Goal: Task Accomplishment & Management: Use online tool/utility

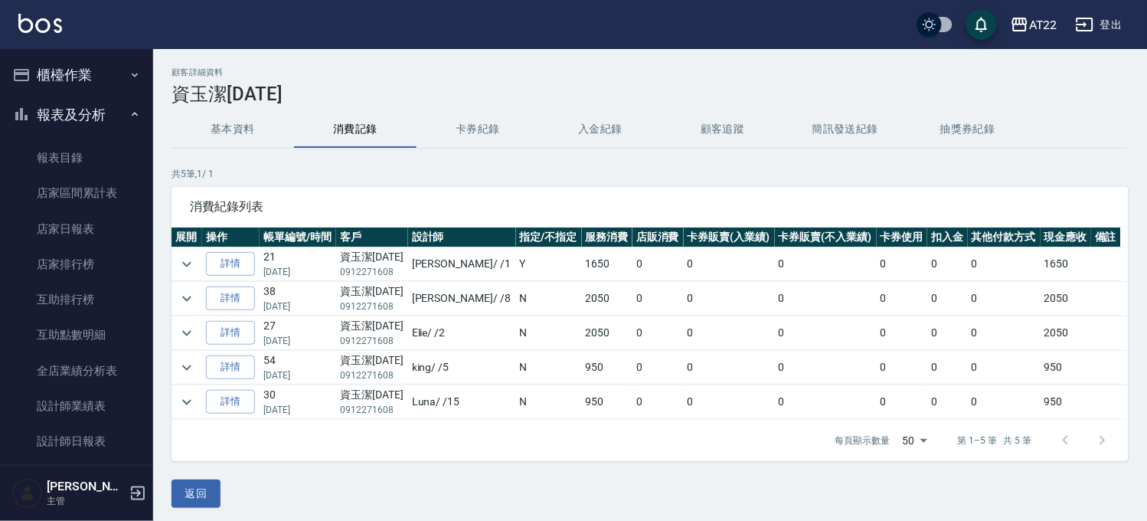
scroll to position [790, 0]
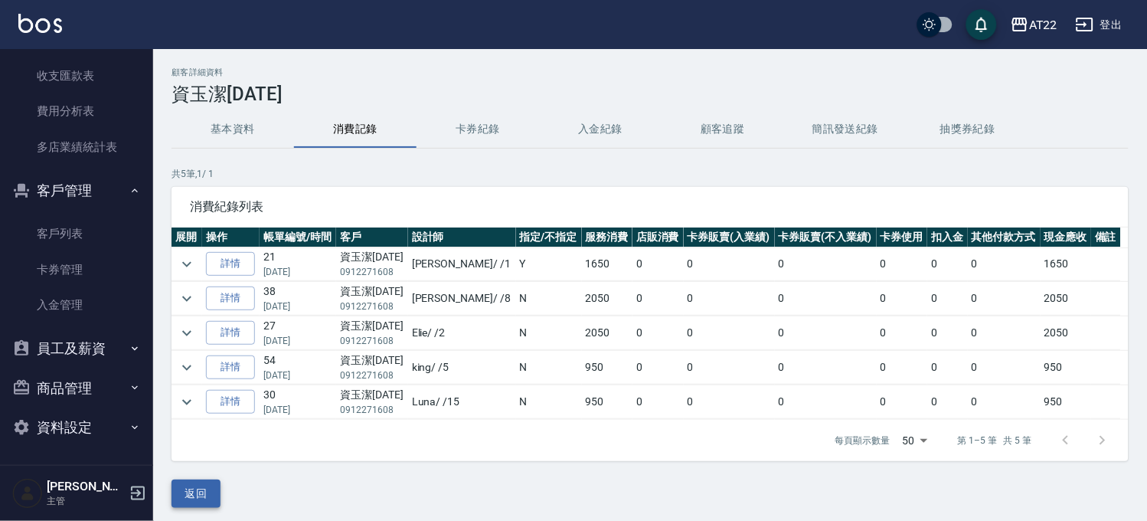
click at [197, 491] on button "返回" at bounding box center [196, 493] width 49 height 28
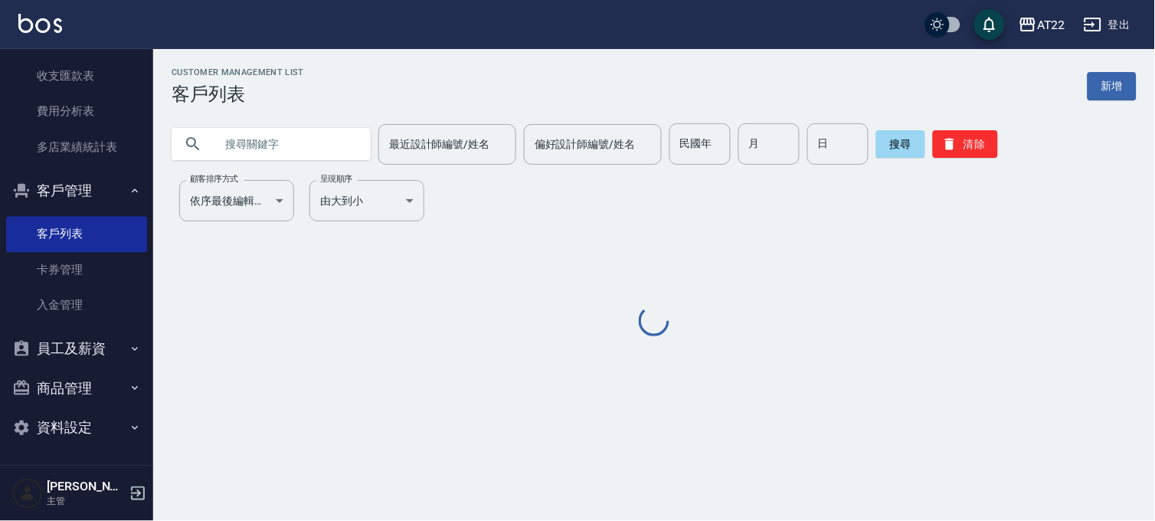
click at [293, 145] on input "text" at bounding box center [286, 143] width 144 height 41
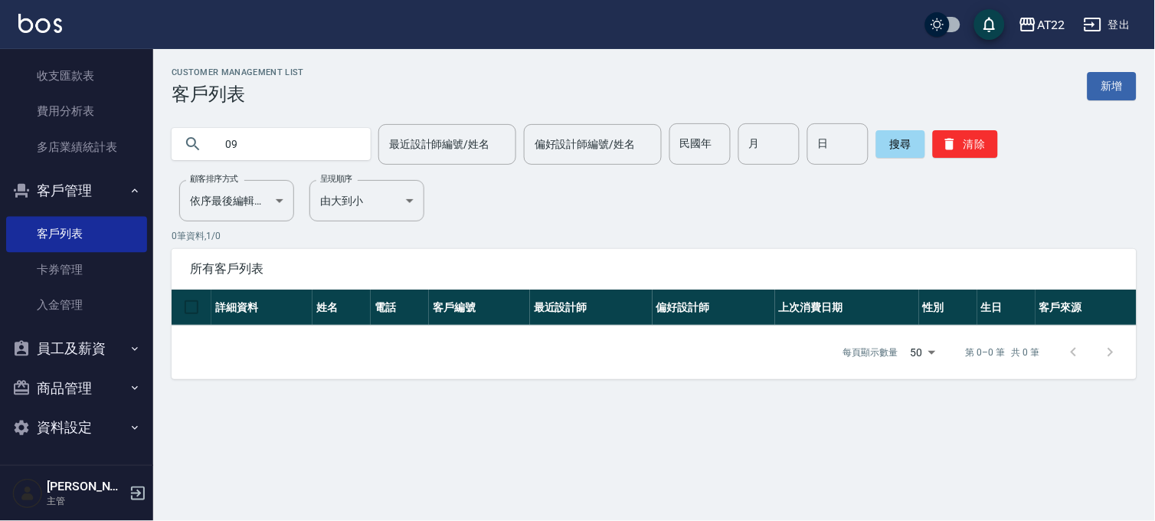
type input "0"
type input "0975019258"
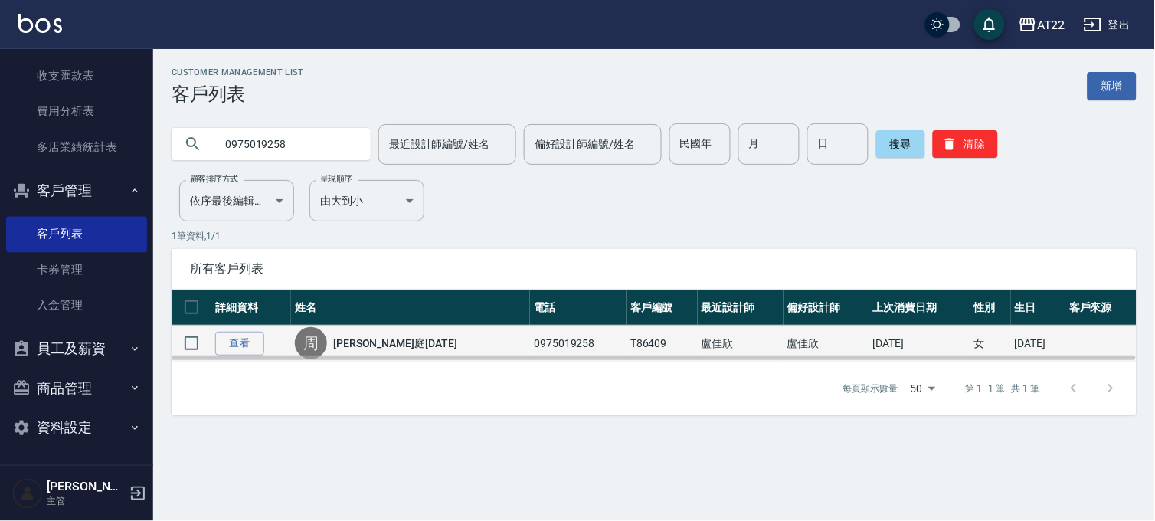
click at [385, 342] on link "[PERSON_NAME]庭[DATE]" at bounding box center [395, 342] width 124 height 15
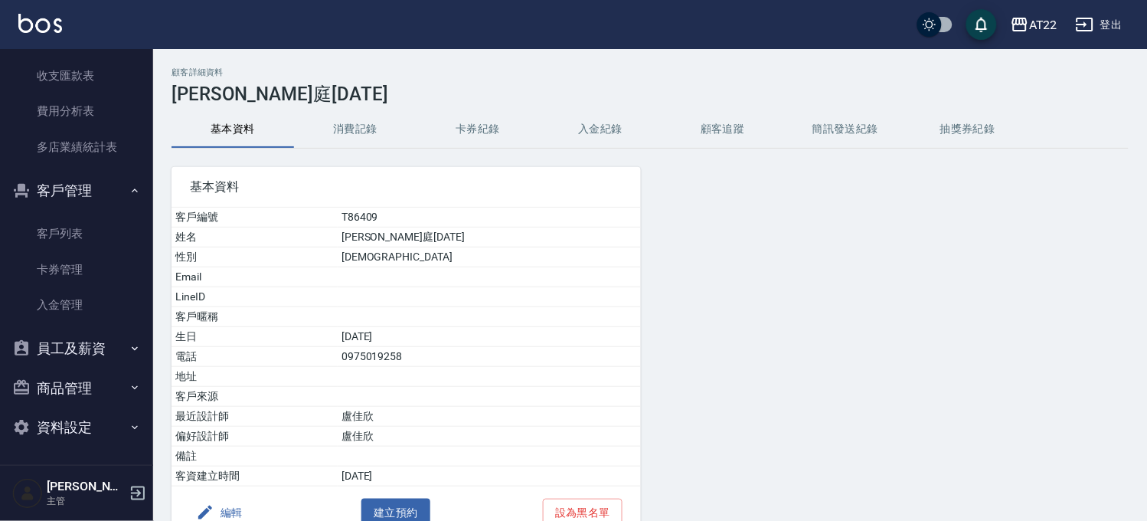
click at [358, 135] on button "消費記錄" at bounding box center [355, 129] width 123 height 37
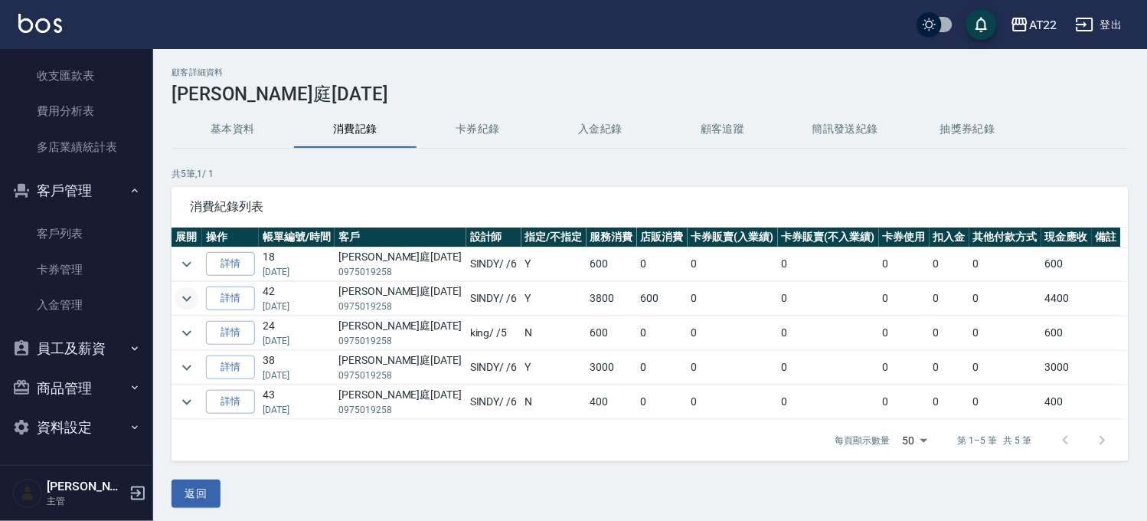
click at [189, 291] on icon "expand row" at bounding box center [187, 298] width 18 height 18
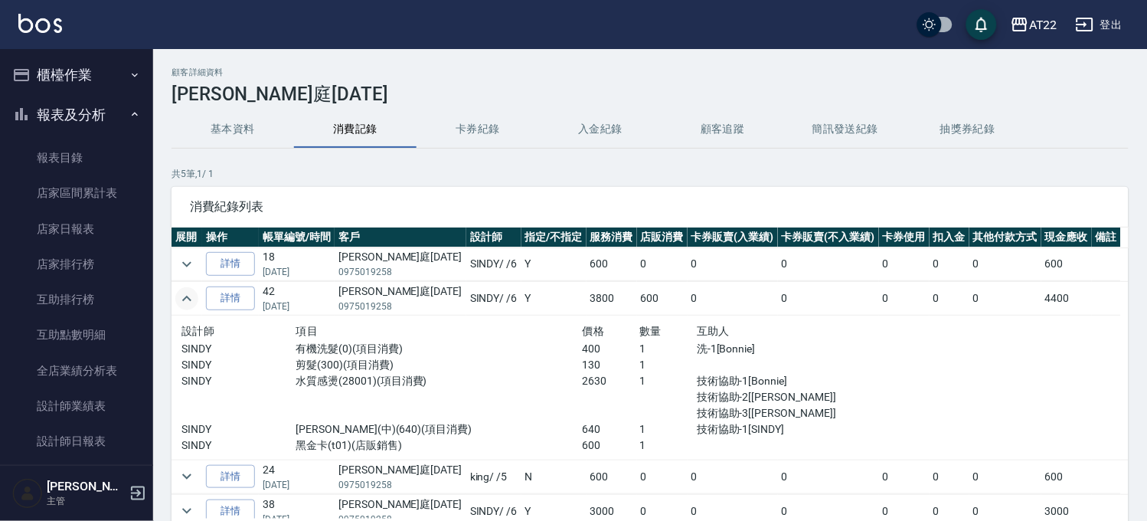
click at [80, 71] on button "櫃檯作業" at bounding box center [76, 75] width 141 height 40
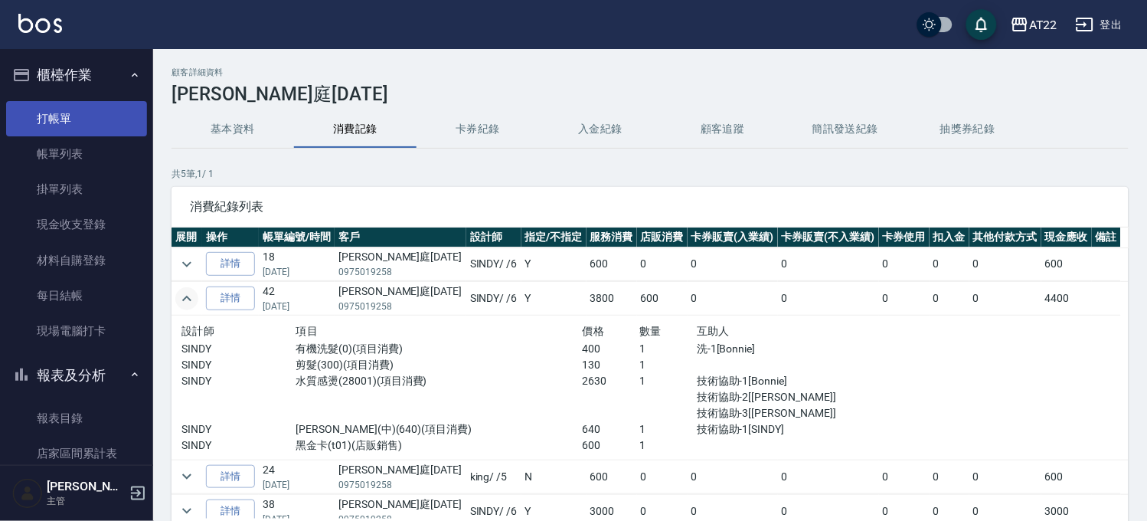
click at [78, 101] on link "打帳單" at bounding box center [76, 118] width 141 height 35
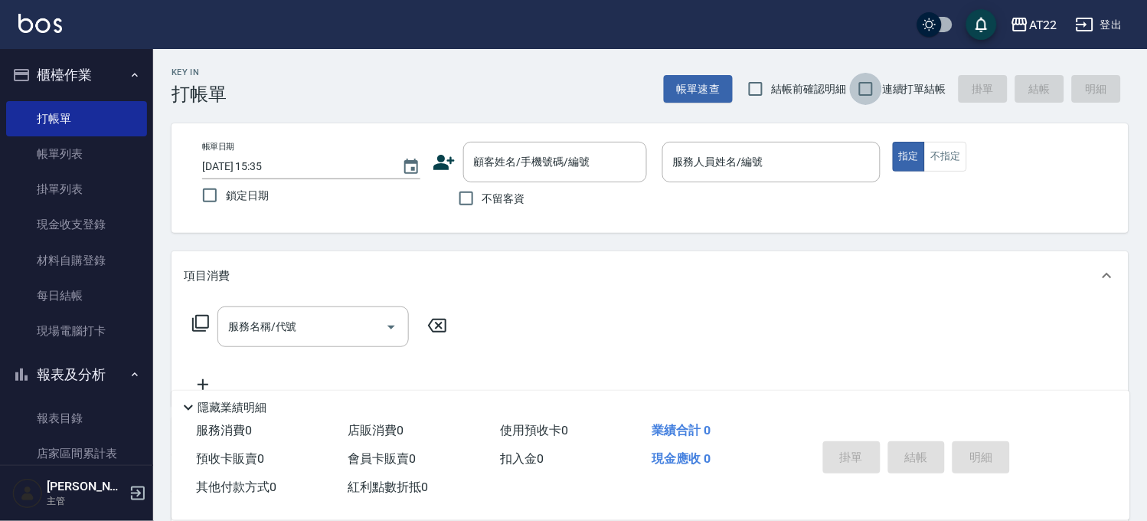
click at [881, 74] on input "連續打單結帳" at bounding box center [866, 89] width 32 height 32
checkbox input "true"
click at [573, 166] on input "顧客姓名/手機號碼/編號" at bounding box center [543, 162] width 147 height 27
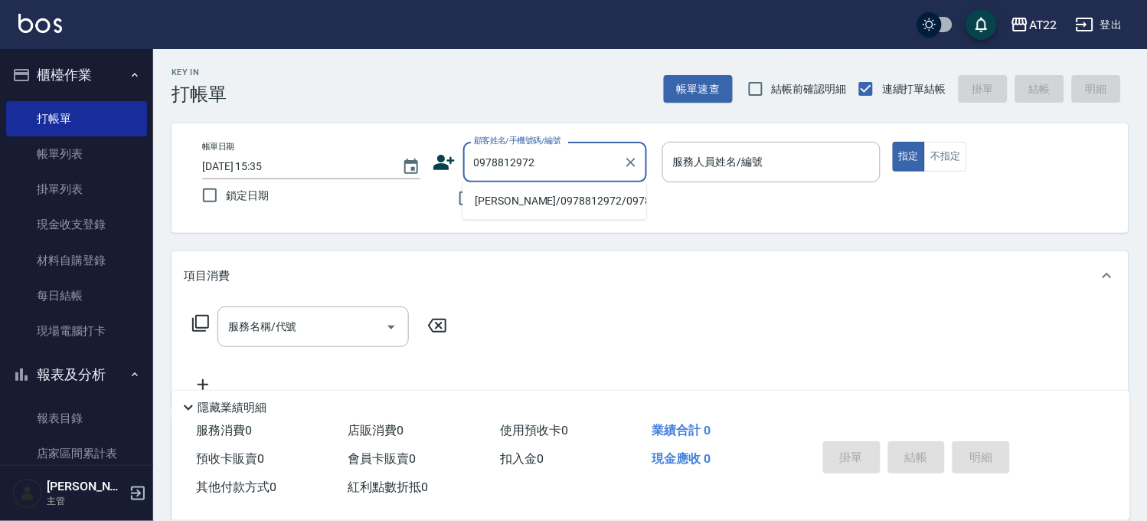
type input "[PERSON_NAME]/0978812972/0978812972"
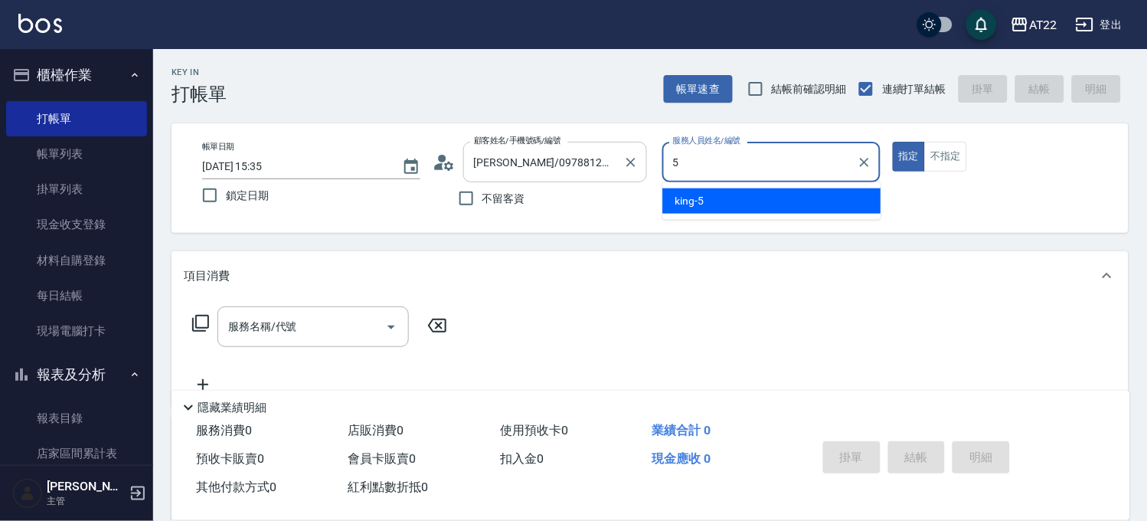
type input "[PERSON_NAME]-5"
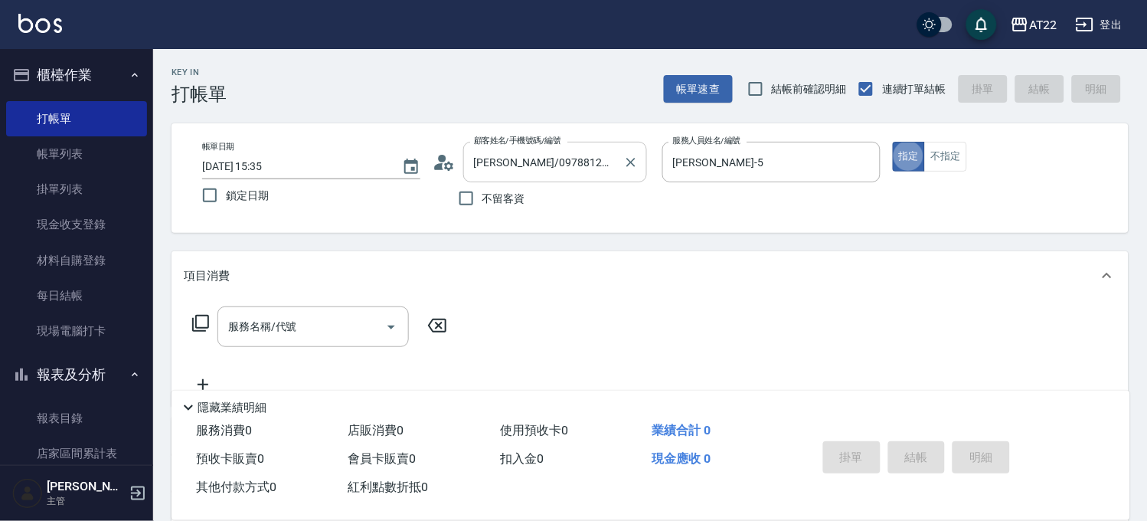
type button "true"
click at [333, 332] on input "服務名稱/代號" at bounding box center [301, 326] width 155 height 27
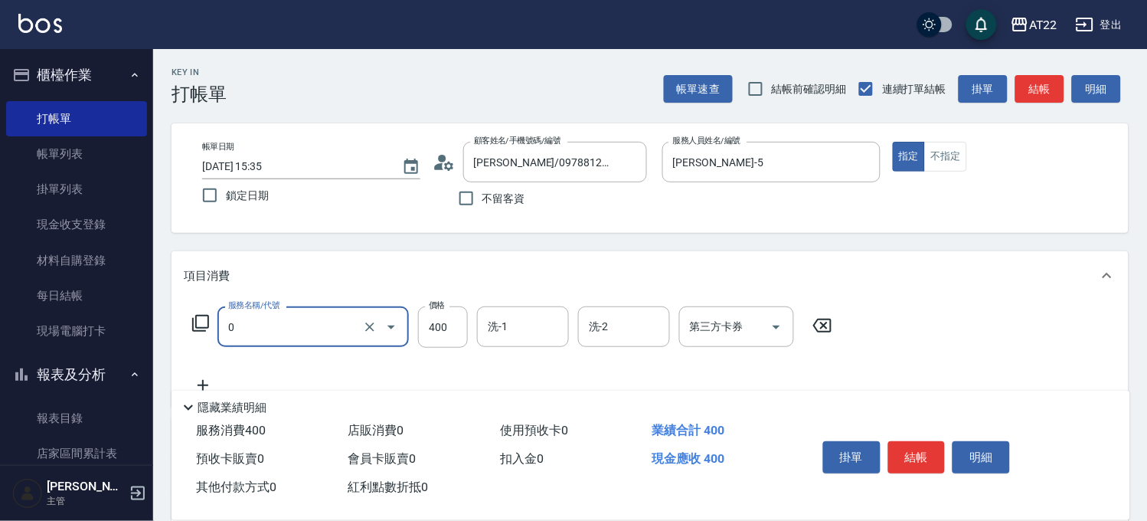
type input "有機洗髮(0)"
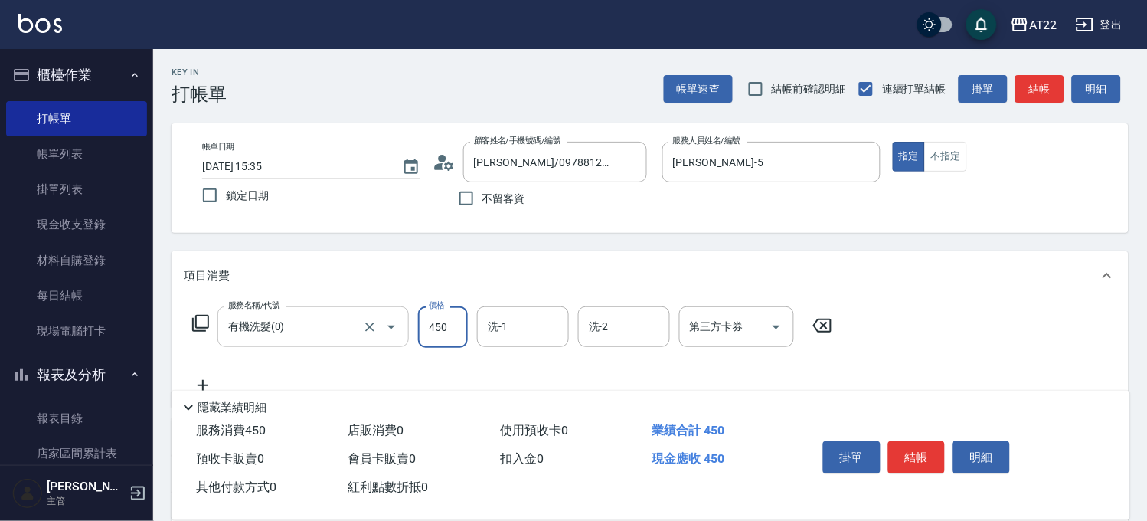
type input "450"
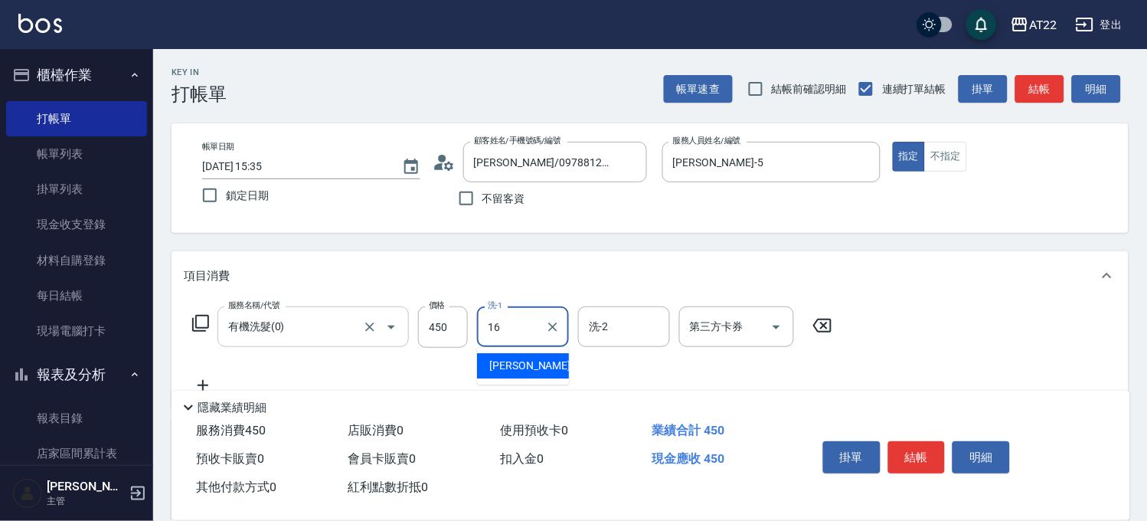
type input "[PERSON_NAME]-16"
click at [201, 378] on icon at bounding box center [203, 385] width 38 height 18
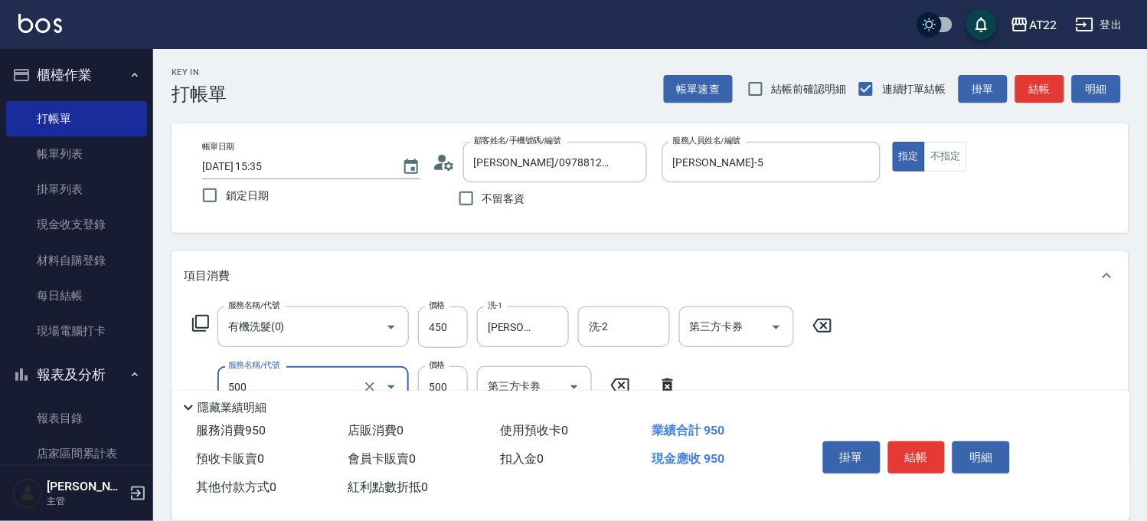
type input "剪髮(500)"
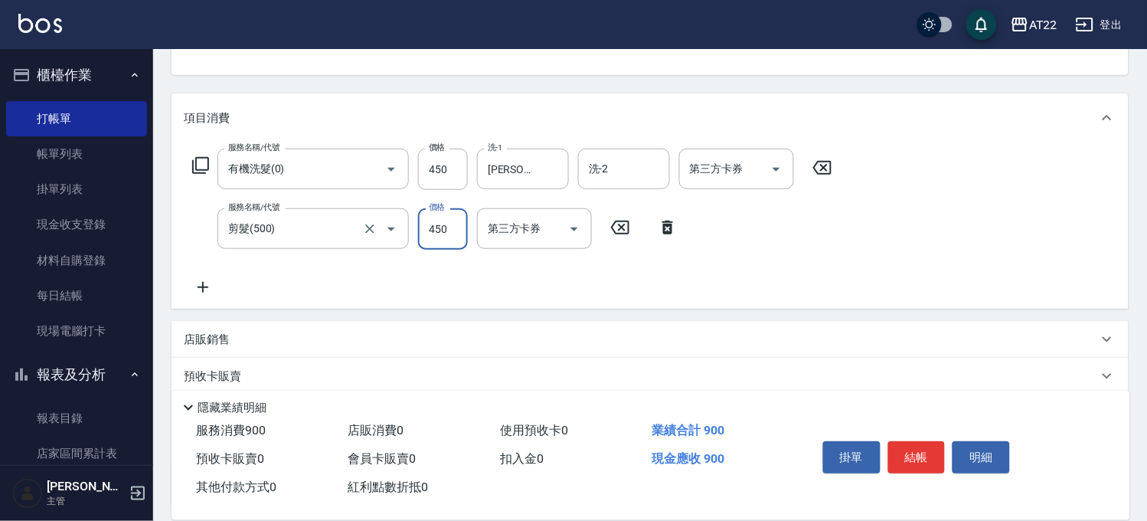
scroll to position [255, 0]
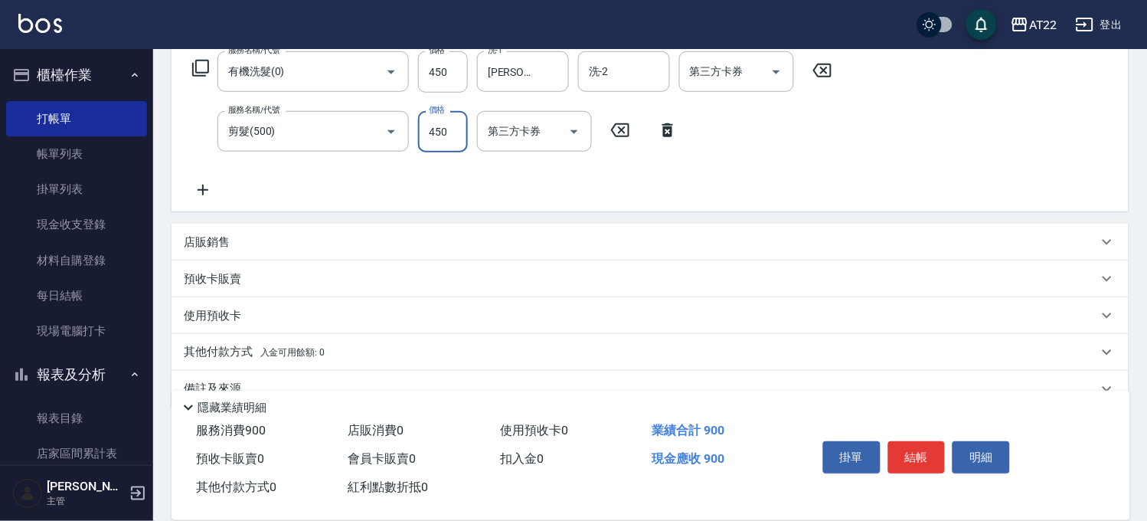
type input "450"
click at [196, 182] on icon at bounding box center [203, 190] width 38 height 18
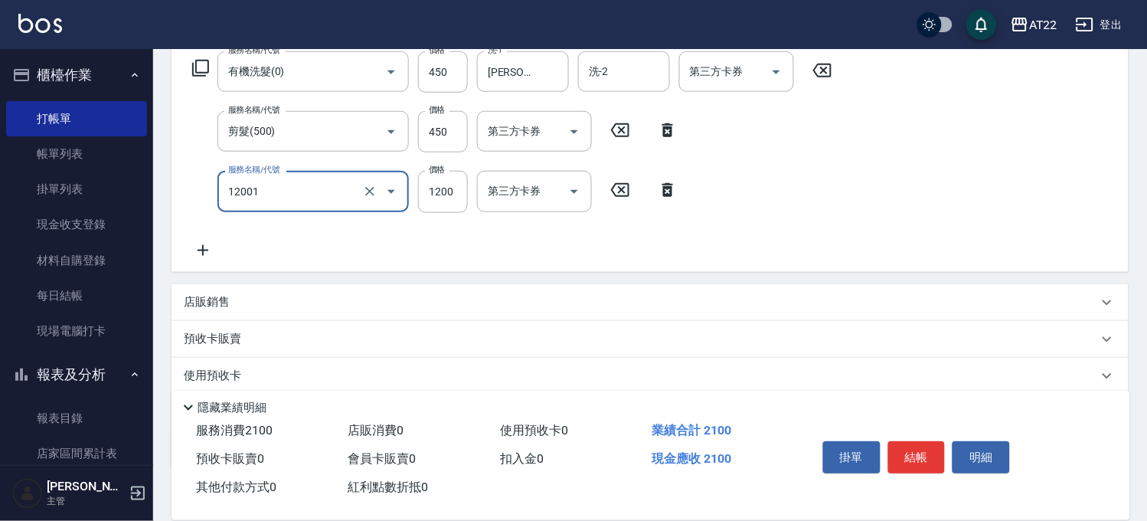
type input "燙髮S(12001)"
type input "1700"
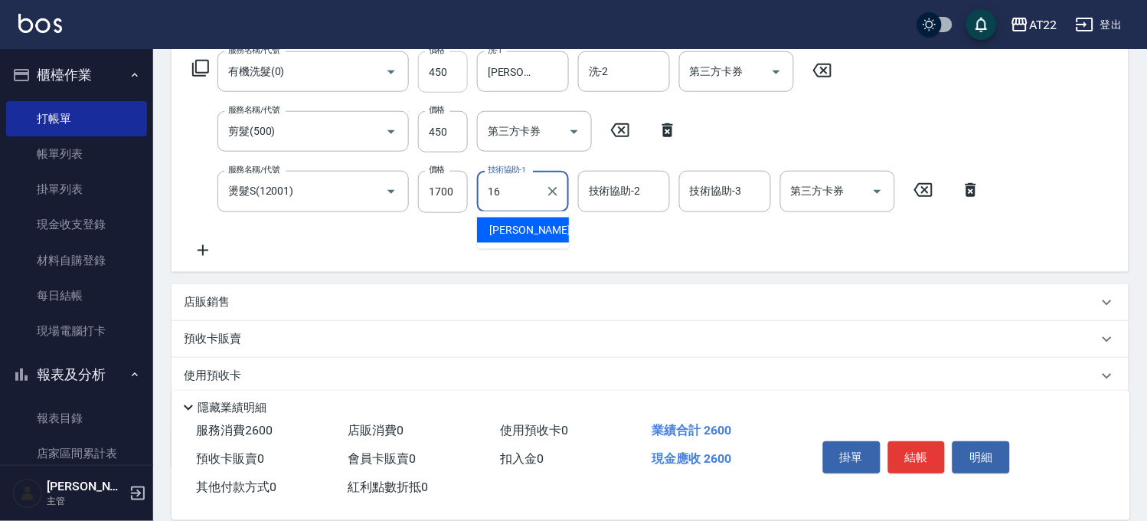
type input "[PERSON_NAME]-16"
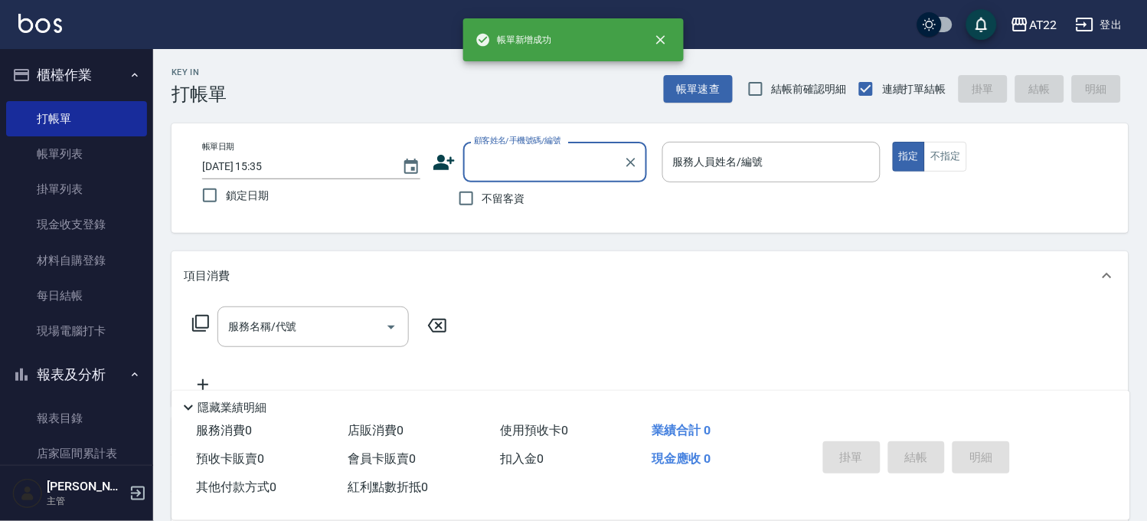
scroll to position [0, 0]
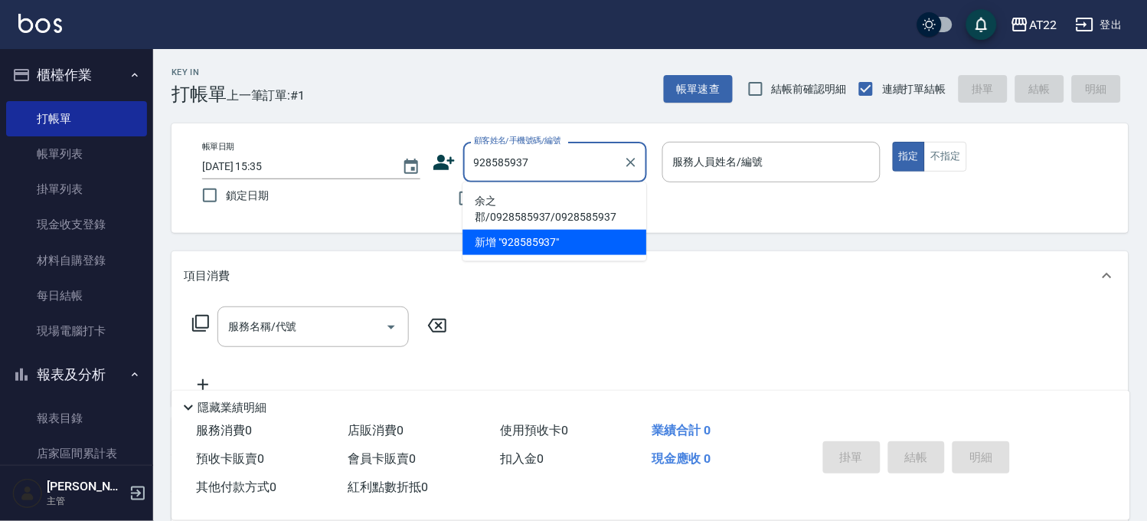
click at [599, 208] on li "余之郡/0928585937/0928585937" at bounding box center [554, 208] width 184 height 41
type input "余之郡/0928585937/0928585937"
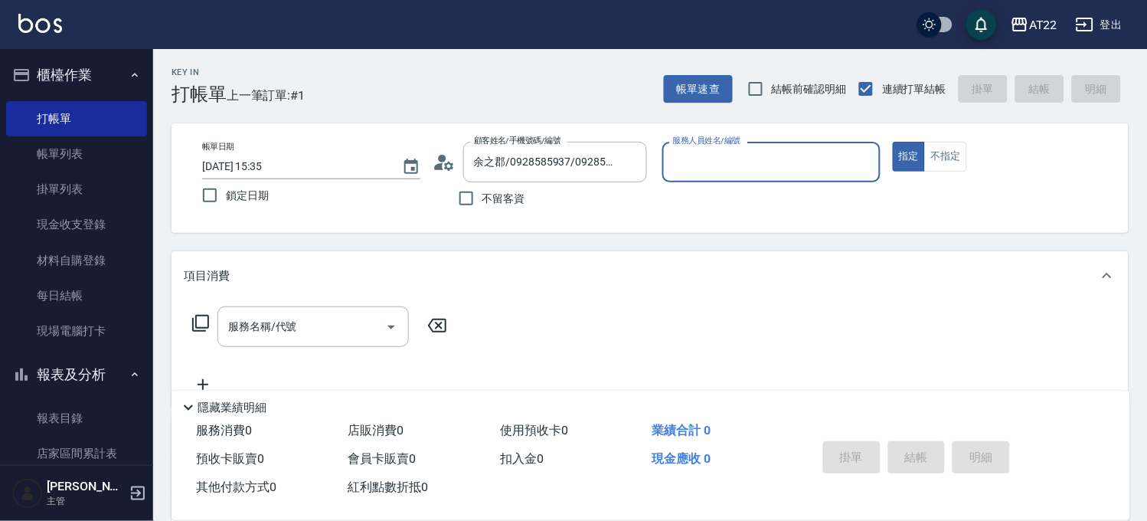
type input "Zoe-8"
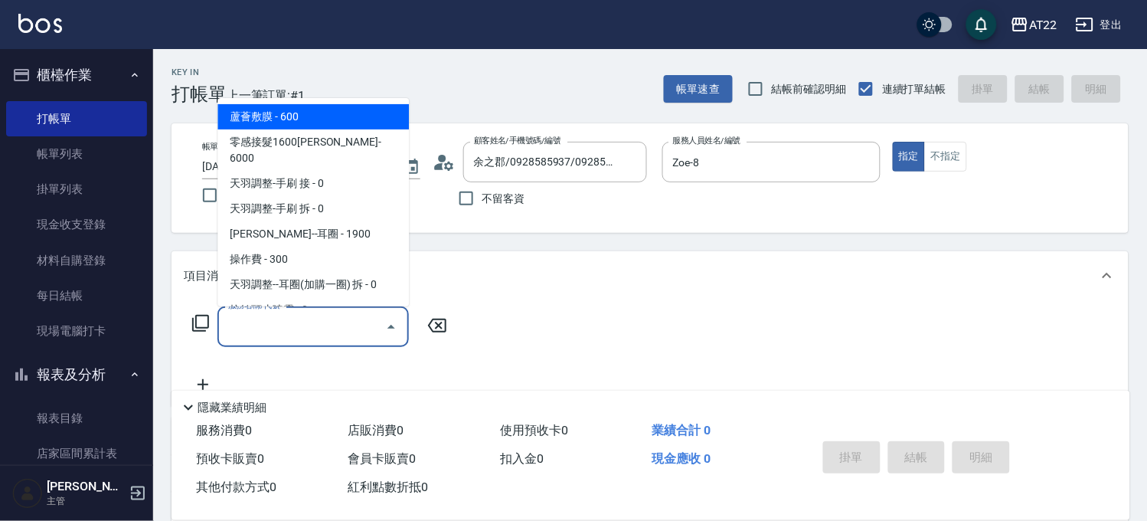
click at [339, 338] on input "服務名稱/代號" at bounding box center [301, 326] width 155 height 27
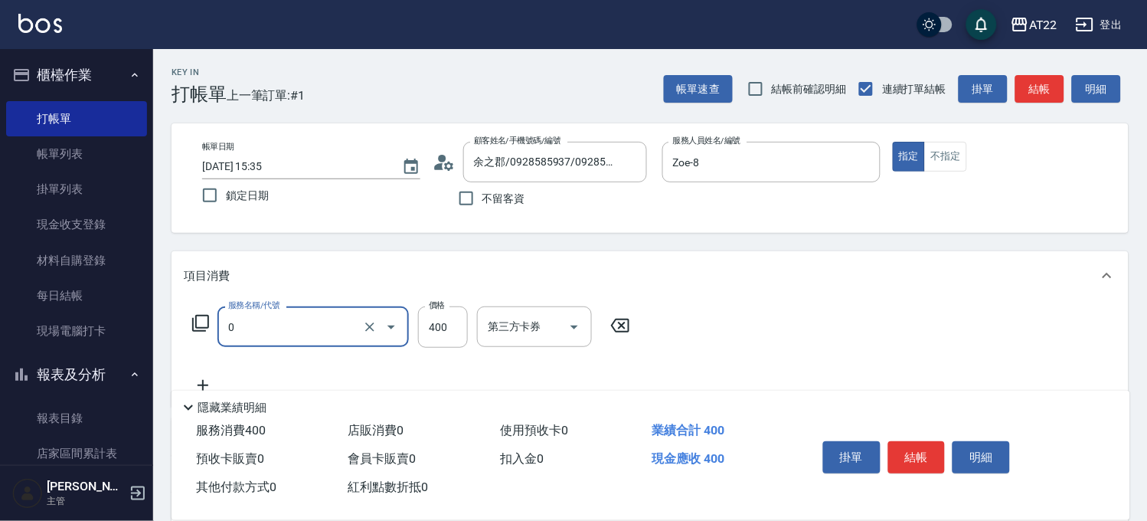
type input "有機洗髮(0)"
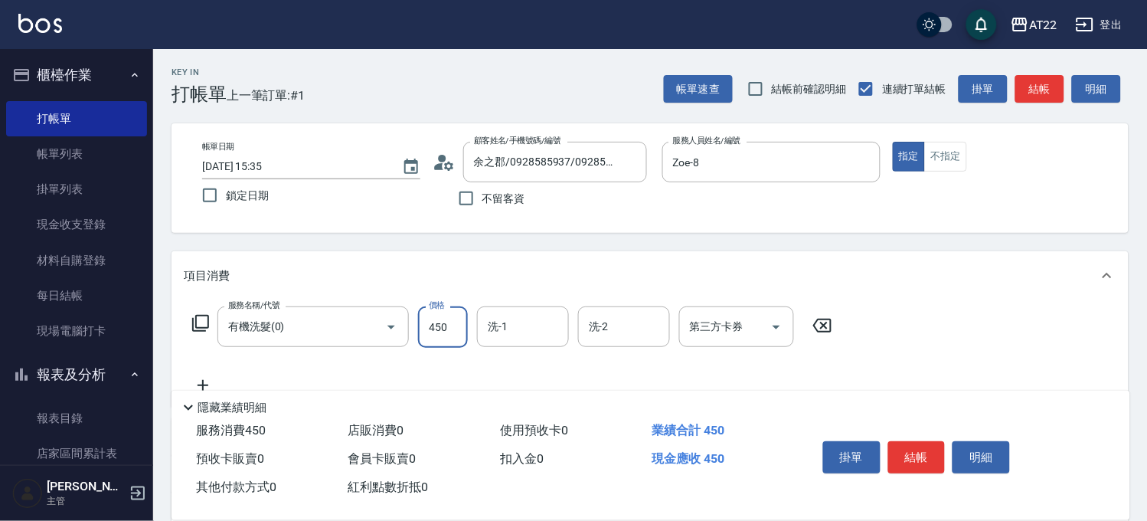
type input "450"
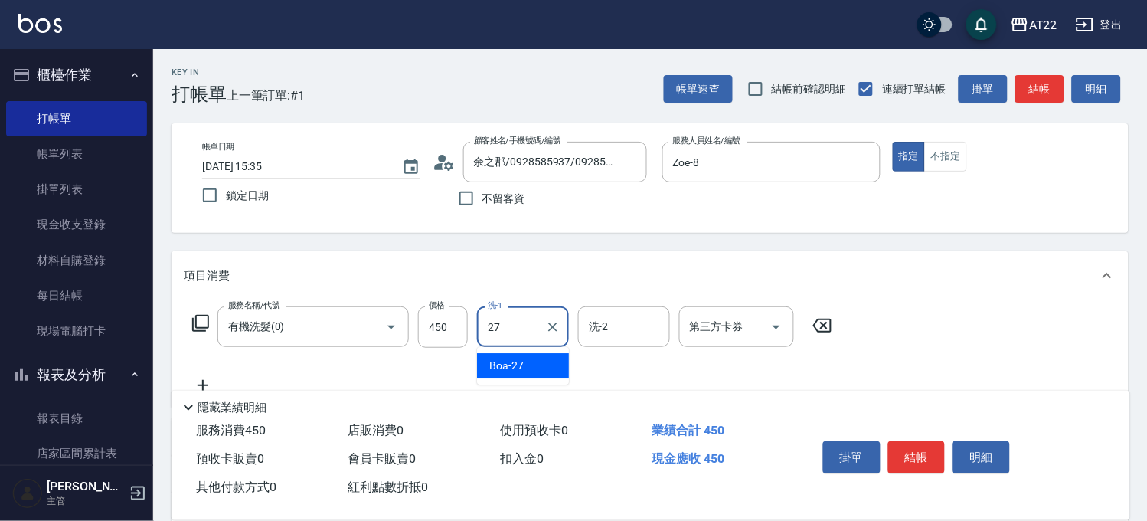
type input "Boa-27"
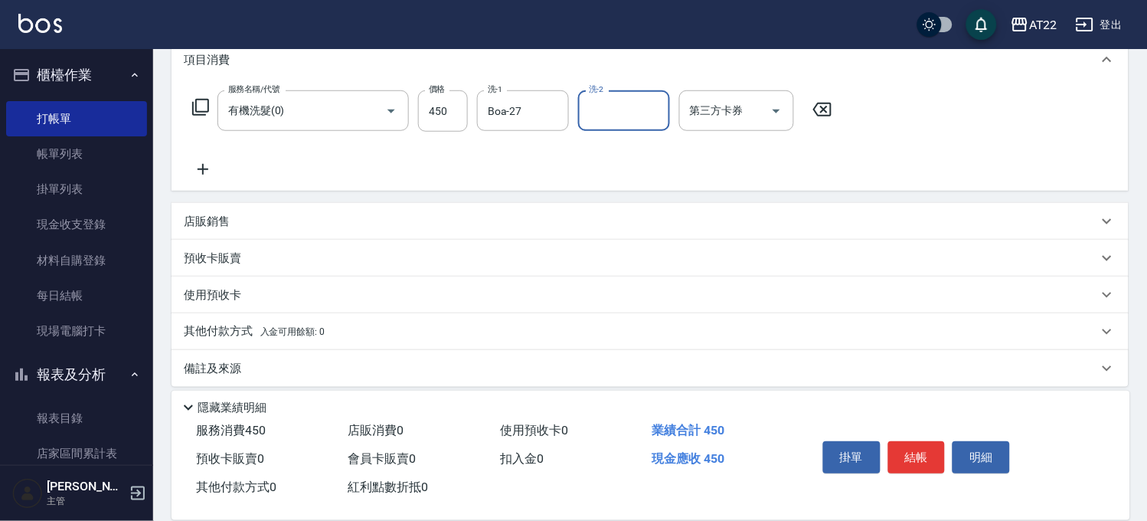
scroll to position [227, 0]
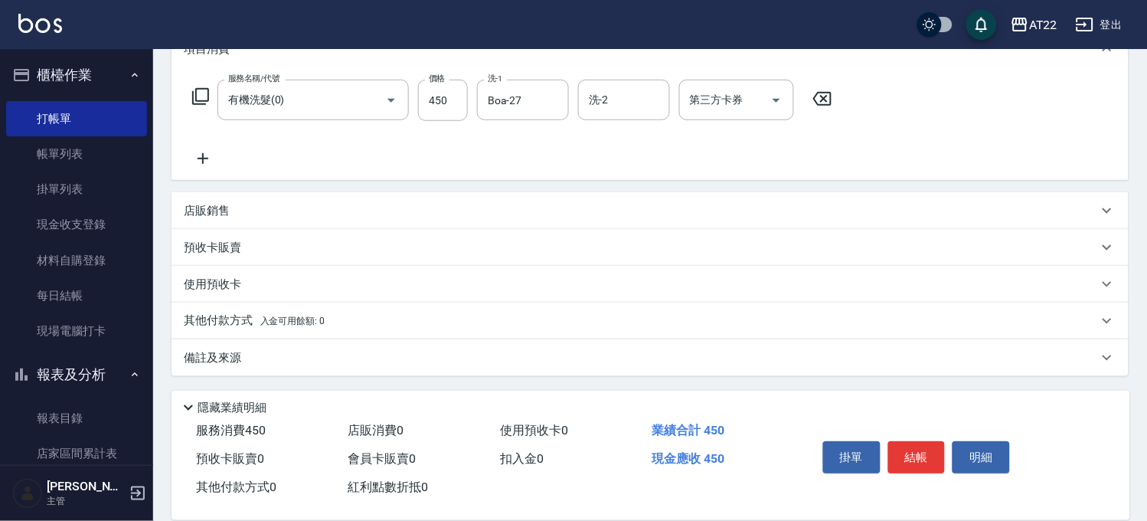
click at [195, 151] on icon at bounding box center [203, 158] width 38 height 18
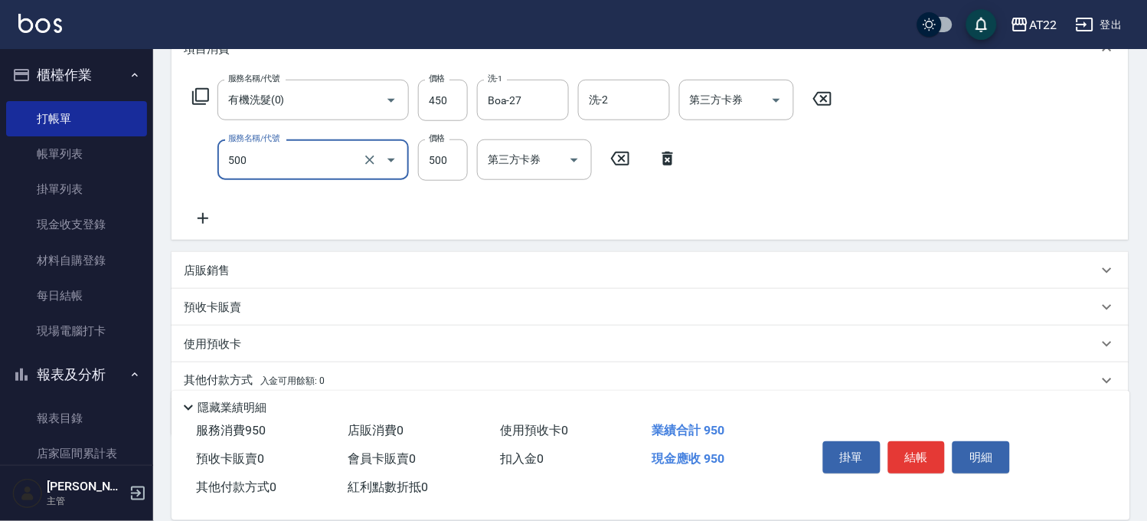
type input "剪髮(500)"
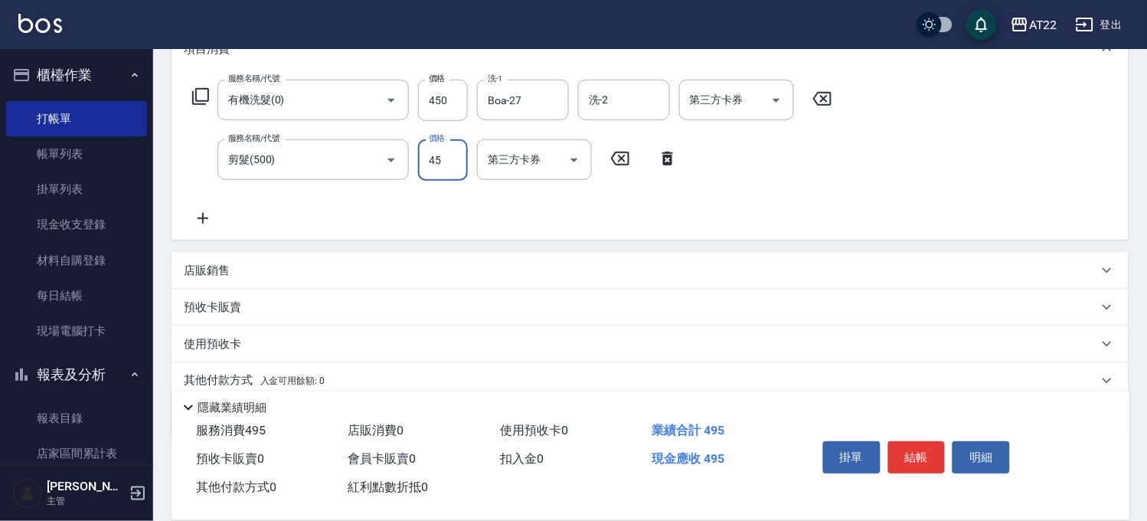
type input "450"
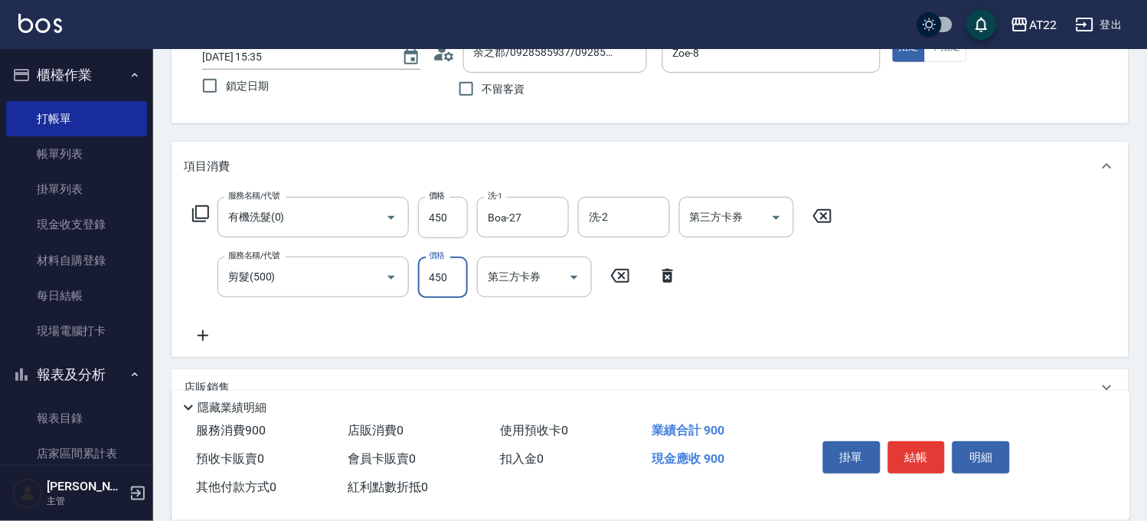
scroll to position [0, 0]
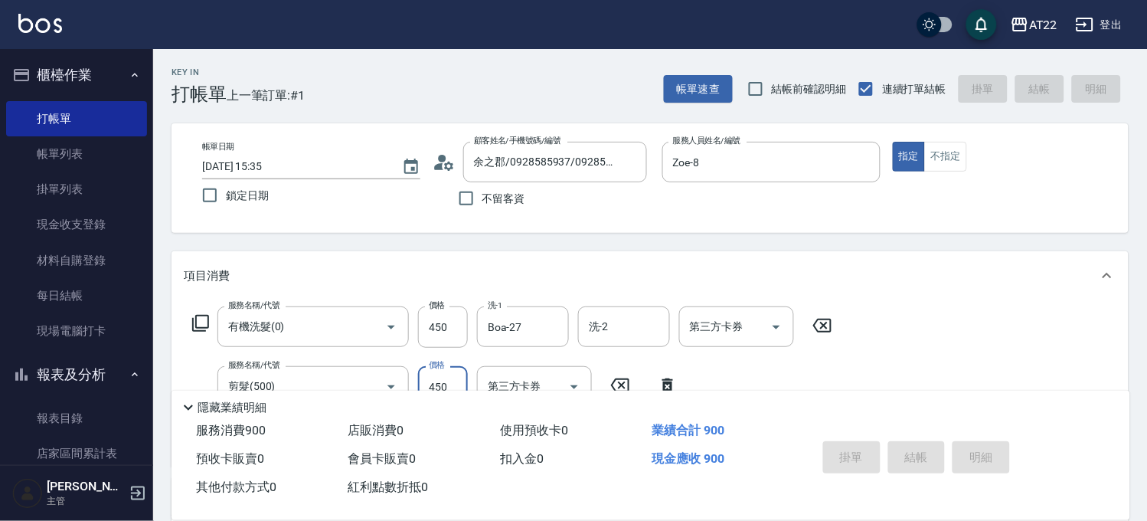
type input "[DATE] 15:36"
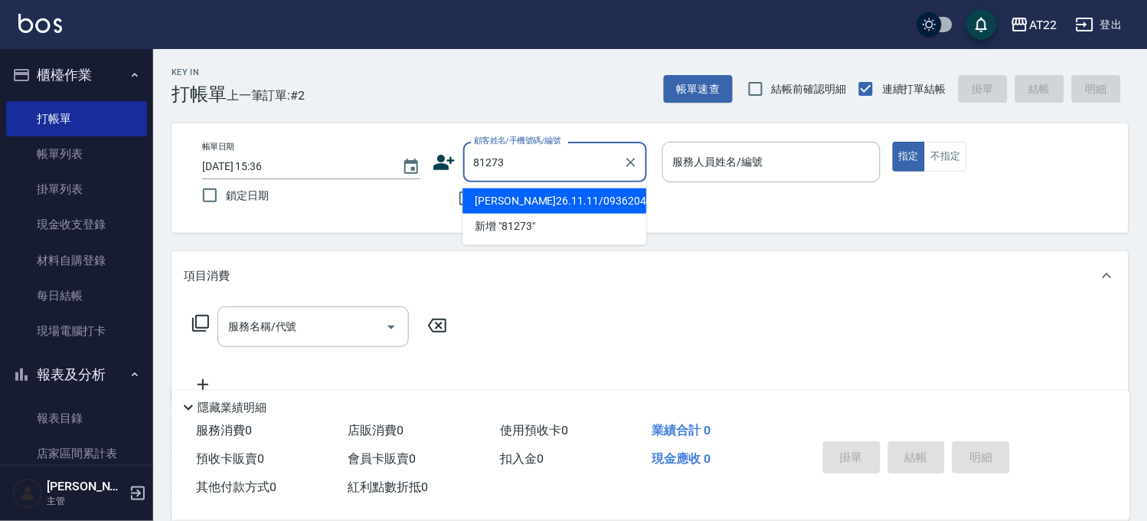
type input "[PERSON_NAME]26.11.11/0936204671/T81273"
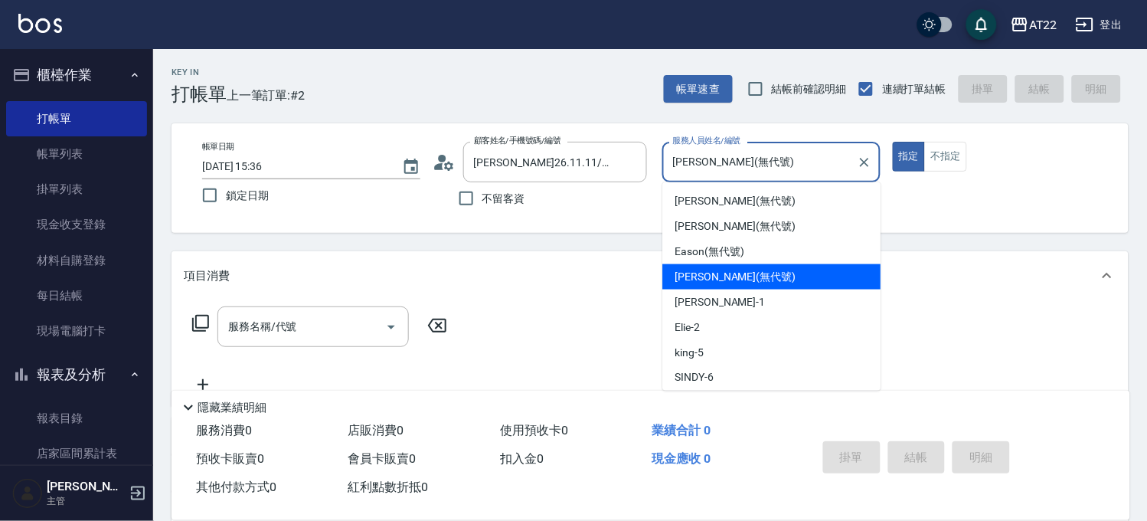
click at [714, 164] on input "[PERSON_NAME](無代號)" at bounding box center [759, 162] width 181 height 27
click at [714, 124] on div "帳單日期 [DATE] 15:36 鎖定日期 顧客姓名/手機號碼/編號 [PERSON_NAME]26.11.11/0936204671/T81273 顧客姓…" at bounding box center [650, 177] width 957 height 109
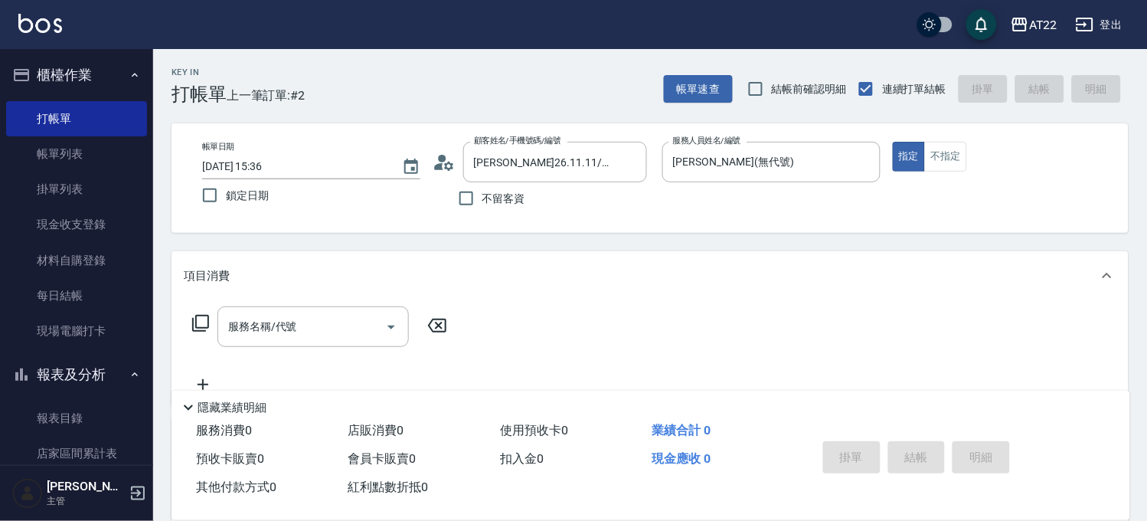
click at [714, 124] on div "帳單日期 [DATE] 15:36 鎖定日期 顧客姓名/手機號碼/編號 [PERSON_NAME]26.11.11/0936204671/T81273 顧客姓…" at bounding box center [650, 177] width 957 height 109
click at [733, 136] on label "服務人員姓名/編號" at bounding box center [706, 140] width 67 height 11
click at [733, 149] on input "[PERSON_NAME](無代號)" at bounding box center [759, 162] width 181 height 27
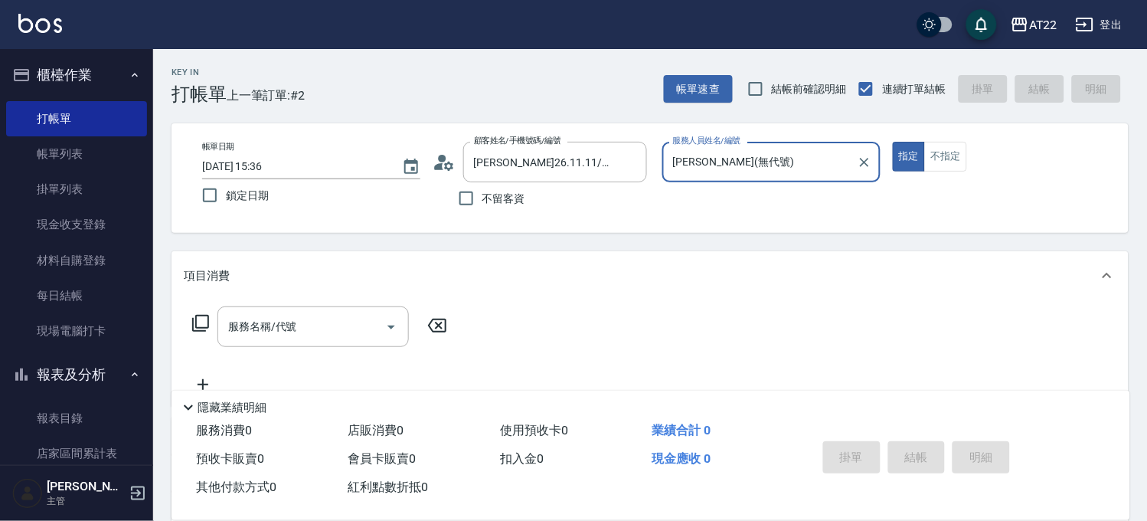
click at [738, 169] on input "[PERSON_NAME](無代號)" at bounding box center [759, 162] width 181 height 27
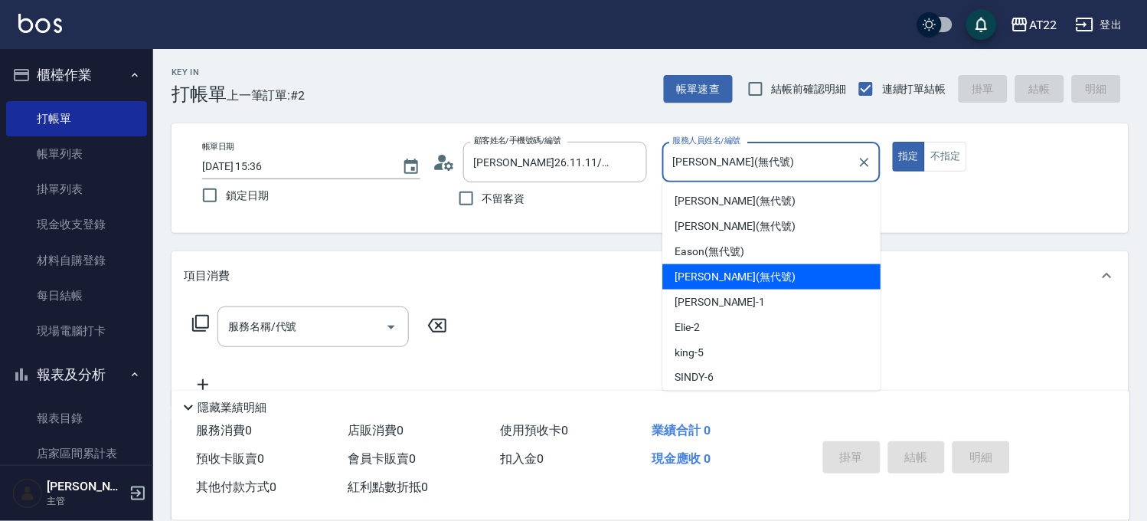
click at [738, 169] on input "[PERSON_NAME](無代號)" at bounding box center [759, 162] width 181 height 27
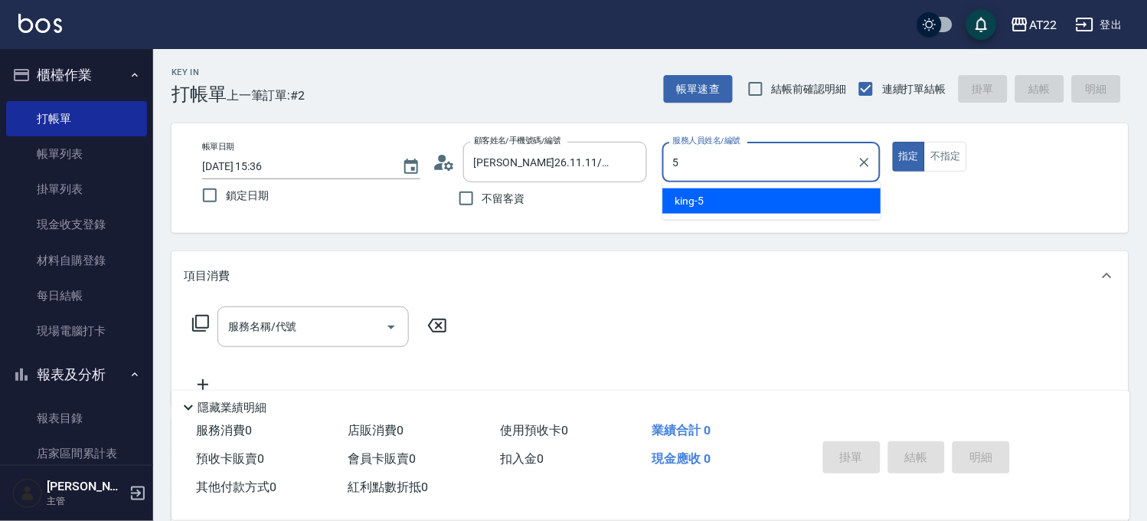
type input "[PERSON_NAME]-5"
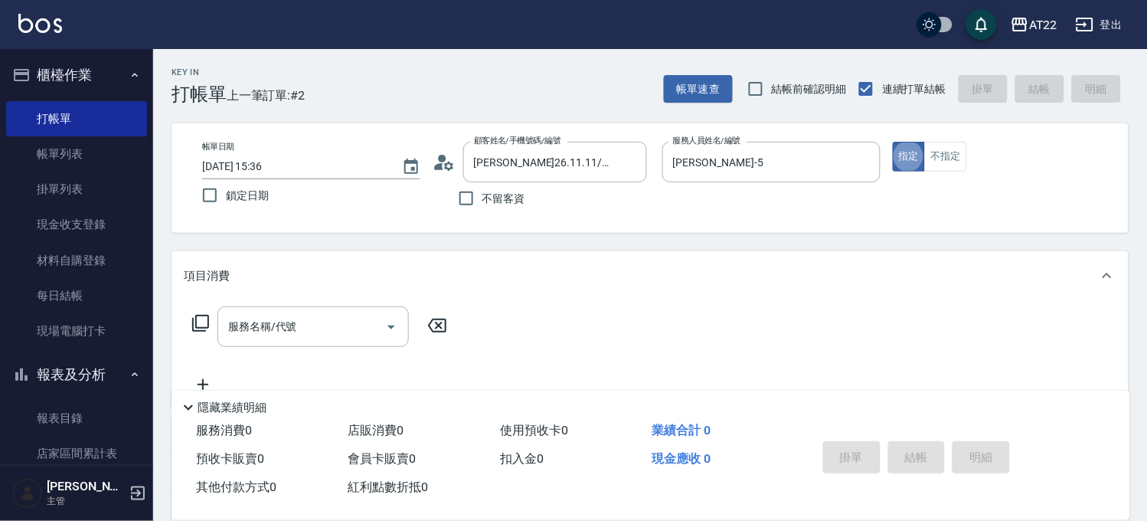
click at [440, 151] on icon at bounding box center [444, 162] width 23 height 23
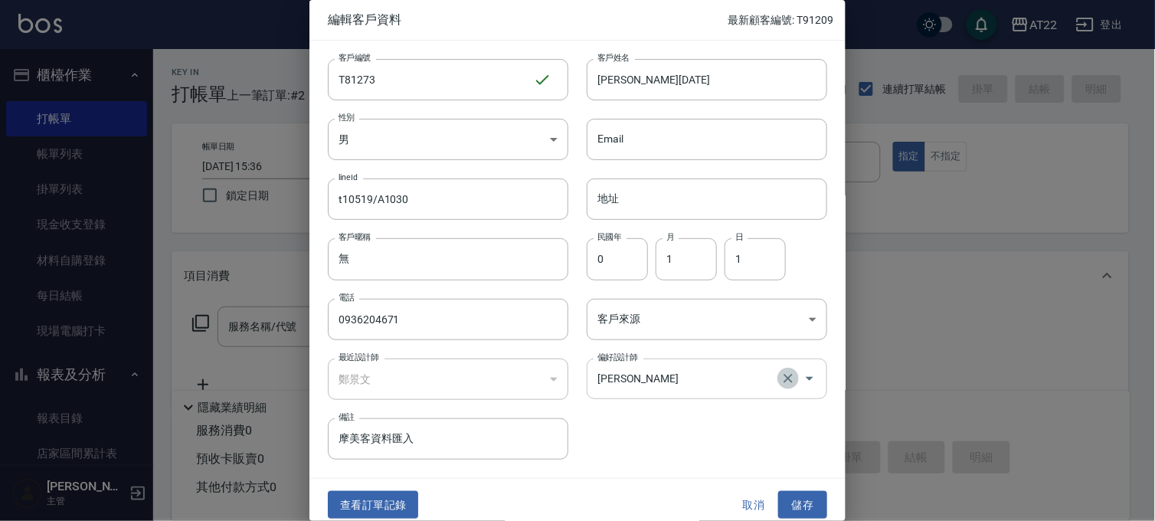
click at [785, 371] on icon "Clear" at bounding box center [787, 378] width 15 height 15
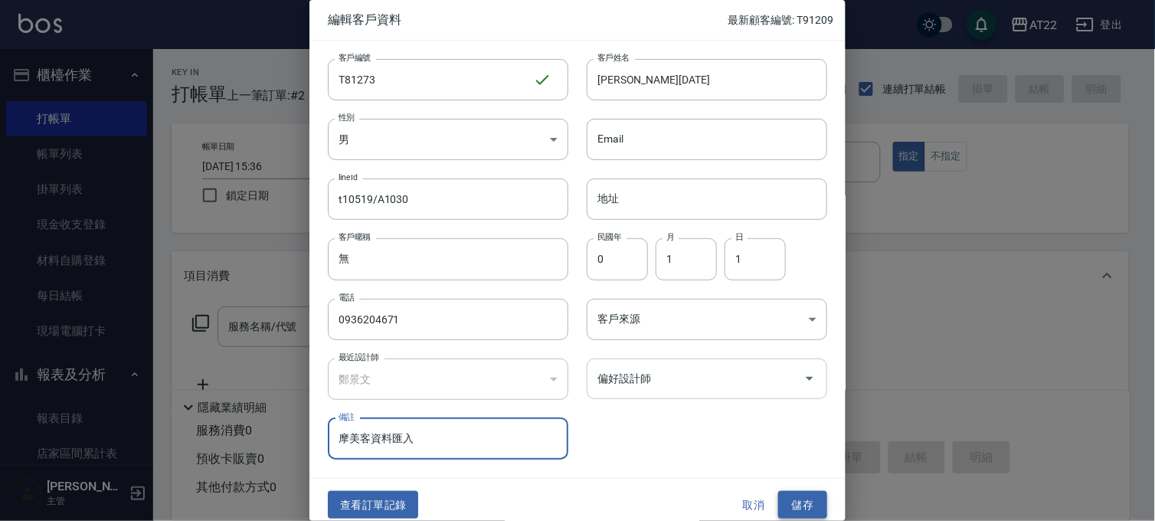
click at [810, 493] on button "儲存" at bounding box center [802, 505] width 49 height 28
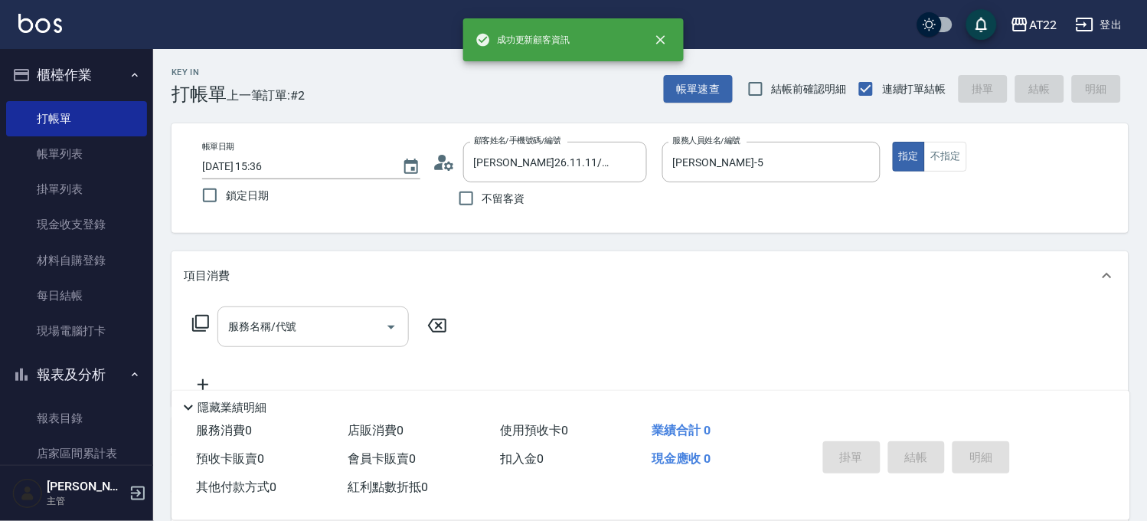
click at [285, 329] on input "服務名稱/代號" at bounding box center [301, 326] width 155 height 27
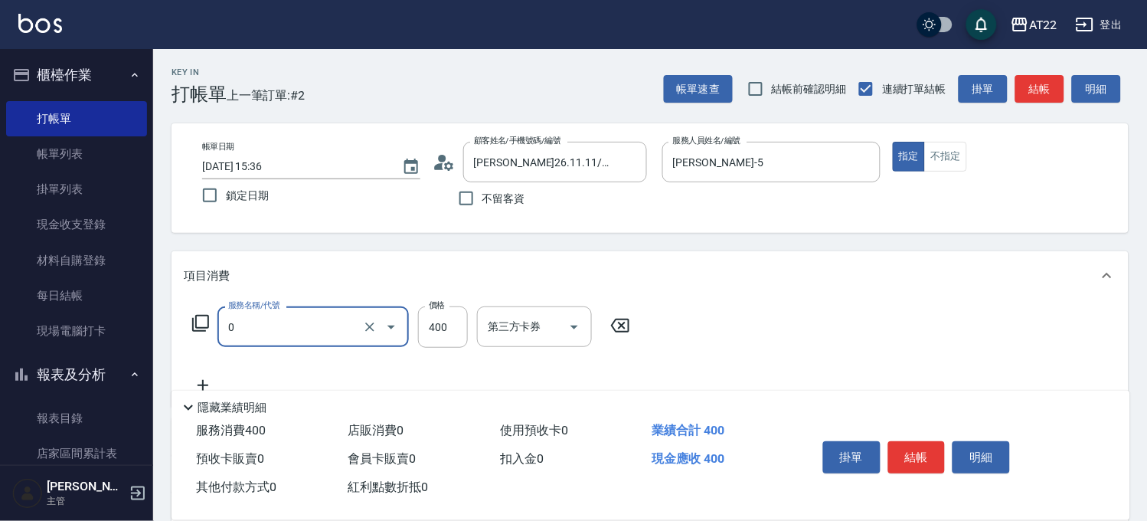
type input "有機洗髮(0)"
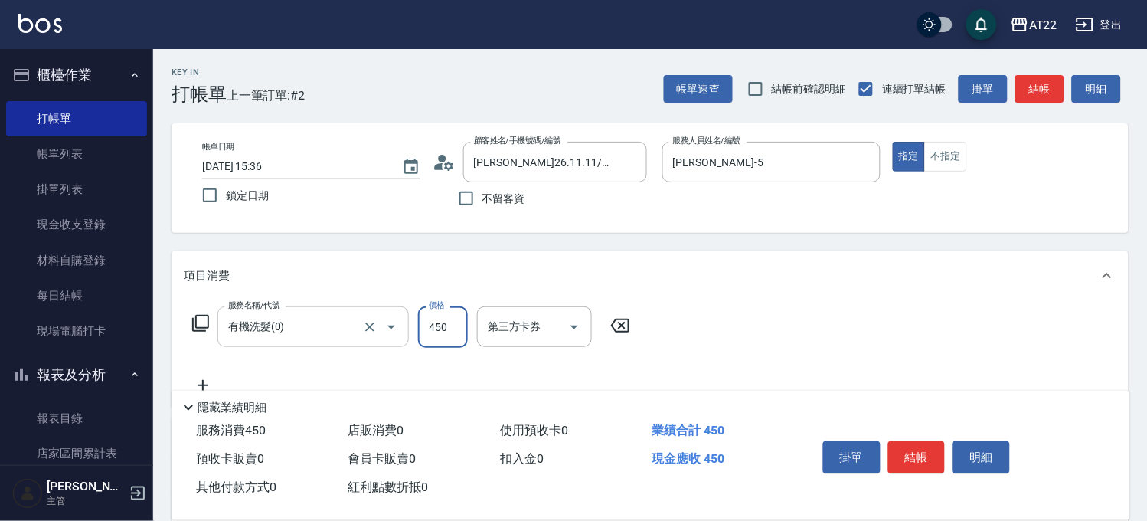
type input "450"
drag, startPoint x: 213, startPoint y: 380, endPoint x: 194, endPoint y: 351, distance: 34.4
click at [211, 379] on icon at bounding box center [203, 385] width 38 height 18
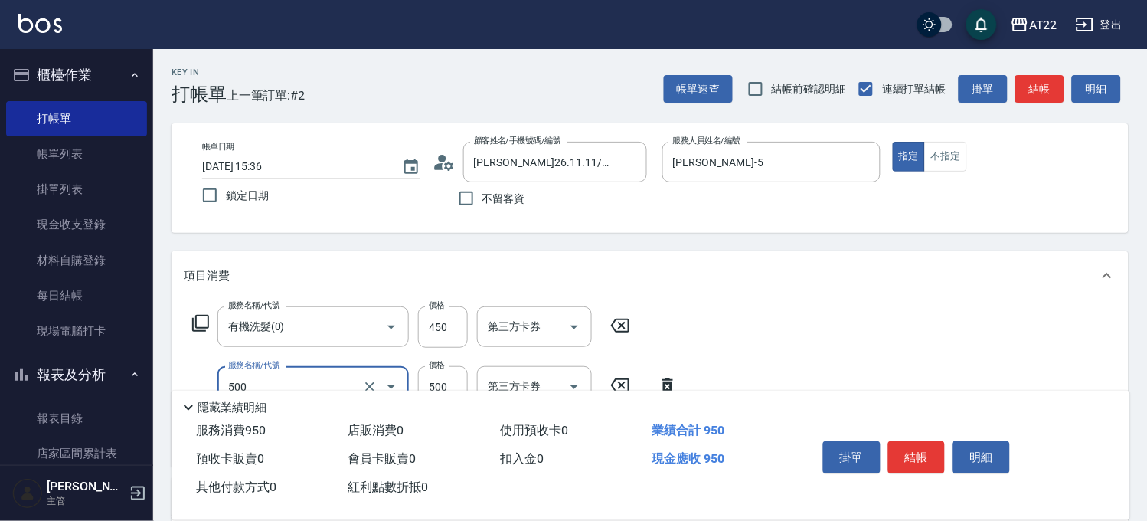
type input "剪髮(500)"
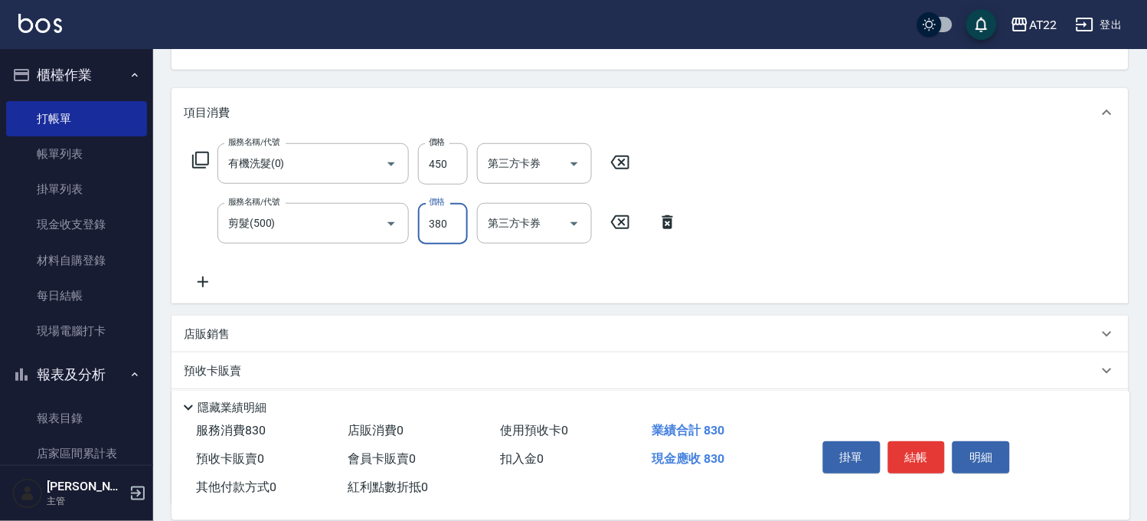
scroll to position [170, 0]
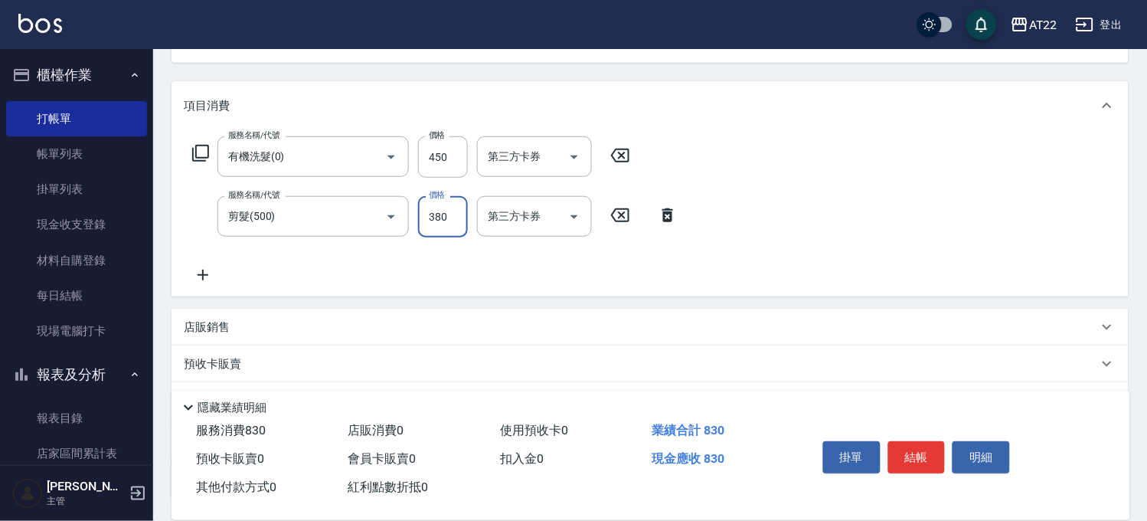
type input "380"
click at [201, 263] on div "服務名稱/代號 有機洗髮(0) 服務名稱/代號 價格 450 價格 第三方卡券 第三方卡券 服務名稱/代號 剪髮(500) 服務名稱/代號 價格 380 價格…" at bounding box center [435, 210] width 503 height 148
click at [204, 273] on icon at bounding box center [203, 275] width 38 height 18
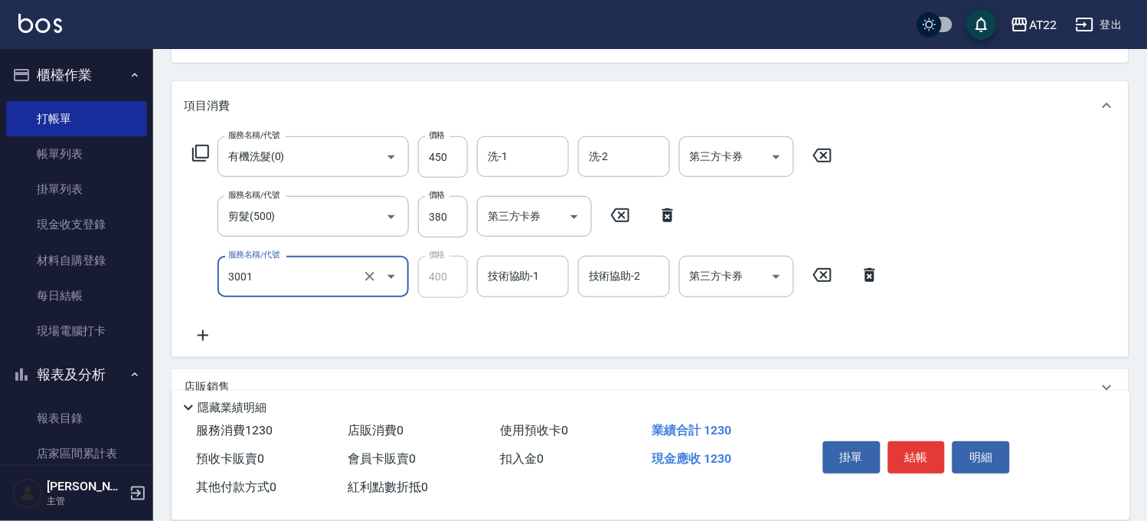
type input "側邊燙貼(3001)"
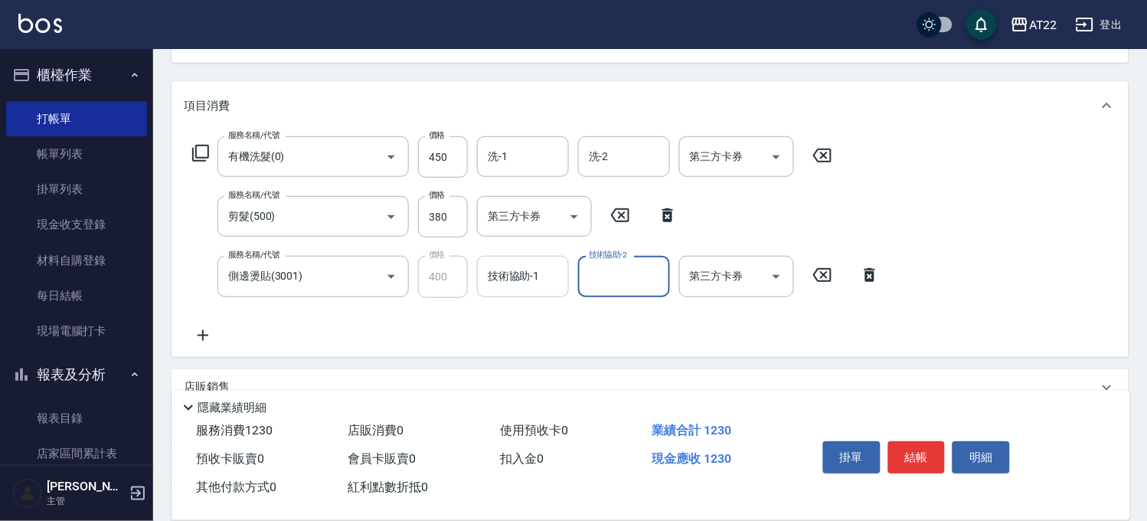
click at [547, 277] on input "技術協助-1" at bounding box center [523, 276] width 78 height 27
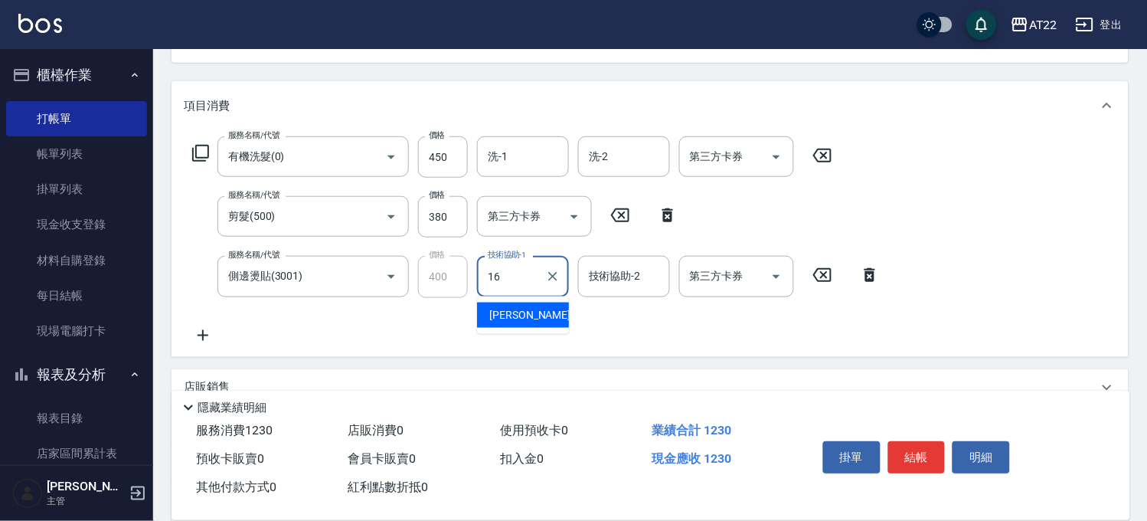
type input "[PERSON_NAME]-16"
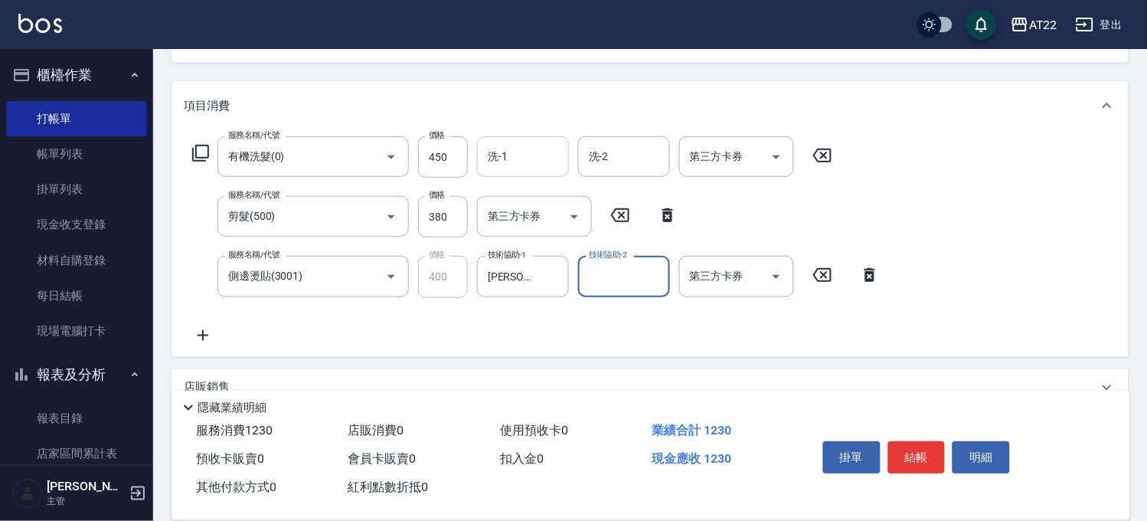
click at [518, 172] on div "洗-1" at bounding box center [523, 156] width 92 height 41
type input "[PERSON_NAME]-16"
click at [200, 328] on icon at bounding box center [203, 335] width 38 height 18
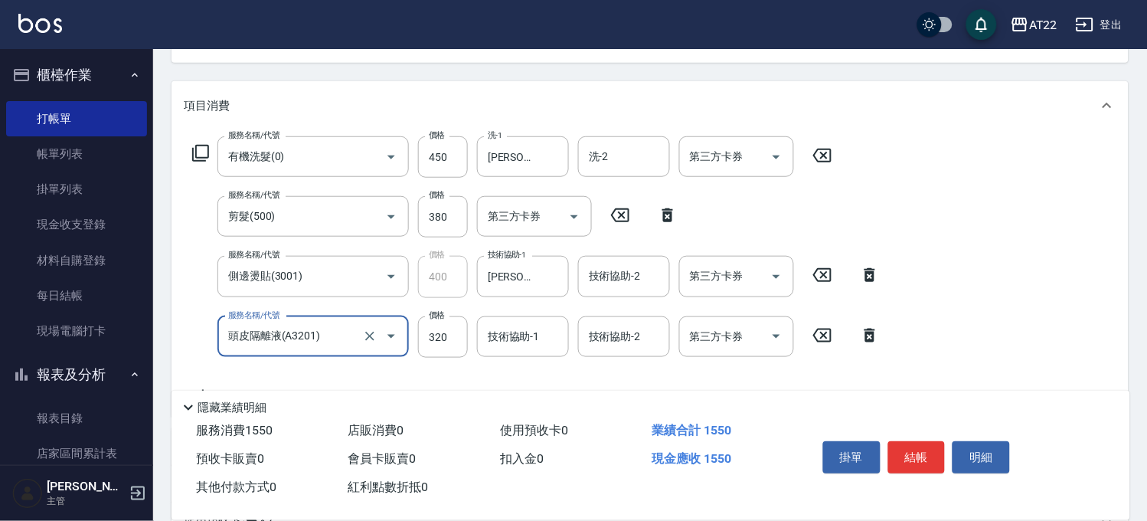
type input "頭皮隔離液(A3201)"
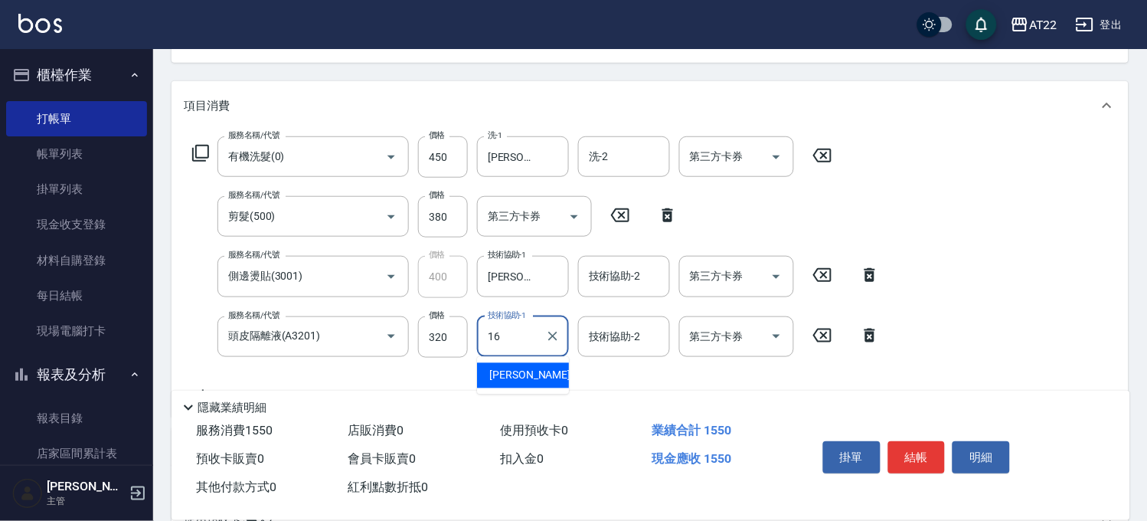
type input "[PERSON_NAME]-16"
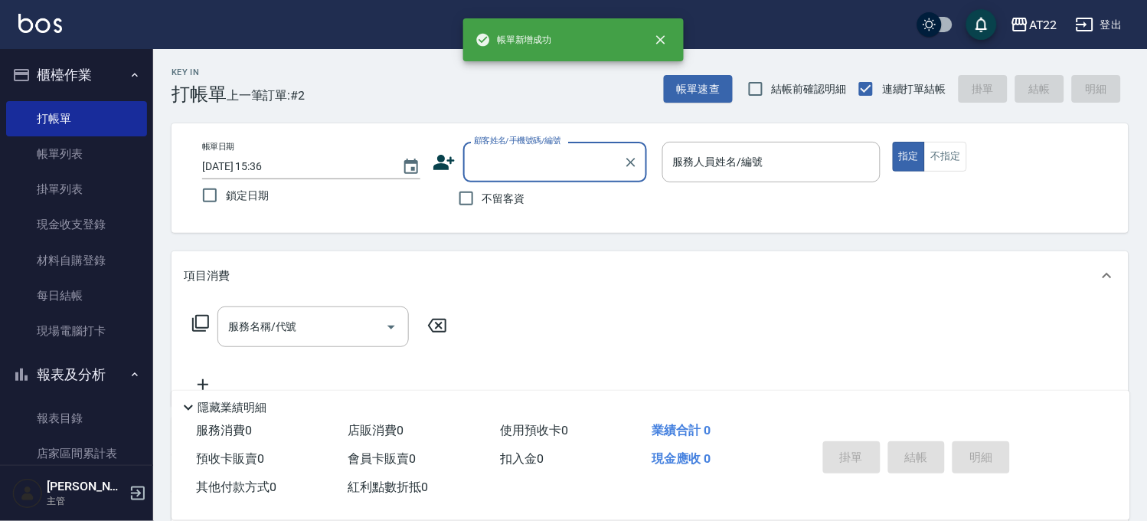
scroll to position [0, 0]
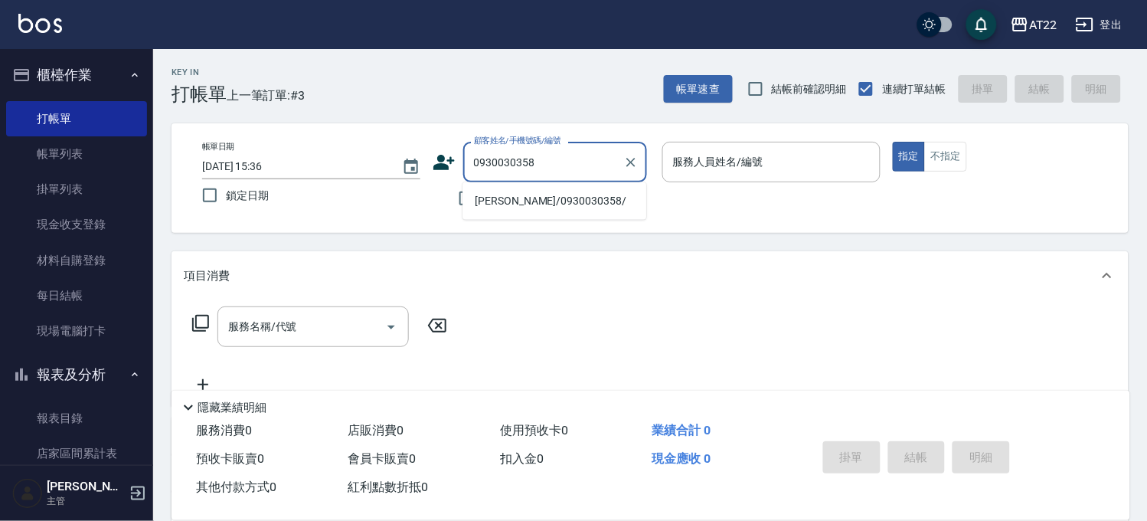
click at [549, 207] on li "[PERSON_NAME]/0930030358/" at bounding box center [554, 200] width 184 height 25
type input "[PERSON_NAME]/0930030358/"
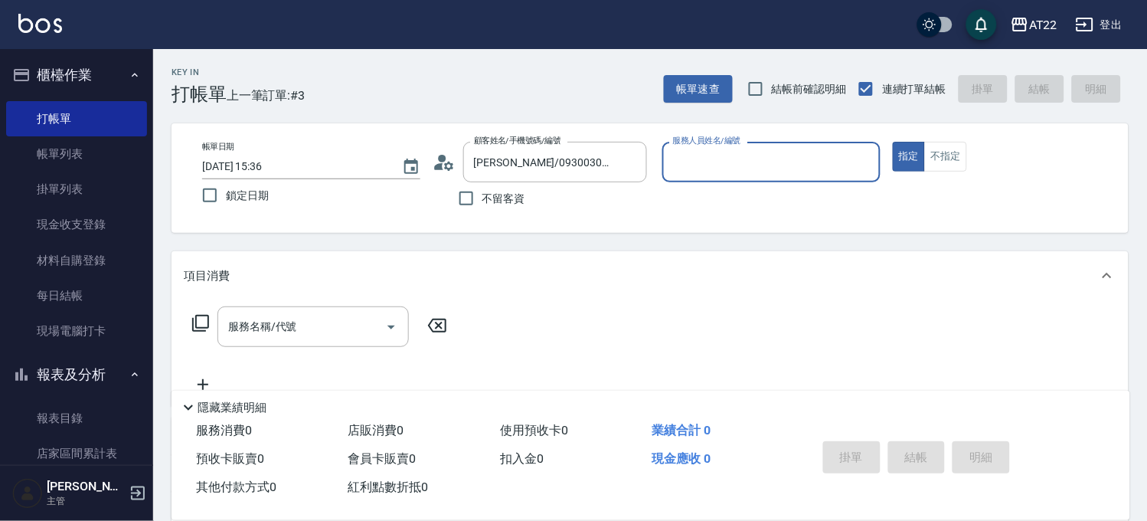
click at [450, 162] on icon at bounding box center [444, 162] width 23 height 23
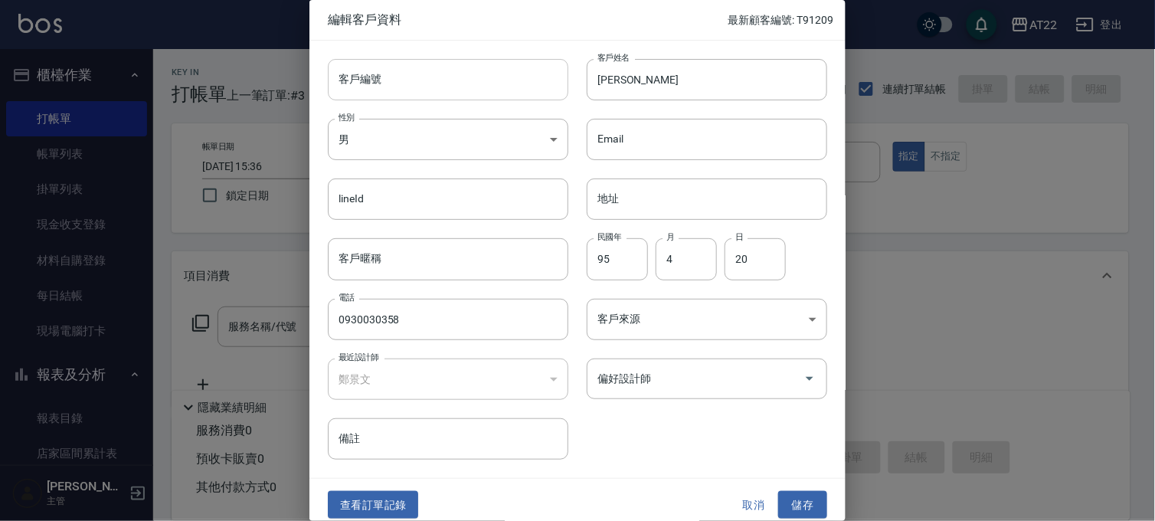
click at [426, 71] on input "客戶編號" at bounding box center [448, 79] width 240 height 41
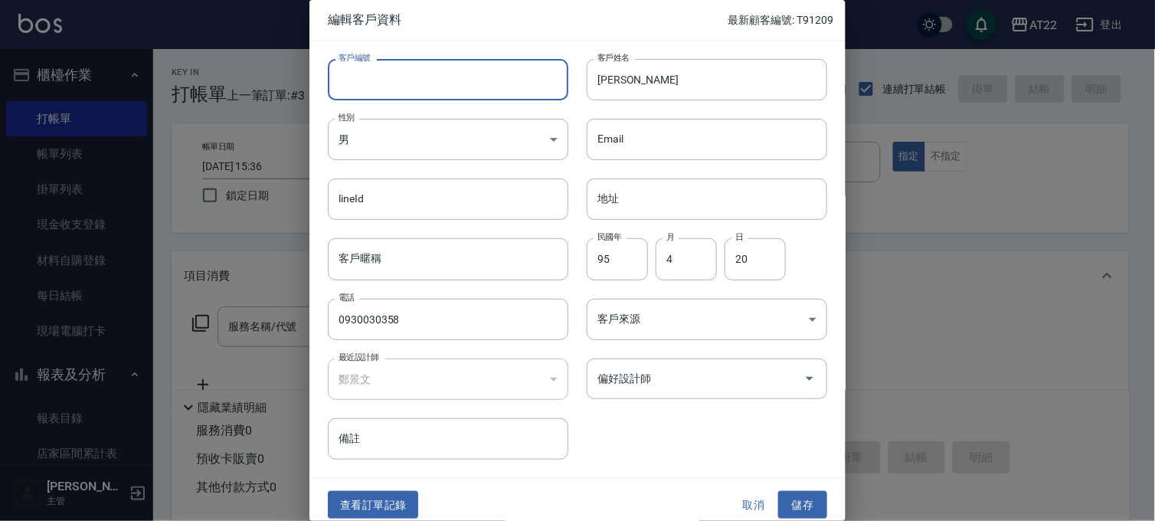
type input "T"
type input "V86562 27 10 06"
click at [779, 500] on button "儲存" at bounding box center [802, 505] width 49 height 28
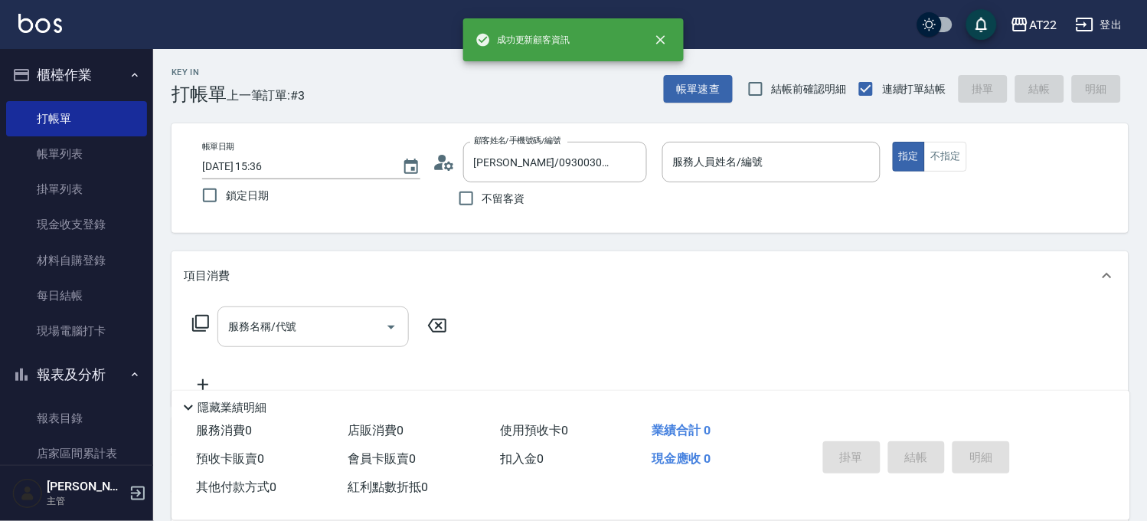
click at [258, 322] on input "服務名稱/代號" at bounding box center [301, 326] width 155 height 27
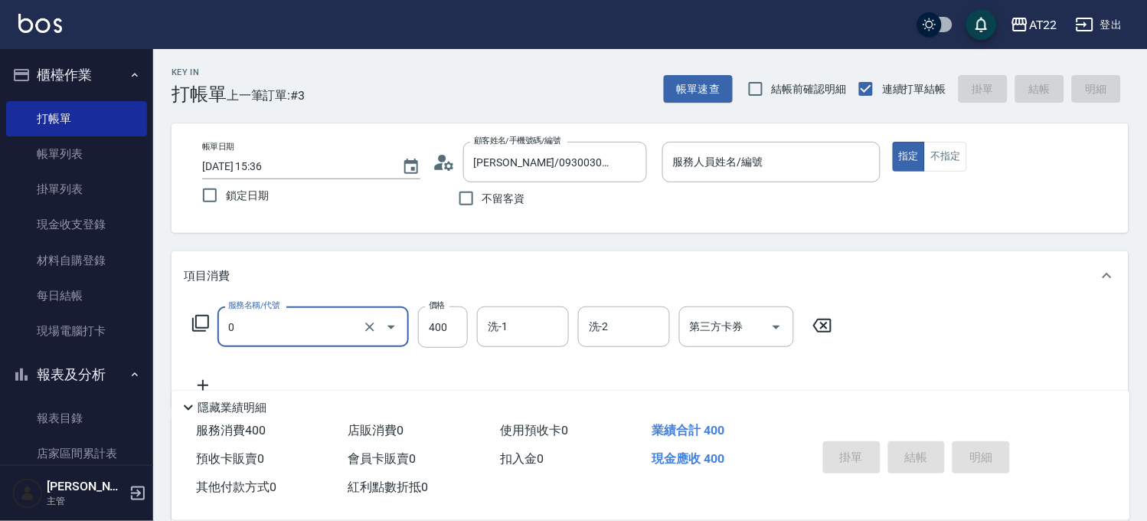
type input "有機洗髮(0)"
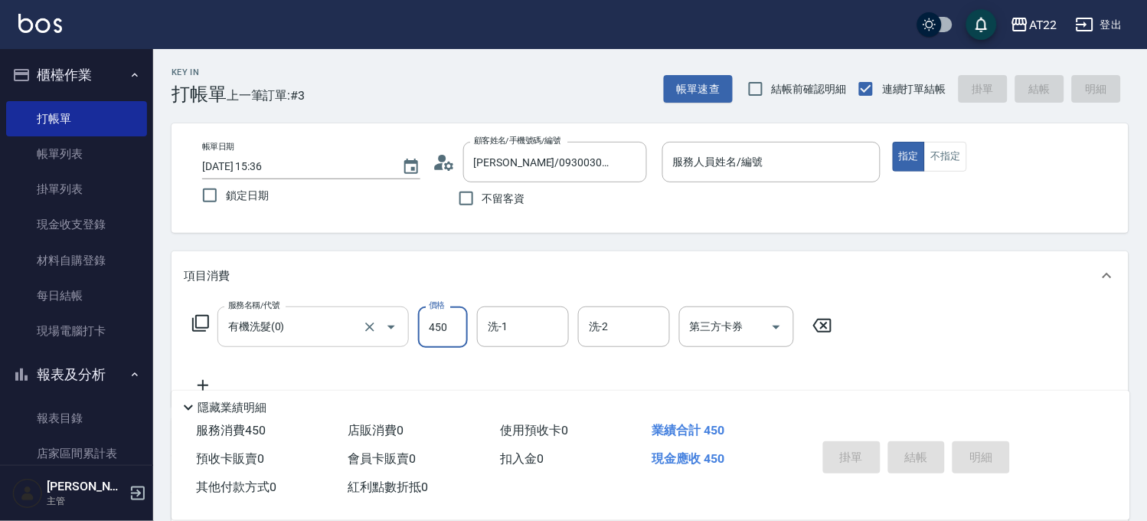
type input "450"
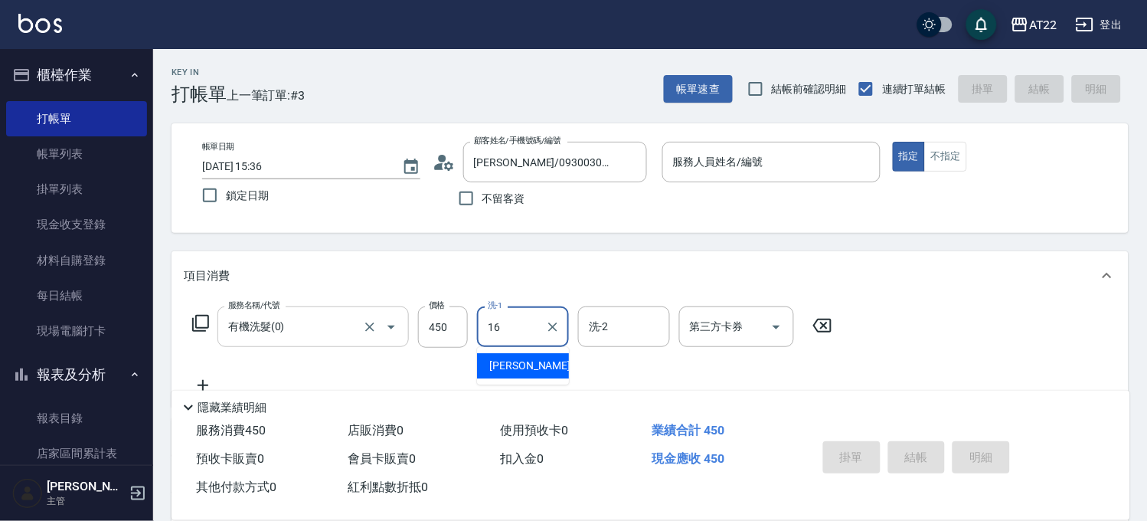
type input "[PERSON_NAME]-16"
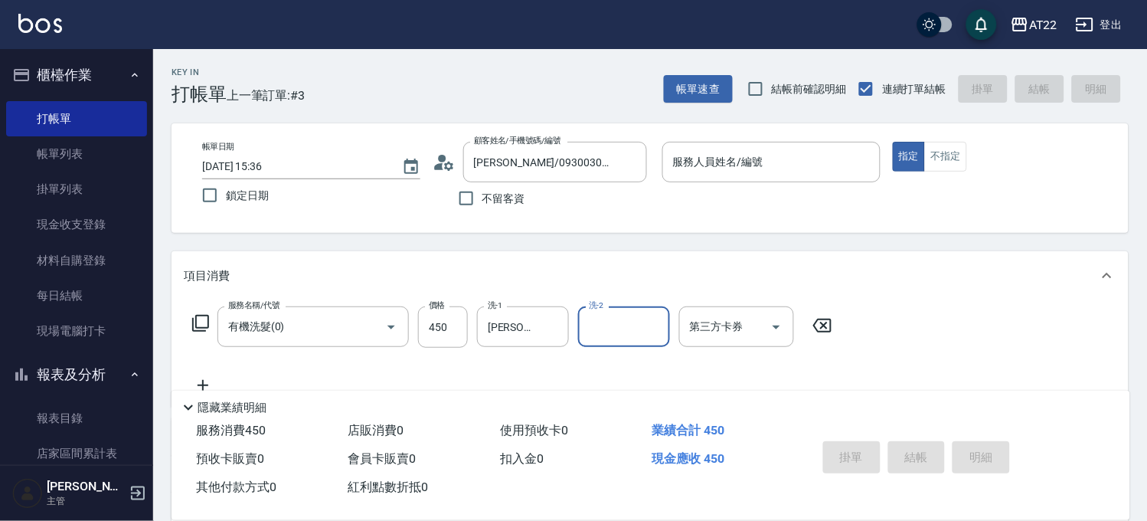
click at [211, 391] on div "隱藏業績明細" at bounding box center [651, 404] width 959 height 26
click at [208, 381] on icon at bounding box center [203, 385] width 38 height 18
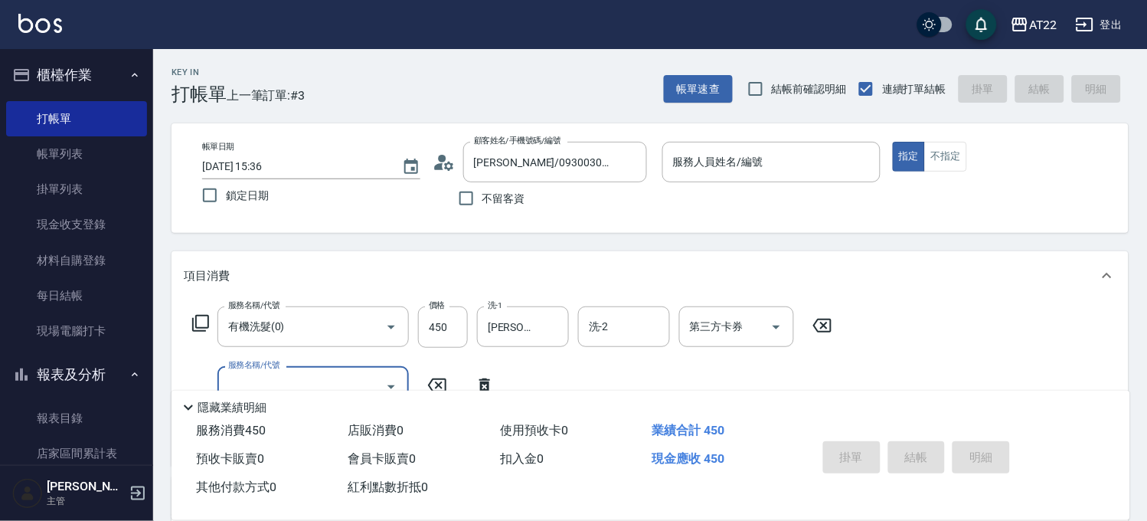
click at [335, 377] on input "服務名稱/代號" at bounding box center [301, 386] width 155 height 27
type input "剪髮(500)"
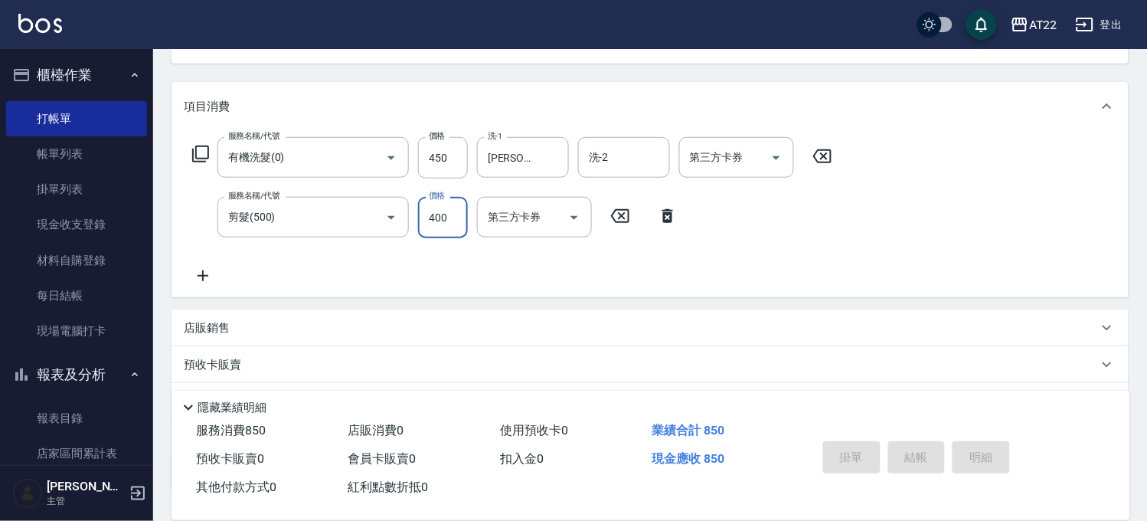
scroll to position [170, 0]
type input "400"
click at [196, 270] on icon at bounding box center [203, 275] width 38 height 18
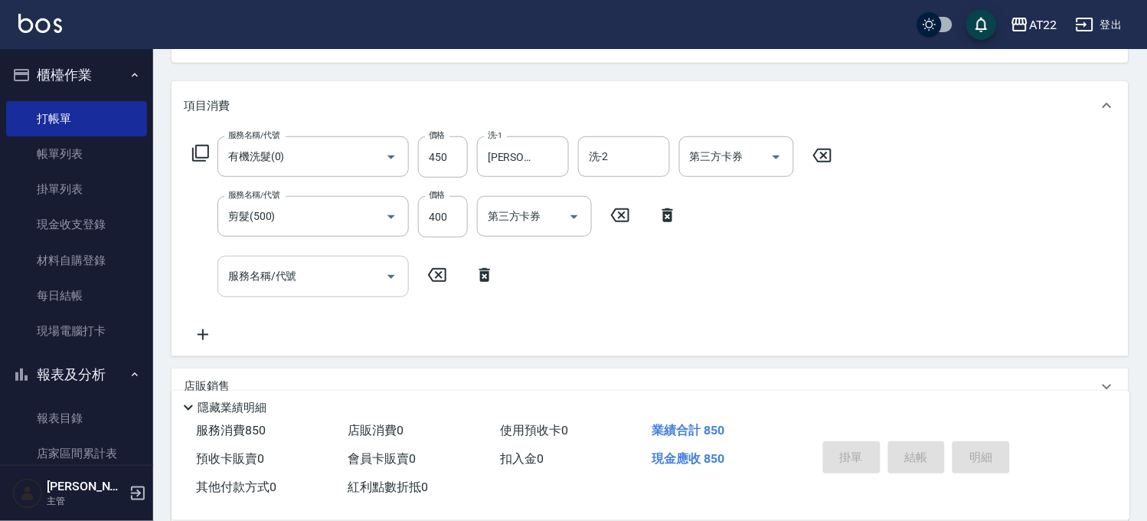
click at [300, 289] on div "服務名稱/代號" at bounding box center [312, 276] width 191 height 41
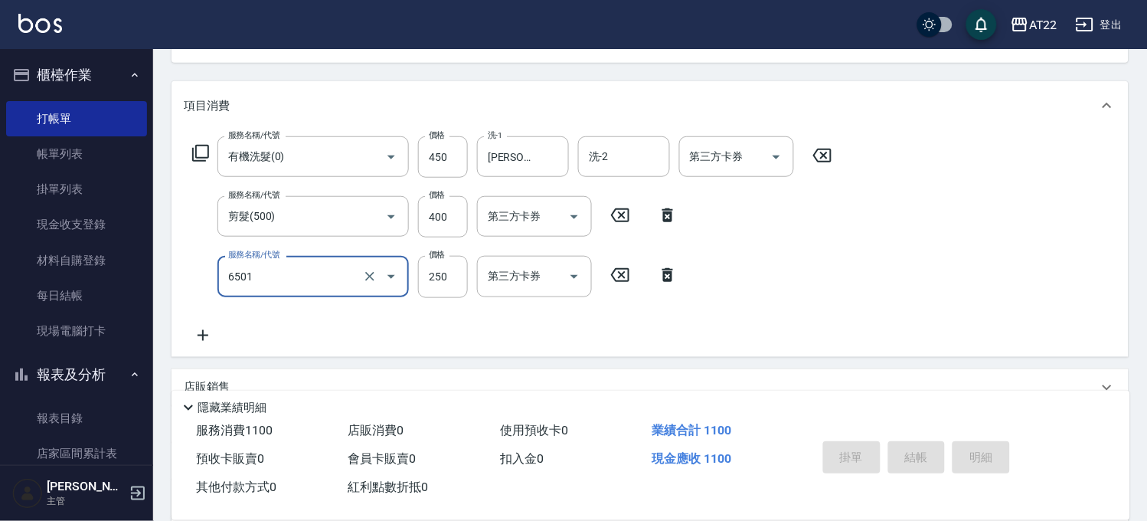
type input "升級滋養護髮(6501)"
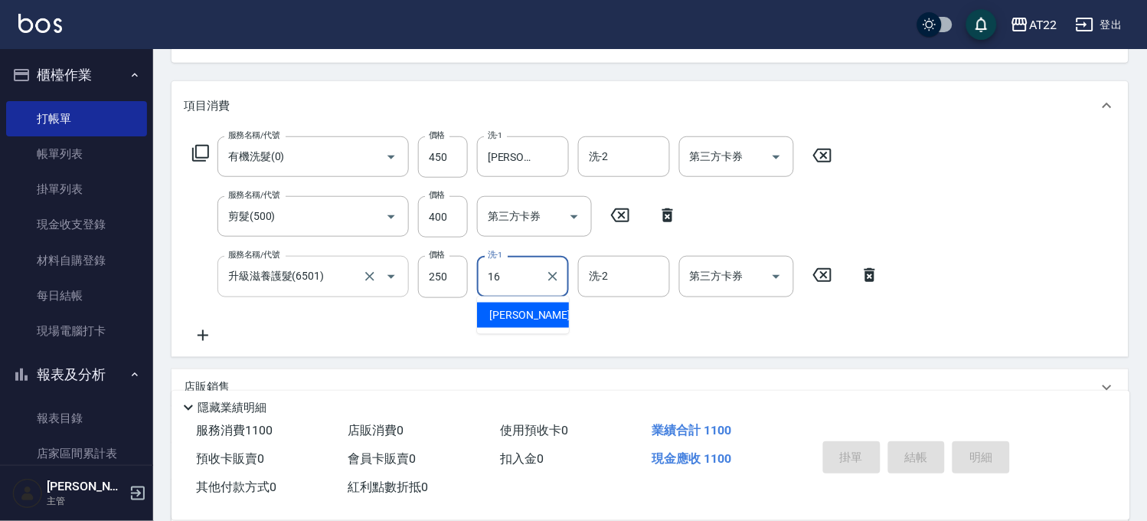
type input "[PERSON_NAME]-16"
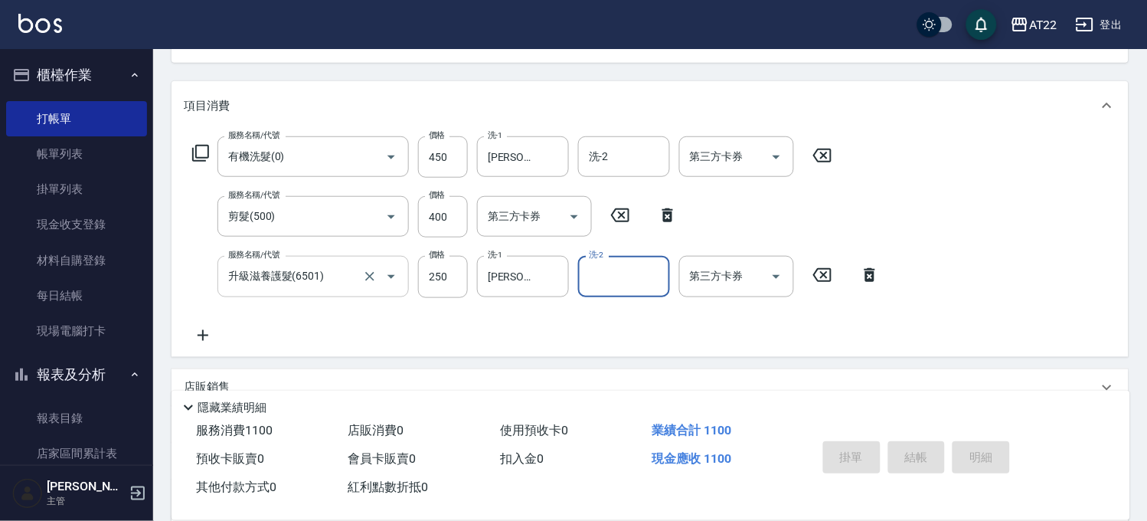
scroll to position [347, 0]
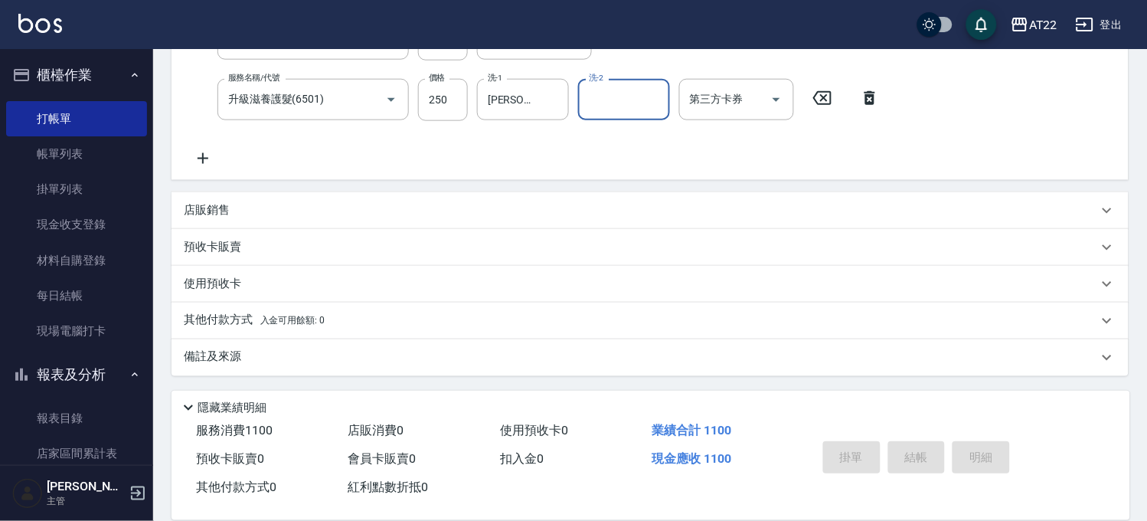
click at [231, 220] on div "店販銷售" at bounding box center [650, 210] width 957 height 37
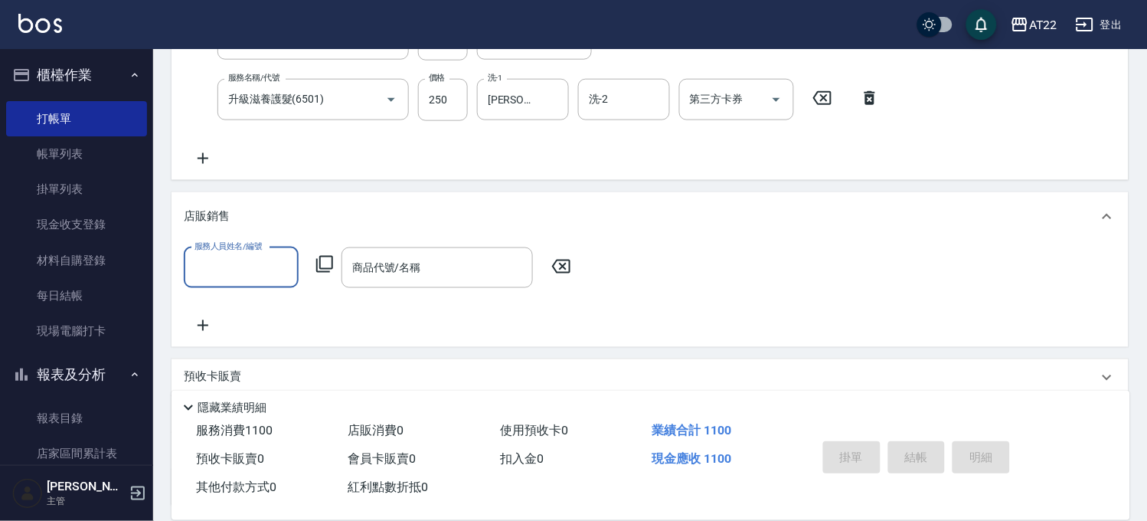
scroll to position [0, 0]
type input "[PERSON_NAME]-5"
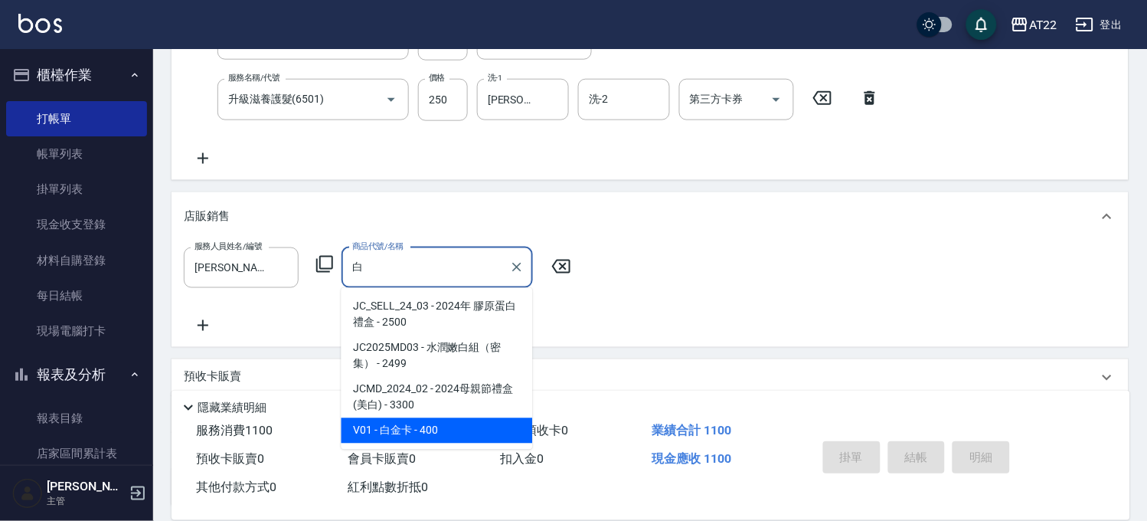
click at [384, 418] on span "V01 - 白金卡 - 400" at bounding box center [436, 430] width 191 height 25
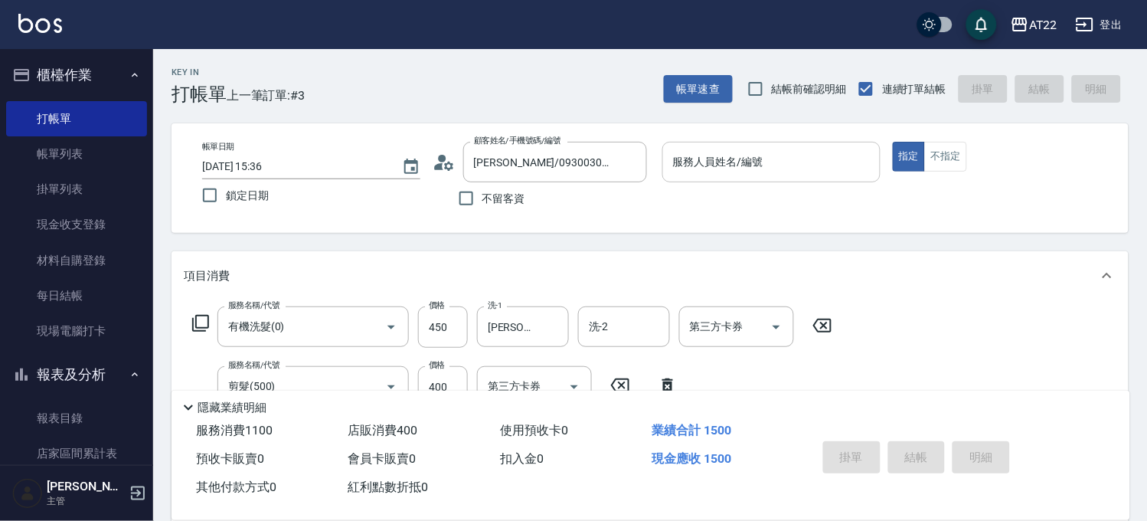
type input "白金卡"
click at [737, 162] on input "服務人員姓名/編號" at bounding box center [771, 162] width 204 height 27
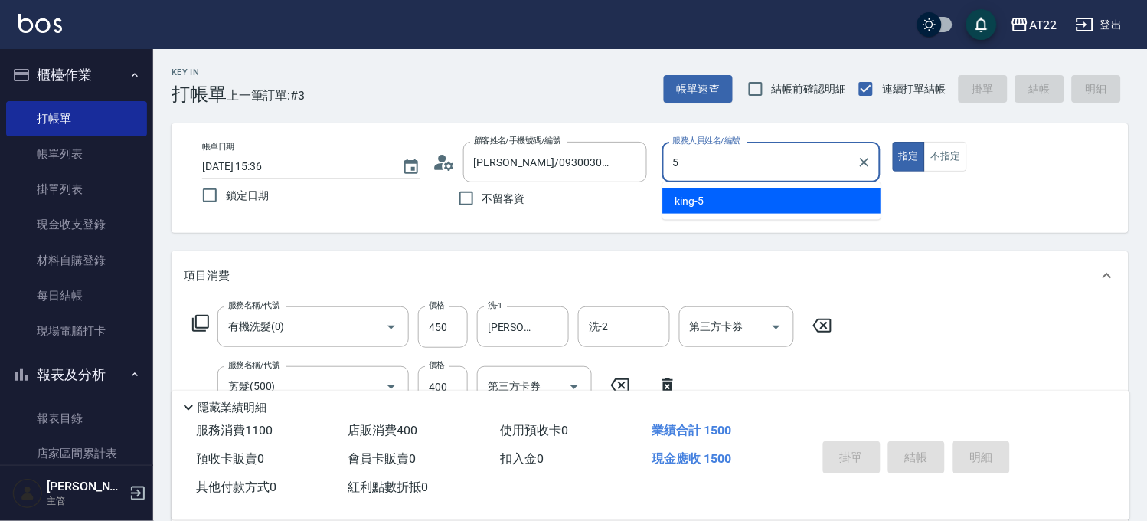
type input "[PERSON_NAME]-5"
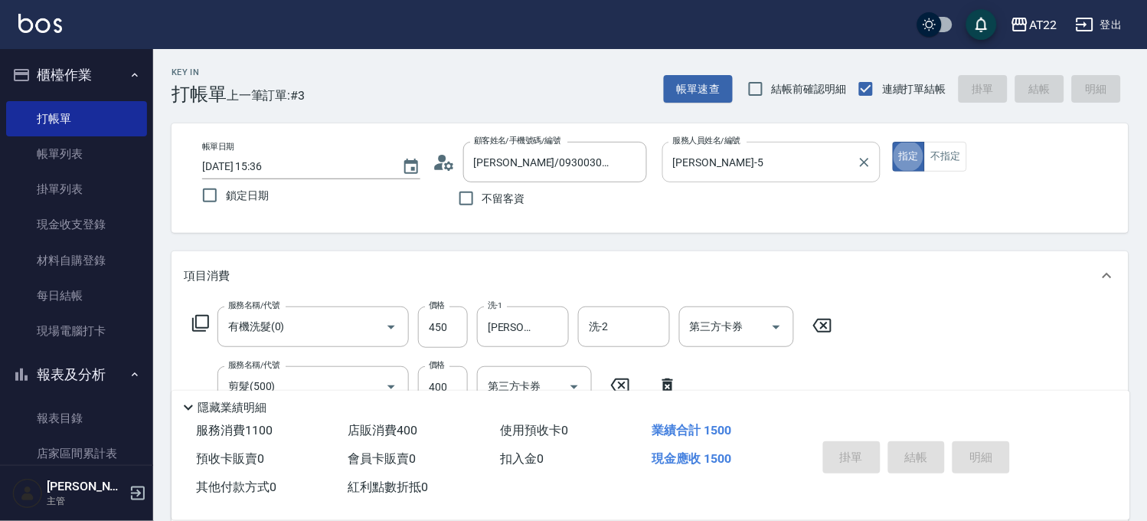
type input "[DATE] 15:38"
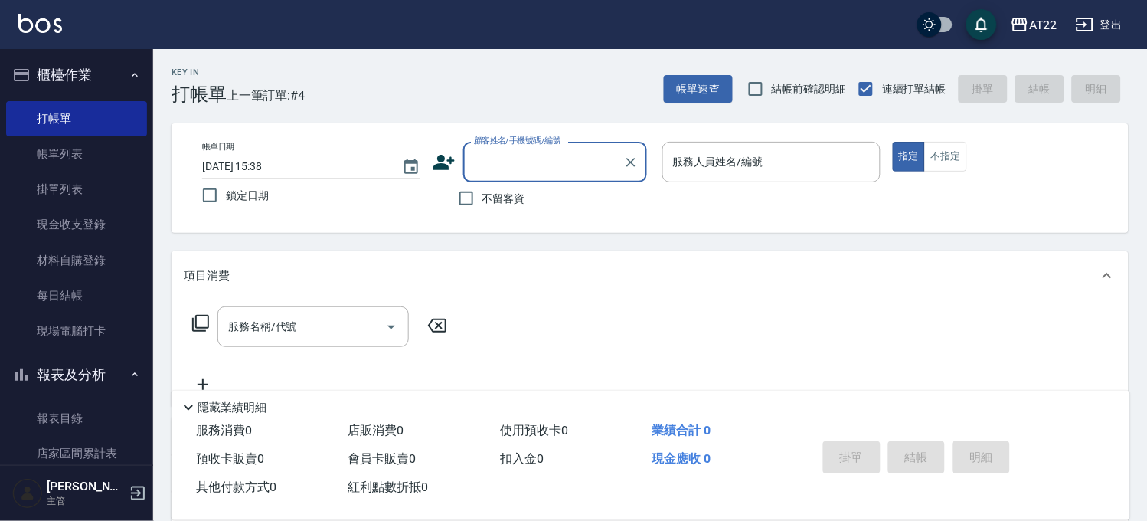
click at [519, 193] on span "不留客資" at bounding box center [503, 199] width 43 height 16
click at [482, 193] on input "不留客資" at bounding box center [466, 198] width 32 height 32
checkbox input "true"
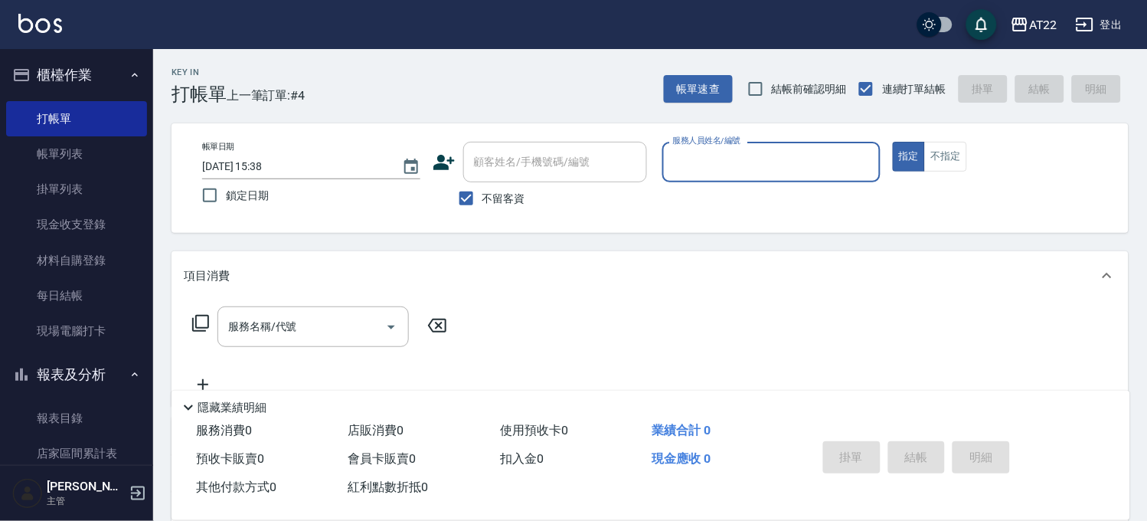
click at [794, 170] on input "服務人員姓名/編號" at bounding box center [771, 162] width 204 height 27
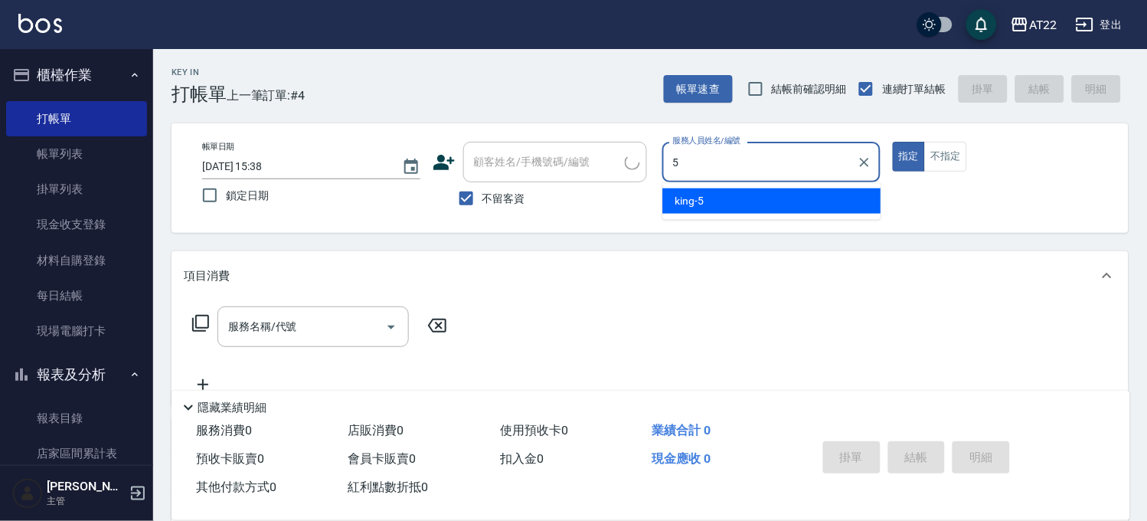
type input "[PERSON_NAME]-5"
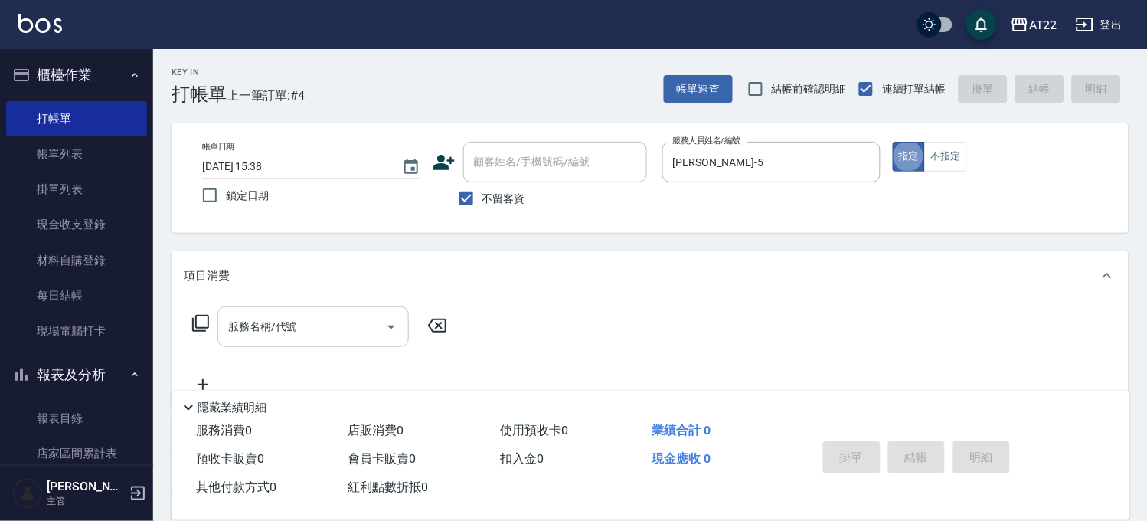
click at [250, 311] on div "服務名稱/代號" at bounding box center [312, 326] width 191 height 41
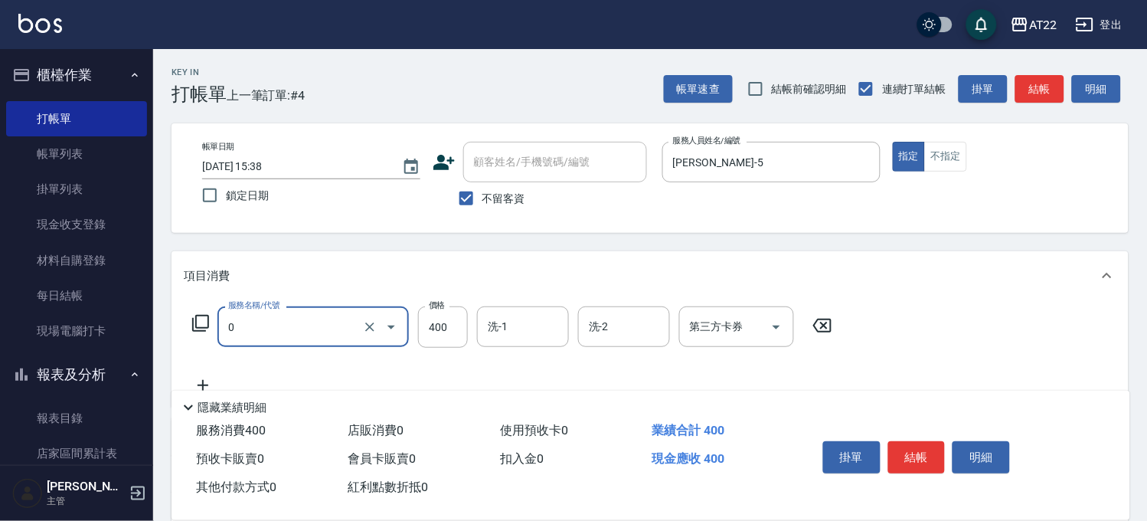
type input "有機洗髮(0)"
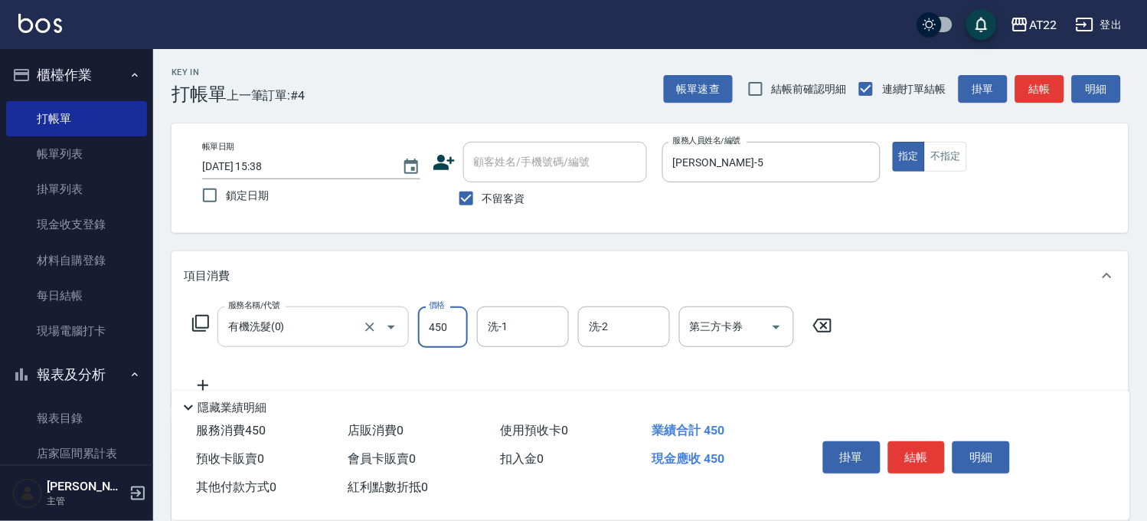
type input "450"
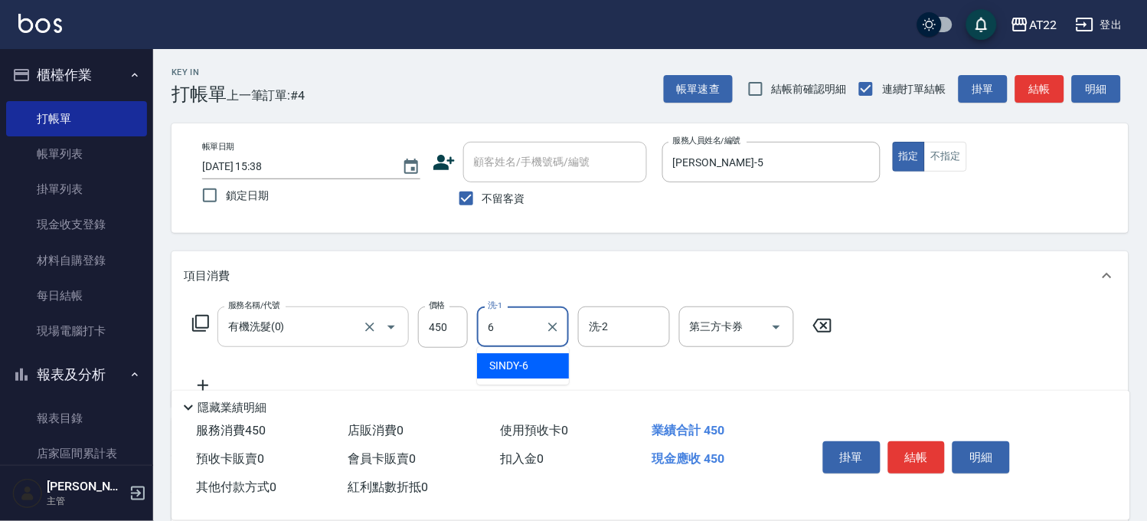
type input "SINDY-6"
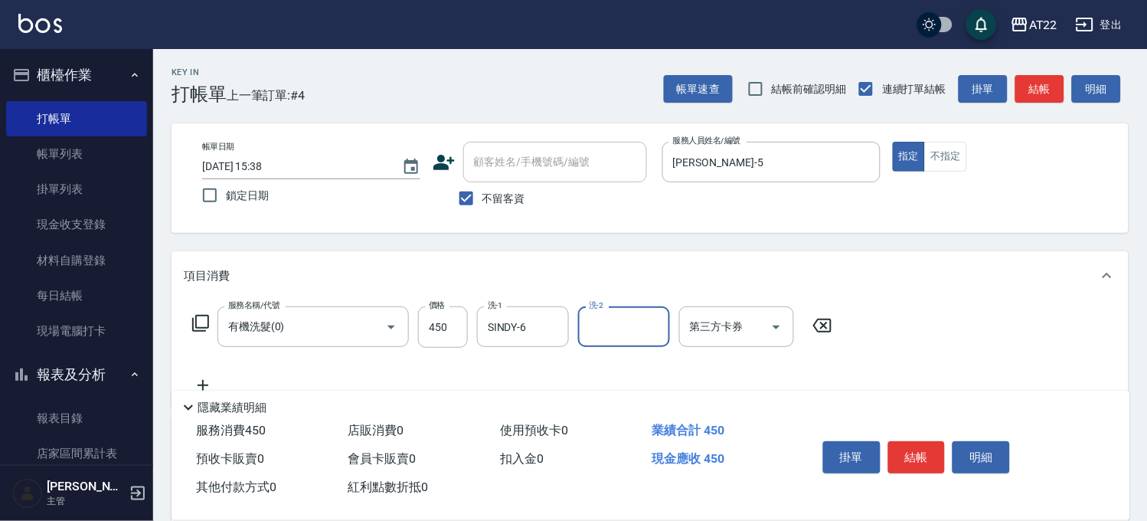
click at [209, 377] on icon at bounding box center [203, 385] width 38 height 18
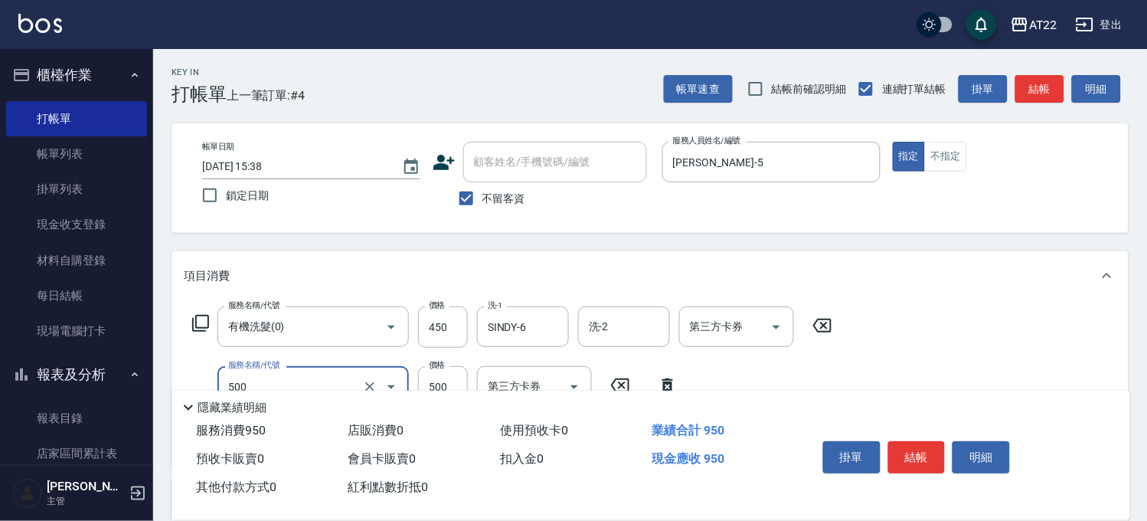
type input "剪髮(500)"
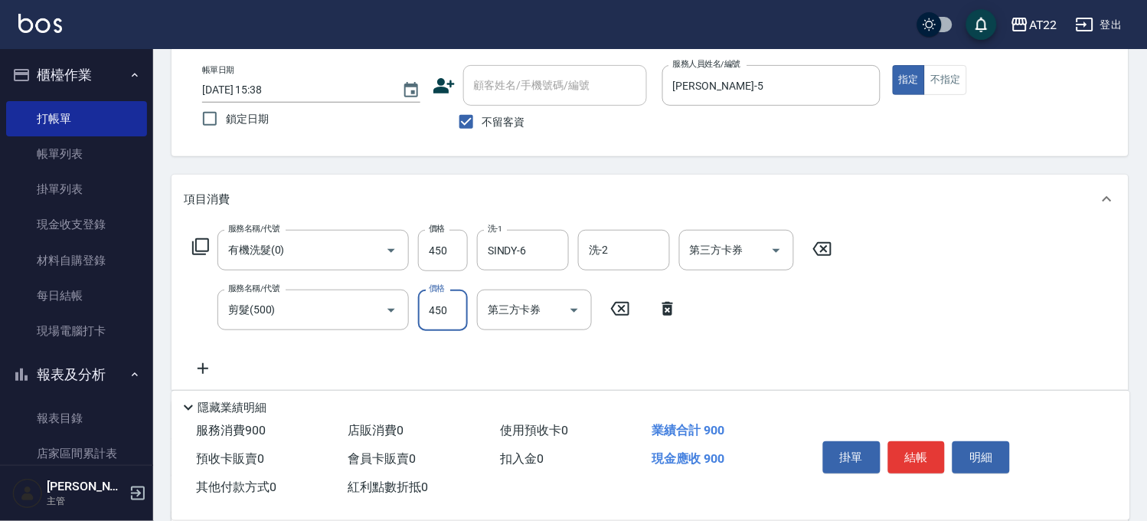
scroll to position [170, 0]
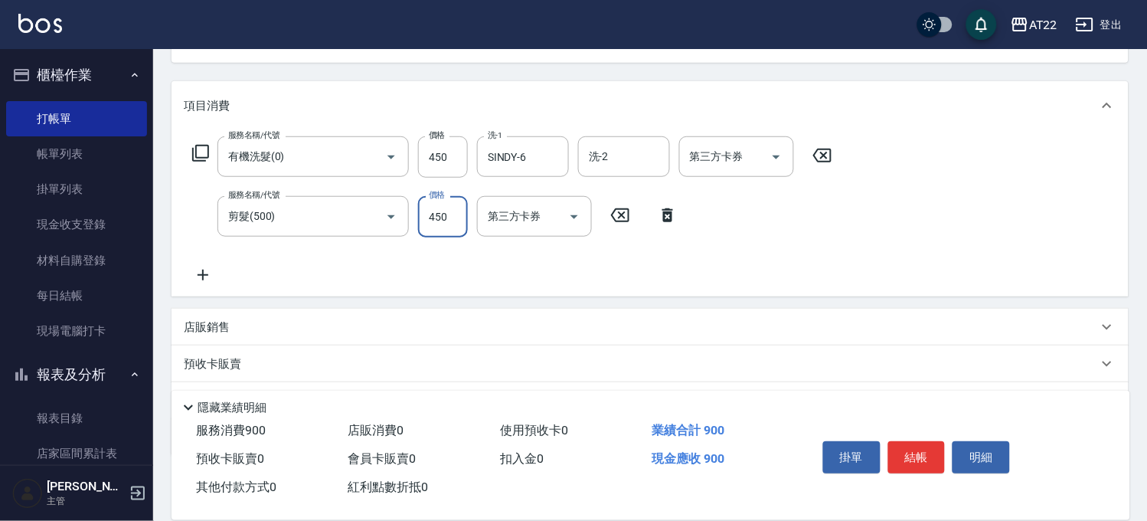
type input "450"
click at [203, 268] on icon at bounding box center [203, 275] width 38 height 18
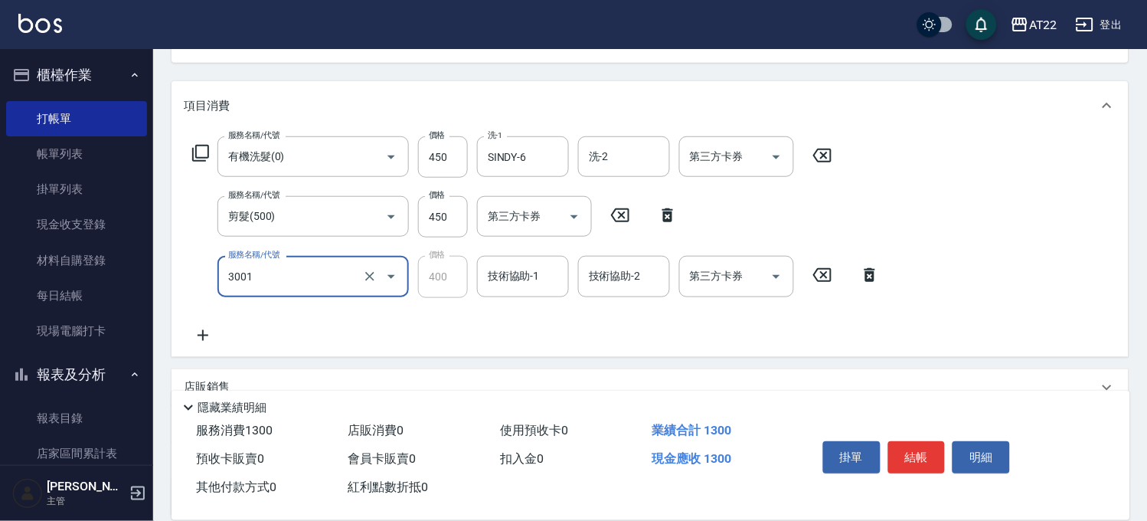
type input "側邊燙貼(3001)"
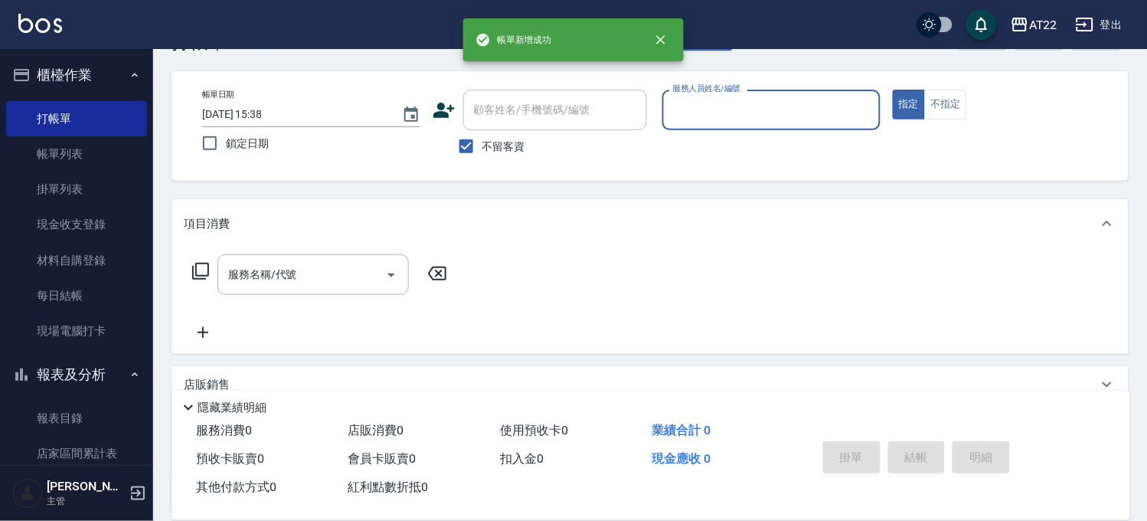
scroll to position [0, 0]
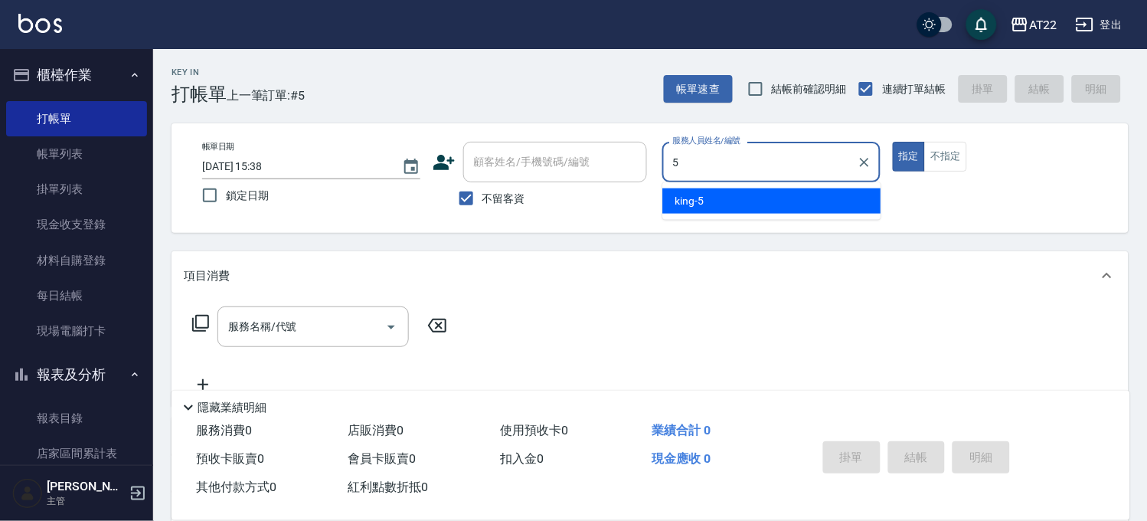
type input "[PERSON_NAME]-5"
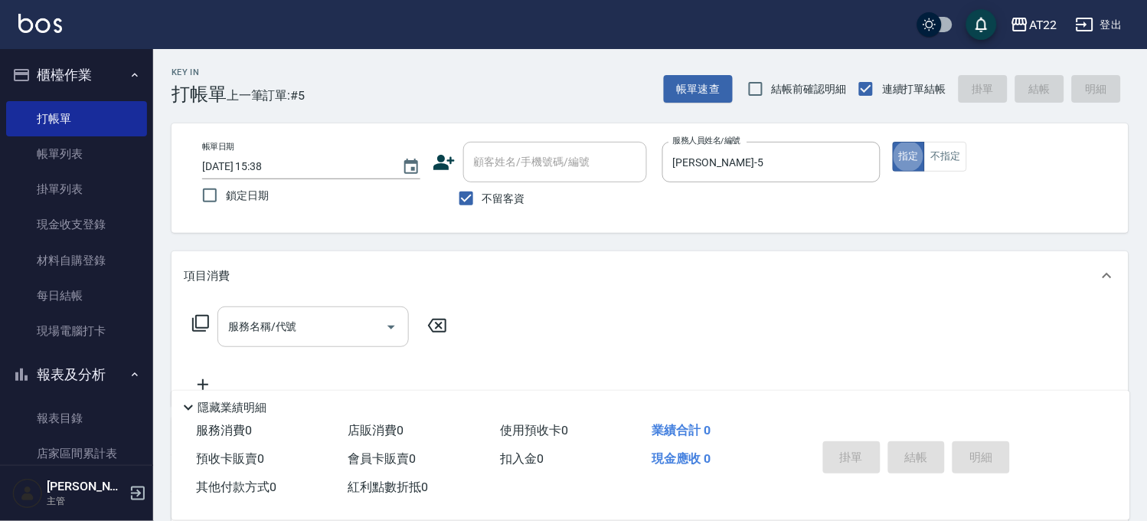
click at [262, 330] on input "服務名稱/代號" at bounding box center [301, 326] width 155 height 27
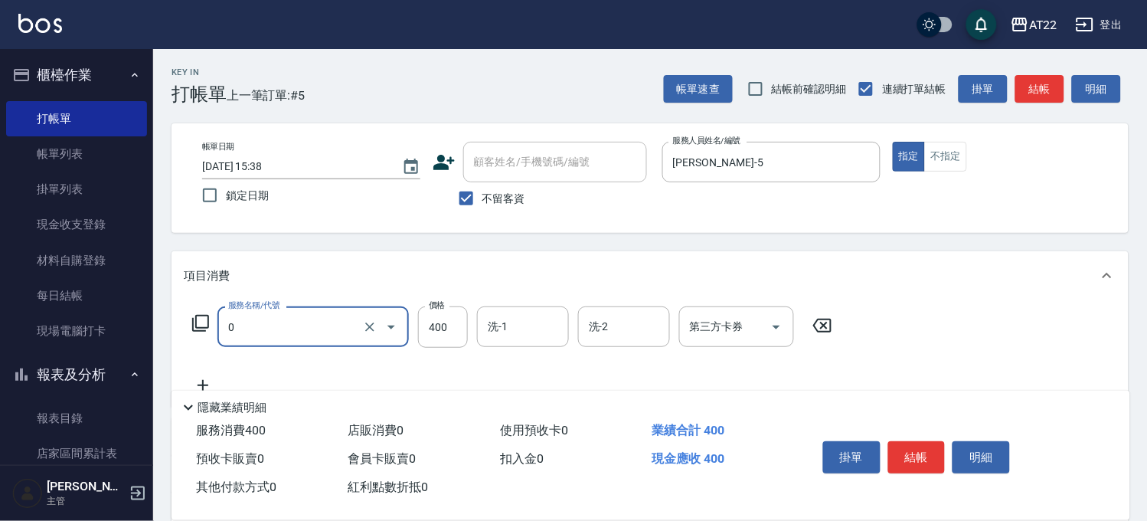
type input "有機洗髮(0)"
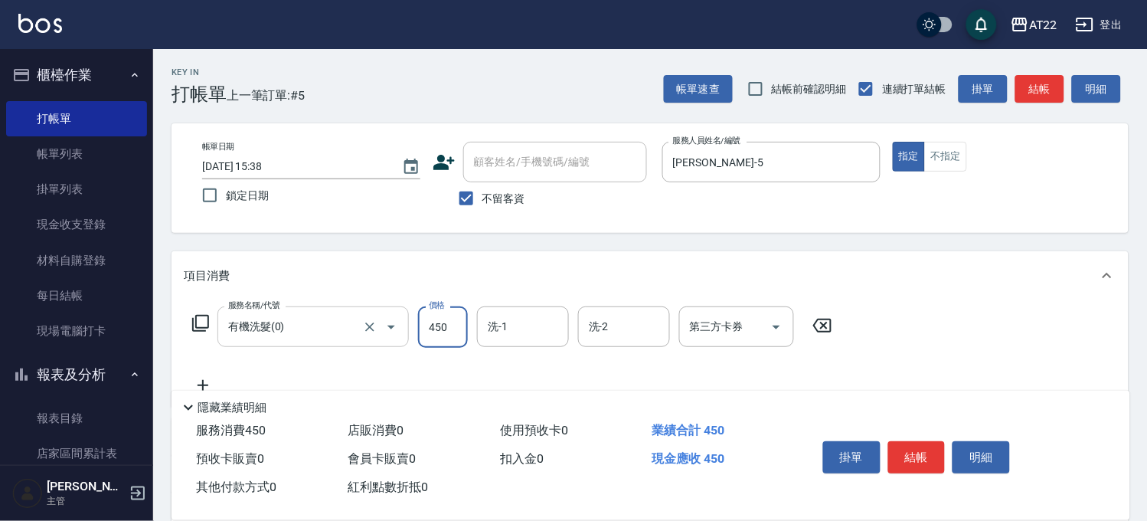
type input "450"
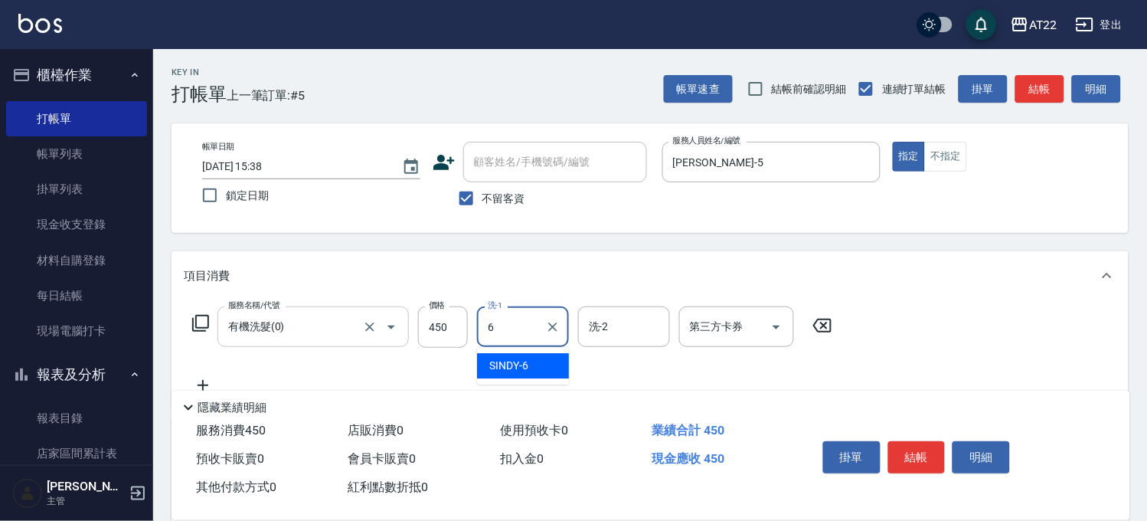
type input "SINDY-6"
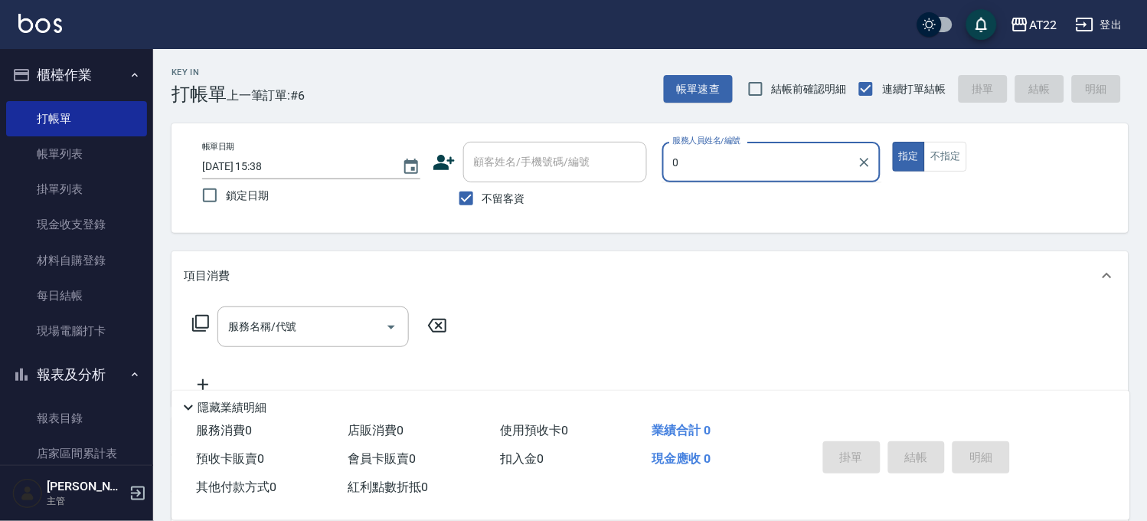
type input "0"
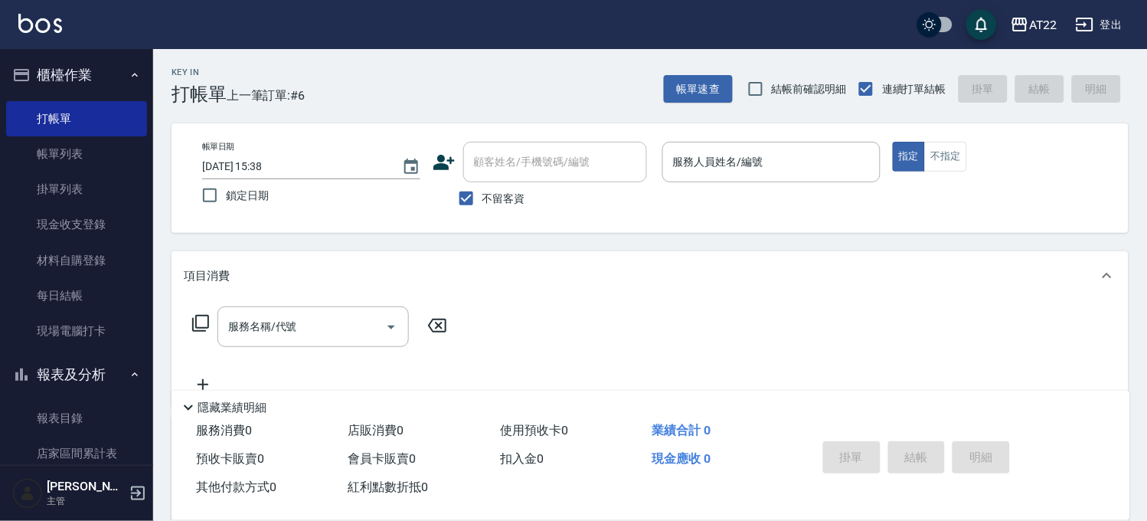
click at [502, 208] on label "不留客資" at bounding box center [487, 198] width 75 height 32
click at [482, 208] on input "不留客資" at bounding box center [466, 198] width 32 height 32
checkbox input "false"
click at [515, 156] on div "顧客姓名/手機號碼/編號 顧客姓名/手機號碼/編號" at bounding box center [555, 162] width 184 height 41
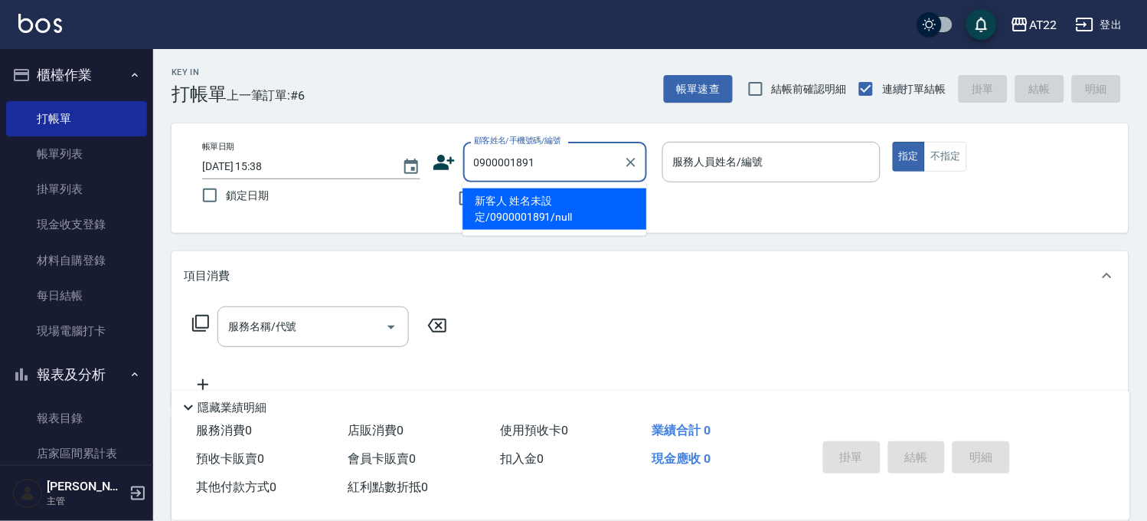
type input "新客人 姓名未設定/0900001891/null"
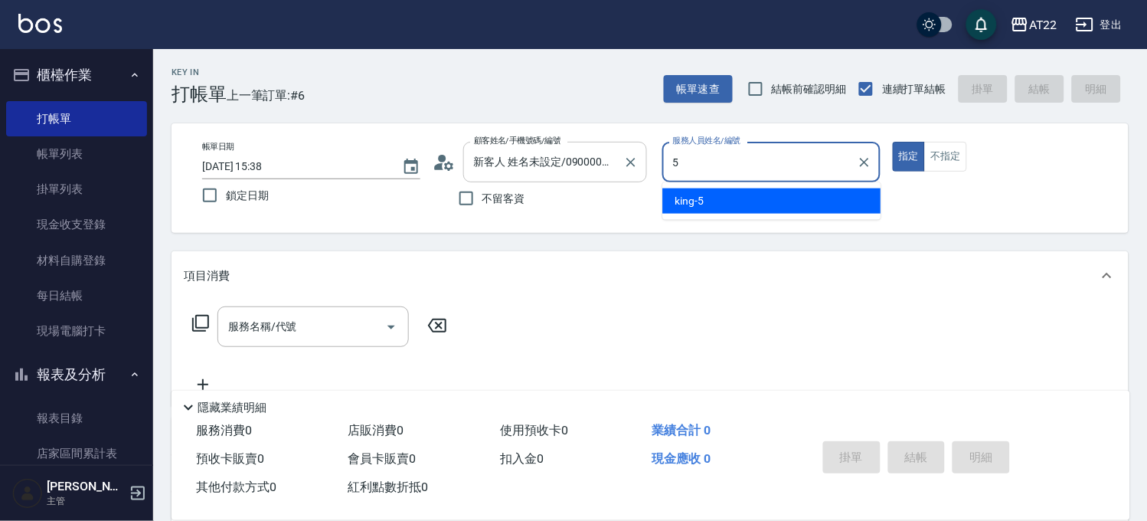
type input "[PERSON_NAME]-5"
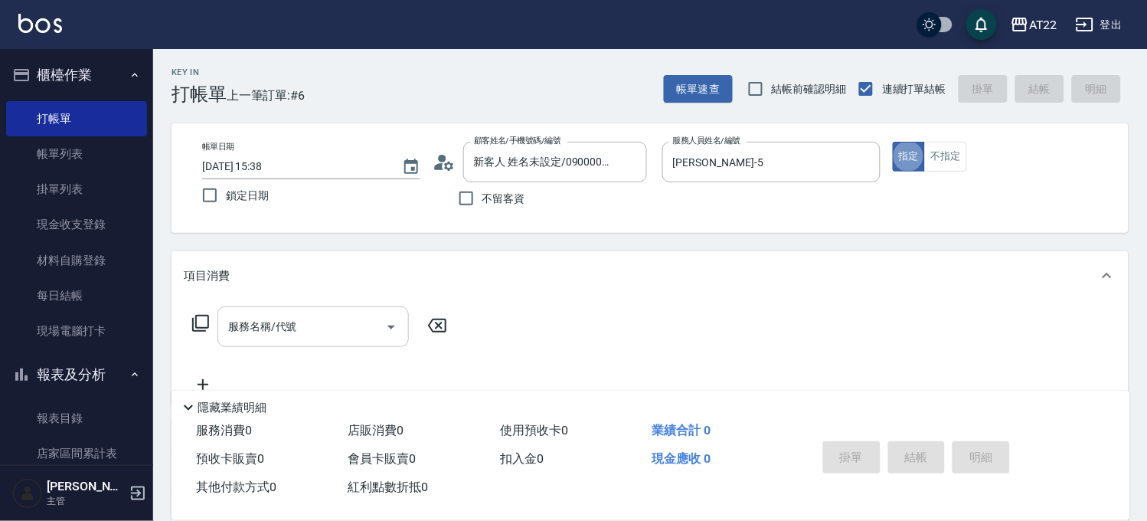
click at [364, 324] on input "服務名稱/代號" at bounding box center [301, 326] width 155 height 27
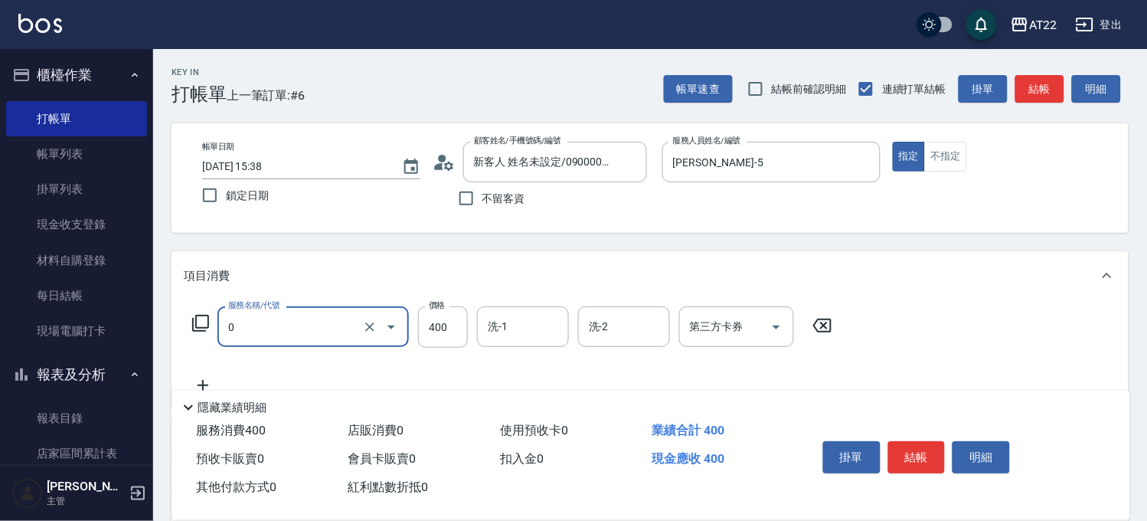
type input "有機洗髮(0)"
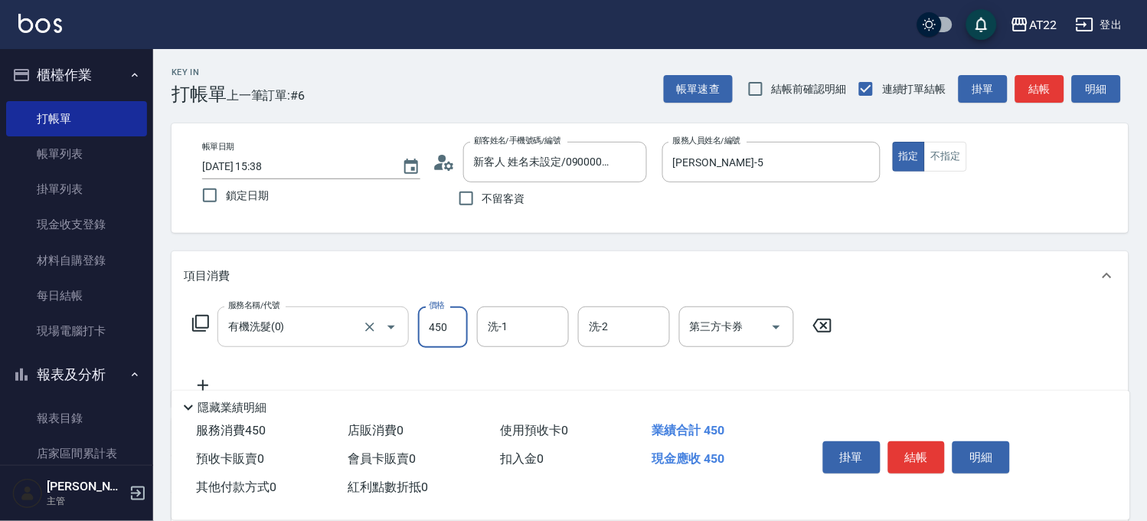
type input "450"
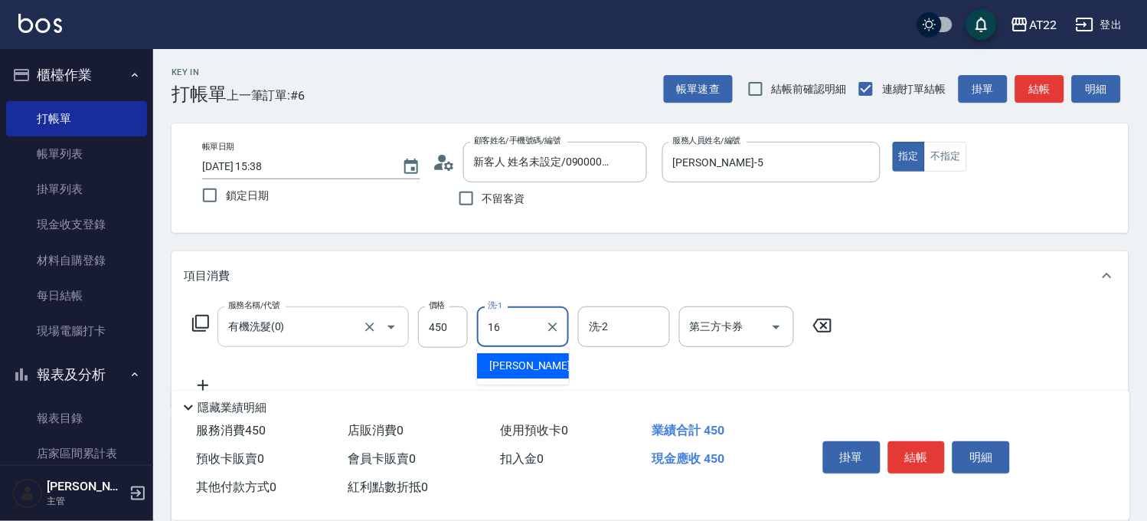
type input "[PERSON_NAME]-16"
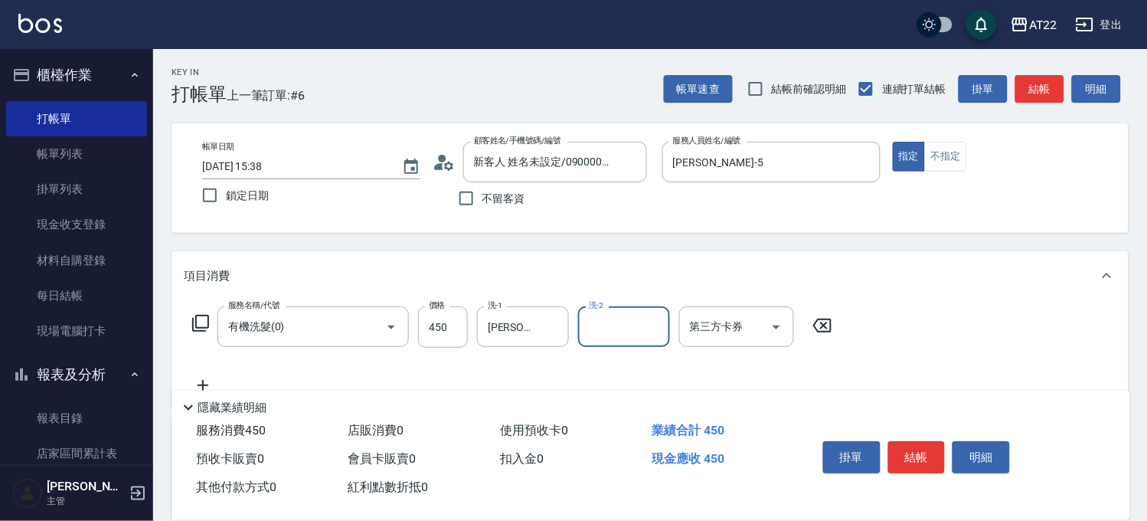
click at [212, 383] on icon at bounding box center [203, 385] width 38 height 18
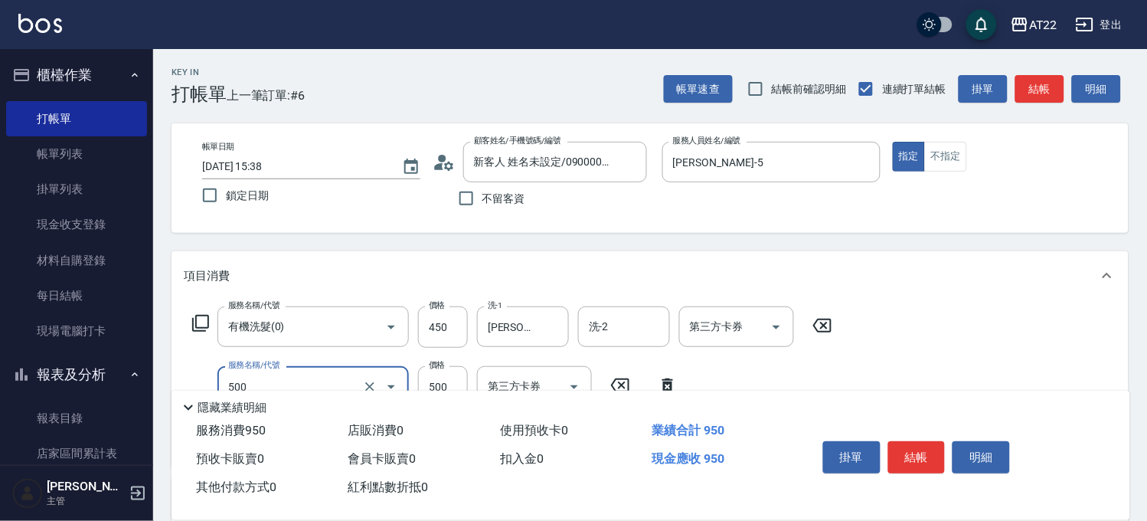
type input "剪髮(500)"
type input "450"
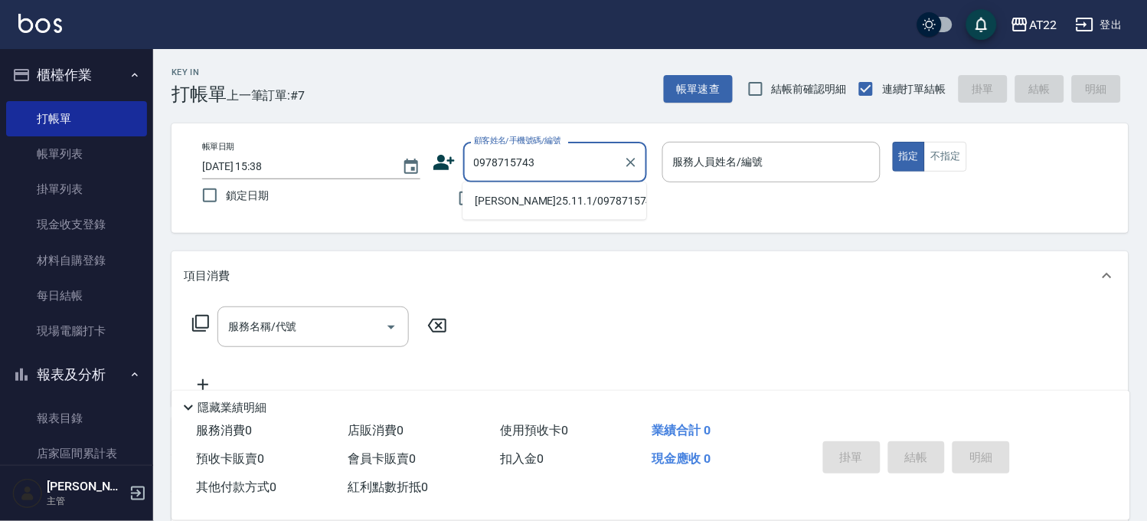
drag, startPoint x: 505, startPoint y: 208, endPoint x: 716, endPoint y: 185, distance: 211.9
click at [506, 208] on li "[PERSON_NAME]25.11.1/0978715743/T83804" at bounding box center [554, 200] width 184 height 25
type input "[PERSON_NAME]25.11.1/0978715743/T83804"
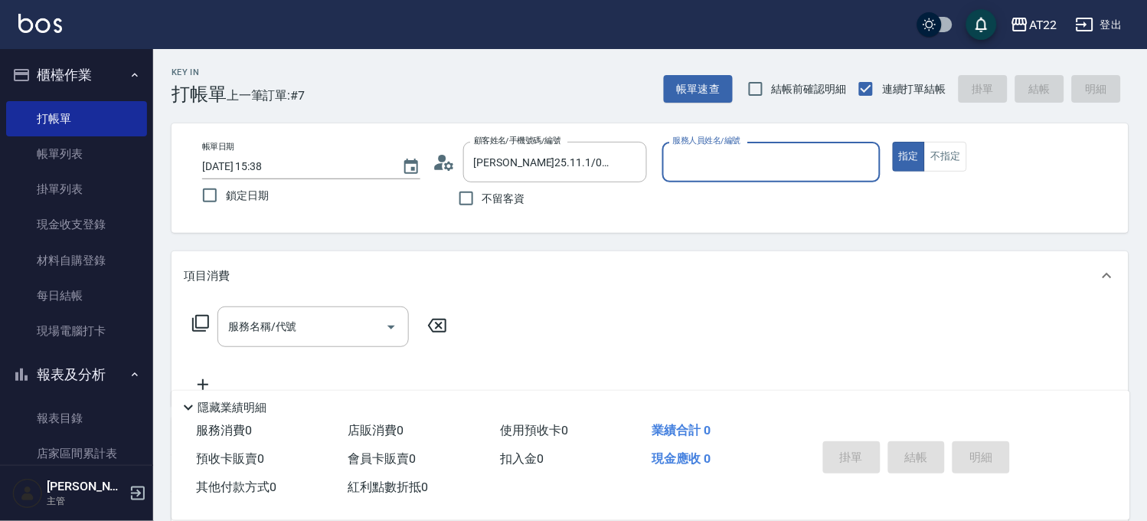
type input "SINDY-6"
click at [302, 312] on div "服務名稱/代號" at bounding box center [312, 326] width 191 height 41
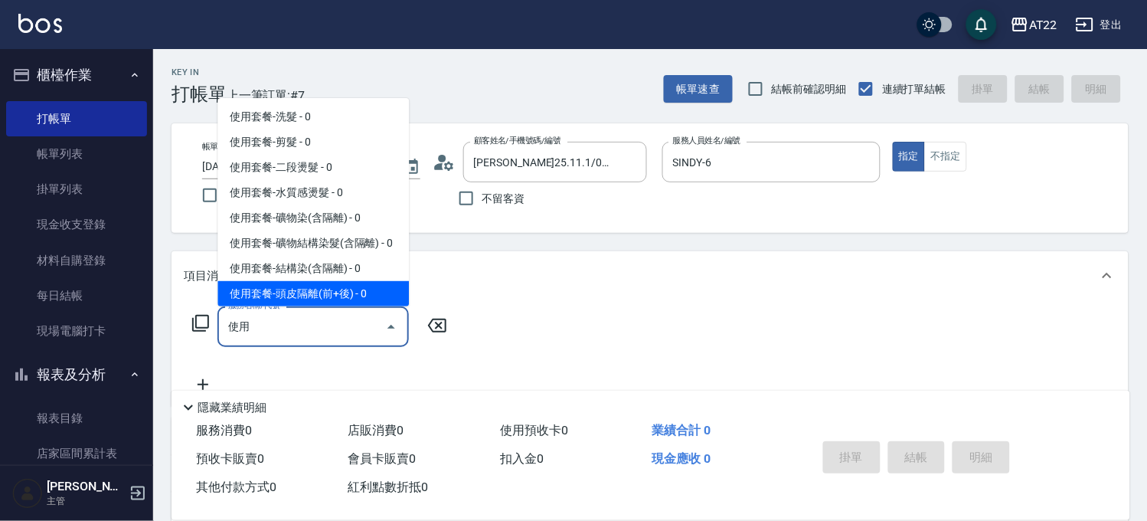
click at [296, 320] on input "使用" at bounding box center [301, 326] width 155 height 27
click at [289, 340] on div "使用 服務名稱/代號" at bounding box center [312, 326] width 191 height 41
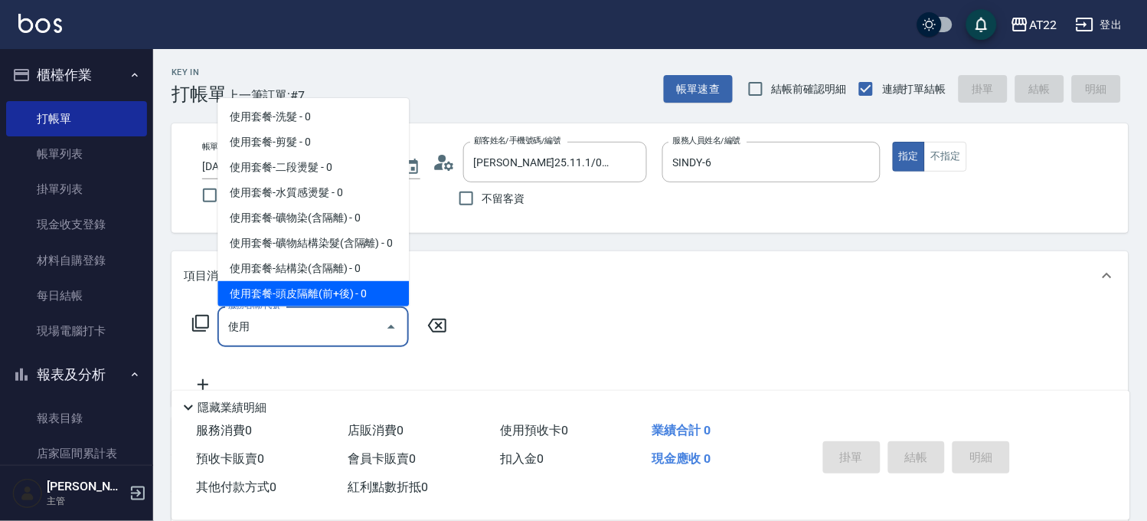
click at [279, 328] on input "使用" at bounding box center [301, 326] width 155 height 27
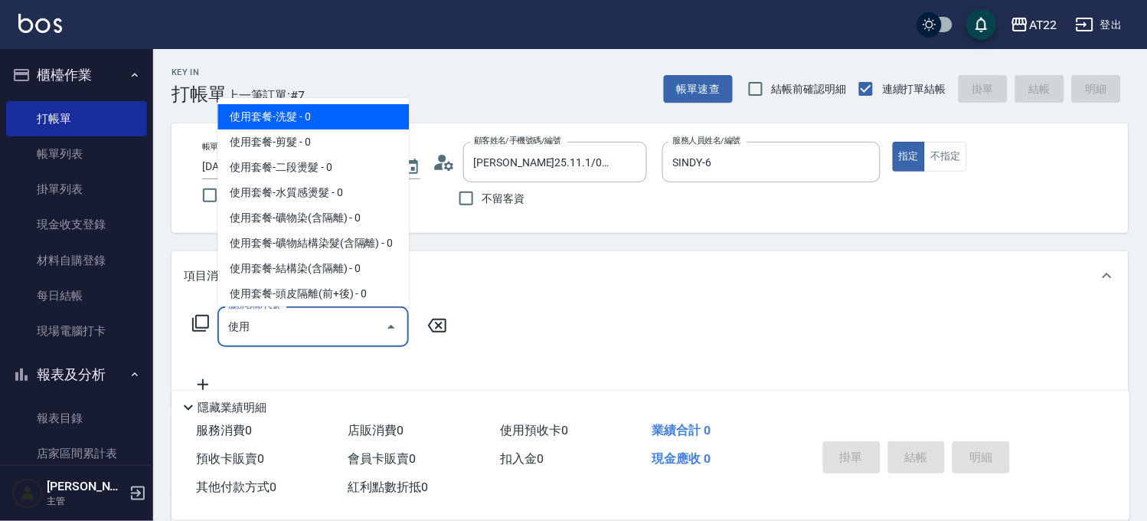
click at [345, 123] on span "使用套餐-洗髮 - 0" at bounding box center [312, 116] width 191 height 25
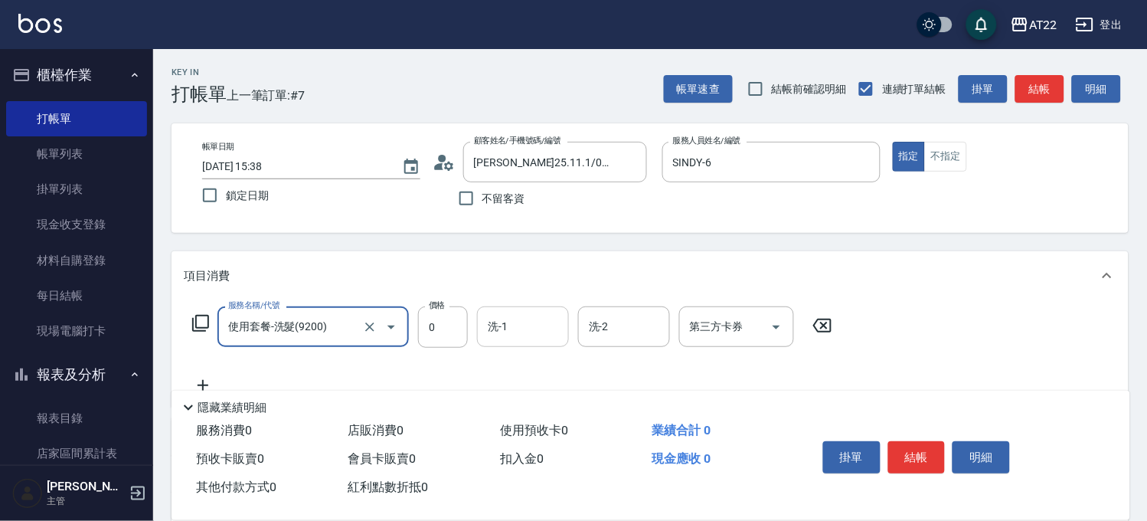
click at [519, 308] on div "洗-1" at bounding box center [523, 326] width 92 height 41
type input "使用套餐-洗髮(9200)"
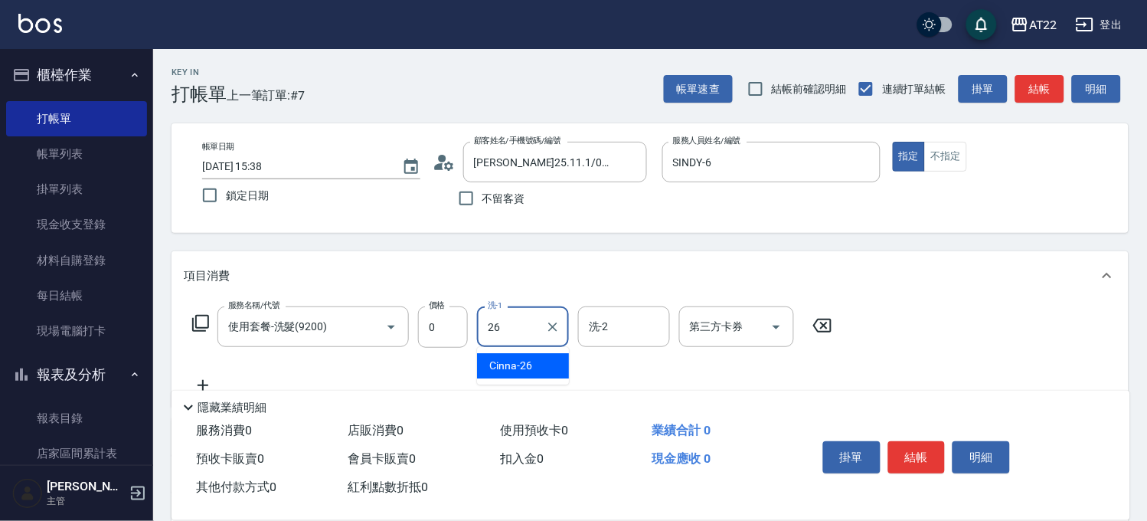
type input "Cinna-26"
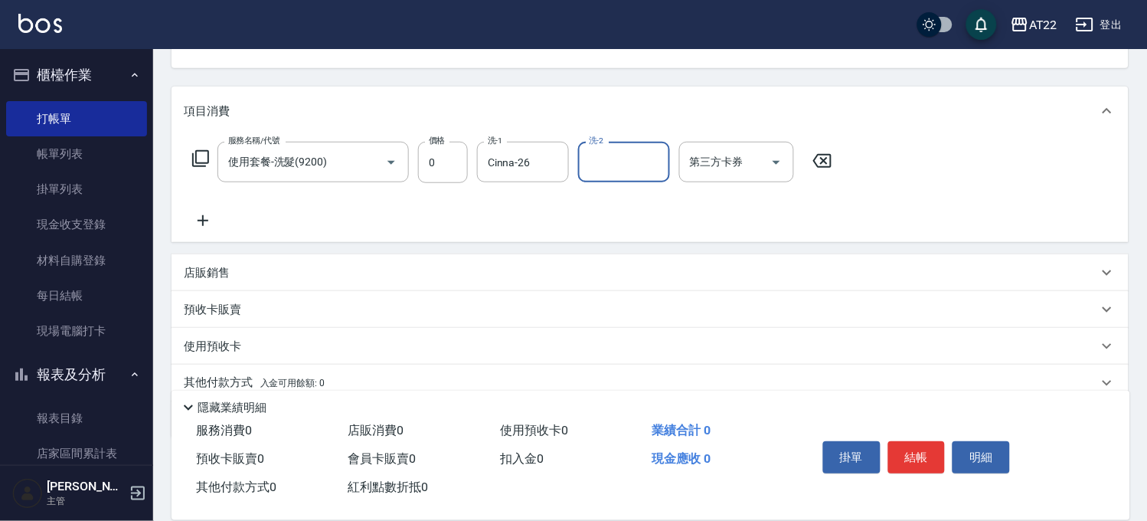
scroll to position [170, 0]
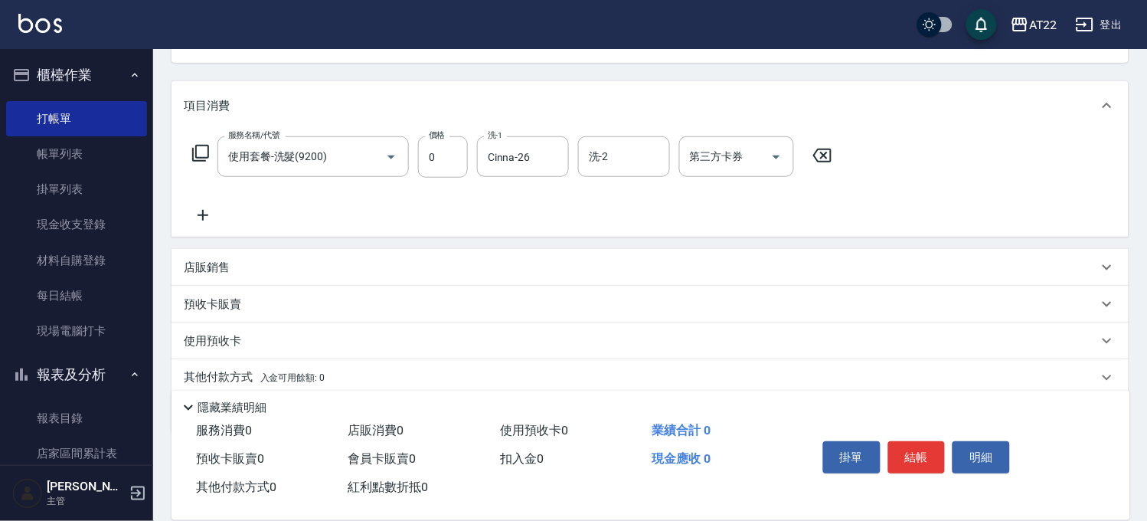
click at [196, 212] on icon at bounding box center [203, 215] width 38 height 18
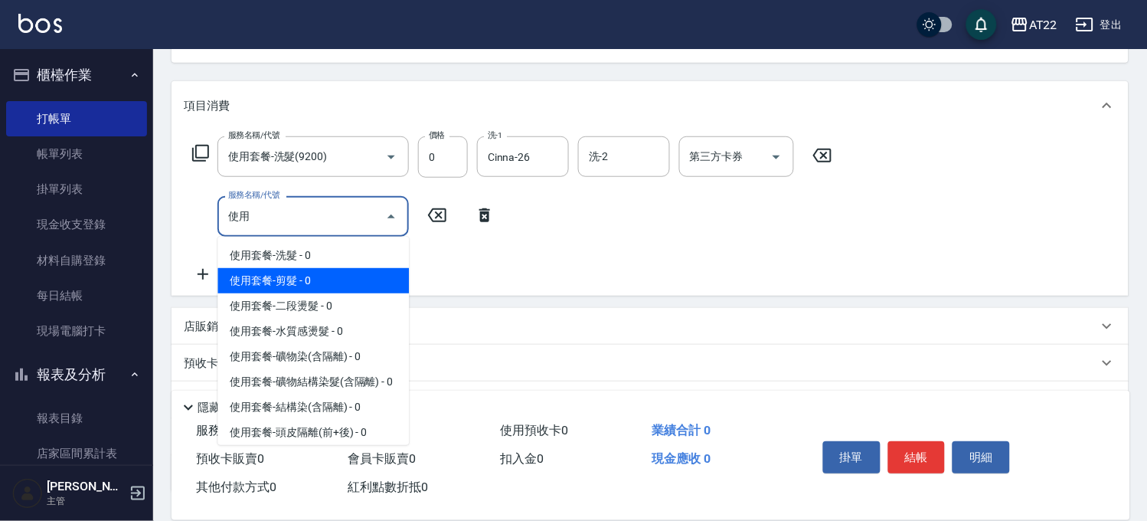
click at [292, 279] on span "使用套餐-剪髮 - 0" at bounding box center [312, 280] width 191 height 25
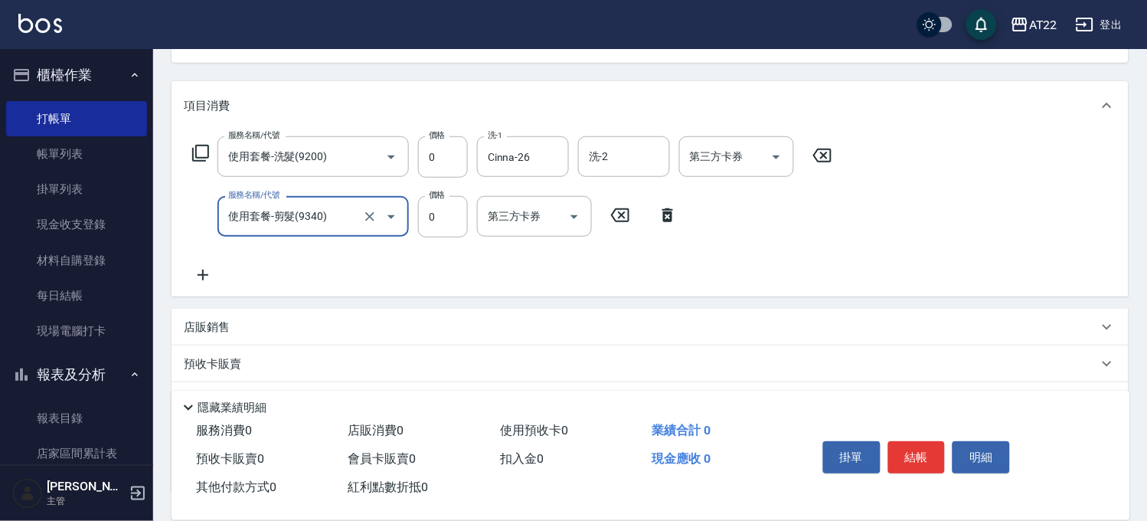
type input "使用套餐-剪髮(9340)"
click at [204, 266] on icon at bounding box center [203, 275] width 38 height 18
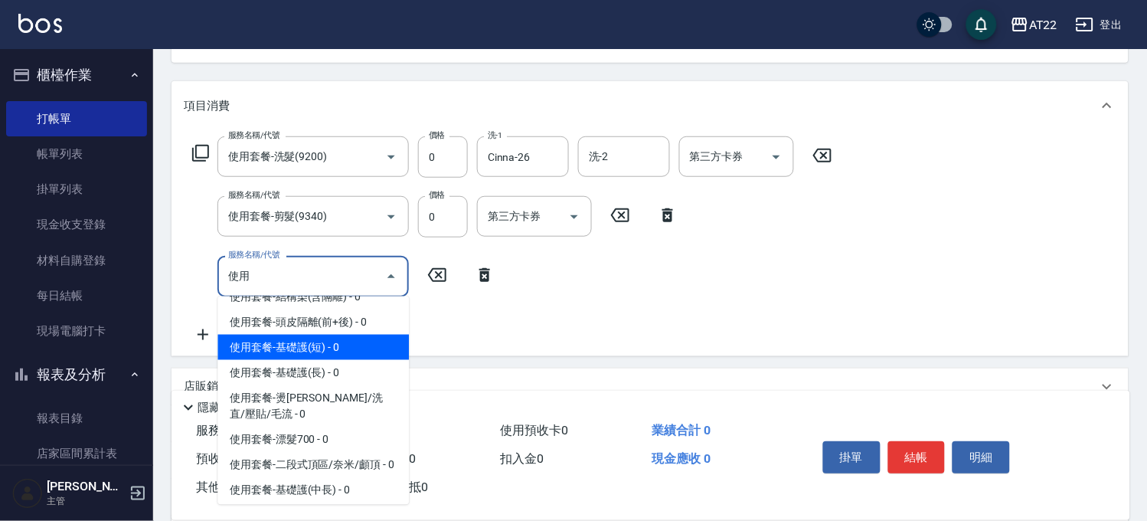
click at [312, 360] on span "使用套餐-基礎護(短) - 0" at bounding box center [312, 347] width 191 height 25
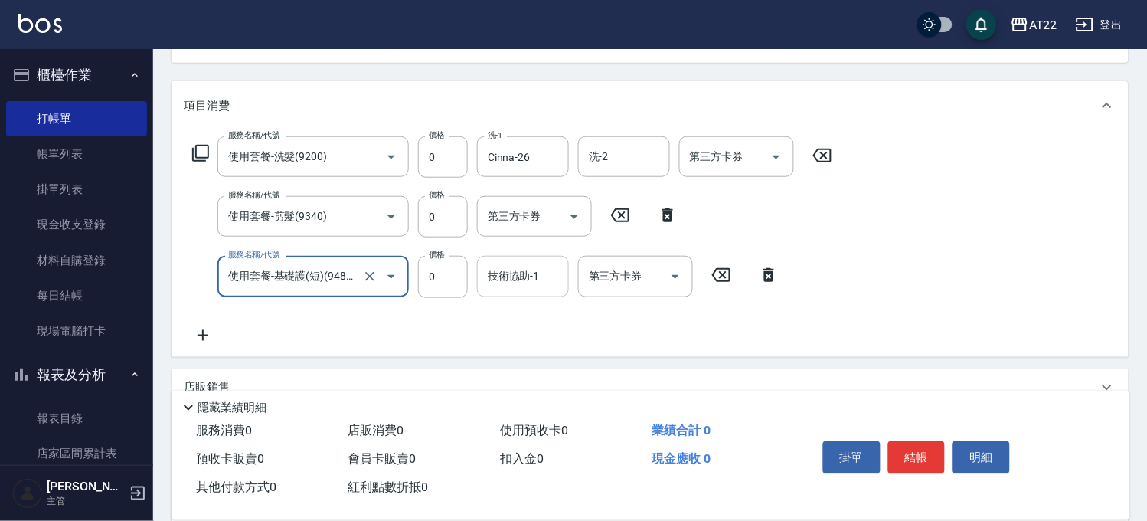
click at [482, 286] on div "技術協助-1" at bounding box center [523, 276] width 92 height 41
type input "使用套餐-基礎護(短)(94803)"
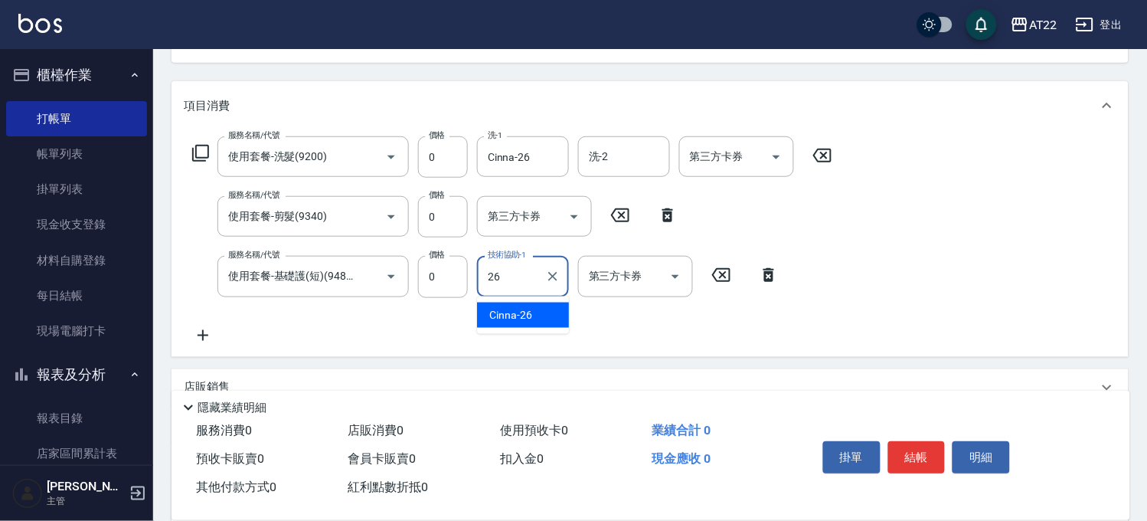
type input "Cinna-26"
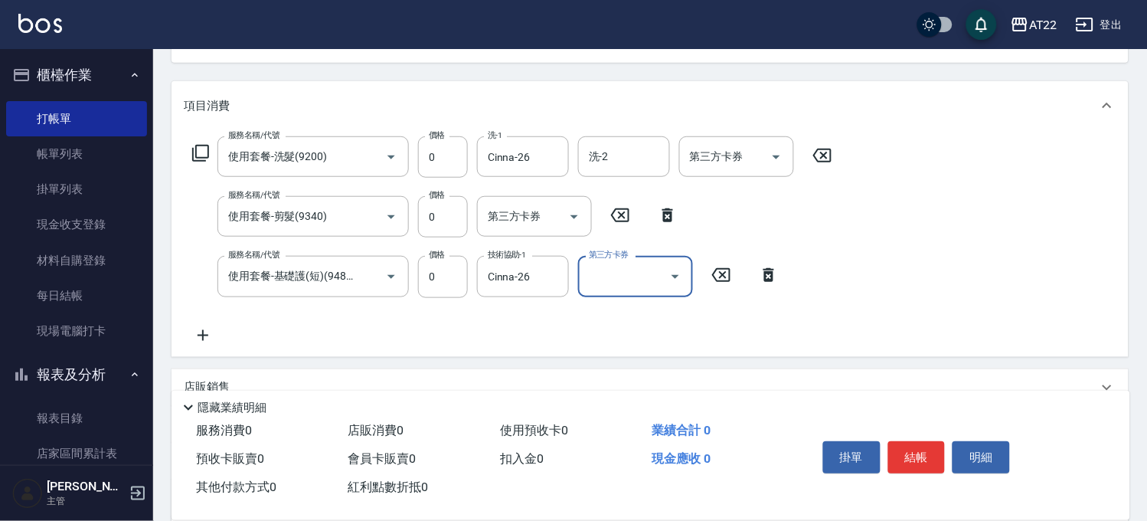
click at [212, 332] on icon at bounding box center [203, 335] width 38 height 18
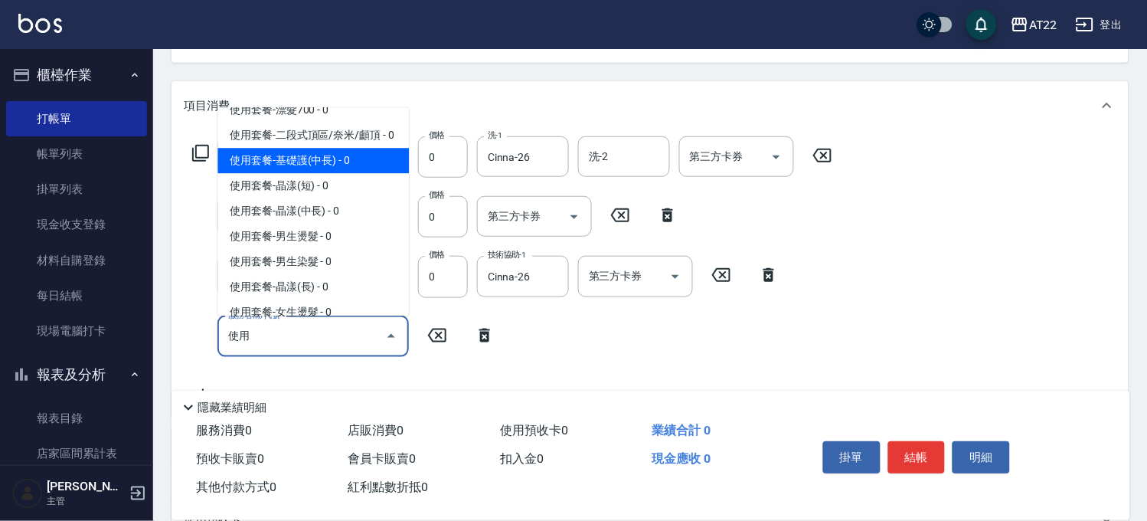
scroll to position [340, 0]
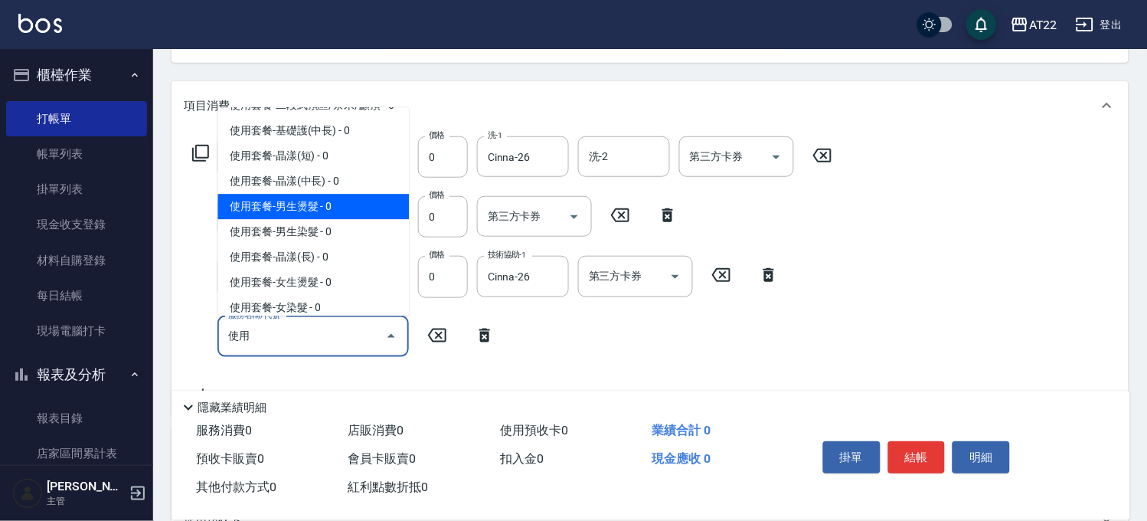
click at [333, 219] on span "使用套餐-男生燙髮 - 0" at bounding box center [312, 206] width 191 height 25
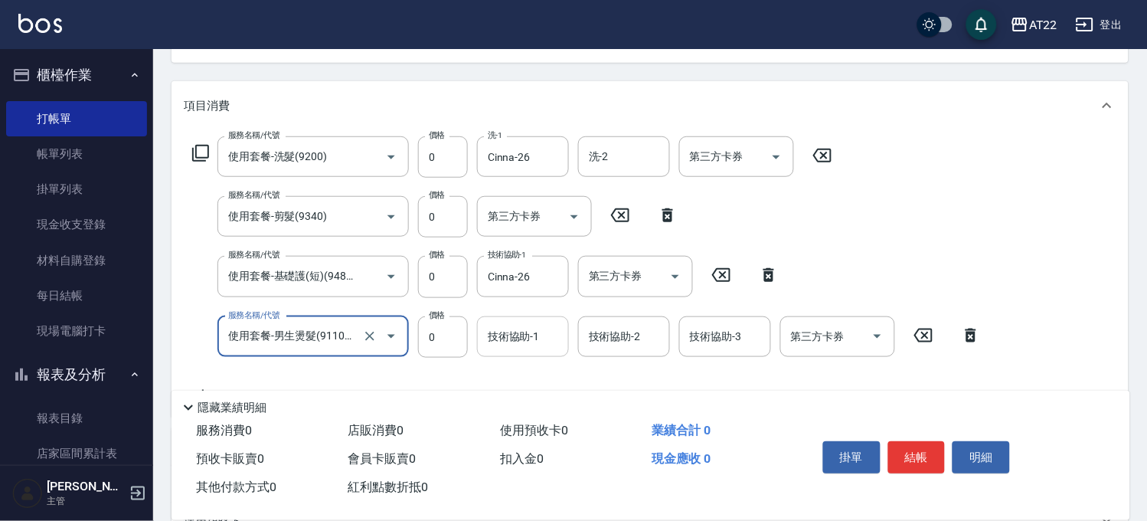
type input "使用套餐-男生燙髮(911001)"
click at [526, 335] on div "技術協助-1 技術協助-1" at bounding box center [523, 336] width 92 height 41
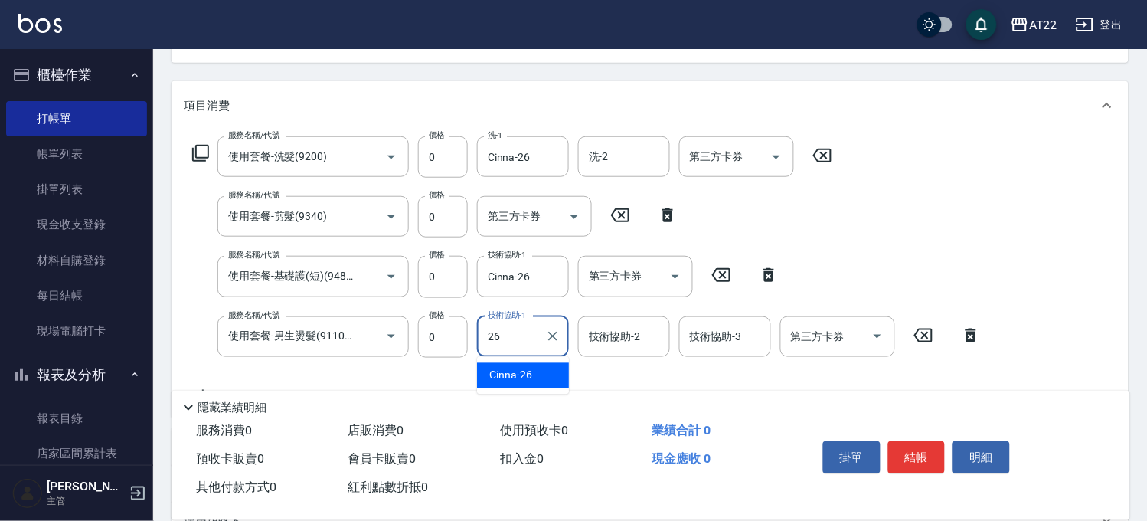
type input "Cinna-26"
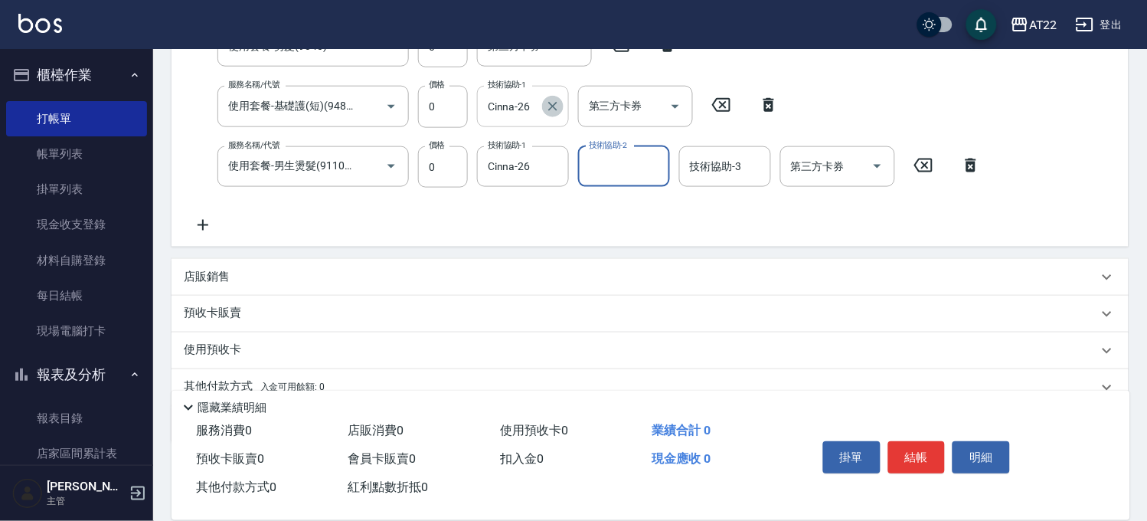
click at [560, 106] on icon "Clear" at bounding box center [552, 106] width 15 height 15
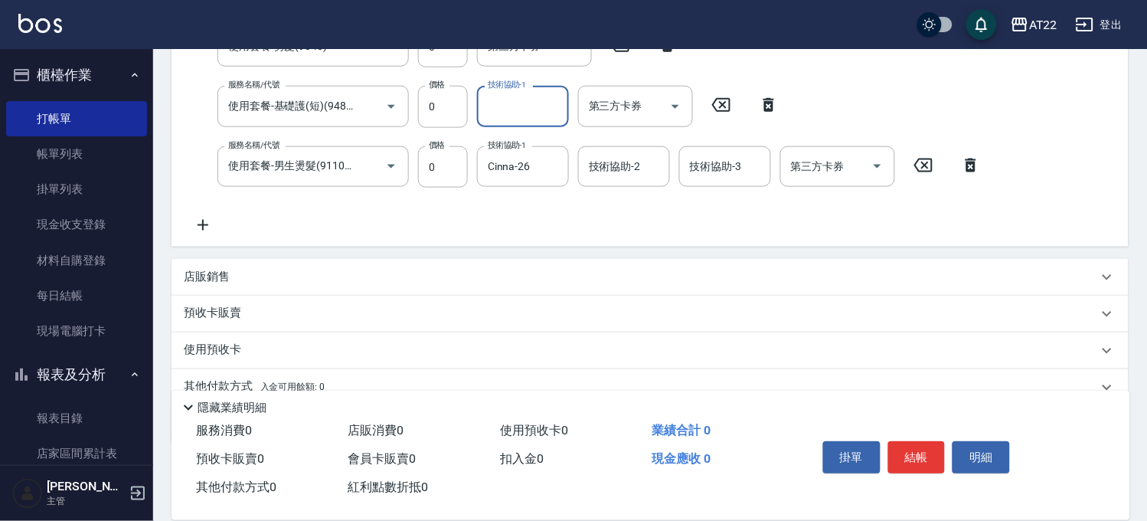
click at [204, 227] on icon at bounding box center [203, 225] width 38 height 18
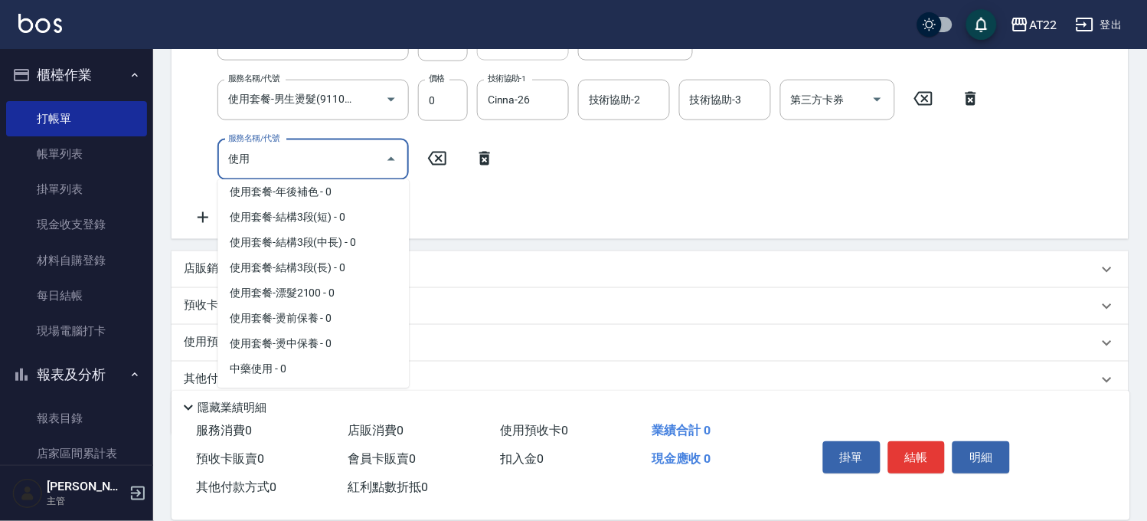
scroll to position [710, 0]
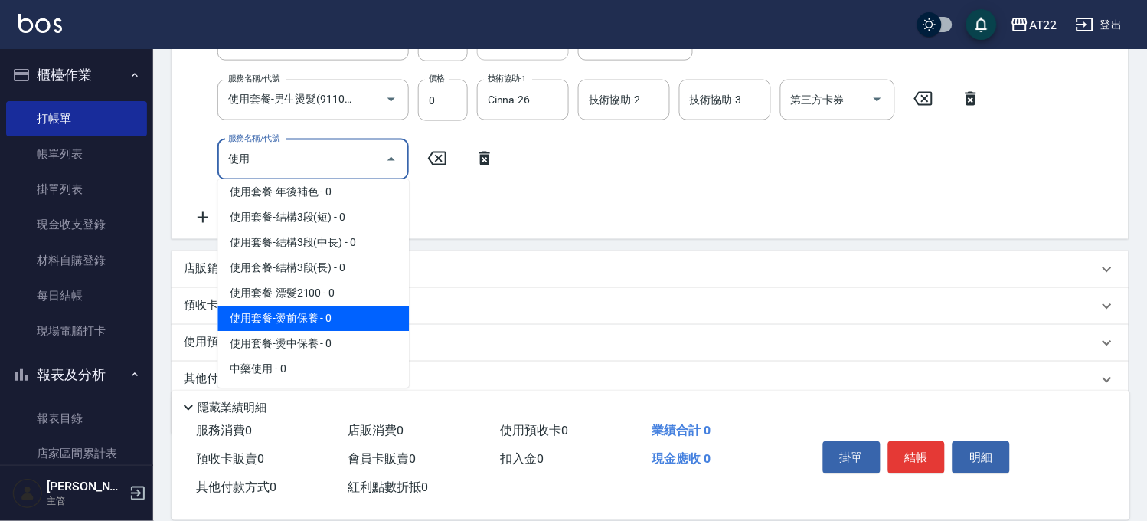
click at [295, 312] on span "使用套餐-燙前保養 - 0" at bounding box center [312, 318] width 191 height 25
type input "使用套餐-燙前保養(9640001)"
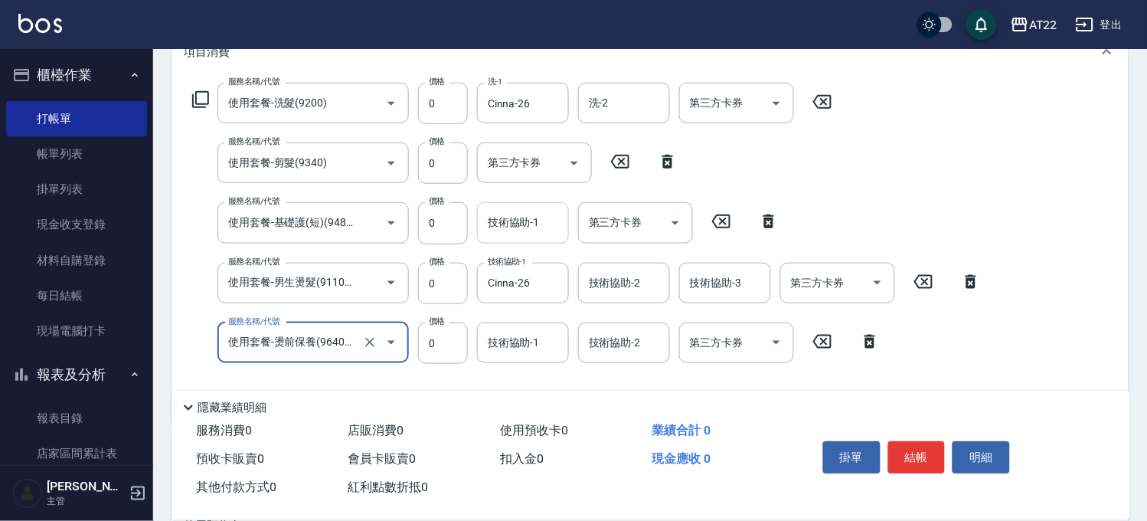
scroll to position [0, 0]
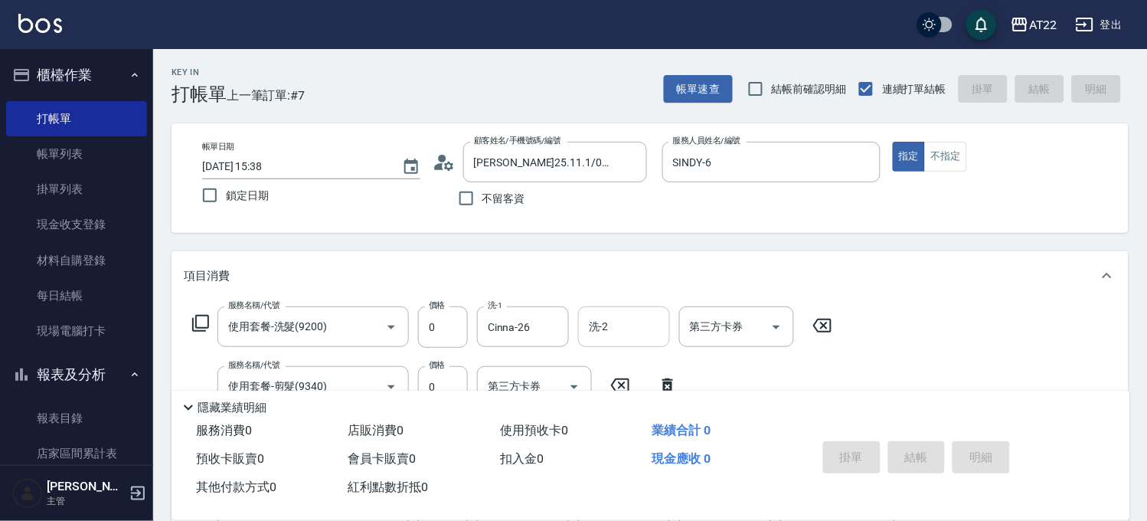
type input "[DATE] 15:40"
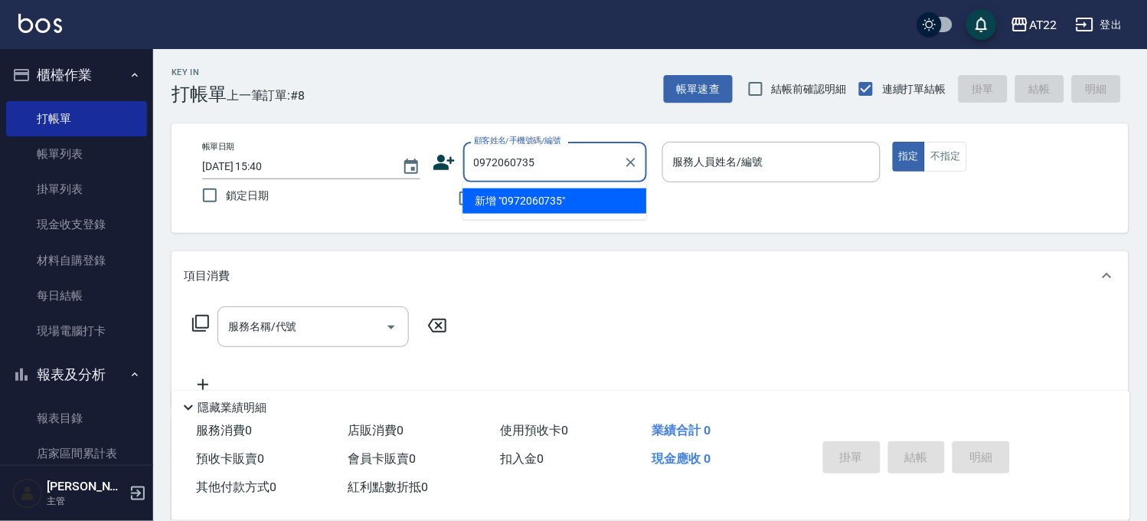
click at [554, 200] on li "新增 "0972060735"" at bounding box center [554, 200] width 184 height 25
type input "0972060735"
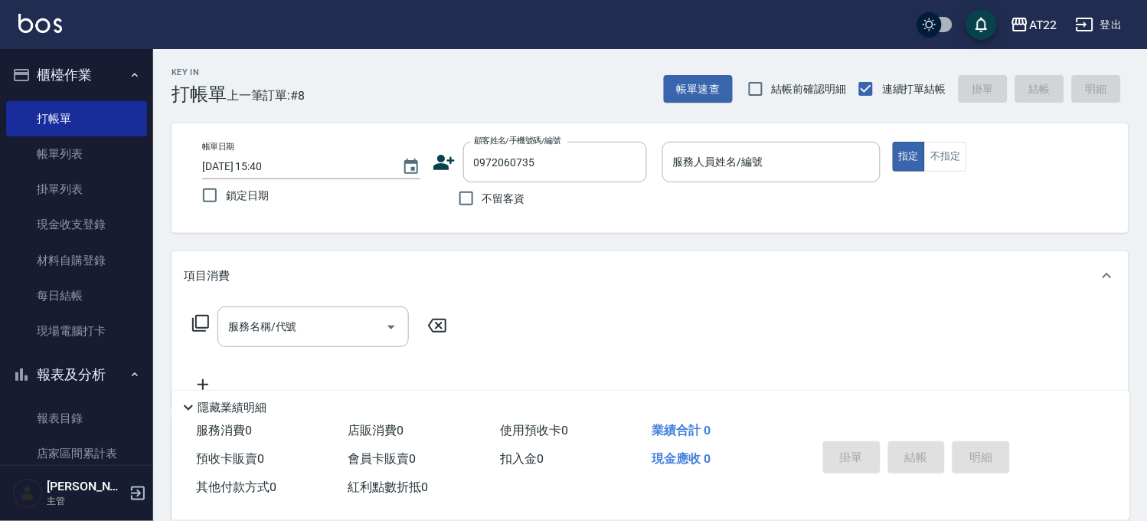
click at [435, 162] on icon at bounding box center [444, 162] width 23 height 23
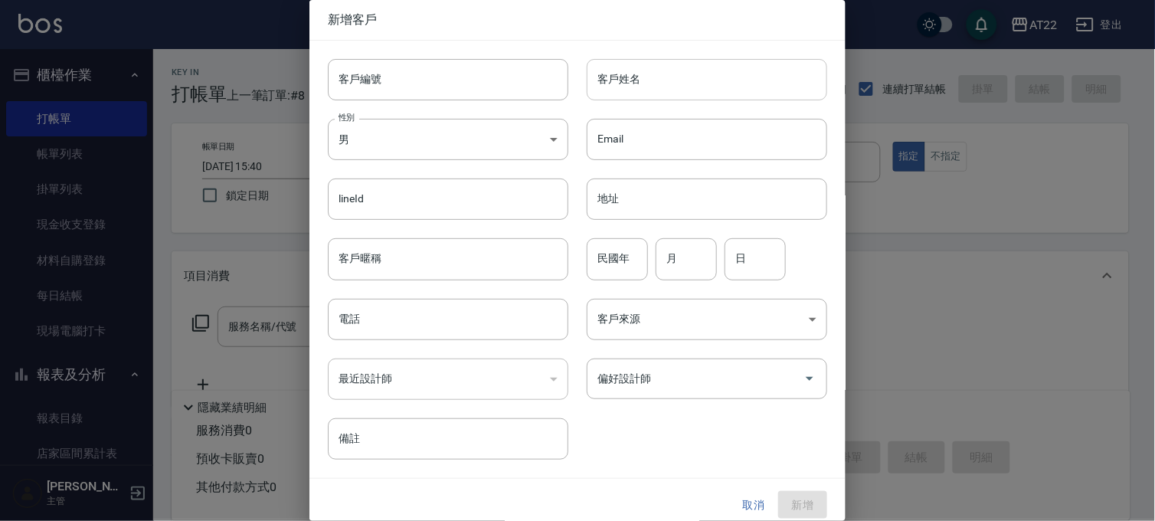
type input "0972060735"
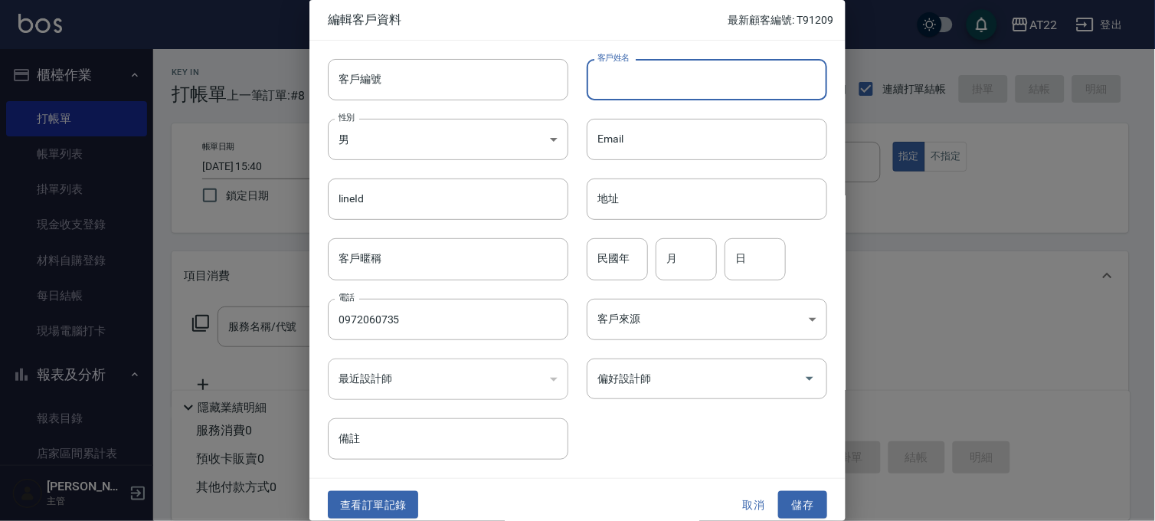
click at [668, 75] on input "客戶姓名" at bounding box center [707, 79] width 240 height 41
type input "[PERSON_NAME]"
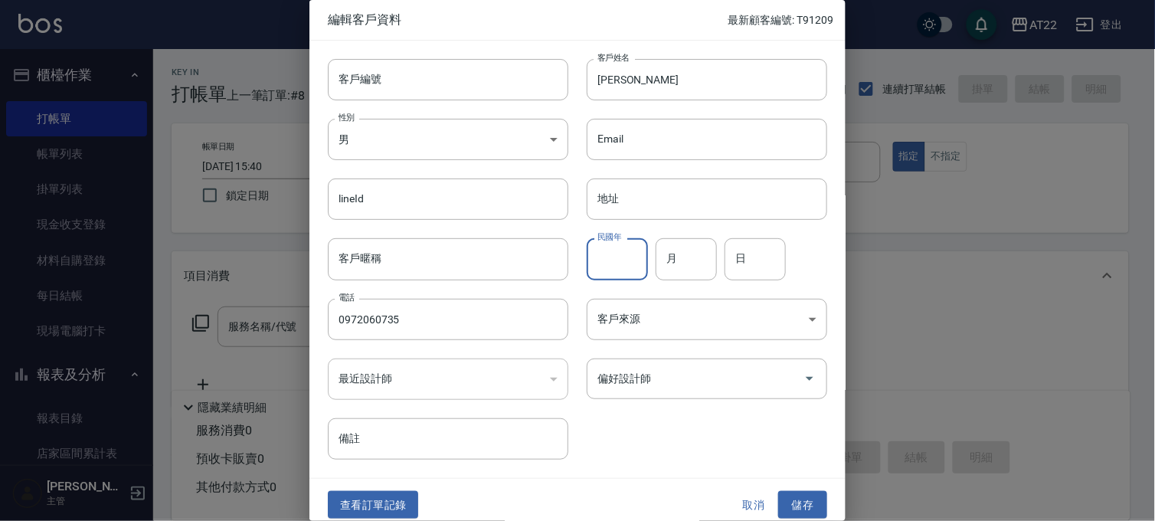
click at [594, 270] on input "民國年" at bounding box center [617, 258] width 61 height 41
type input "67"
type input "11"
type input "21"
click at [783, 498] on button "儲存" at bounding box center [802, 505] width 49 height 28
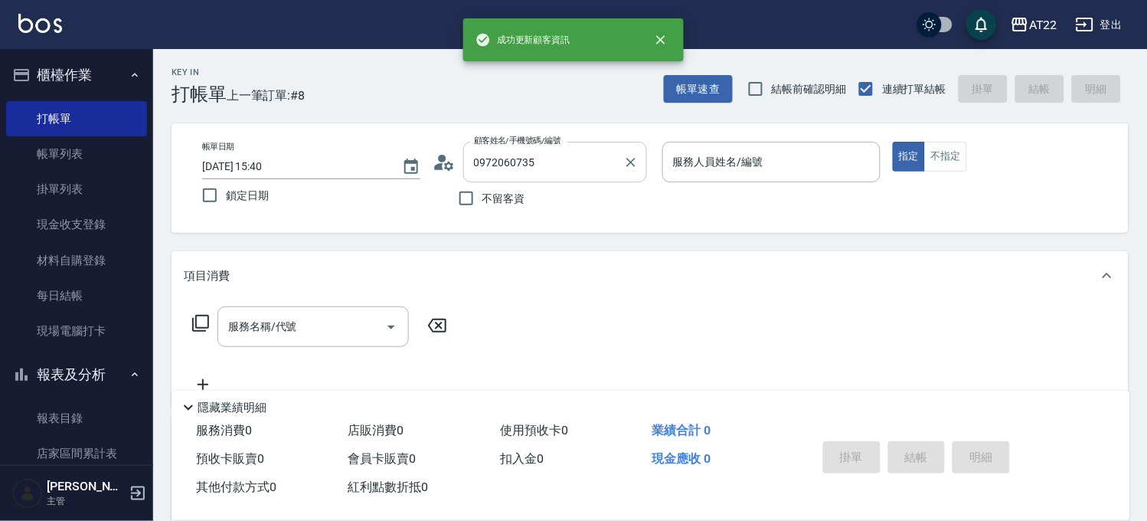
click at [554, 172] on input "0972060735" at bounding box center [543, 162] width 147 height 27
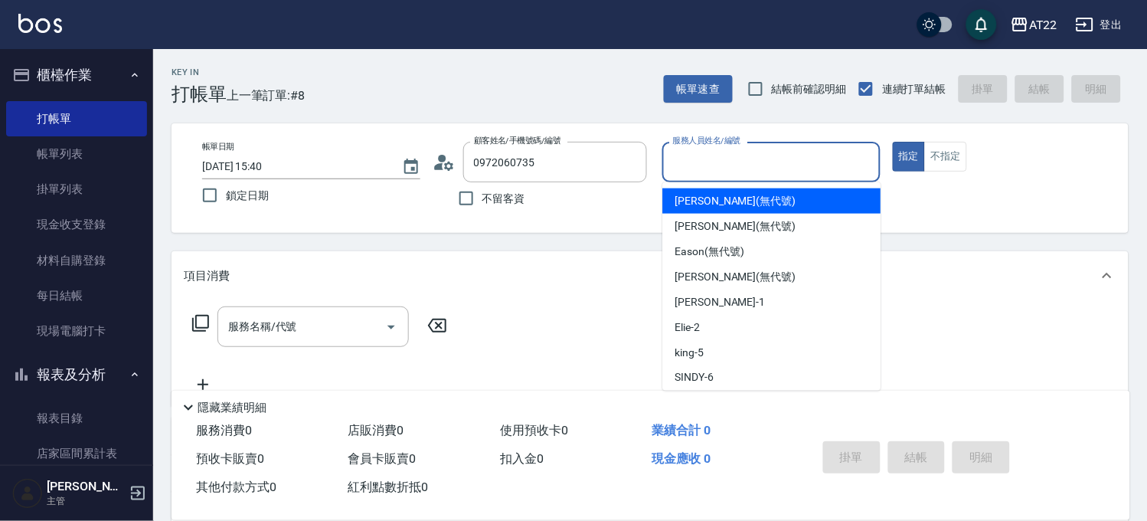
click at [743, 164] on input "服務人員姓名/編號" at bounding box center [771, 162] width 204 height 27
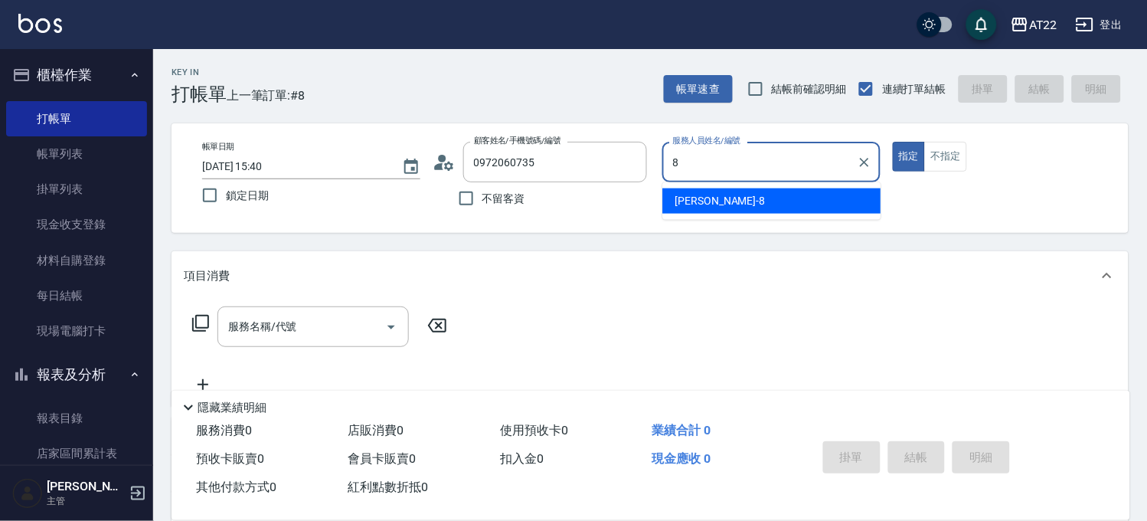
type input "Zoe-8"
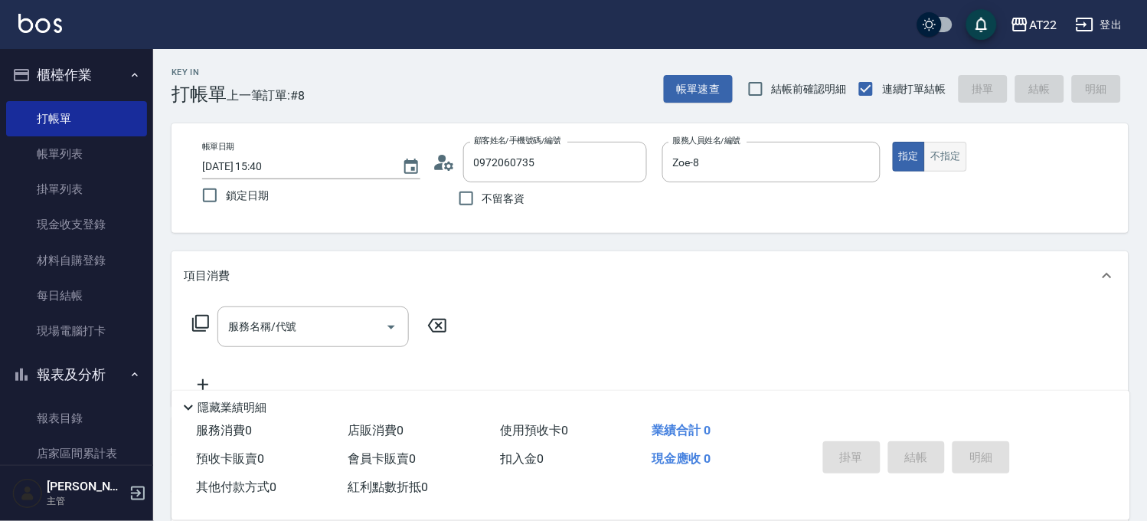
click at [953, 142] on button "不指定" at bounding box center [945, 157] width 43 height 30
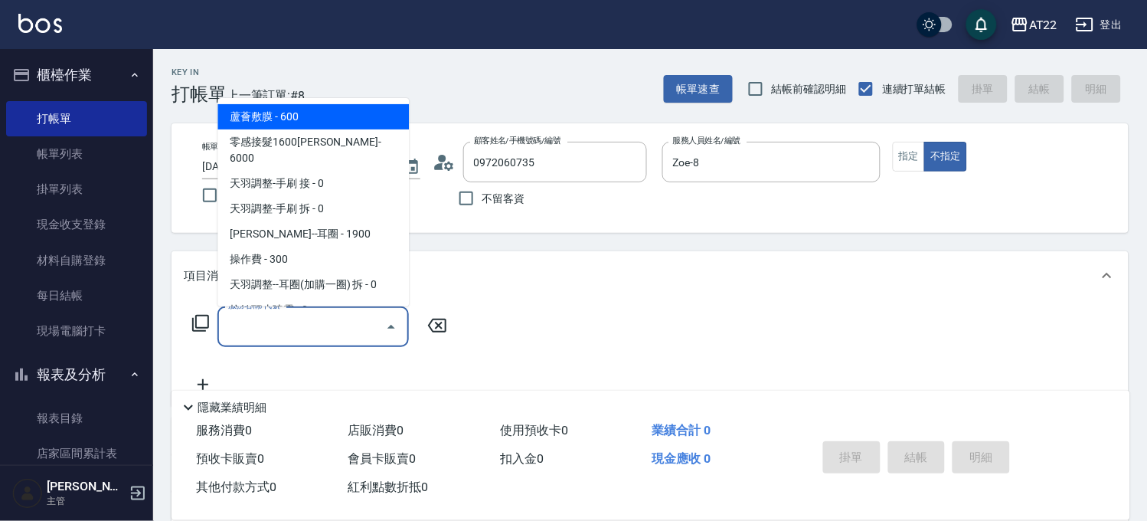
click at [337, 316] on input "服務名稱/代號" at bounding box center [301, 326] width 155 height 27
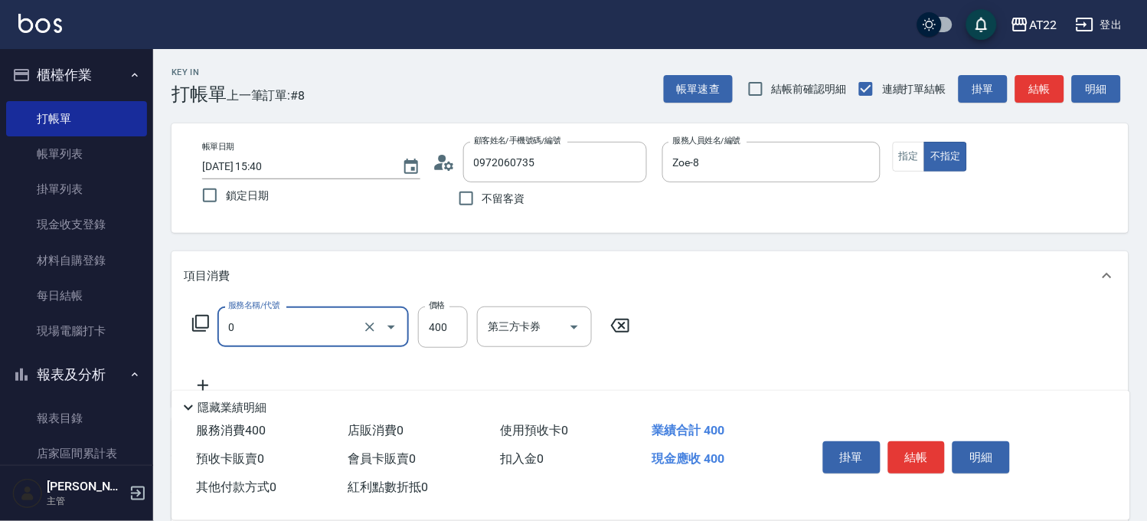
type input "有機洗髮(0)"
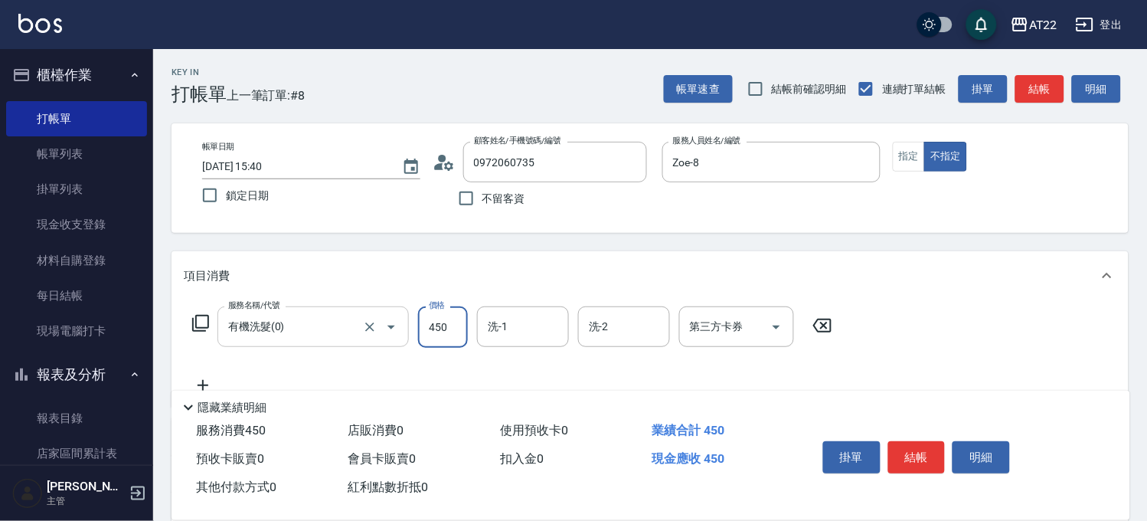
type input "450"
type input "2"
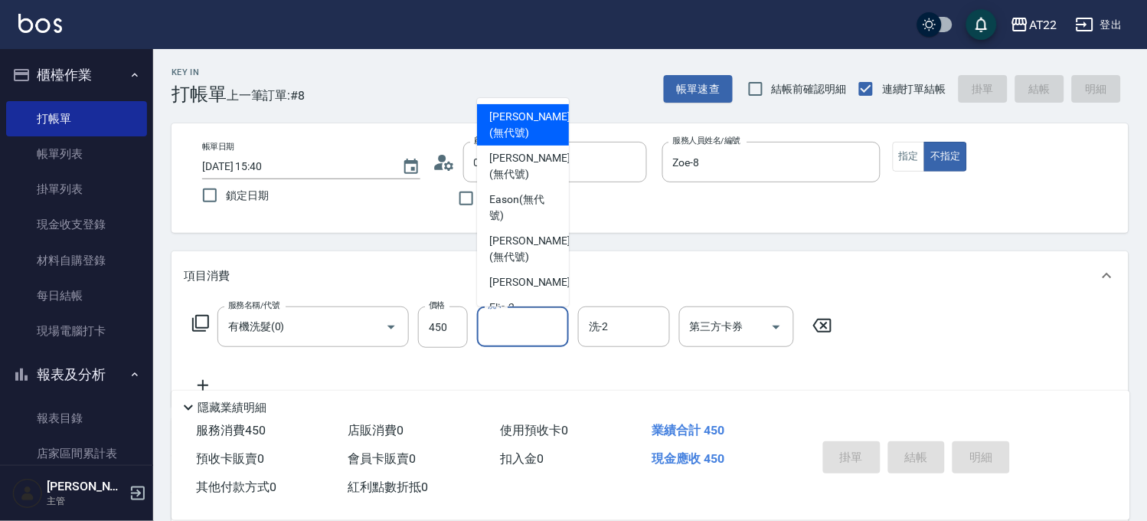
type input "[DATE] 15:41"
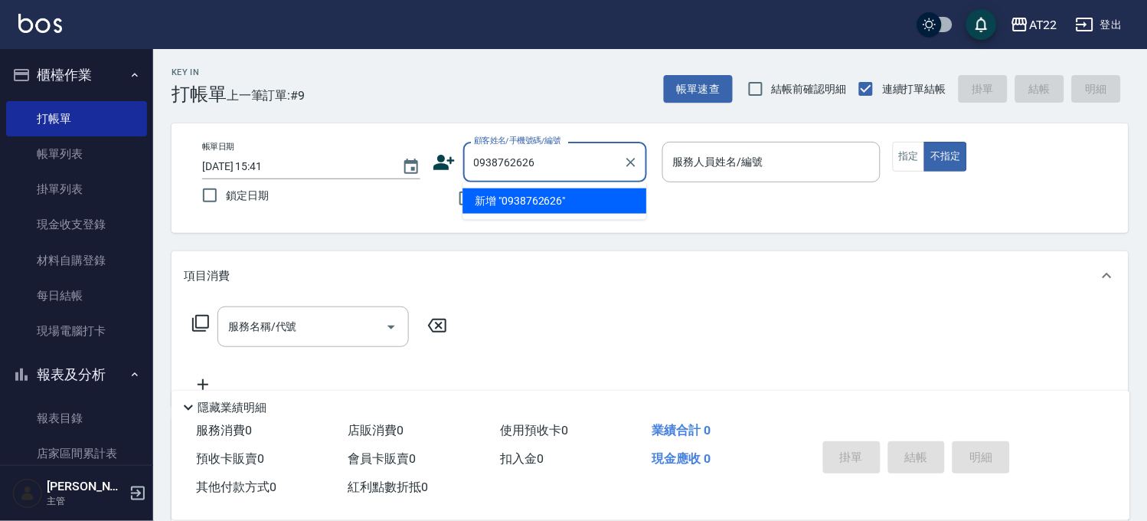
click at [587, 208] on li "新增 "0938762626"" at bounding box center [554, 200] width 184 height 25
type input "0938762626"
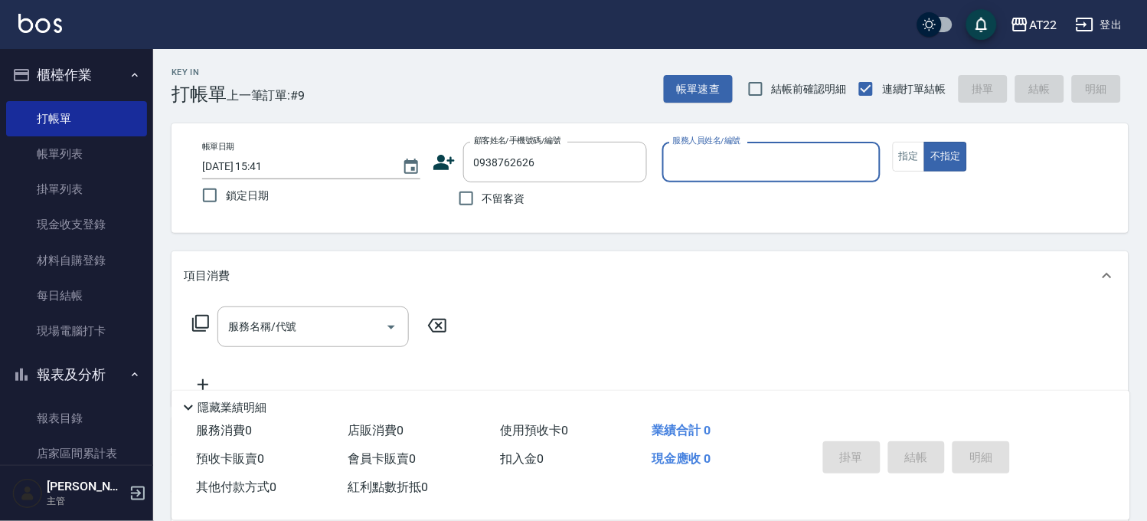
click at [438, 166] on icon at bounding box center [443, 162] width 21 height 15
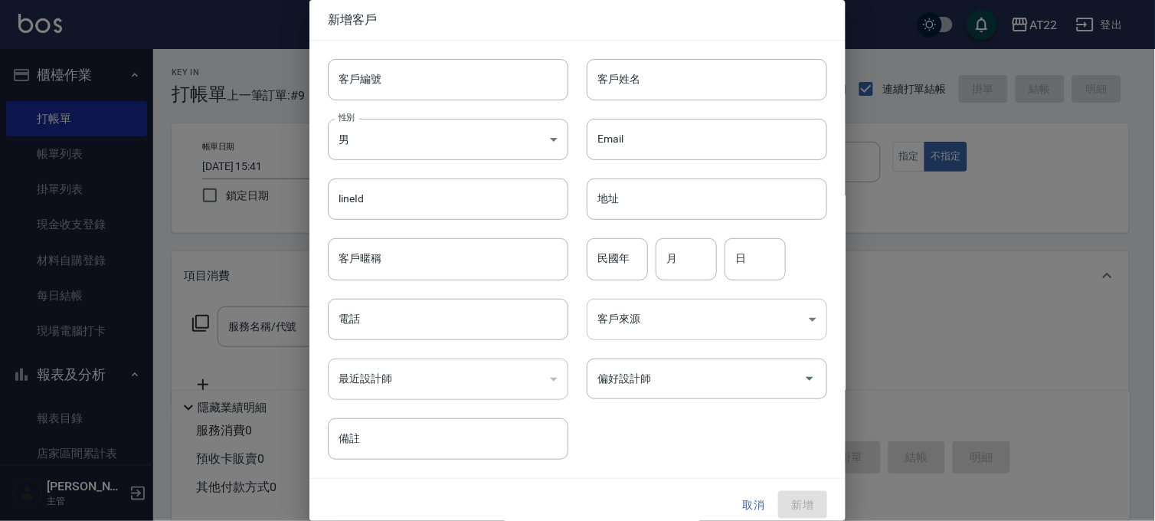
type input "0938762626"
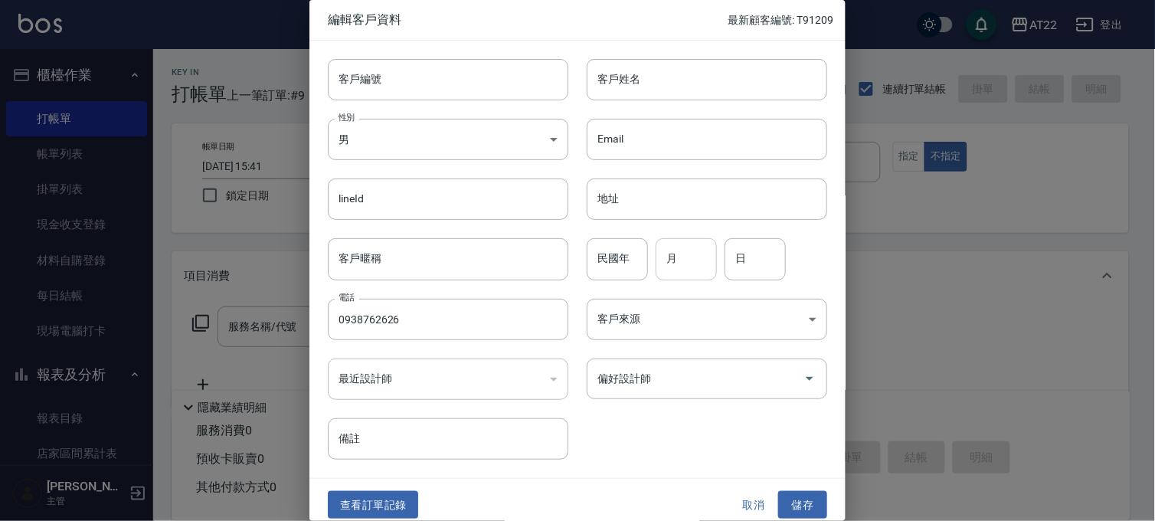
click at [666, 258] on input "月" at bounding box center [685, 258] width 61 height 41
type input "8"
type input "28"
click at [789, 508] on button "儲存" at bounding box center [802, 505] width 49 height 28
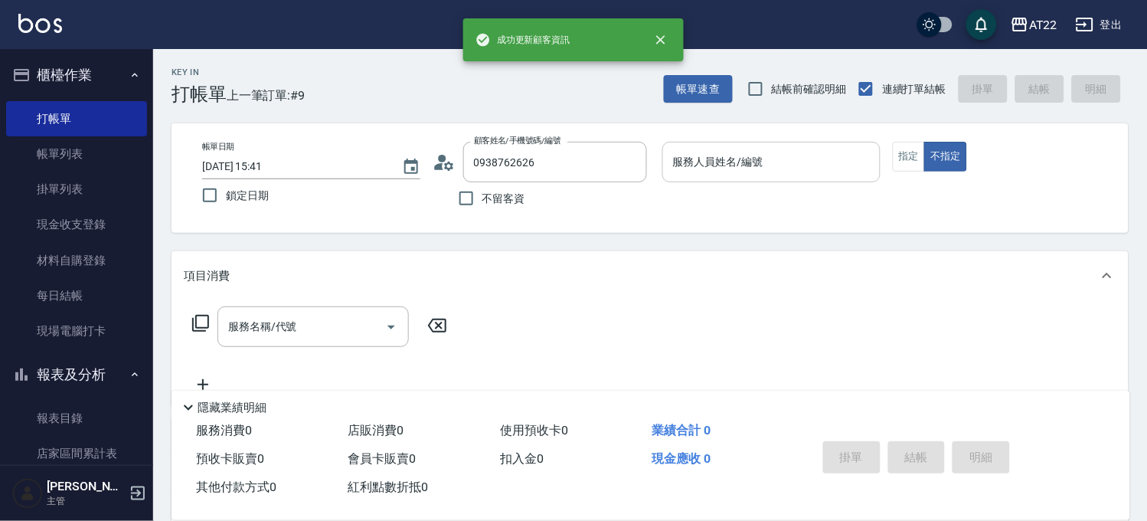
click at [768, 178] on div "服務人員姓名/編號" at bounding box center [771, 162] width 218 height 41
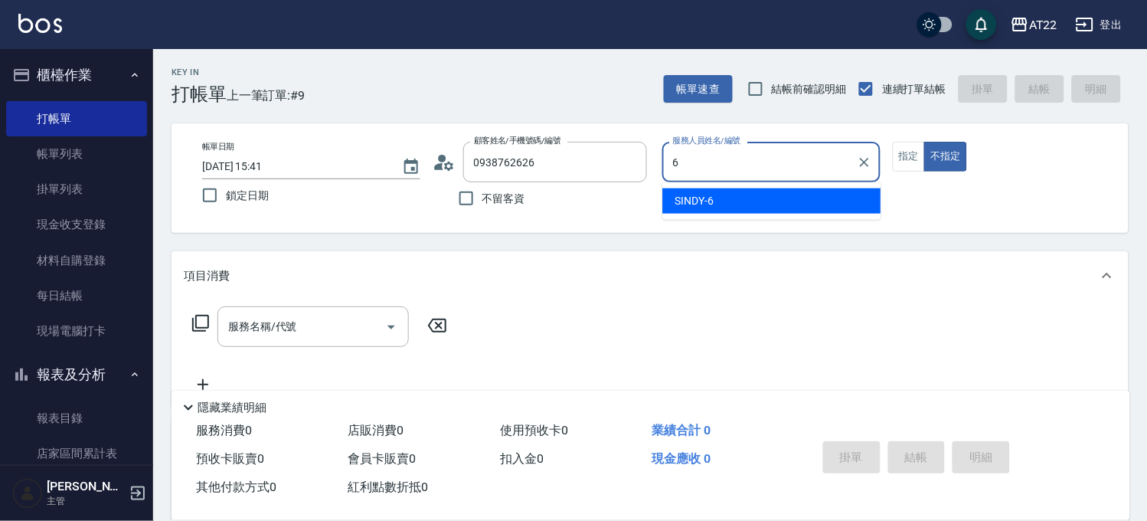
type input "SINDY-6"
type button "false"
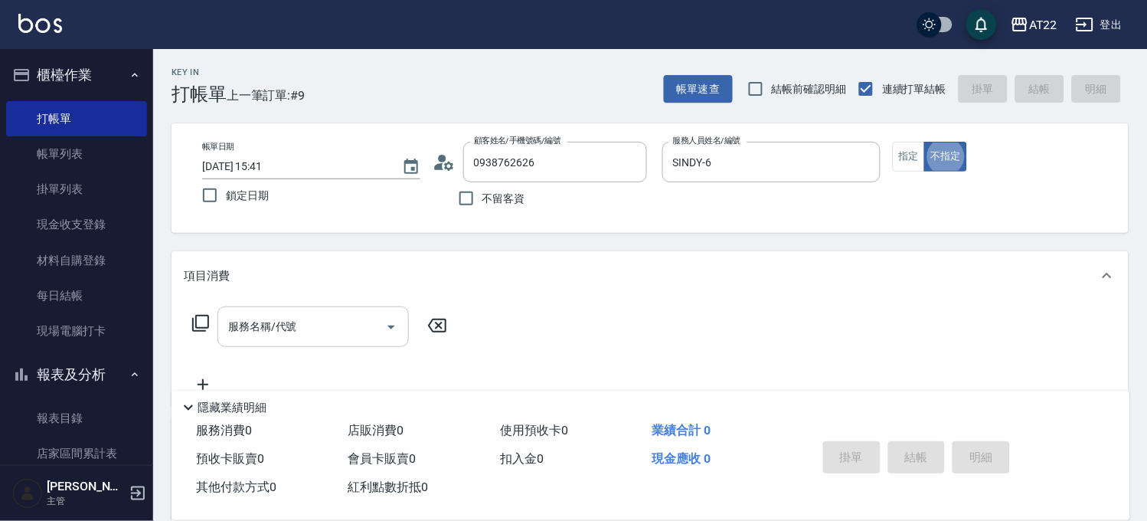
click at [279, 318] on input "服務名稱/代號" at bounding box center [301, 326] width 155 height 27
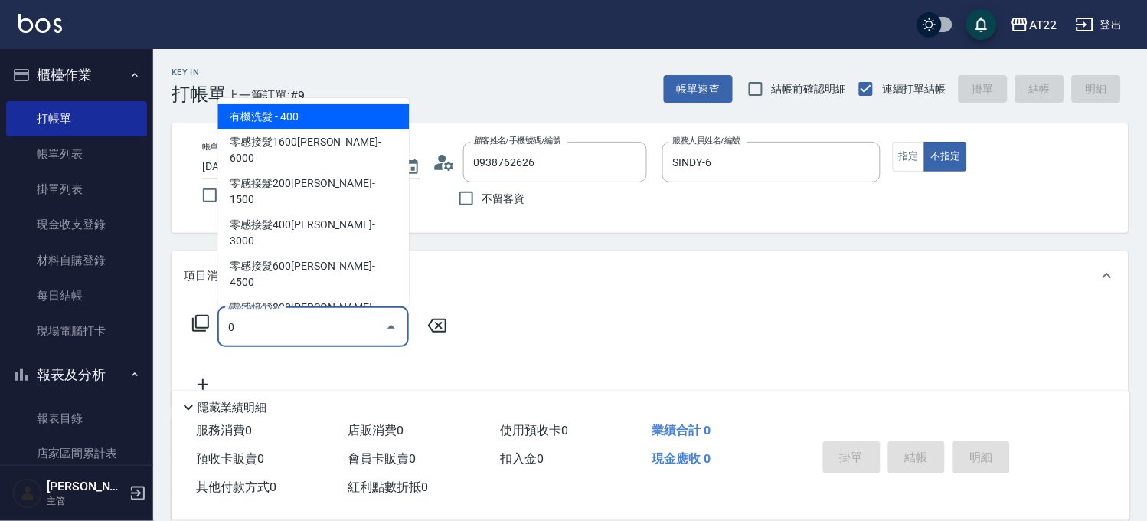
type input "有機洗髮(0)"
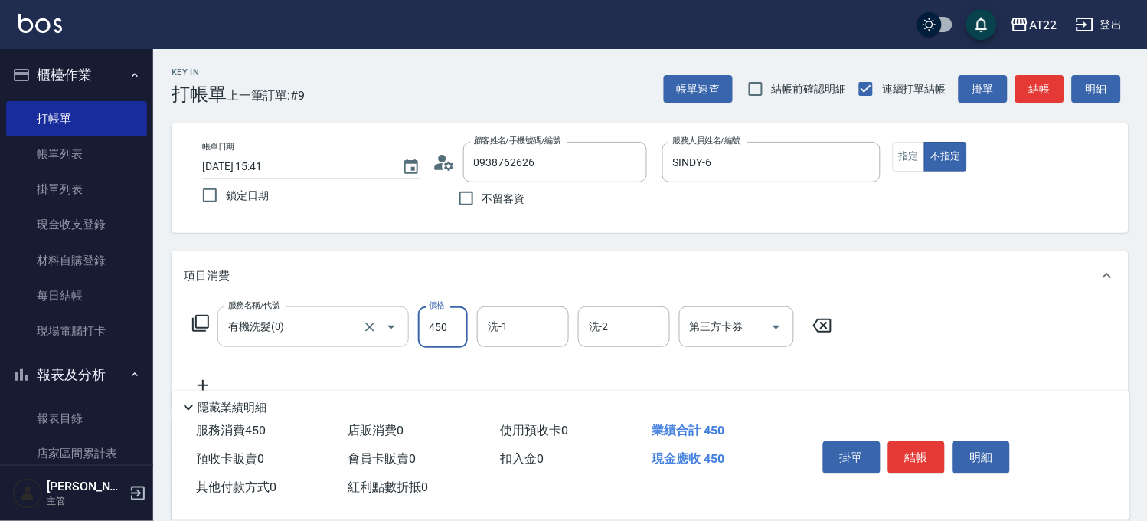
type input "450"
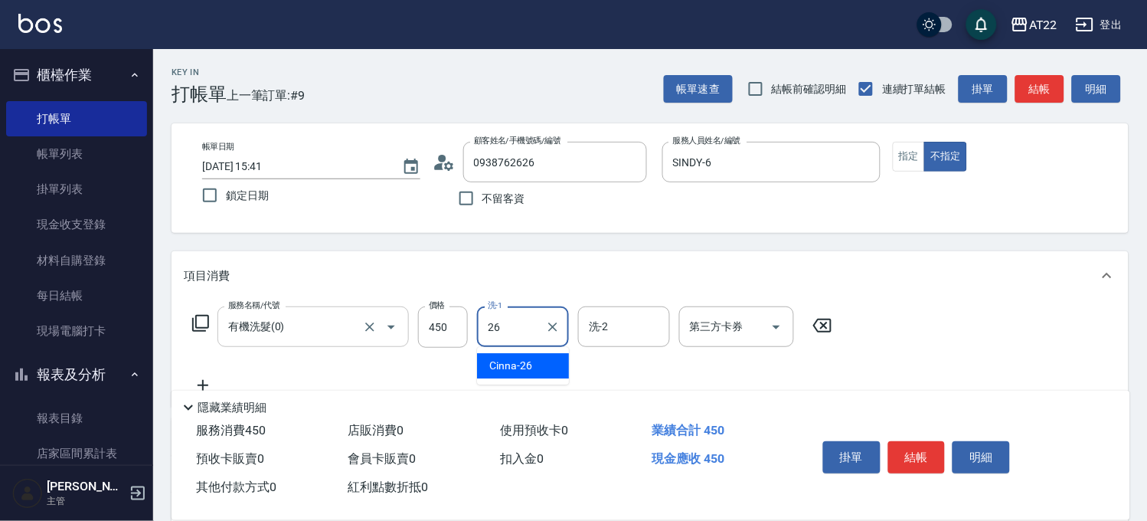
type input "Cinna-26"
click at [212, 376] on icon at bounding box center [203, 385] width 38 height 18
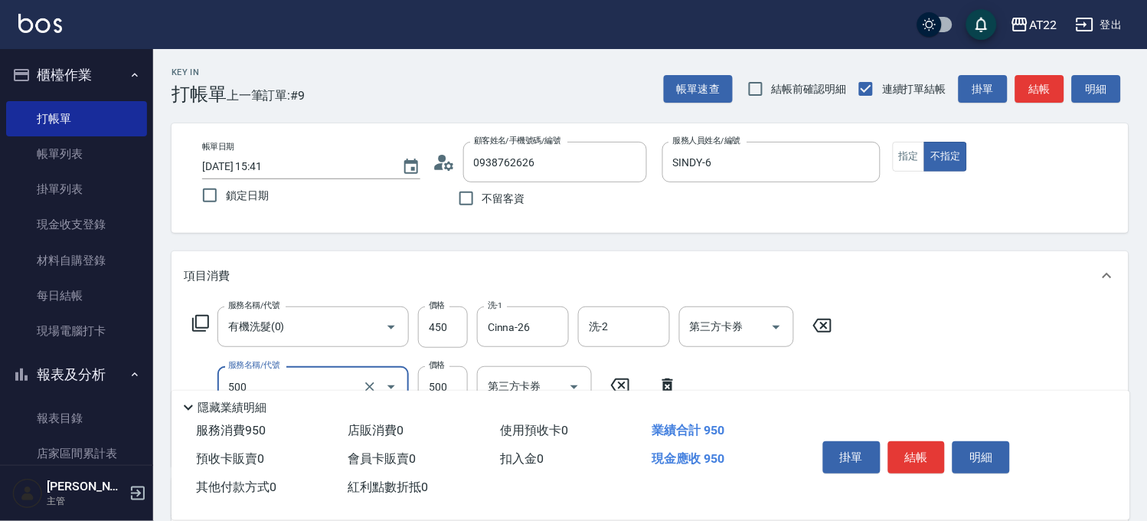
type input "剪髮(500)"
type input "200"
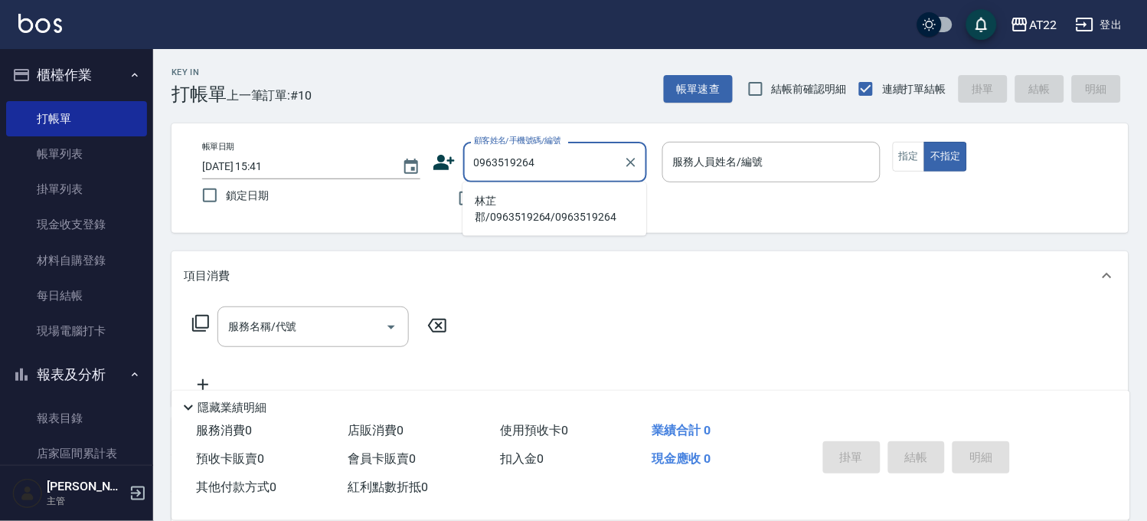
click at [537, 203] on li "林芷郡/0963519264/0963519264" at bounding box center [554, 208] width 184 height 41
type input "林芷郡/0963519264/0963519264"
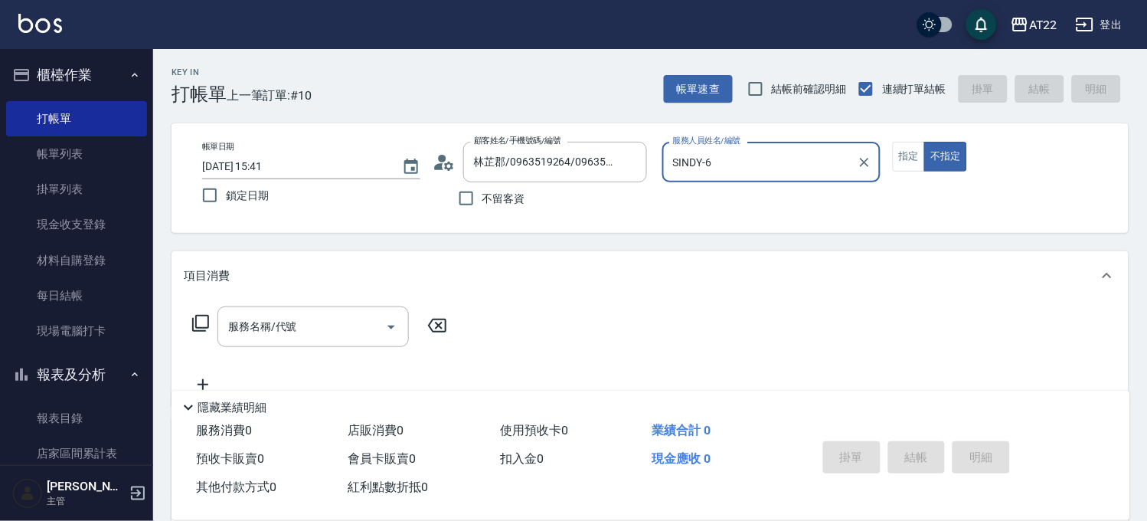
click at [744, 174] on input "SINDY-6" at bounding box center [759, 162] width 181 height 27
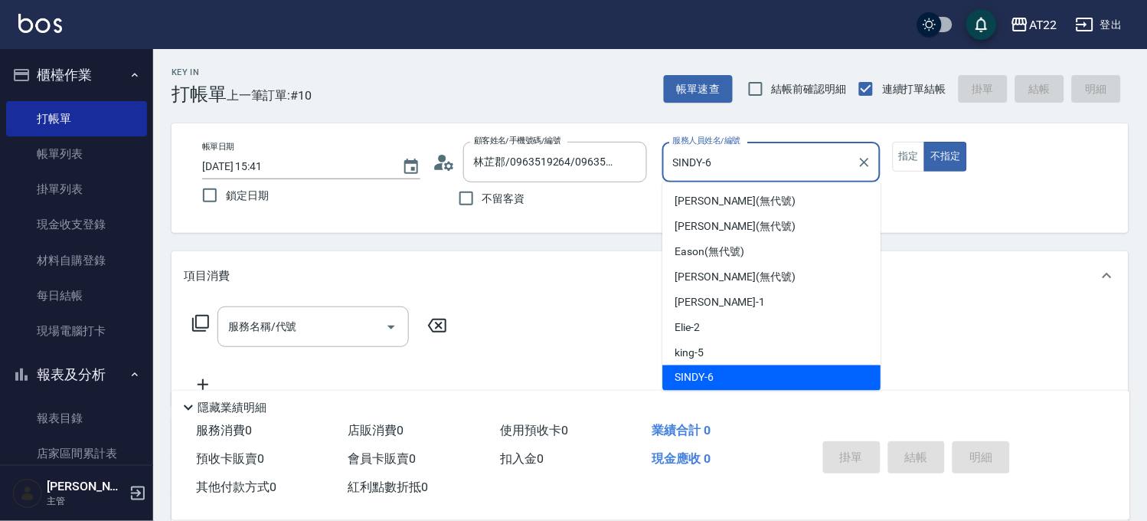
click at [744, 174] on input "SINDY-6" at bounding box center [759, 162] width 181 height 27
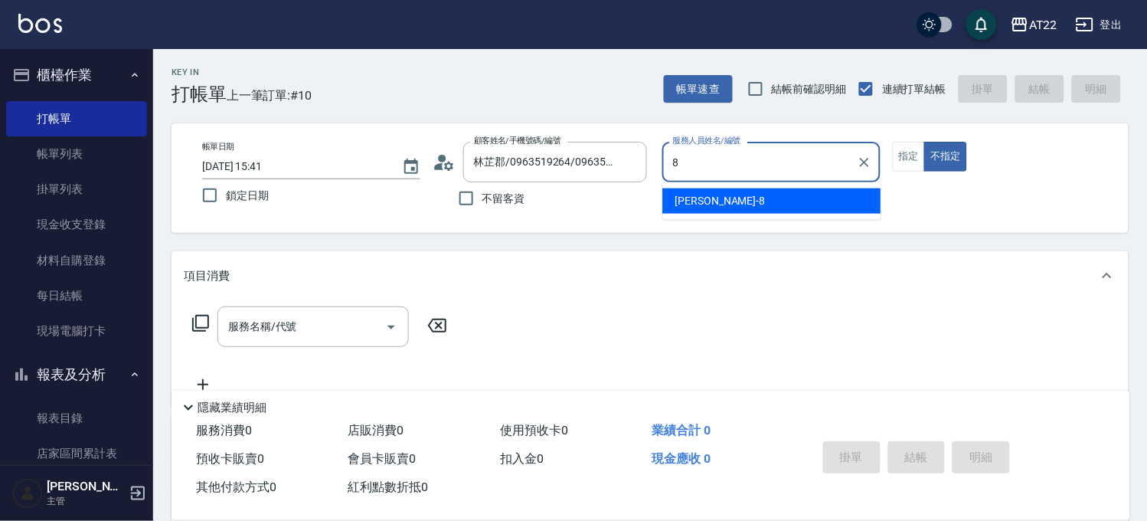
type input "Zoe-8"
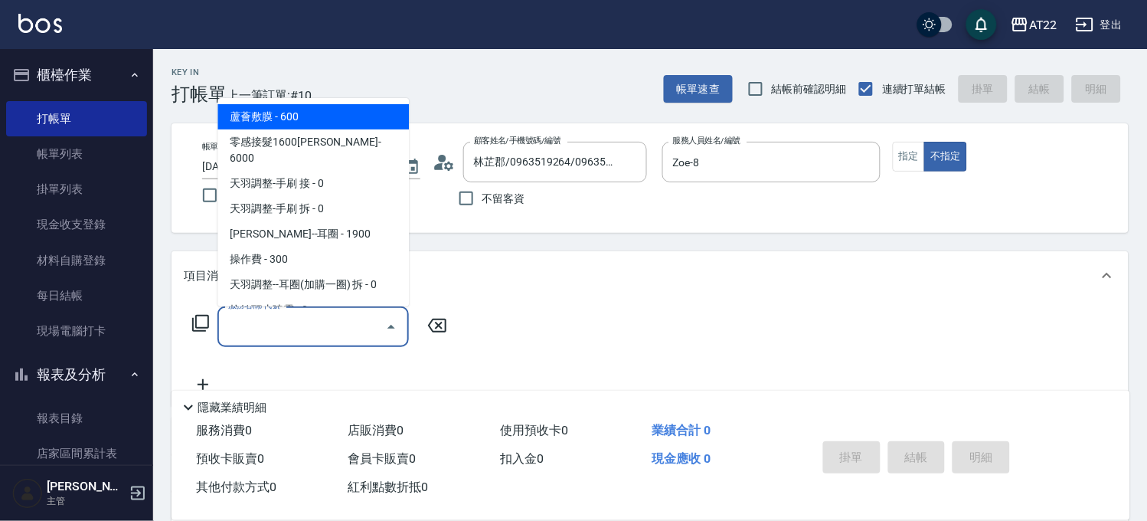
click at [230, 339] on input "服務名稱/代號" at bounding box center [301, 326] width 155 height 27
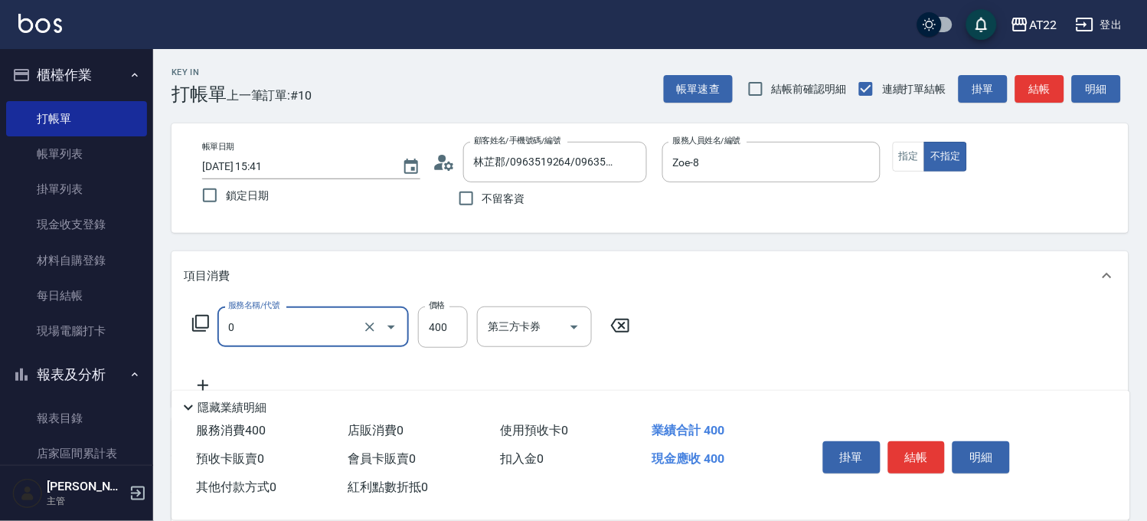
type input "有機洗髮(0)"
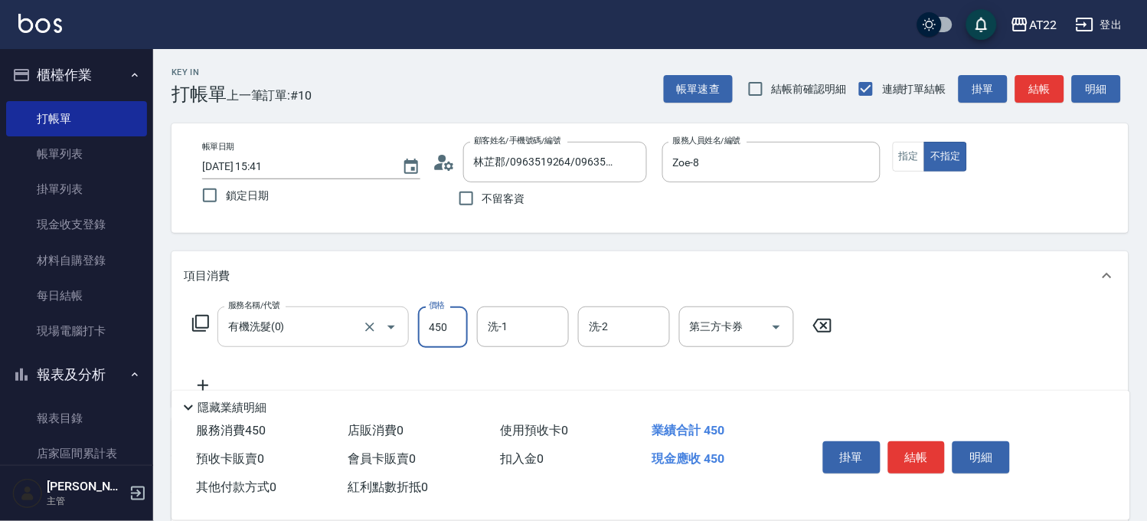
type input "450"
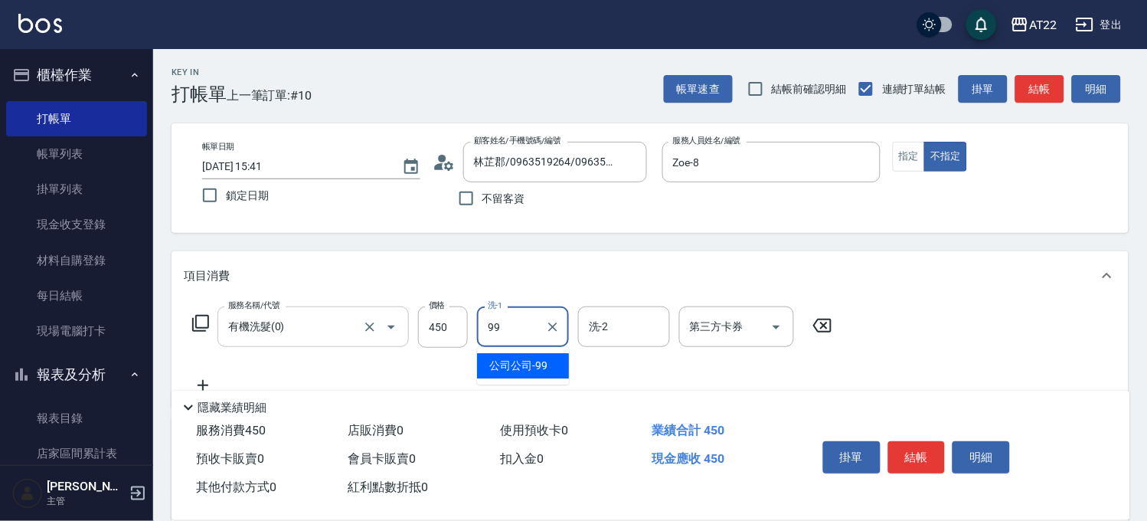
type input "公司公司-99"
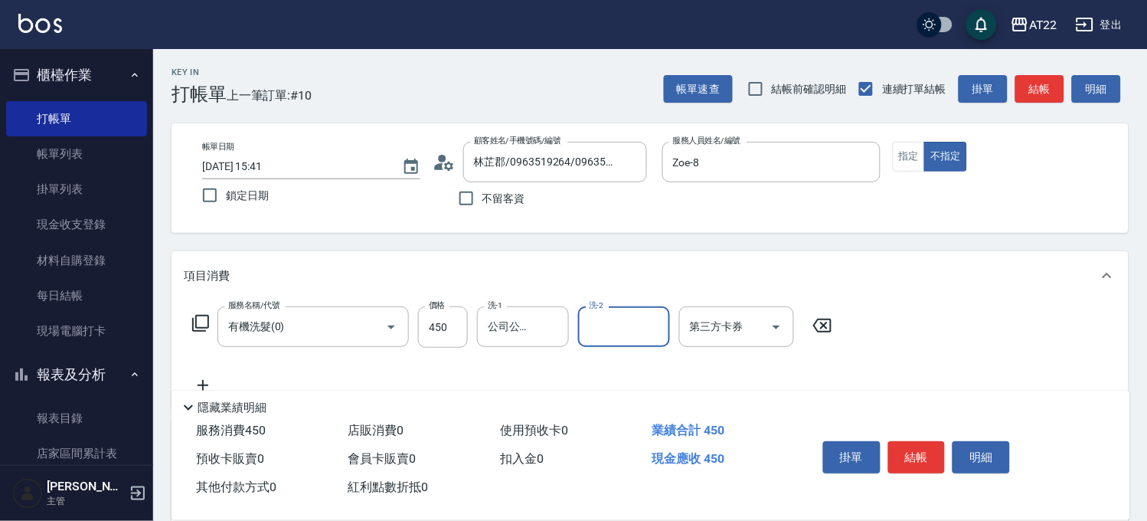
click at [201, 381] on icon at bounding box center [203, 385] width 38 height 18
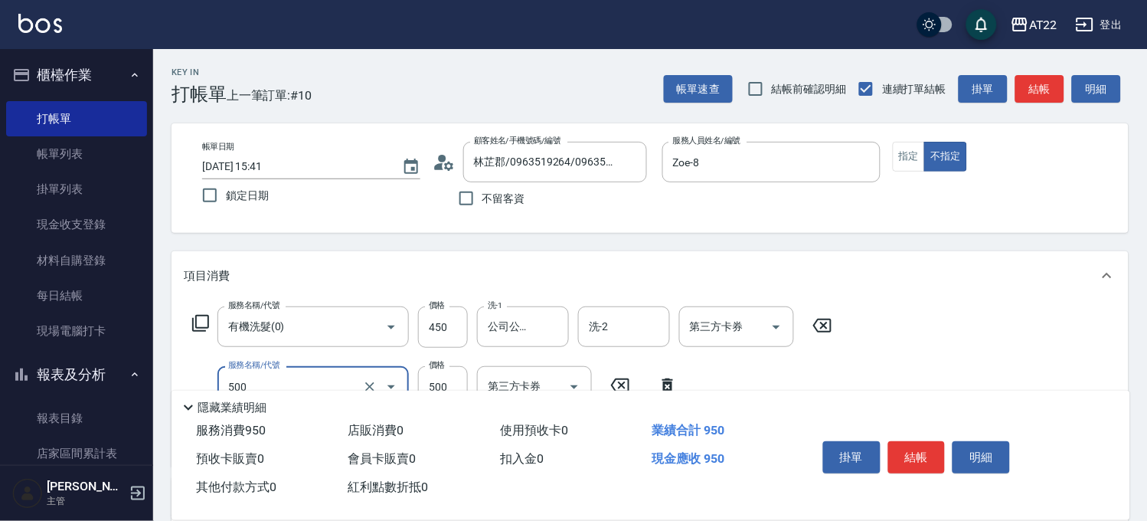
type input "剪髮(500)"
type input "200"
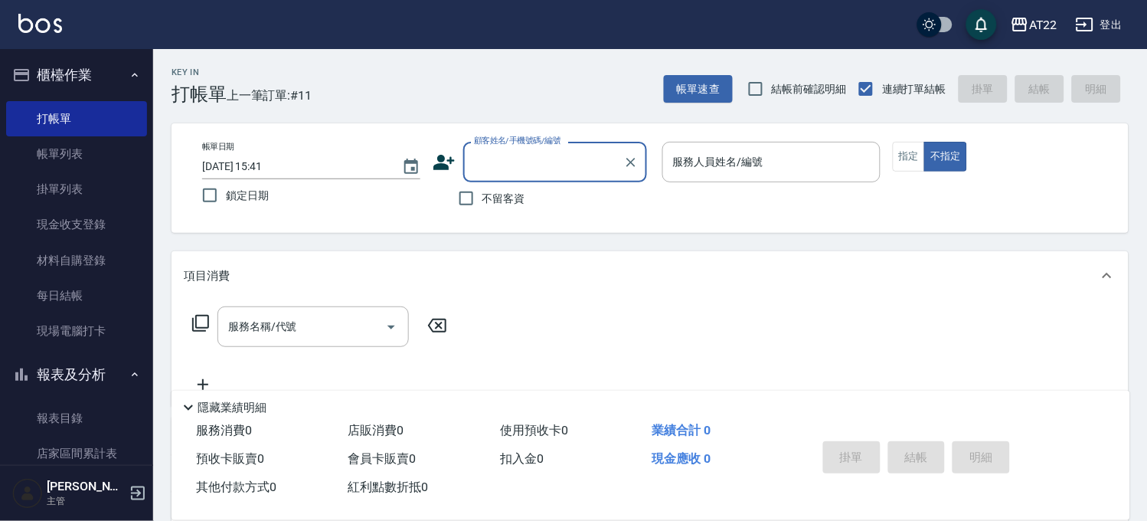
click at [118, 70] on button "櫃檯作業" at bounding box center [76, 75] width 141 height 40
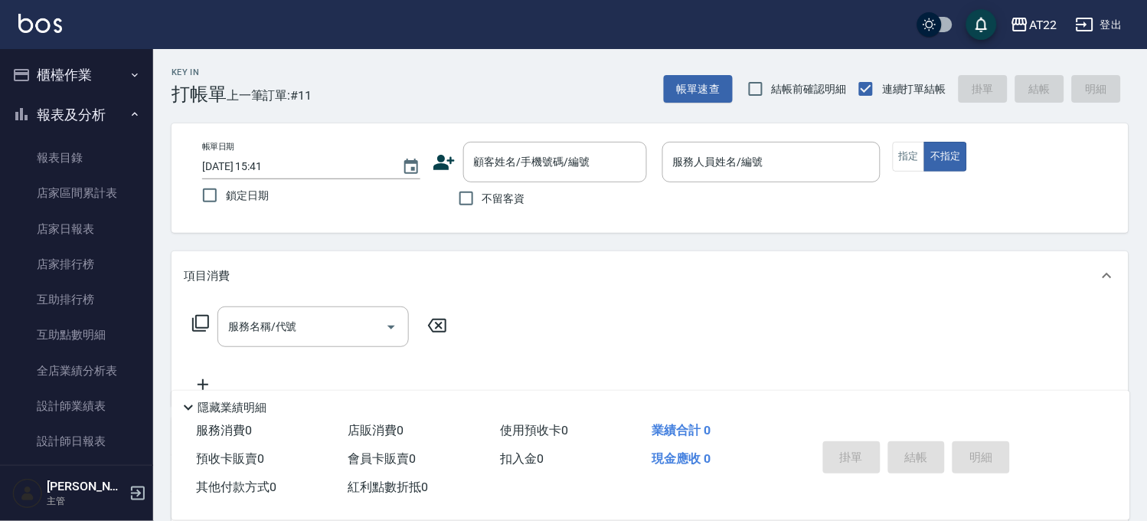
click at [77, 119] on button "報表及分析" at bounding box center [76, 115] width 141 height 40
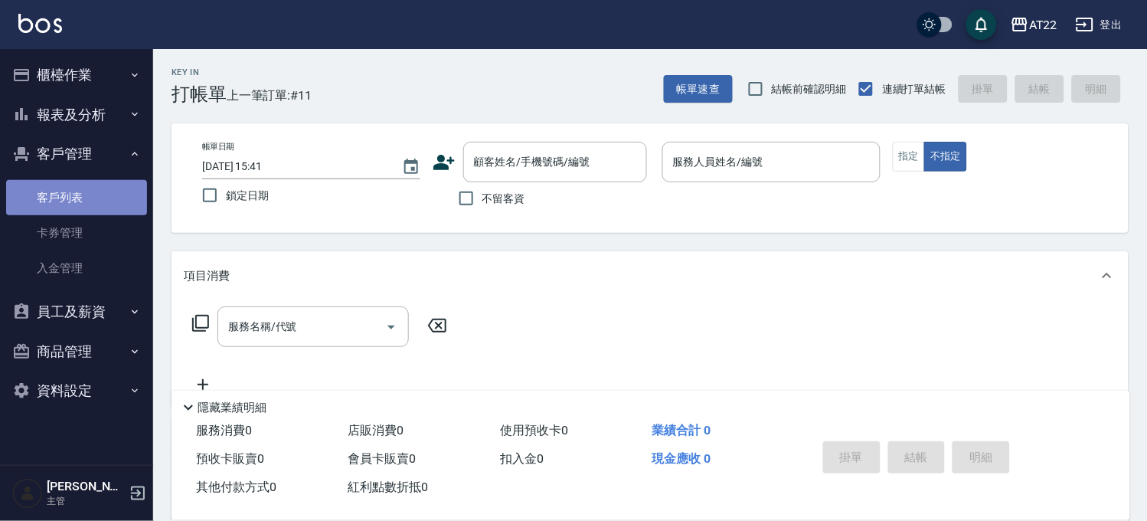
click at [77, 201] on link "客戶列表" at bounding box center [76, 197] width 141 height 35
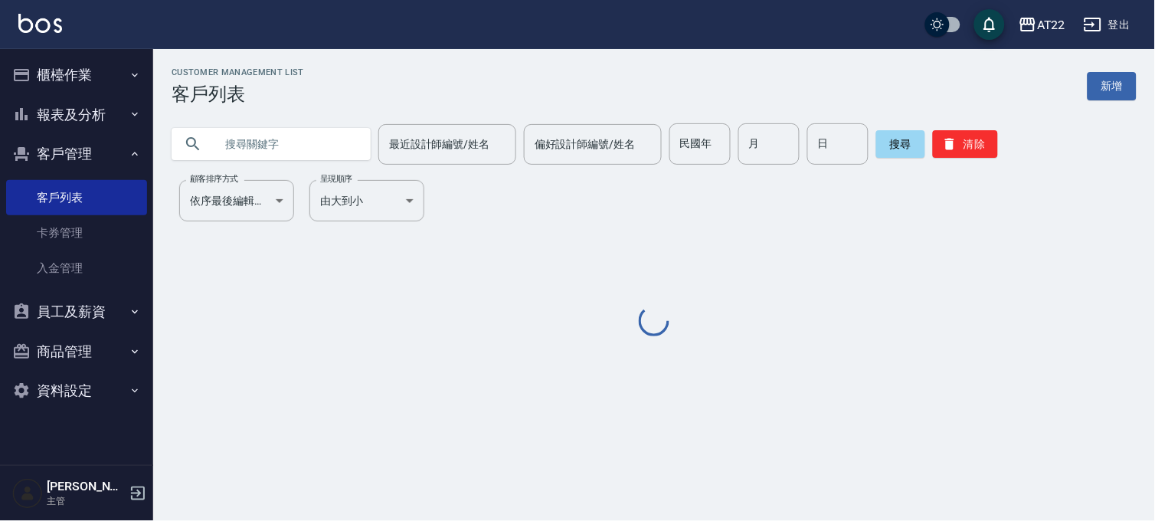
click at [289, 149] on input "text" at bounding box center [286, 143] width 144 height 41
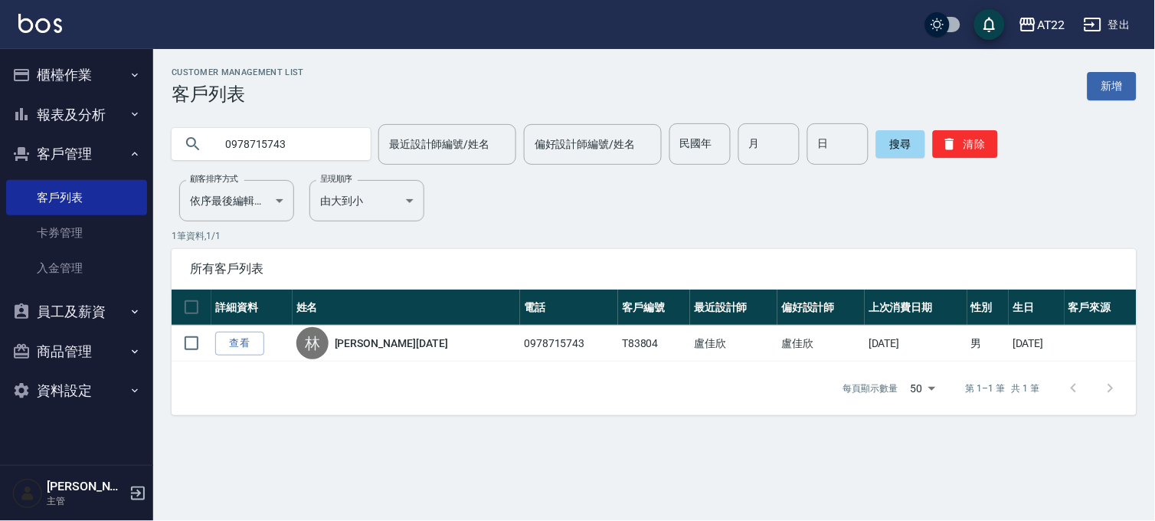
click at [295, 142] on input "0978715743" at bounding box center [286, 143] width 144 height 41
click at [293, 143] on input "0978715743" at bounding box center [286, 143] width 144 height 41
type input "0921672229"
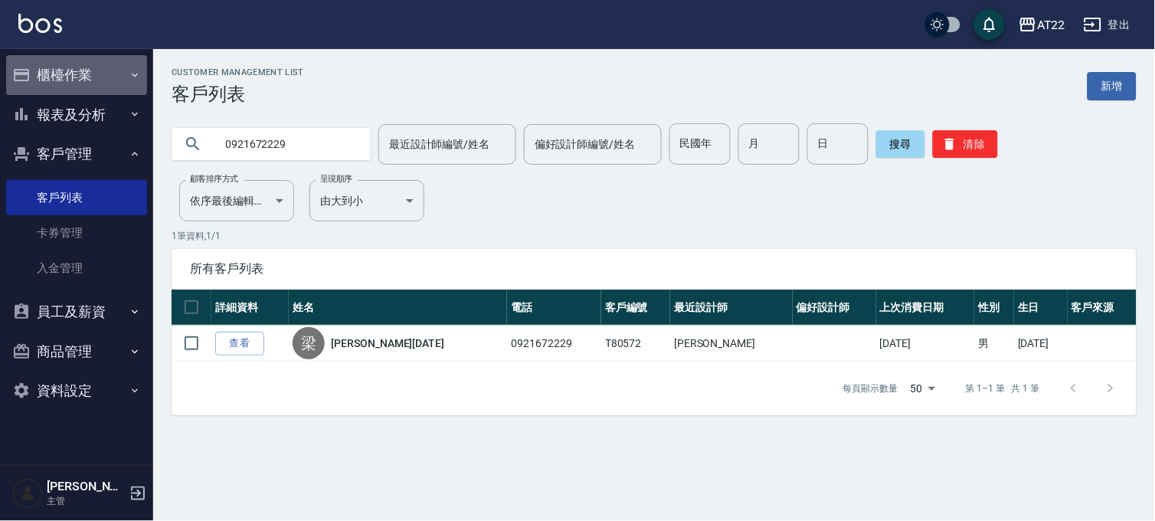
click at [94, 61] on button "櫃檯作業" at bounding box center [76, 75] width 141 height 40
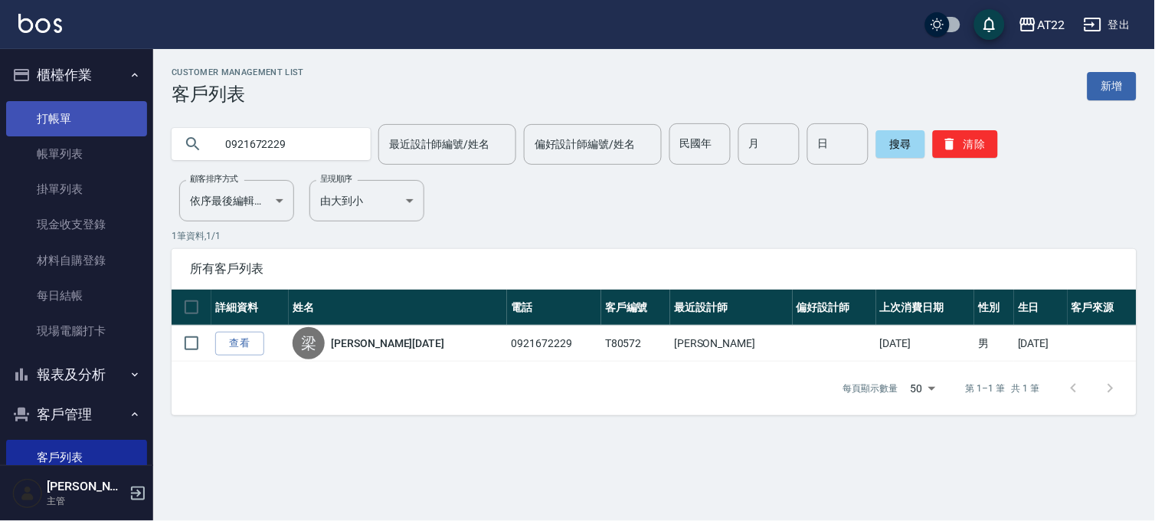
click at [85, 117] on link "打帳單" at bounding box center [76, 118] width 141 height 35
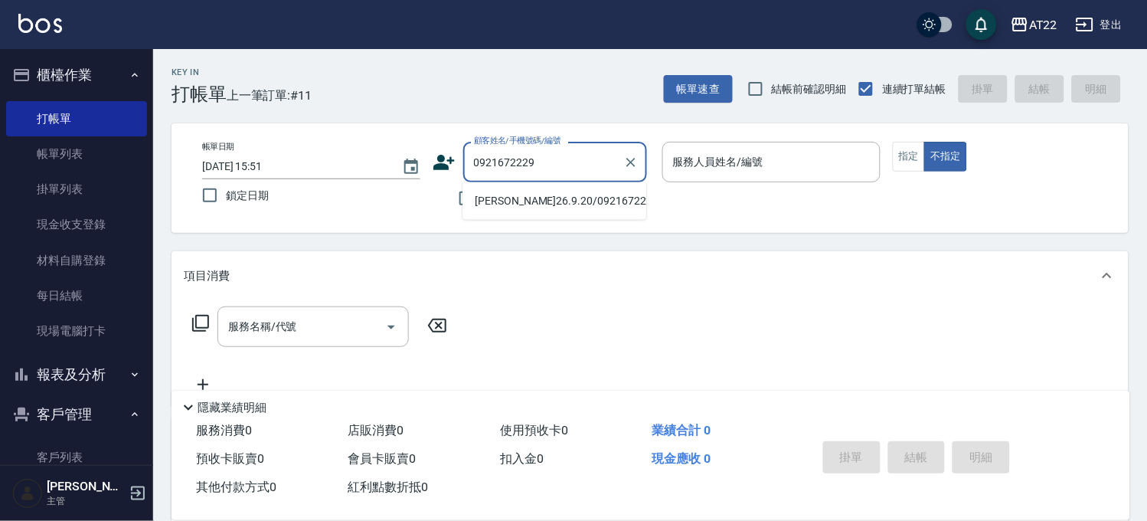
click at [544, 205] on li "[PERSON_NAME]26.9.20/0921672229/T80572" at bounding box center [554, 200] width 184 height 25
type input "[PERSON_NAME]26.9.20/0921672229/T80572"
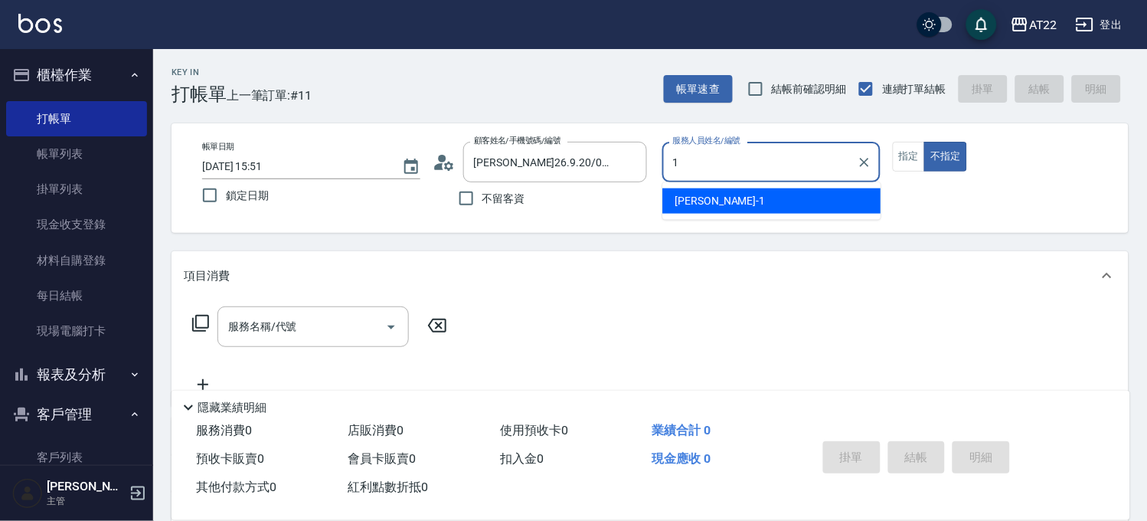
type input "[PERSON_NAME]-1"
type button "false"
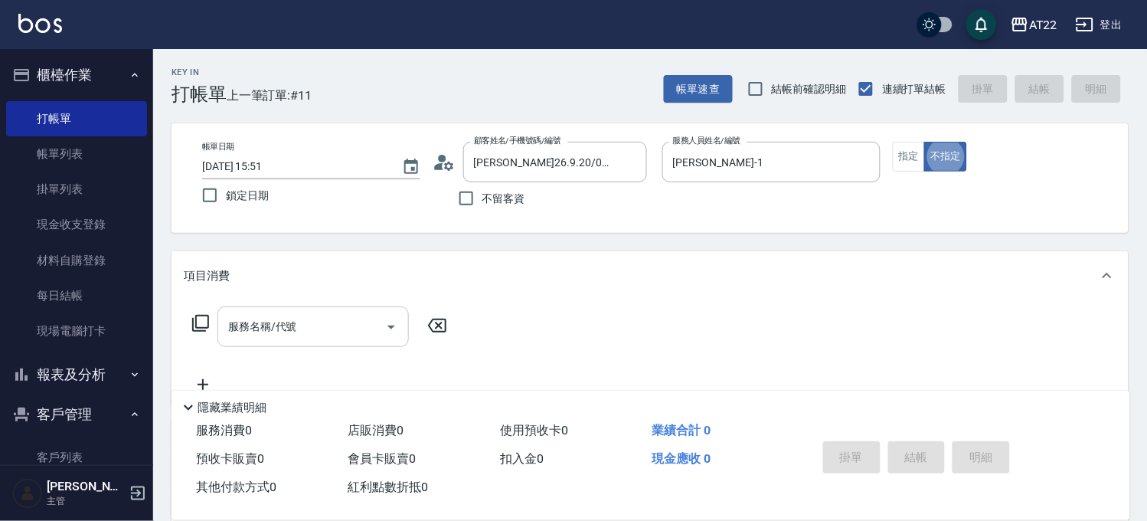
click at [333, 319] on input "服務名稱/代號" at bounding box center [301, 326] width 155 height 27
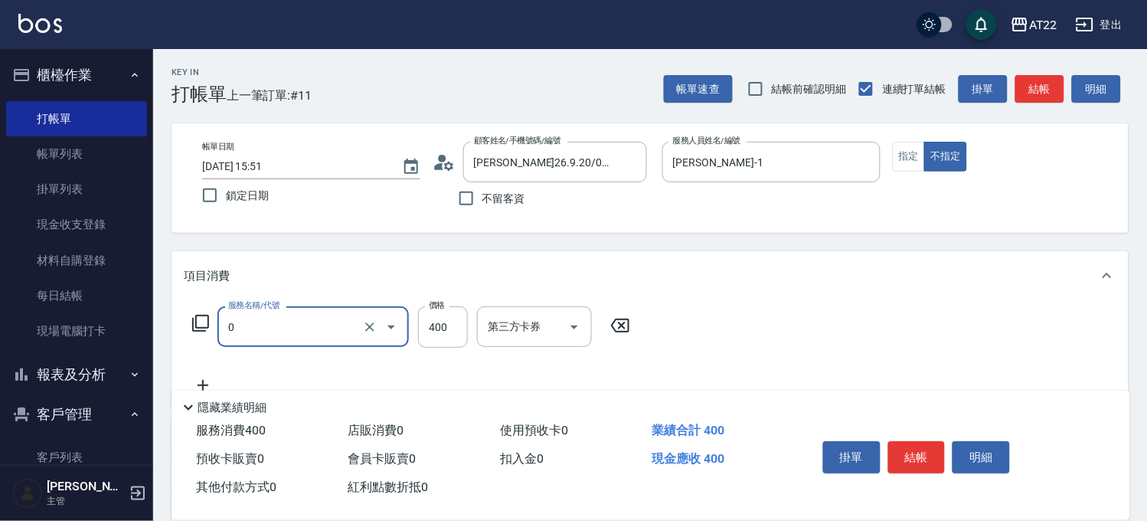
type input "有機洗髮(0)"
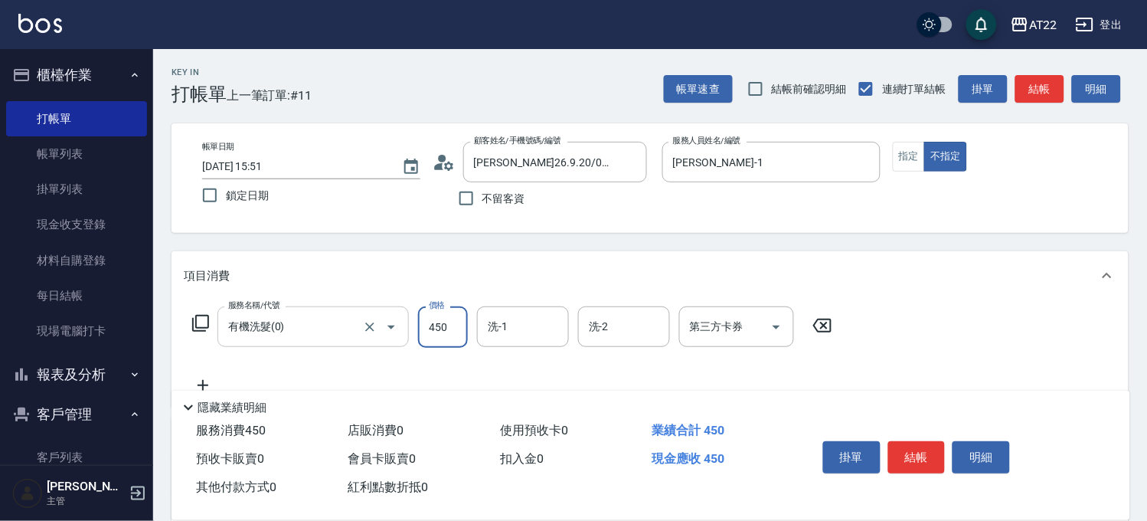
type input "450"
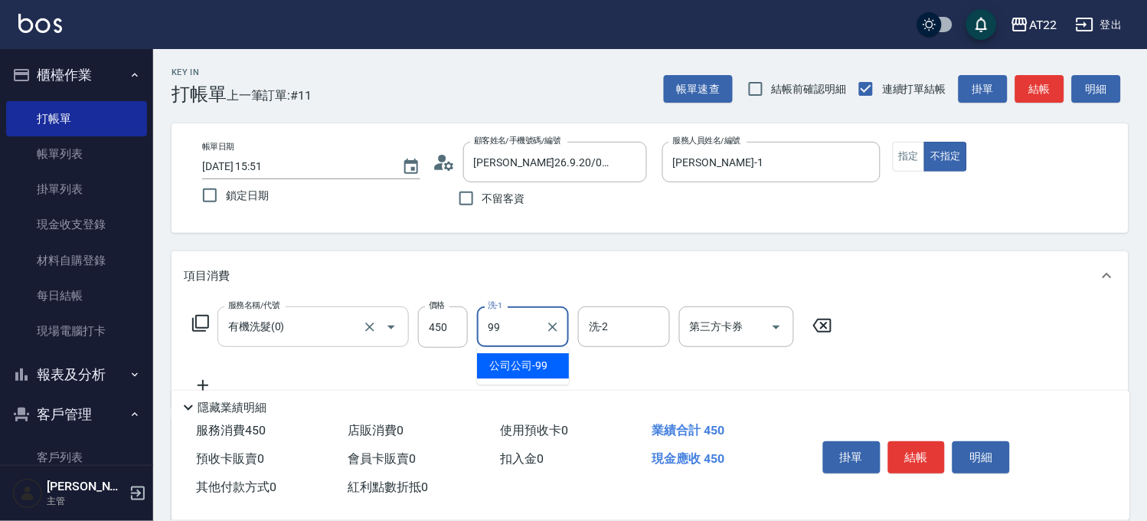
type input "公司公司-99"
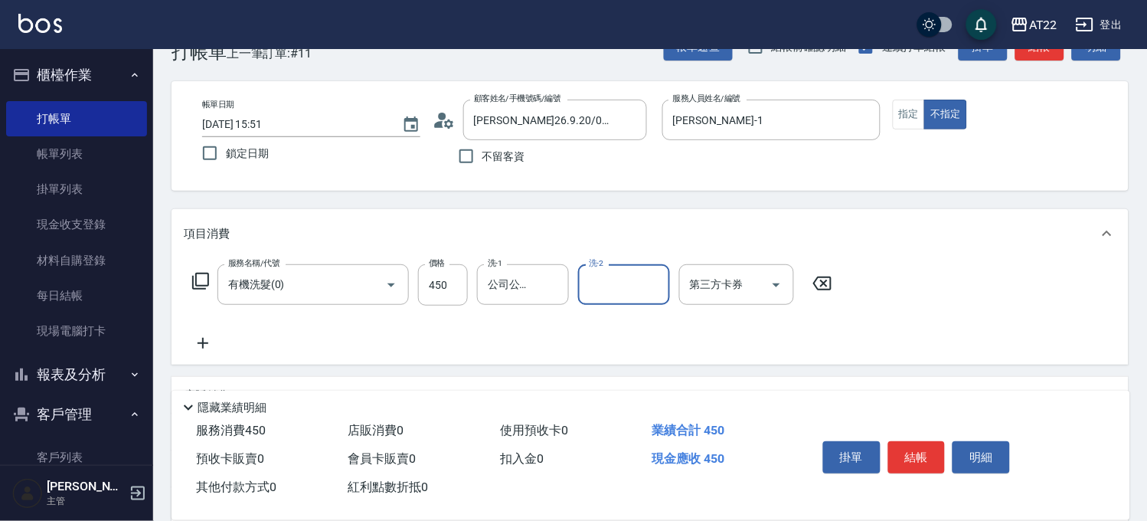
scroll to position [85, 0]
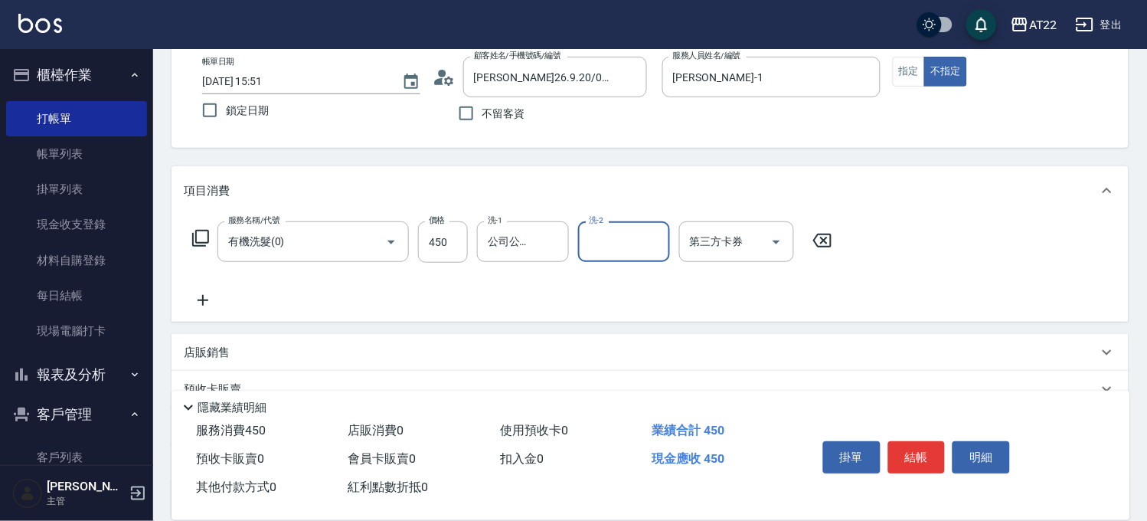
click at [198, 299] on icon at bounding box center [203, 300] width 38 height 18
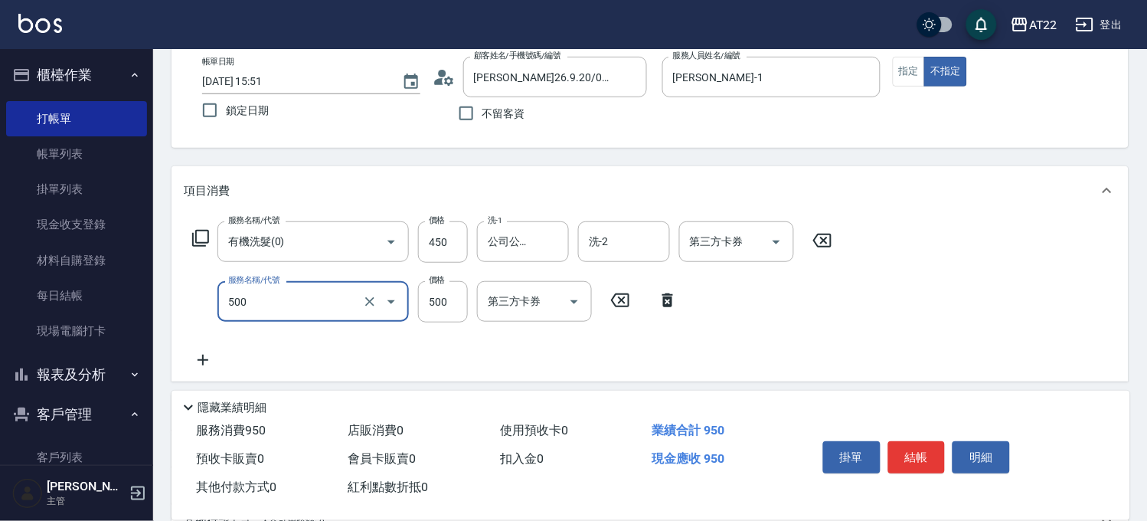
type input "剪髮(500)"
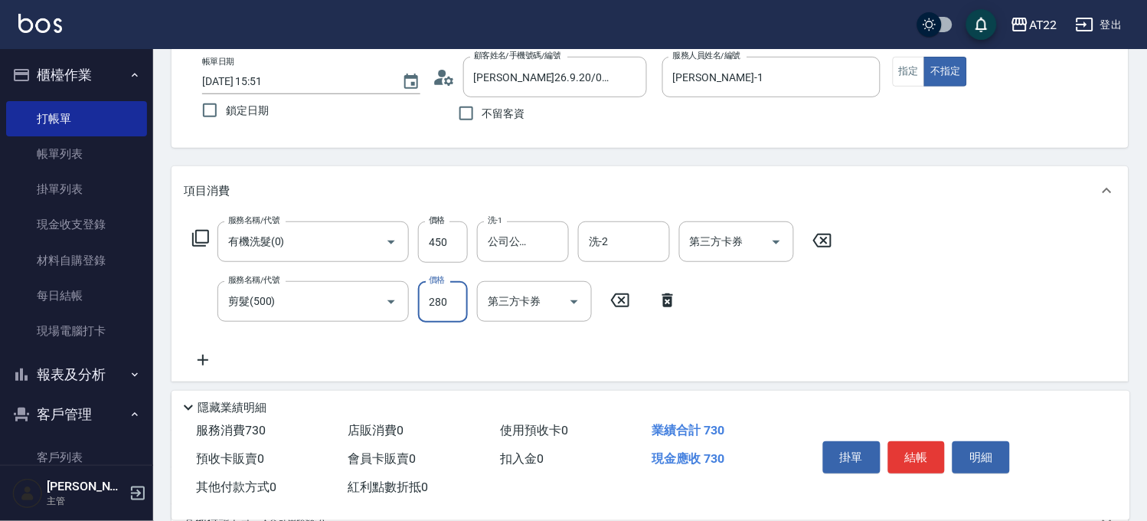
type input "280"
click at [207, 360] on icon at bounding box center [203, 360] width 11 height 11
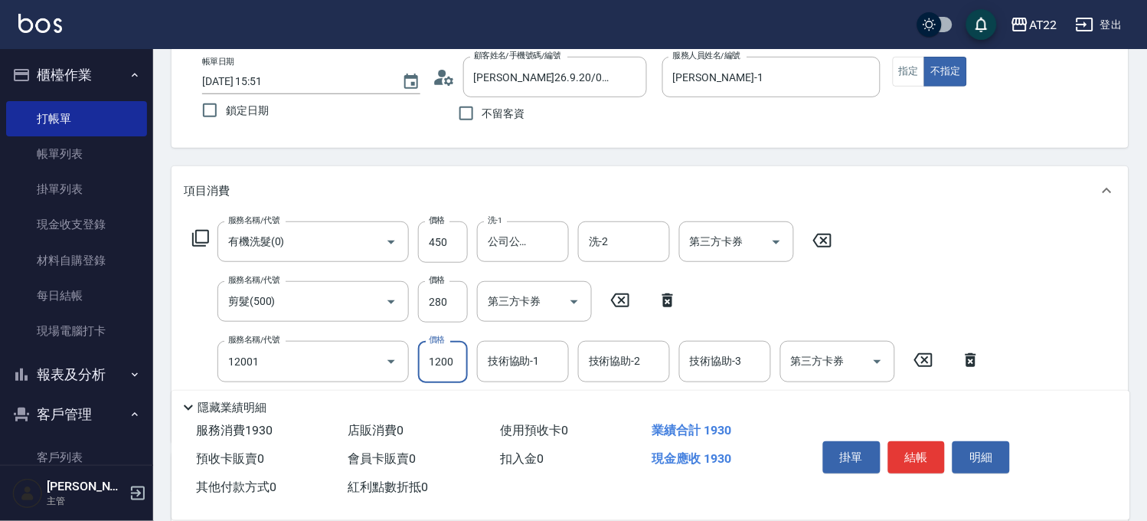
type input "燙髮S(12001)"
type input "1430"
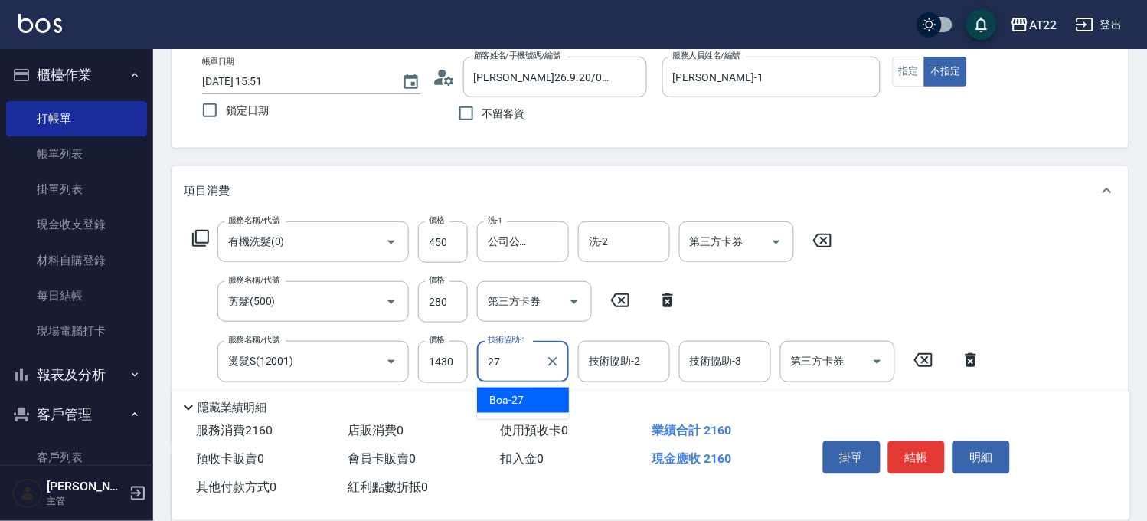
type input "Boa-27"
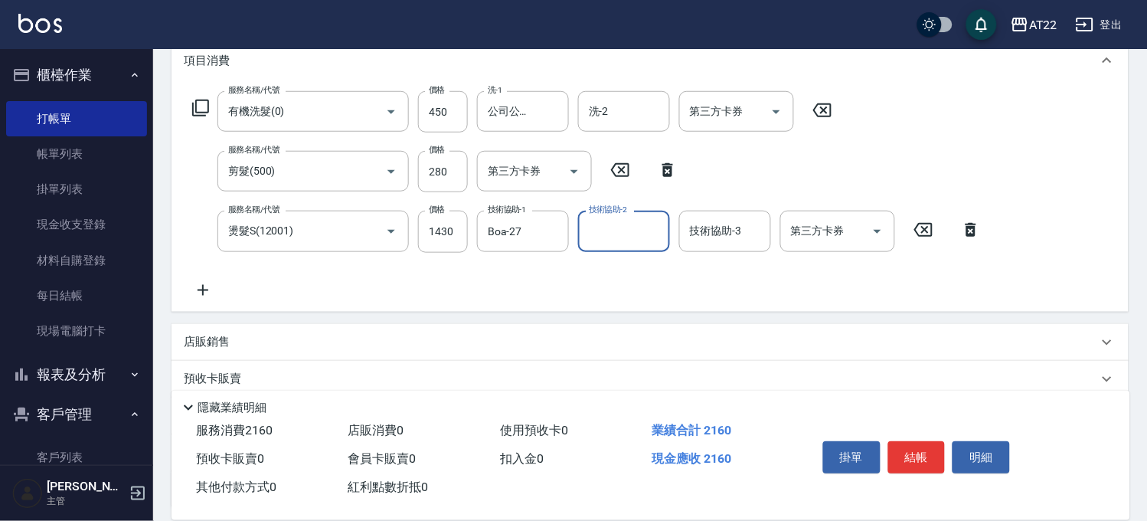
scroll to position [340, 0]
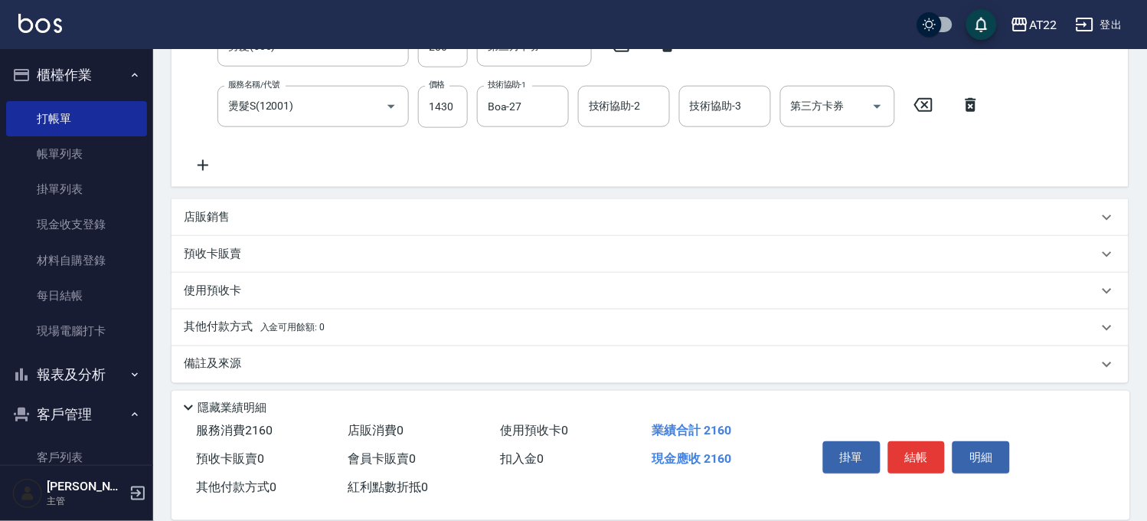
click at [204, 156] on icon at bounding box center [203, 165] width 38 height 18
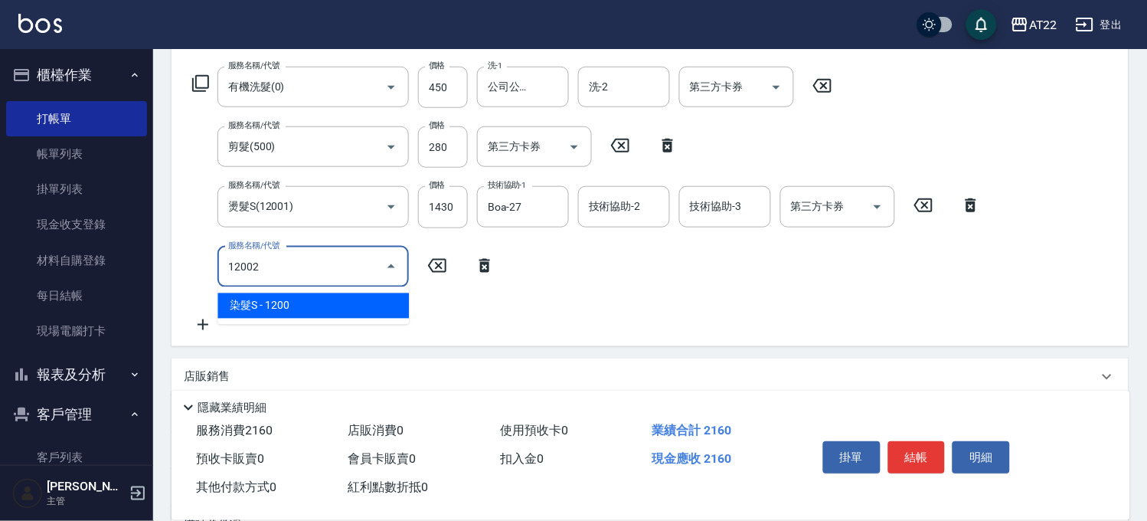
scroll to position [406, 0]
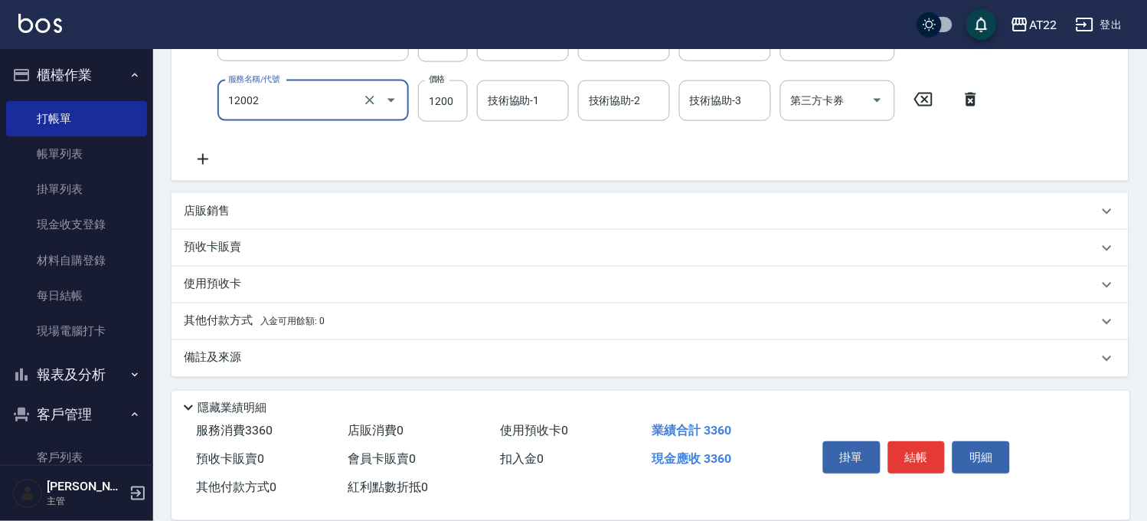
type input "染髮S(12002)"
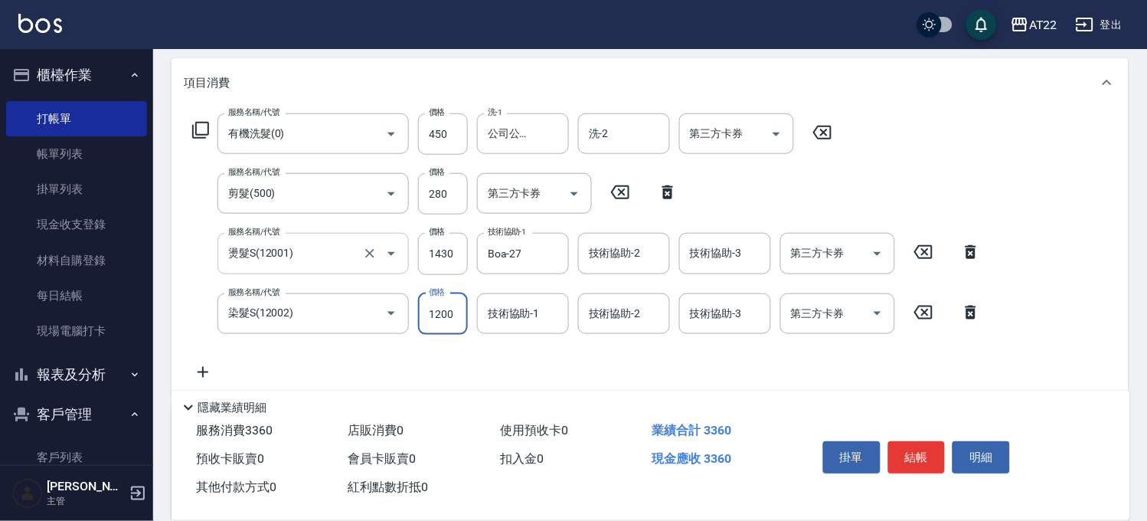
scroll to position [322, 0]
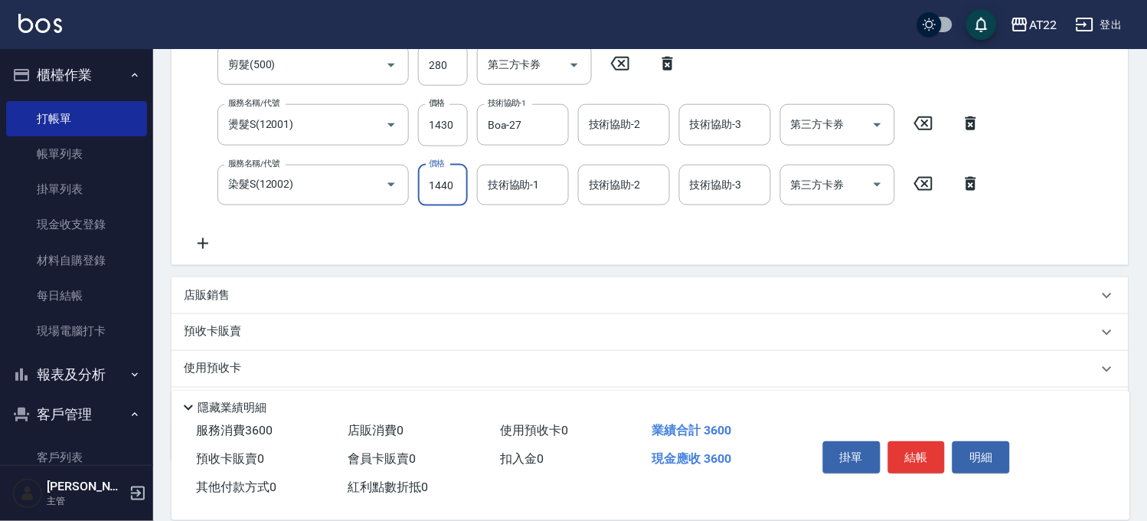
type input "1440"
click at [210, 236] on icon at bounding box center [203, 243] width 38 height 18
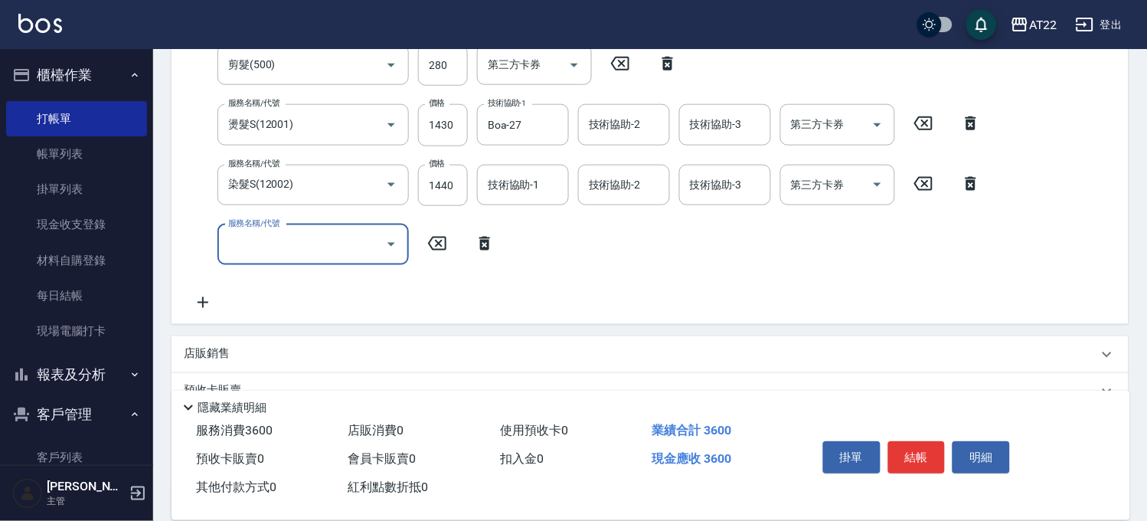
scroll to position [312, 0]
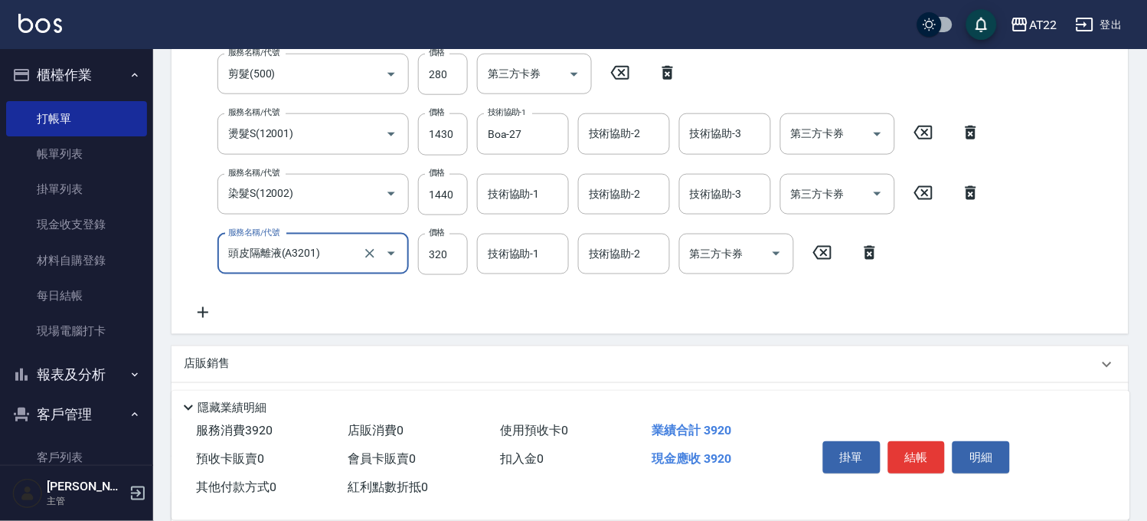
type input "頭皮隔離液(A3201)"
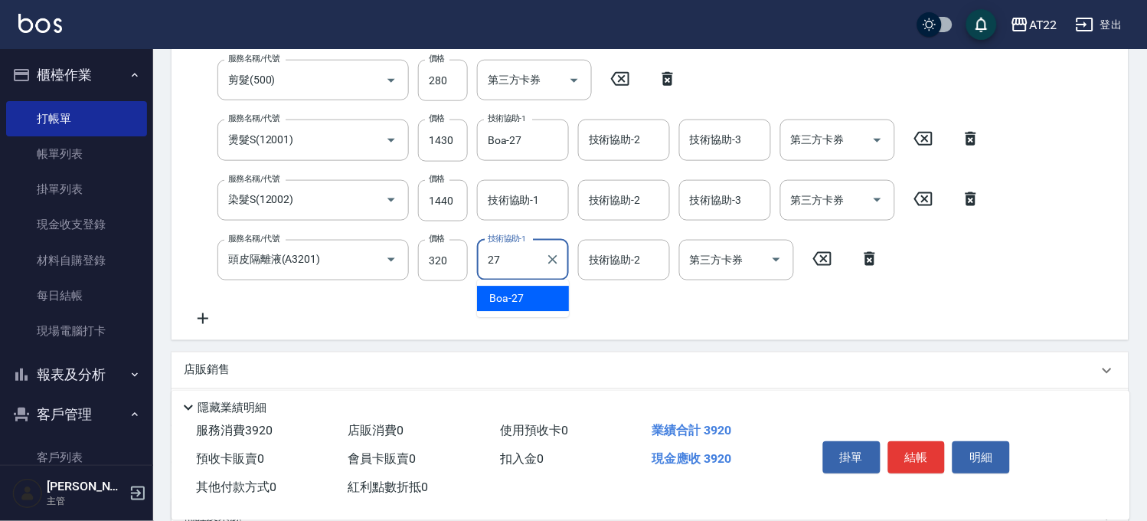
type input "Boa-27"
click at [202, 316] on icon at bounding box center [203, 318] width 11 height 11
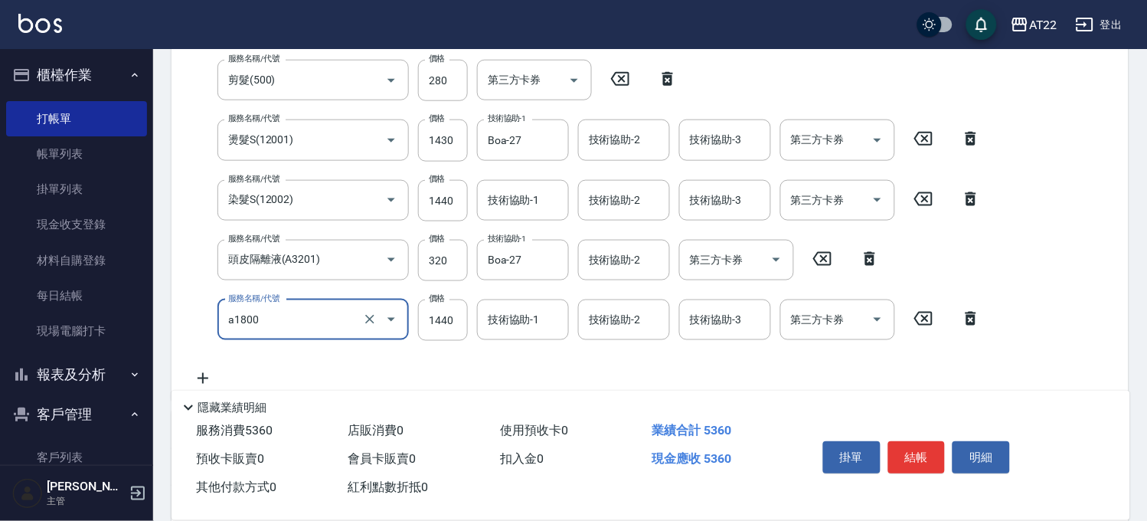
type input "結構式三段(a1800)"
type input "1242"
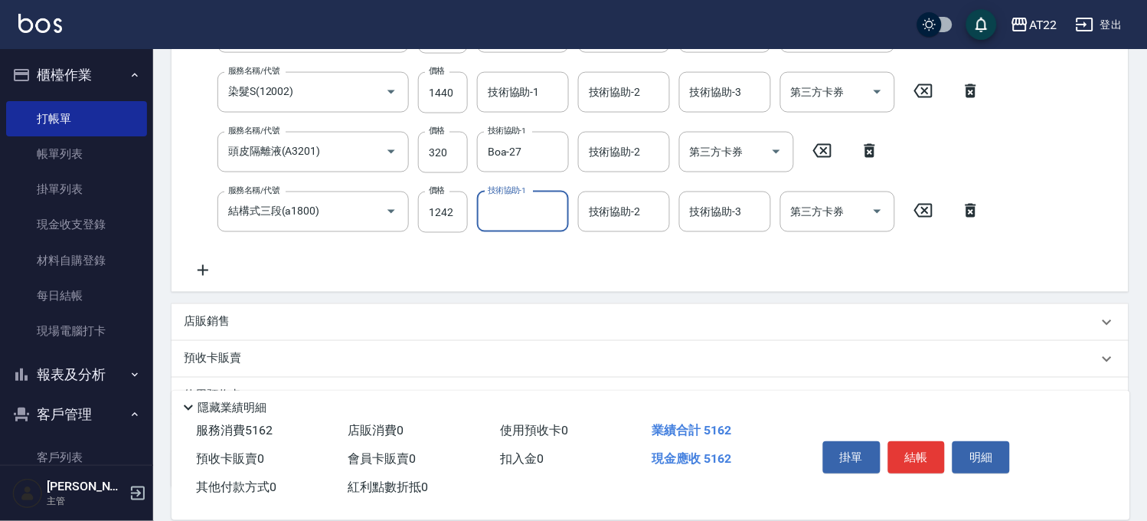
scroll to position [526, 0]
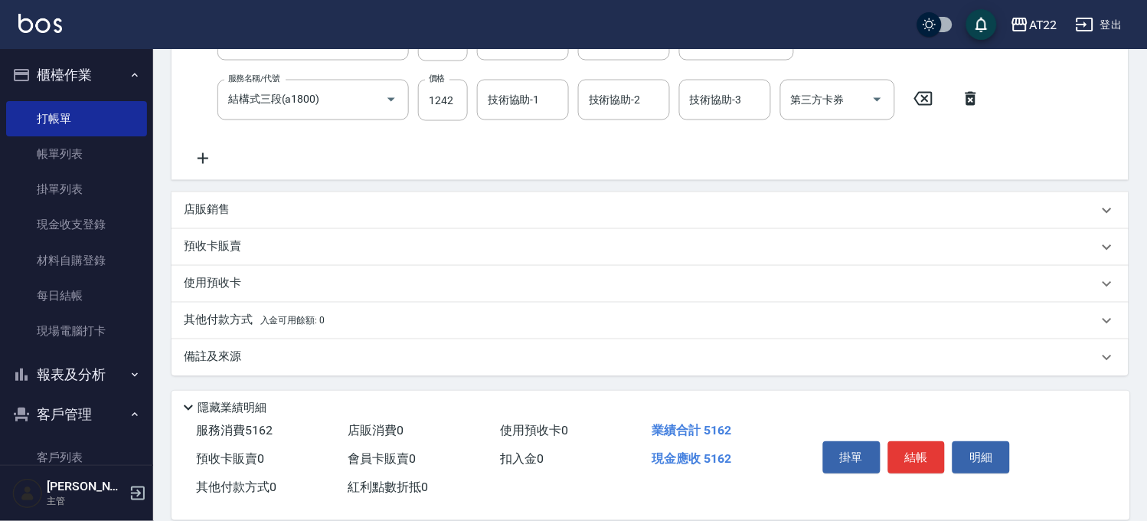
click at [227, 243] on p "預收卡販賣" at bounding box center [212, 247] width 57 height 16
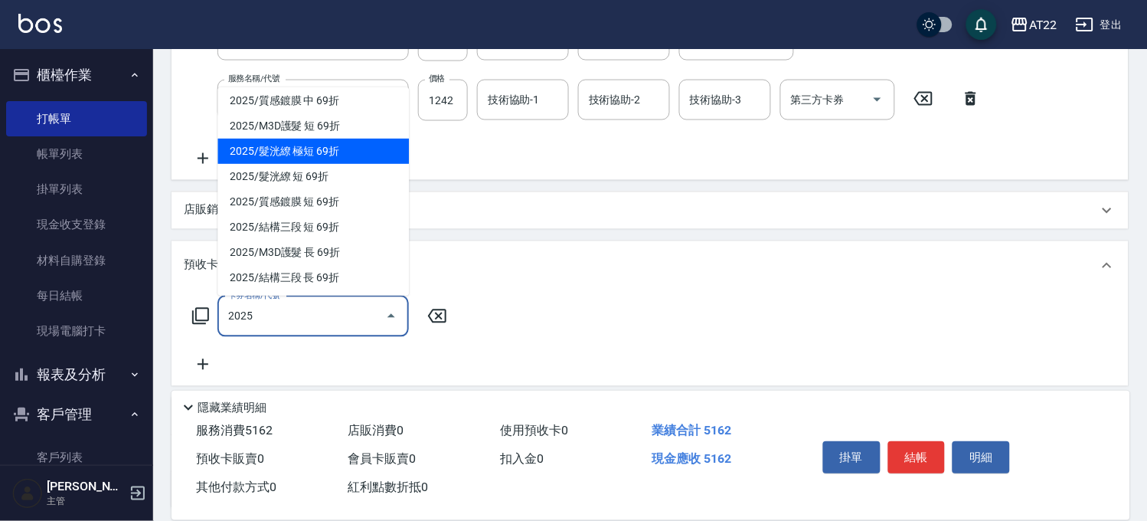
scroll to position [255, 0]
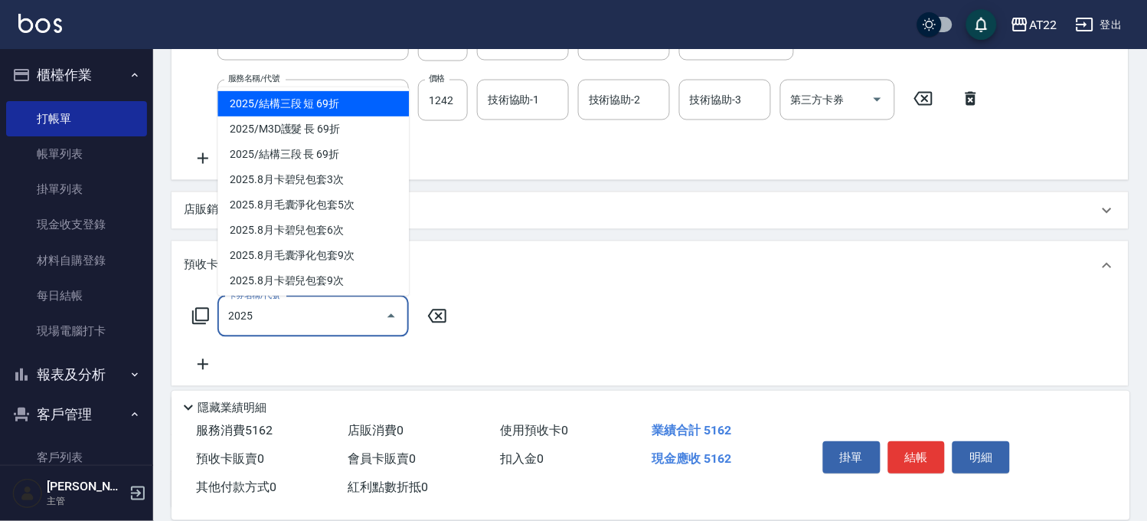
click at [340, 100] on span "2025/結構三段 短 69折" at bounding box center [312, 103] width 191 height 25
type input "2025/結構三段 短 69折"
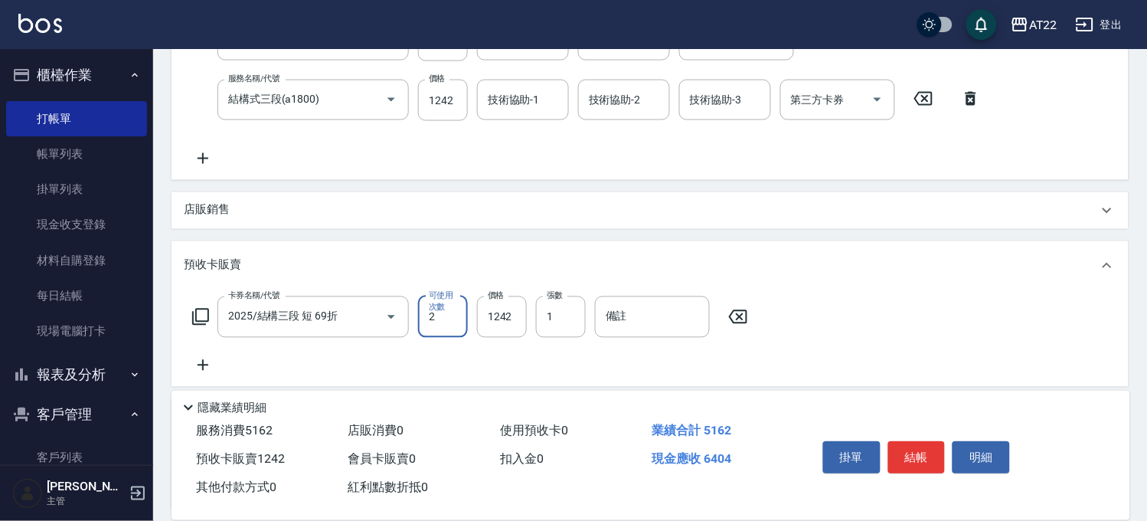
type input "1"
click at [560, 315] on input "1" at bounding box center [561, 316] width 50 height 41
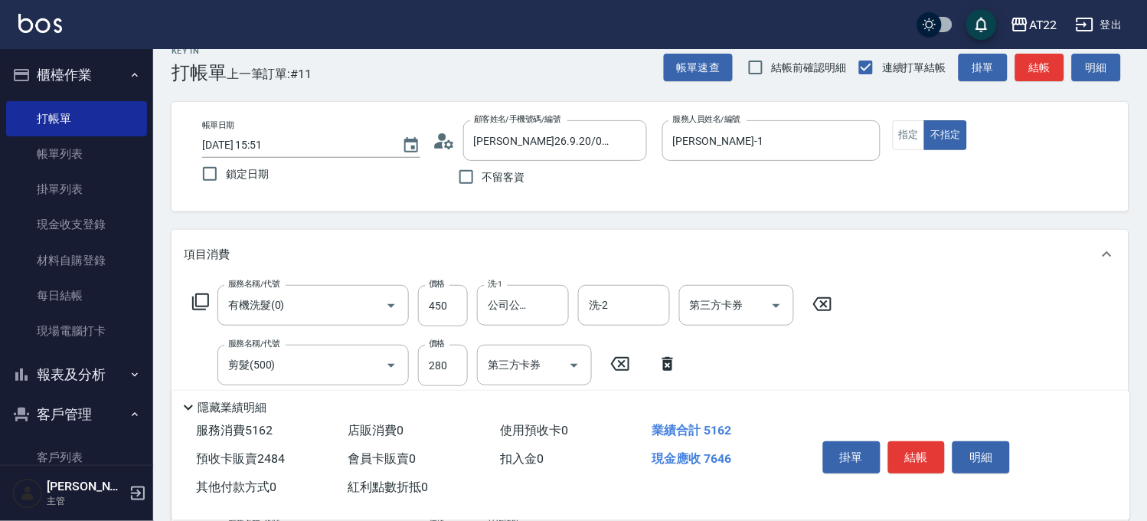
scroll to position [16, 0]
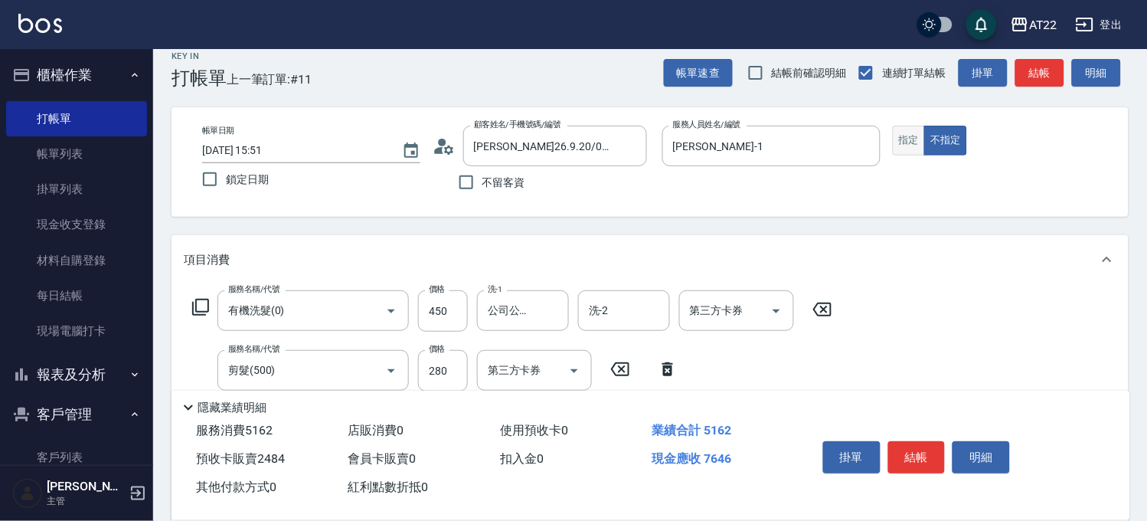
type input "2"
click at [916, 135] on button "指定" at bounding box center [909, 141] width 33 height 30
type button "true"
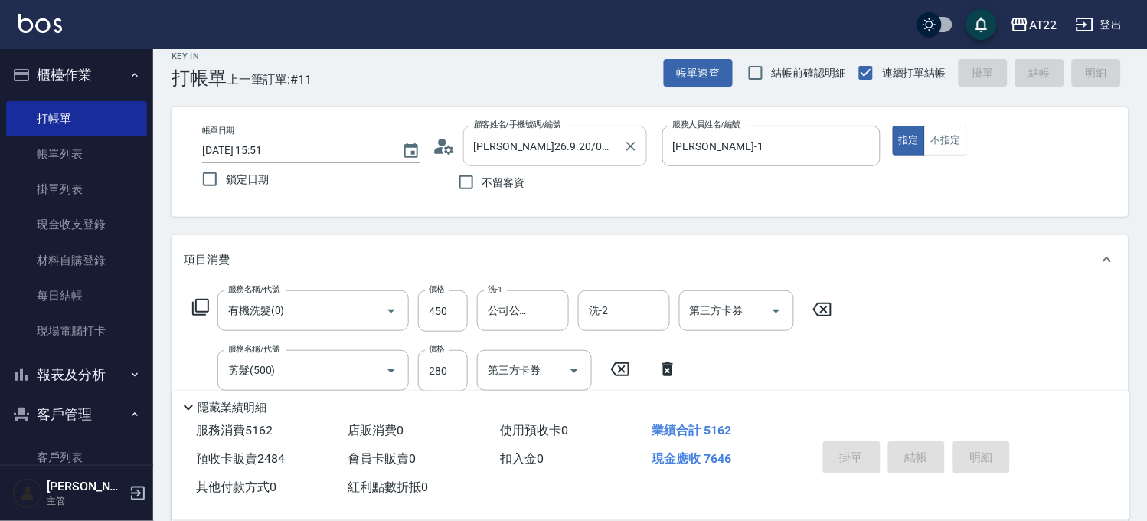
type input "[DATE] 15:53"
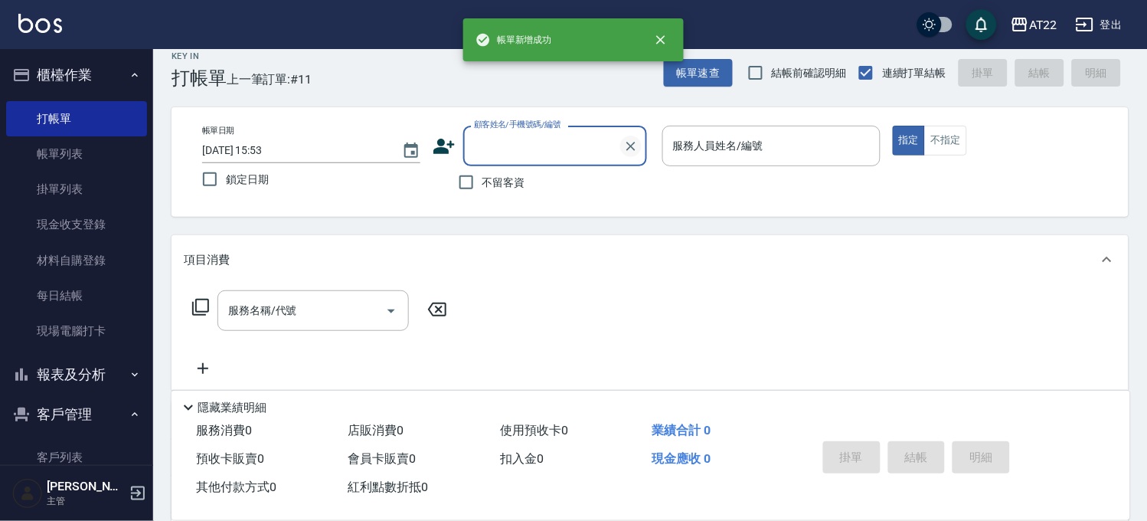
scroll to position [0, 0]
click at [547, 144] on input "顧客姓名/手機號碼/編號" at bounding box center [543, 145] width 147 height 27
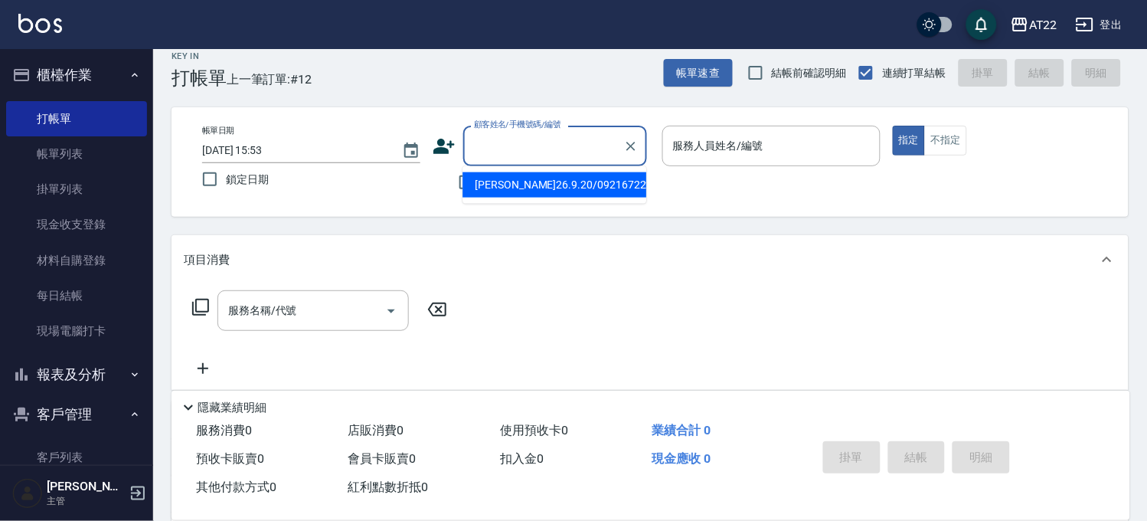
click at [542, 178] on li "[PERSON_NAME]26.9.20/0921672229/T80572" at bounding box center [554, 184] width 184 height 25
type input "[PERSON_NAME]26.9.20/0921672229/T80572"
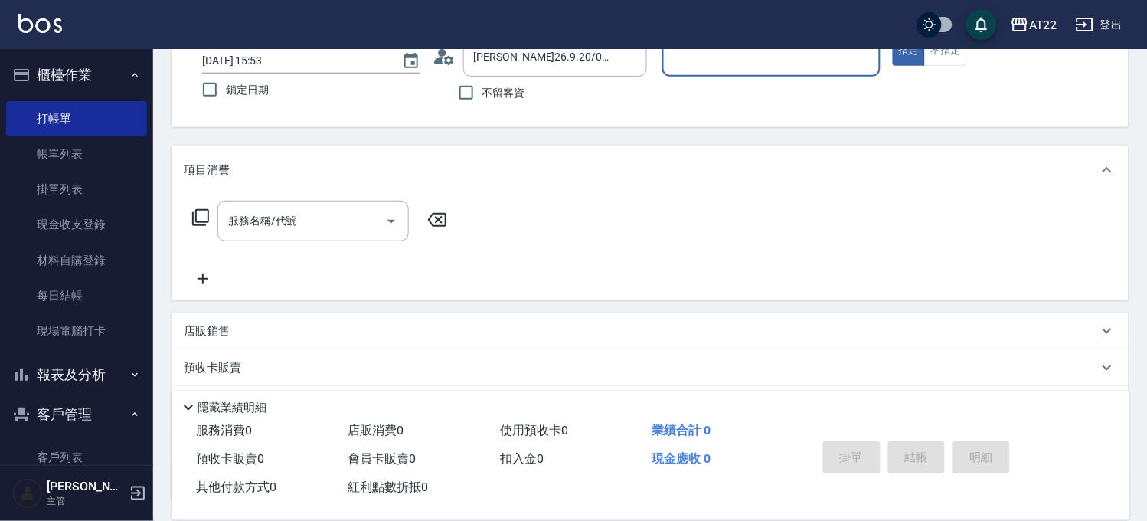
scroll to position [230, 0]
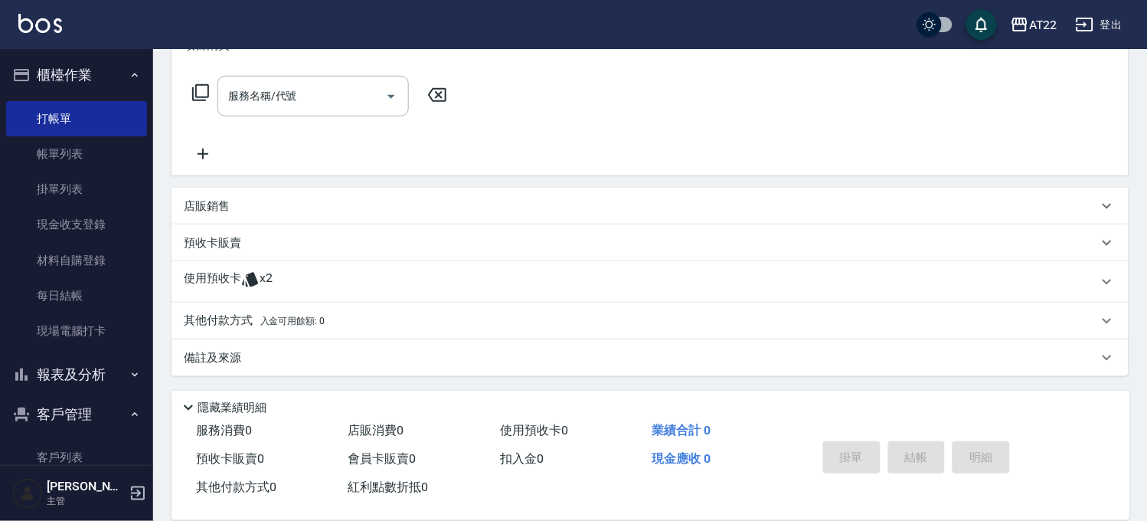
click at [295, 295] on div "使用預收卡 x2" at bounding box center [650, 281] width 957 height 41
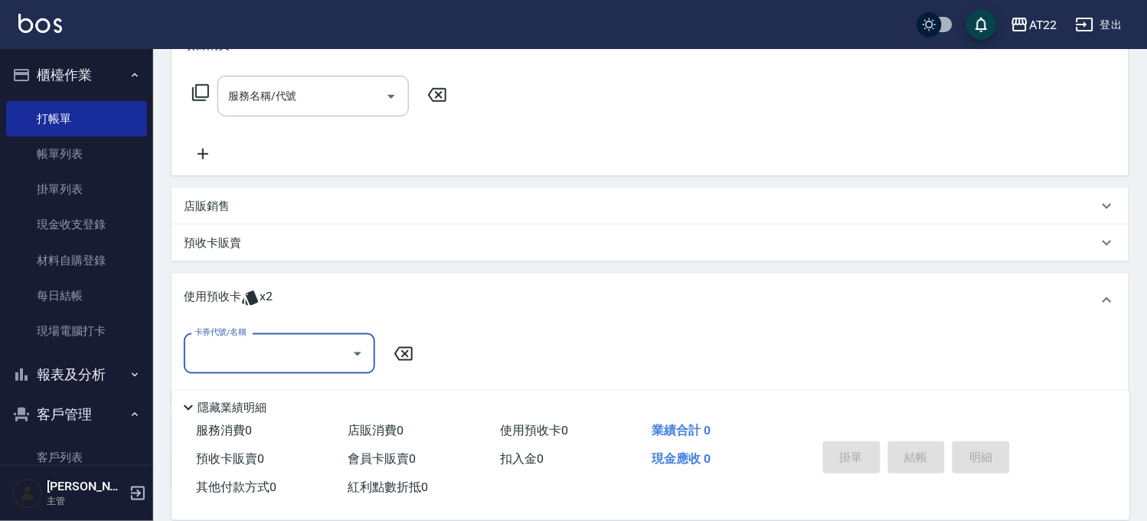
scroll to position [1, 0]
click at [294, 343] on input "卡券代號/名稱" at bounding box center [268, 353] width 155 height 27
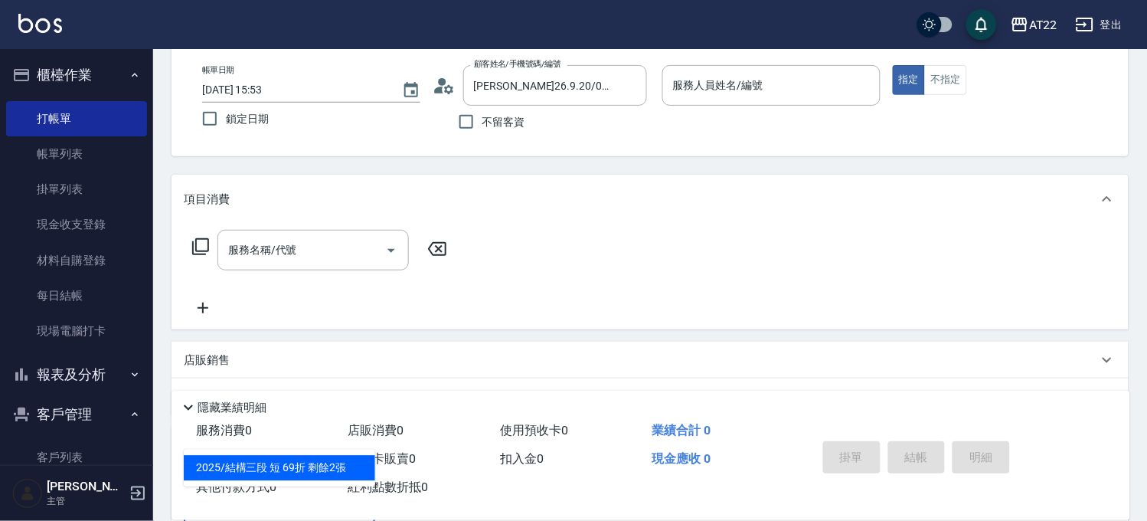
scroll to position [0, 0]
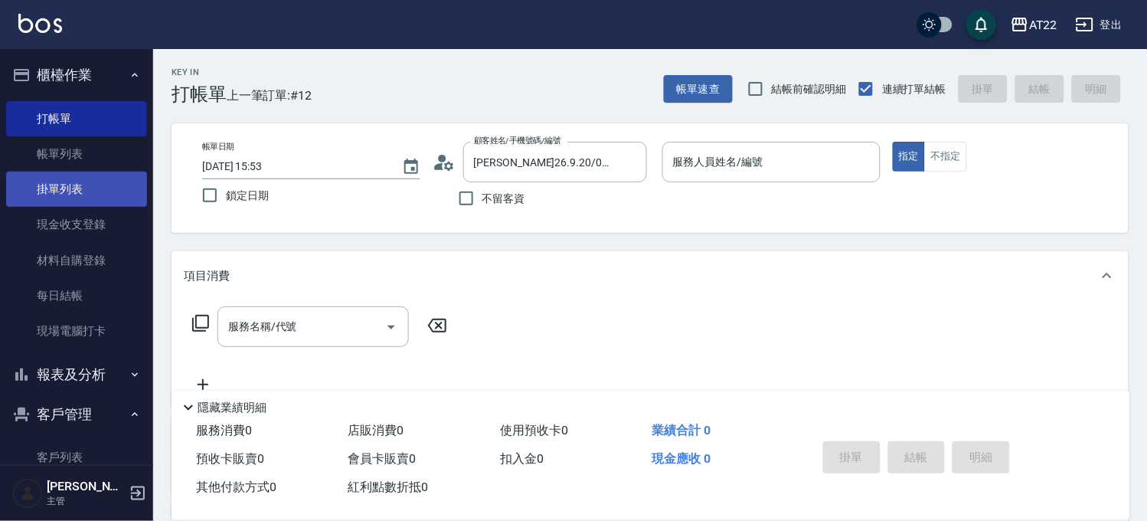
click at [35, 177] on link "掛單列表" at bounding box center [76, 189] width 141 height 35
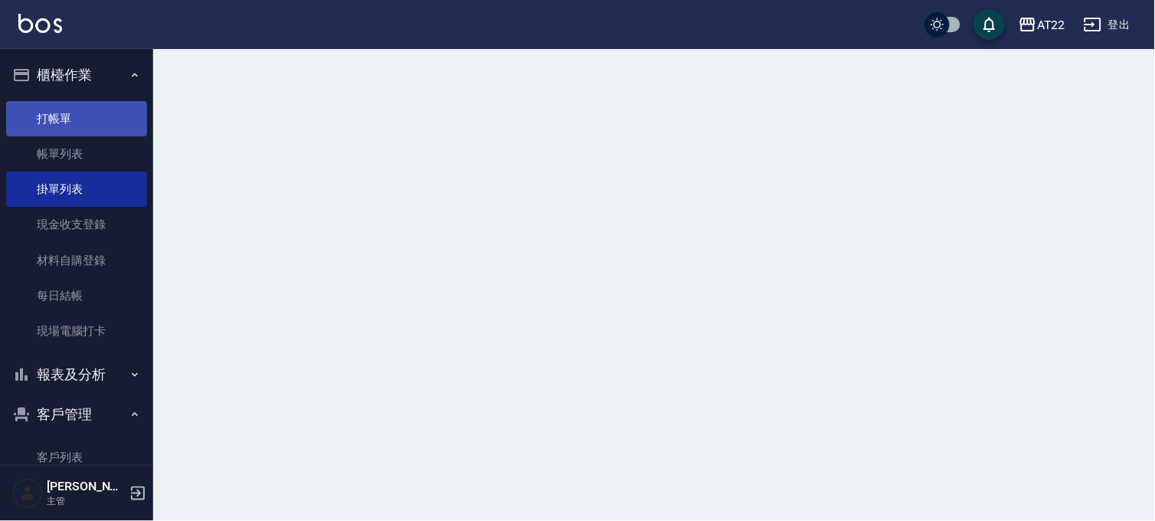
click at [66, 123] on link "打帳單" at bounding box center [76, 118] width 141 height 35
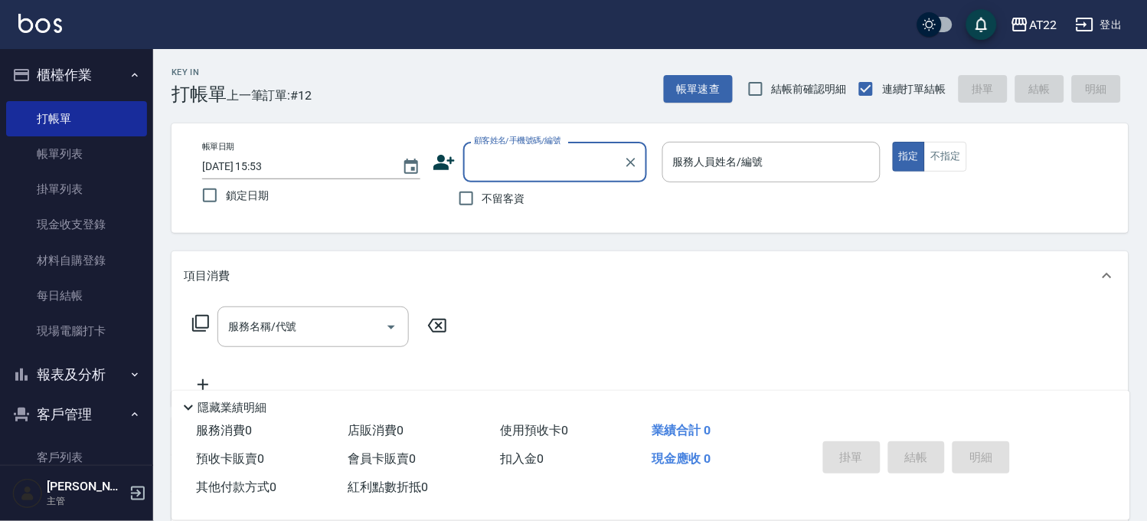
drag, startPoint x: 78, startPoint y: 442, endPoint x: 88, endPoint y: 432, distance: 14.1
click at [78, 442] on link "客戶列表" at bounding box center [76, 457] width 141 height 35
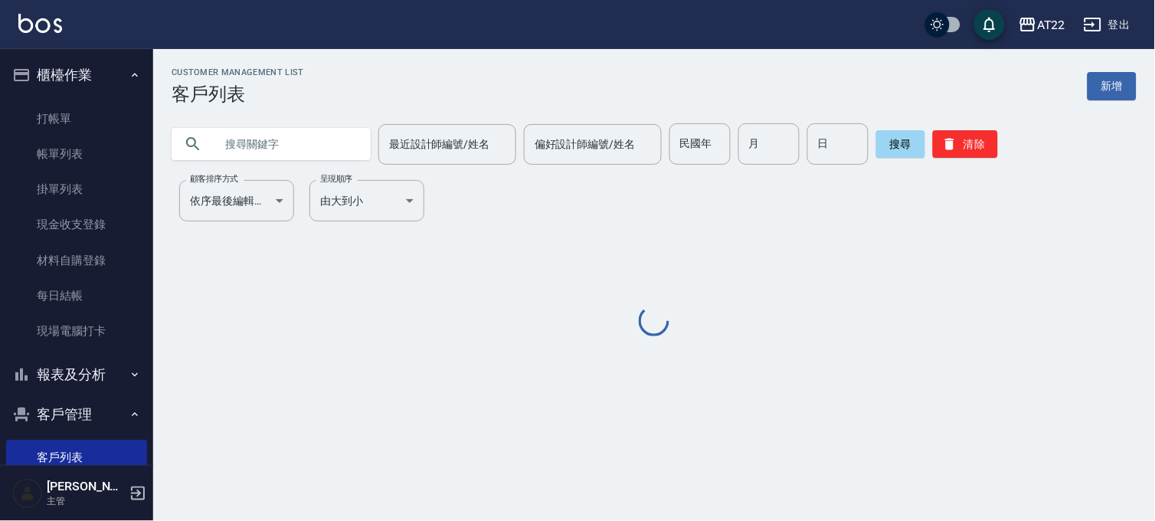
click at [314, 148] on input "text" at bounding box center [286, 143] width 144 height 41
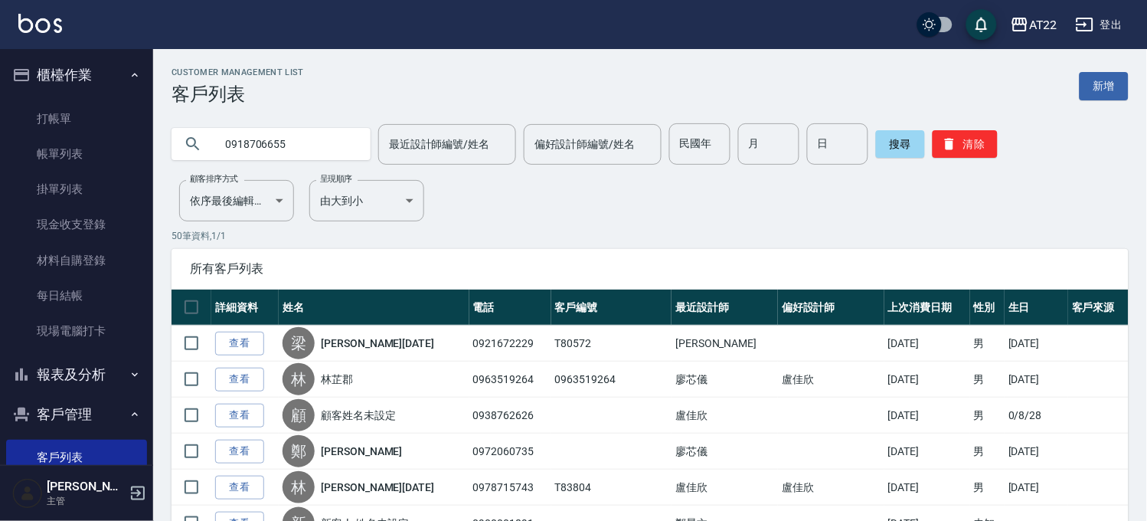
type input "0918706655"
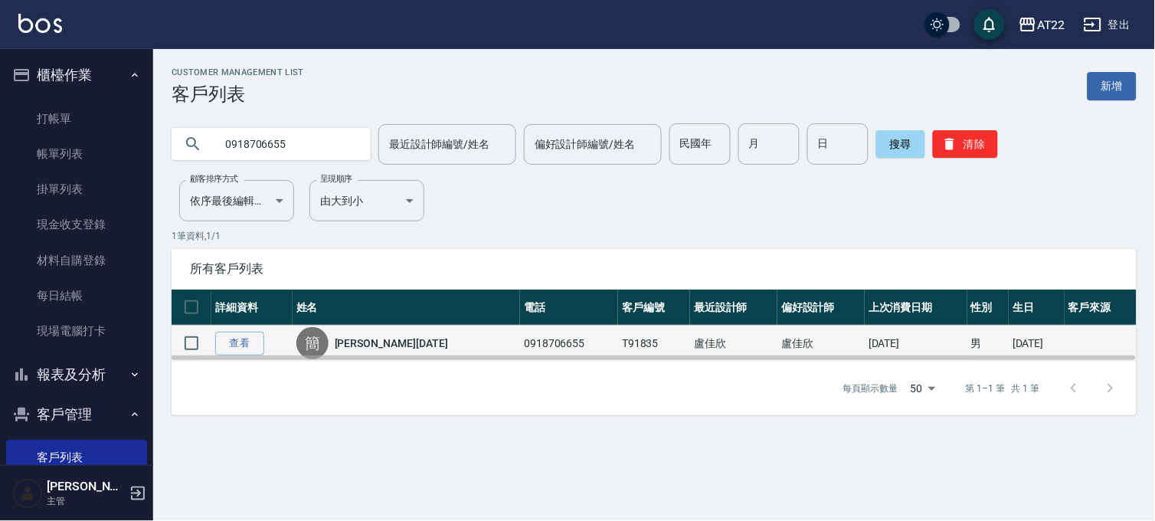
click at [381, 339] on link "[PERSON_NAME][DATE]" at bounding box center [391, 342] width 113 height 15
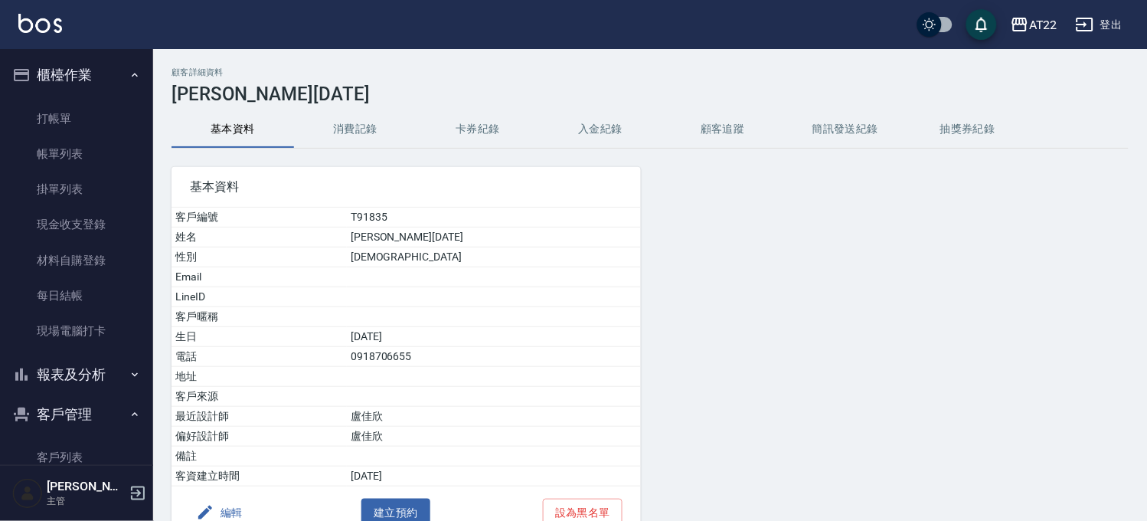
click at [345, 121] on button "消費記錄" at bounding box center [355, 129] width 123 height 37
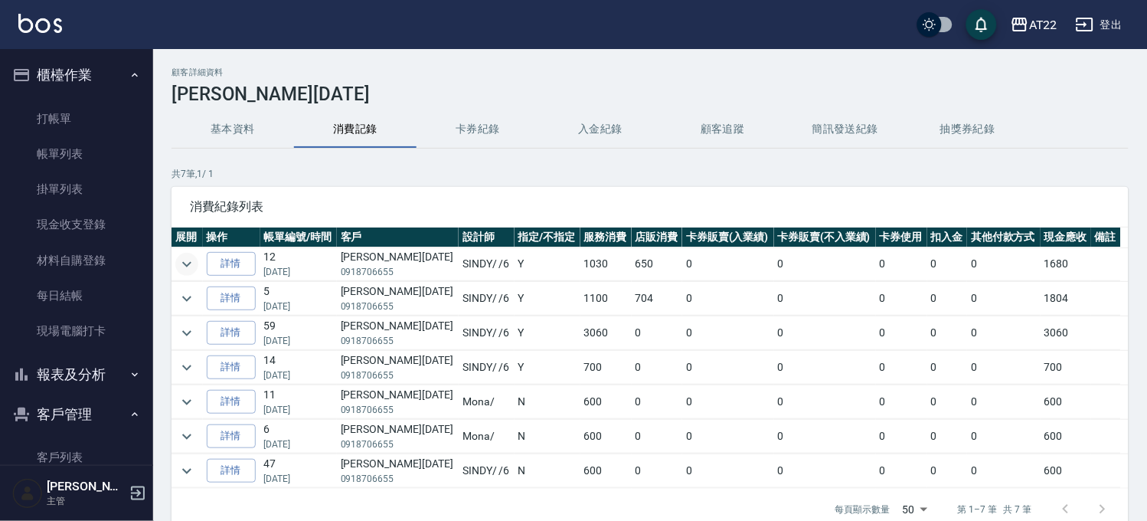
click at [191, 268] on icon "expand row" at bounding box center [187, 264] width 18 height 18
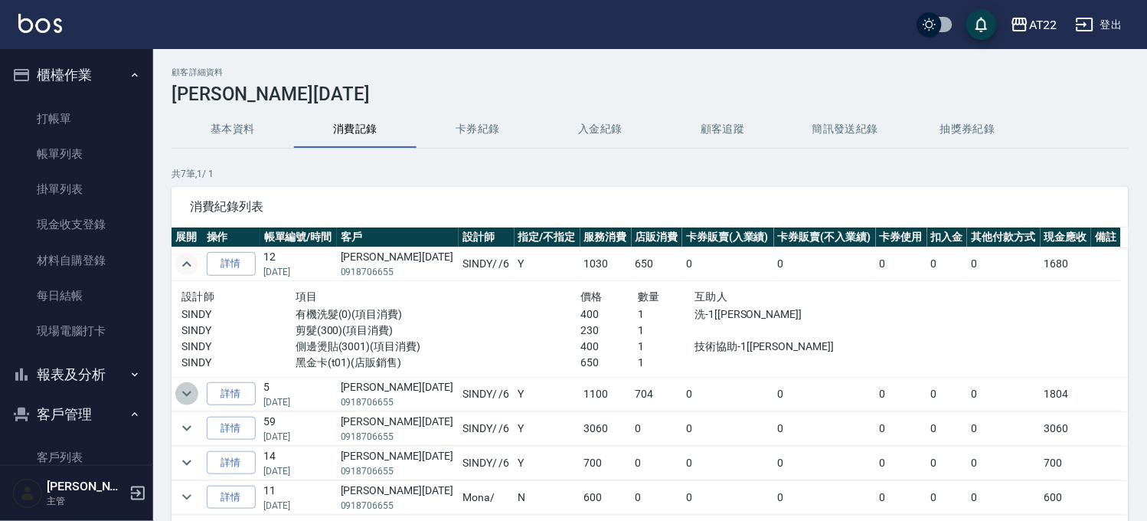
click at [187, 402] on icon "expand row" at bounding box center [187, 393] width 18 height 18
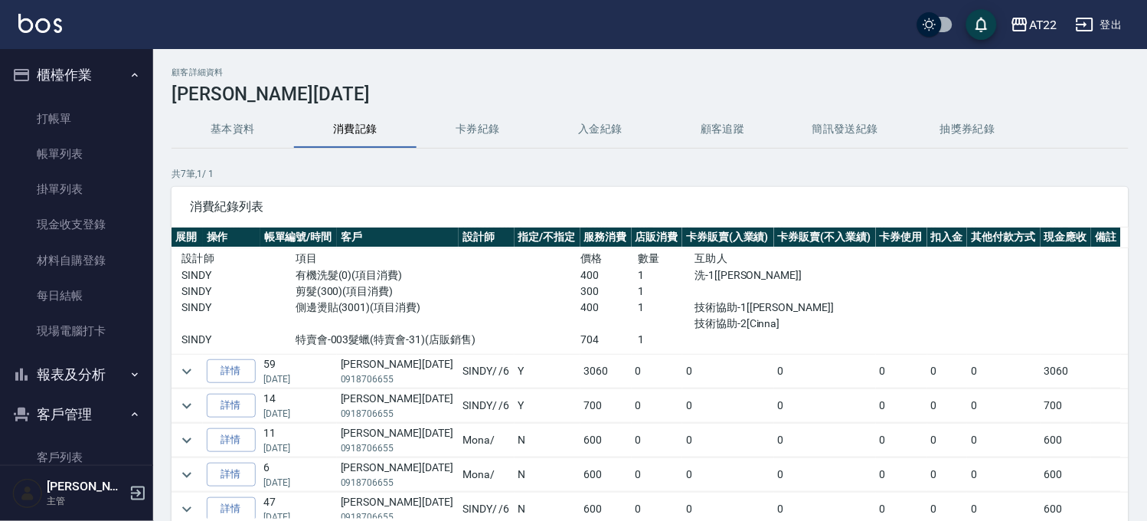
scroll to position [170, 0]
click at [188, 374] on icon "expand row" at bounding box center [187, 370] width 18 height 18
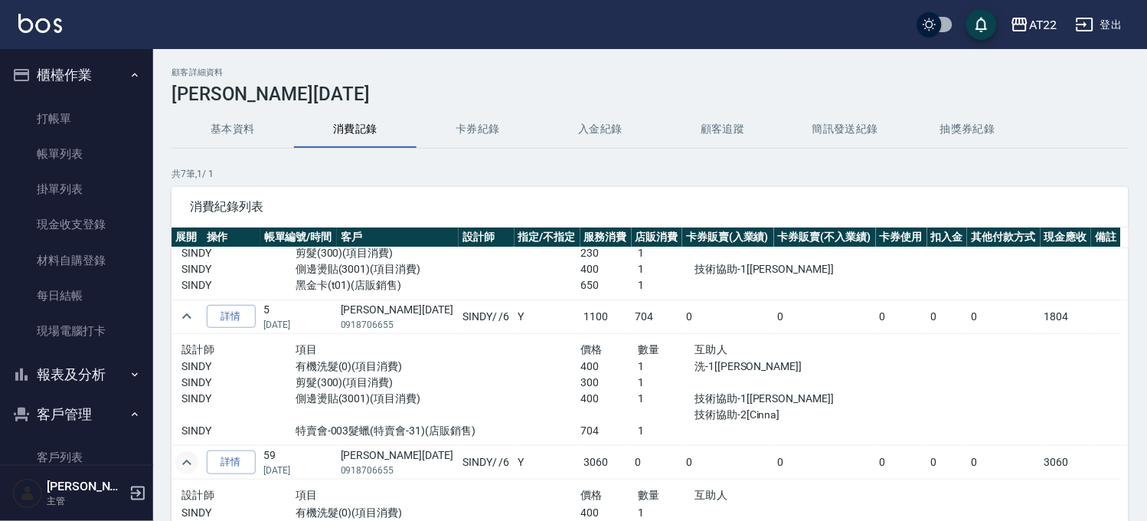
scroll to position [0, 0]
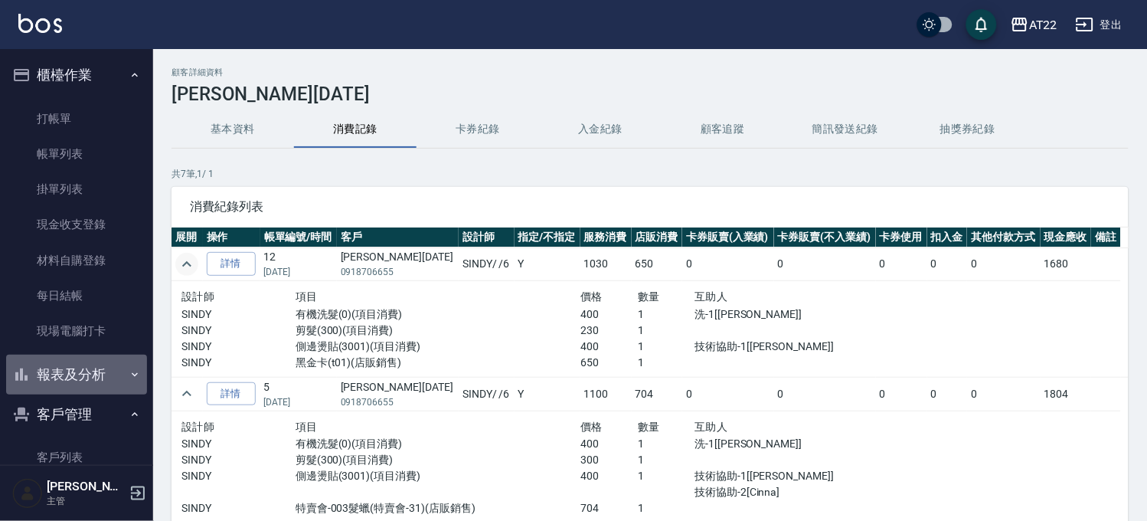
click at [129, 372] on icon "button" at bounding box center [135, 374] width 12 height 12
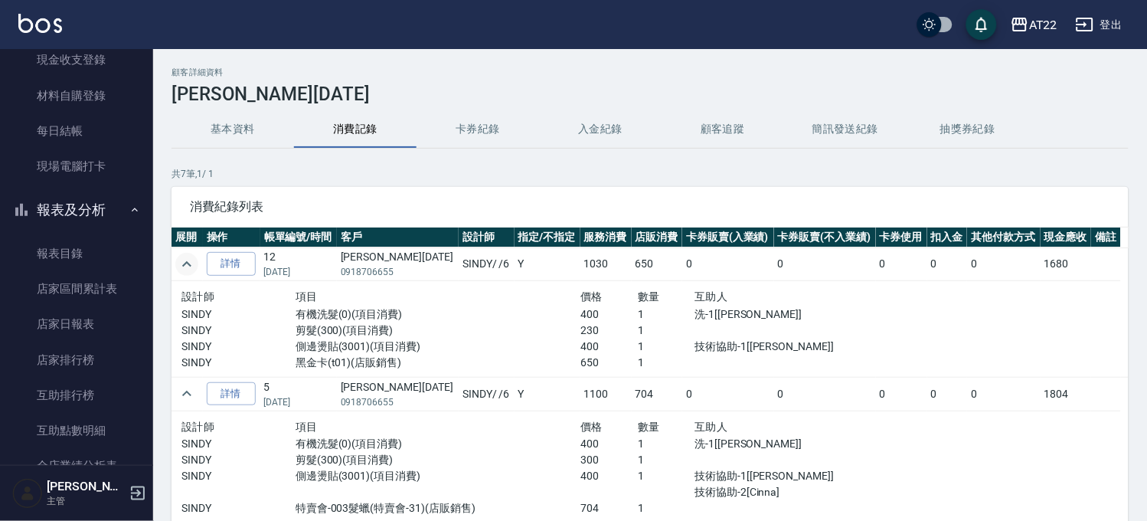
scroll to position [255, 0]
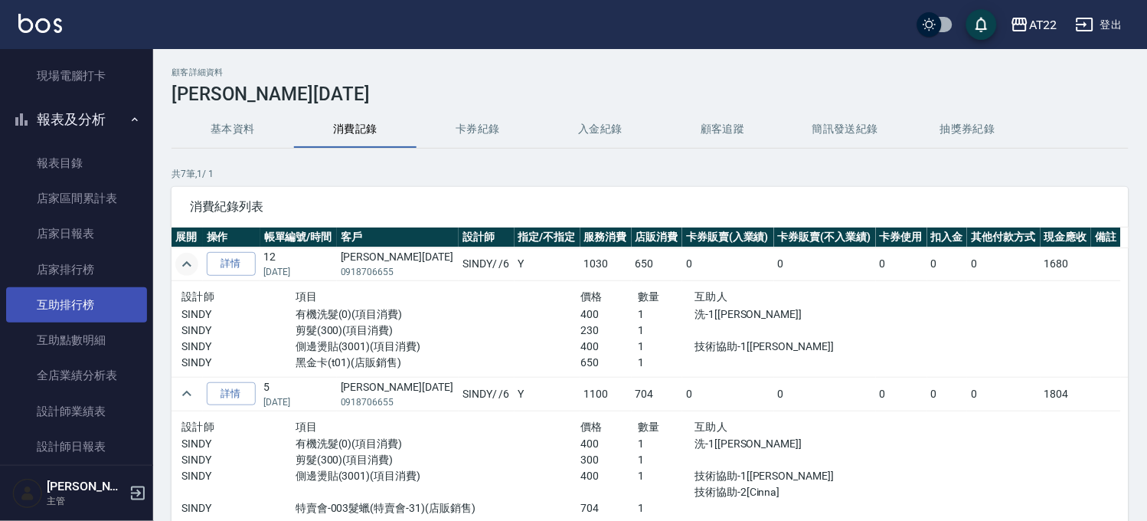
click at [111, 303] on link "互助排行榜" at bounding box center [76, 304] width 141 height 35
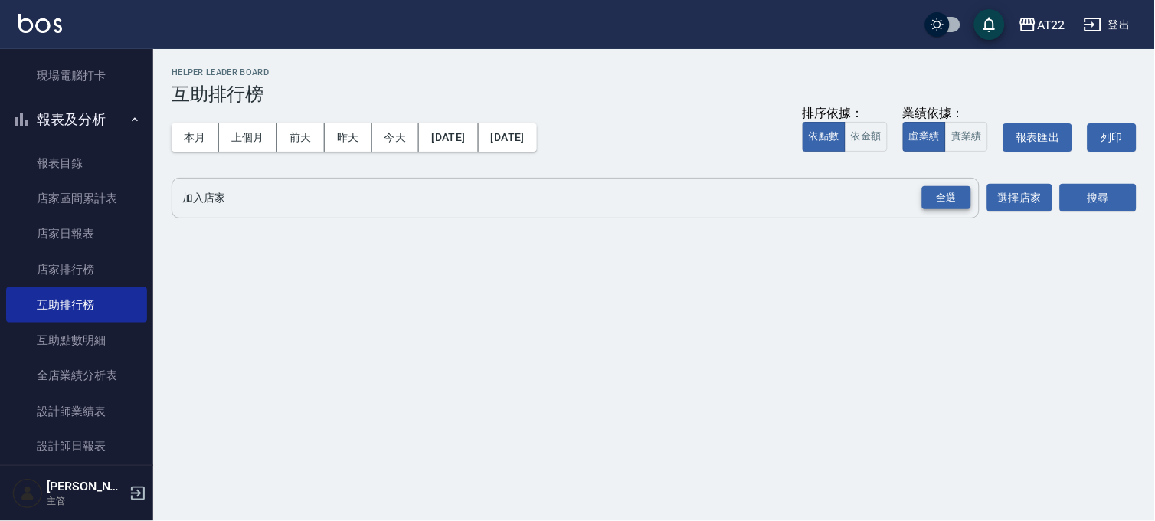
click at [934, 198] on div "全選" at bounding box center [946, 198] width 49 height 24
click at [1108, 194] on button "搜尋" at bounding box center [1098, 199] width 77 height 28
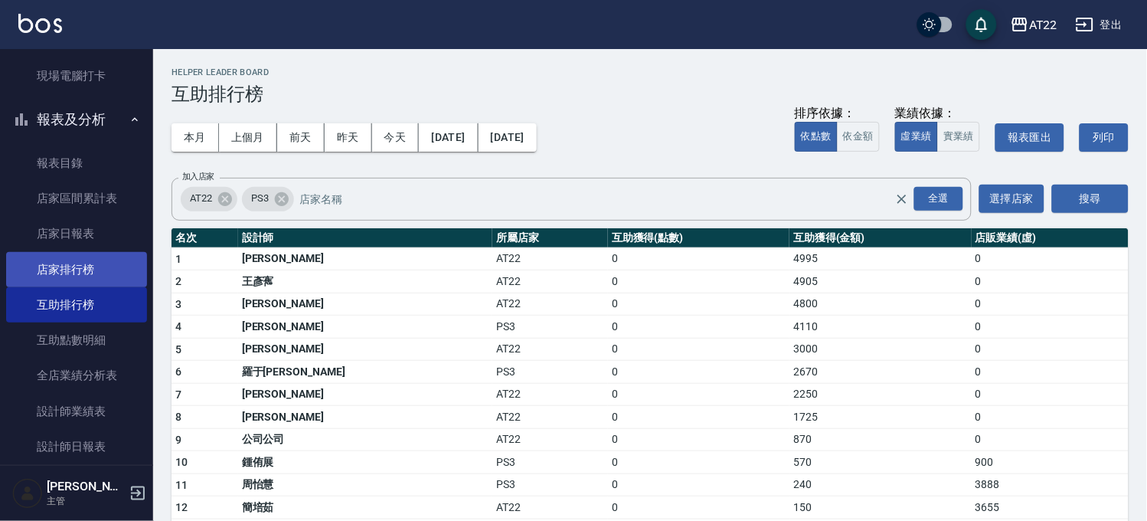
scroll to position [595, 0]
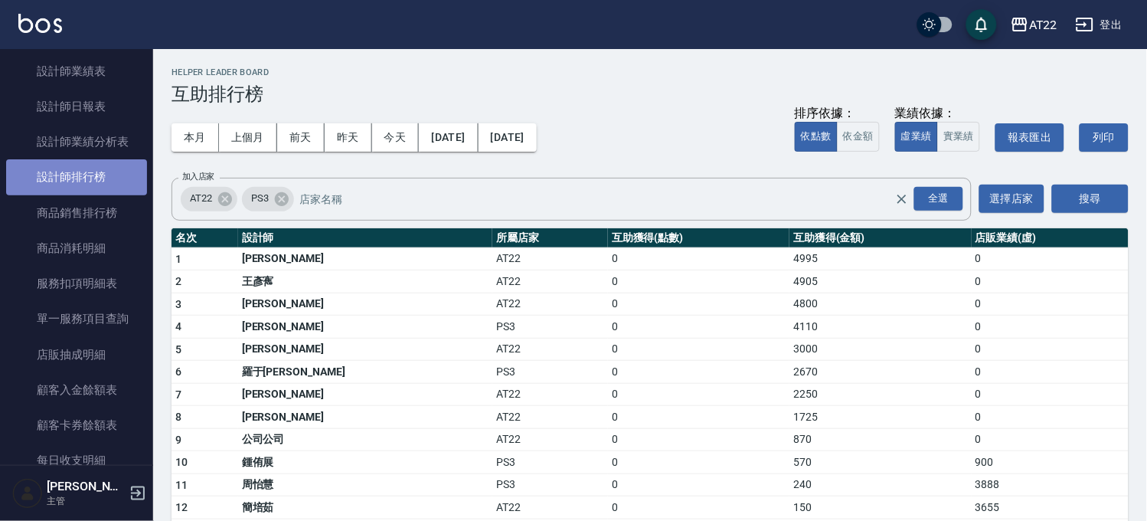
click at [89, 172] on link "設計師排行榜" at bounding box center [76, 176] width 141 height 35
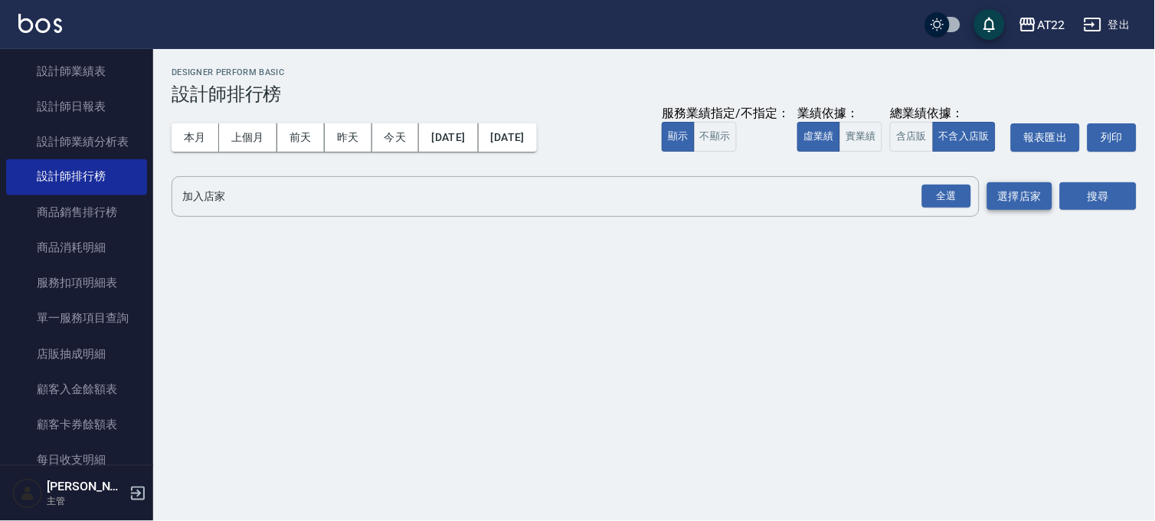
click at [1023, 193] on button "選擇店家" at bounding box center [1019, 196] width 65 height 28
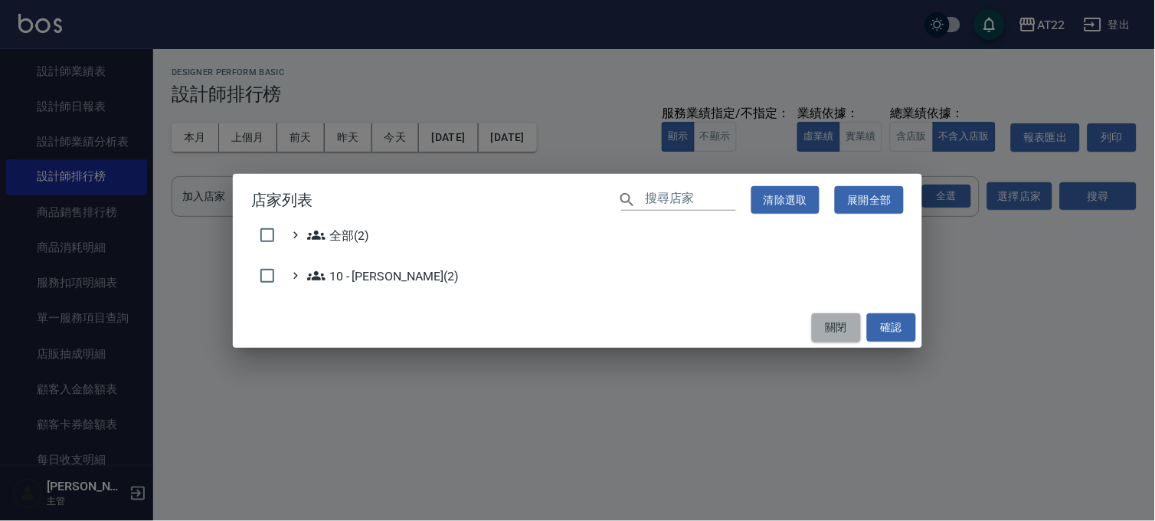
click at [854, 330] on button "關閉" at bounding box center [836, 327] width 49 height 28
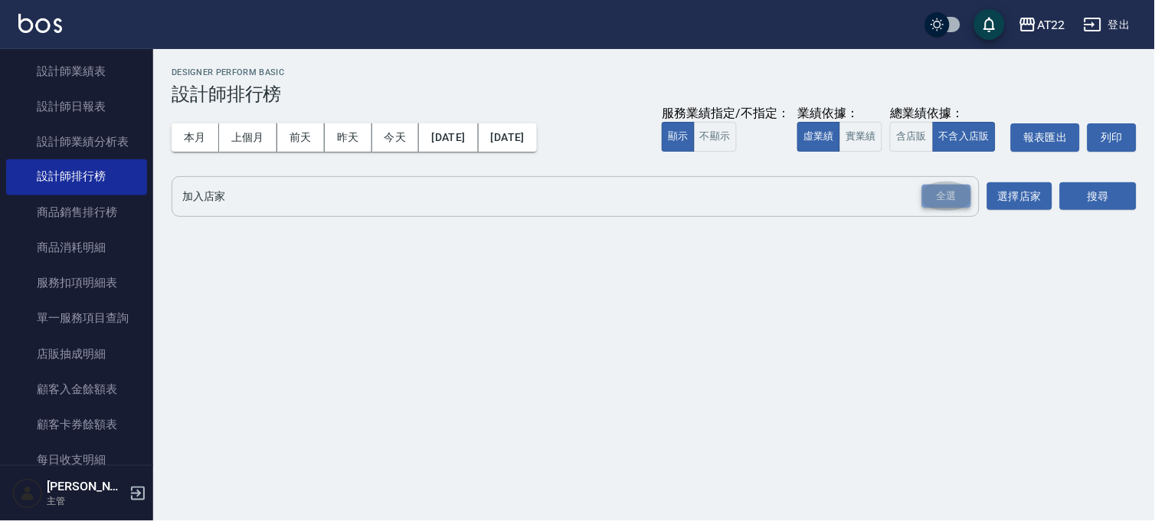
click at [947, 202] on div "全選" at bounding box center [946, 197] width 49 height 24
click at [1083, 187] on button "搜尋" at bounding box center [1098, 197] width 77 height 28
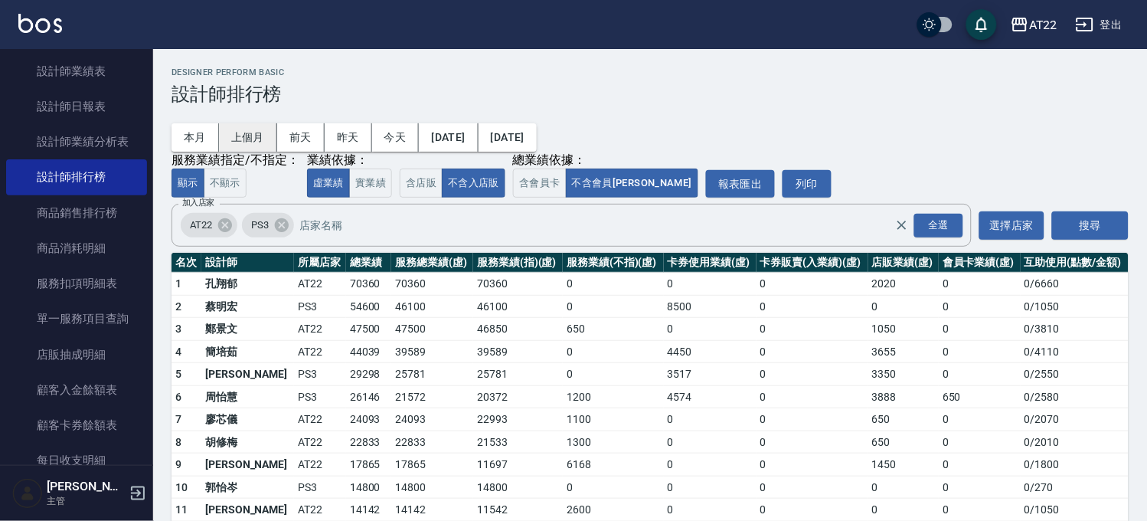
click at [253, 136] on button "上個月" at bounding box center [248, 137] width 58 height 28
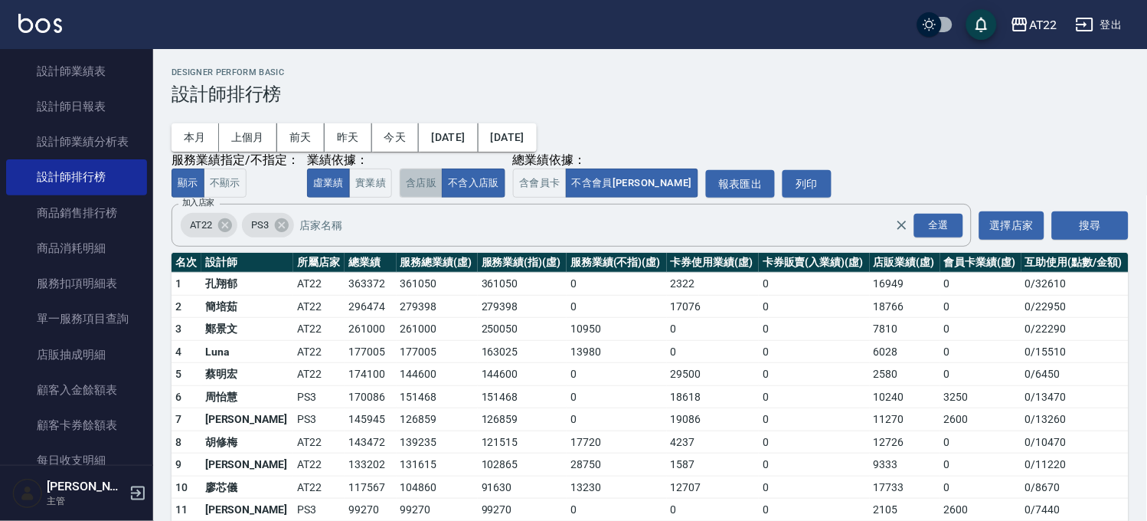
click at [416, 184] on button "含店販" at bounding box center [421, 183] width 43 height 30
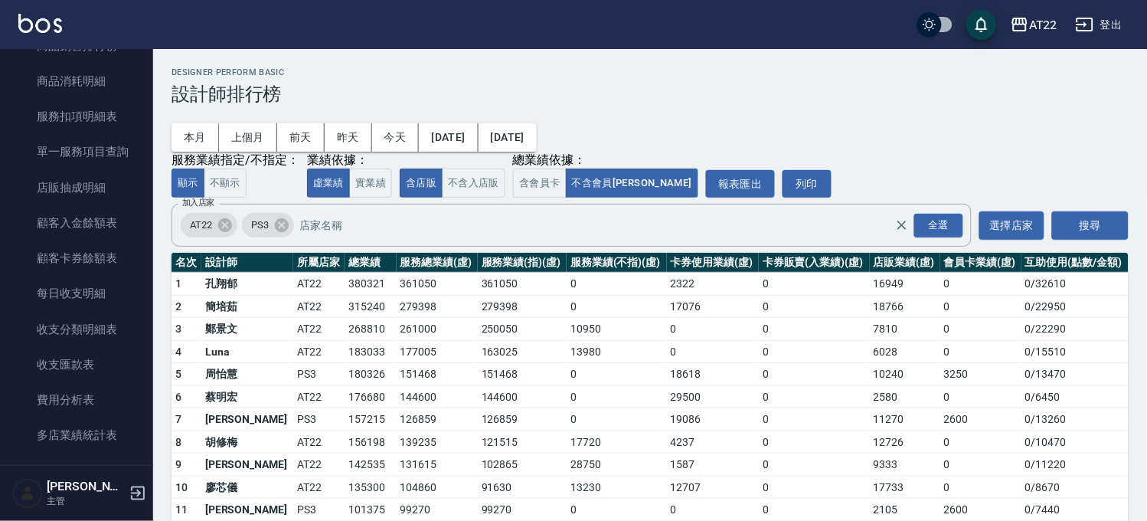
scroll to position [1021, 0]
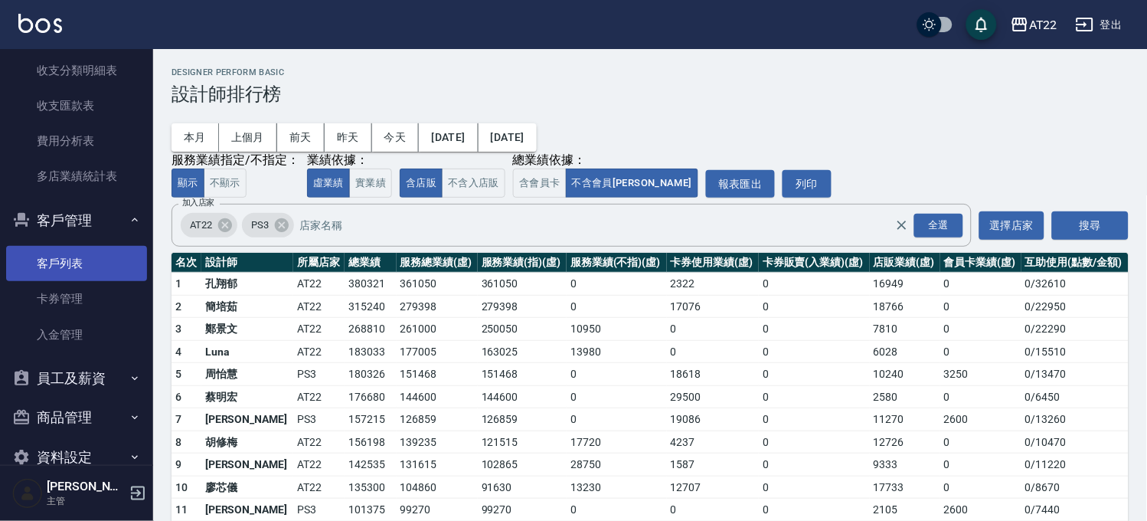
click at [59, 264] on link "客戶列表" at bounding box center [76, 263] width 141 height 35
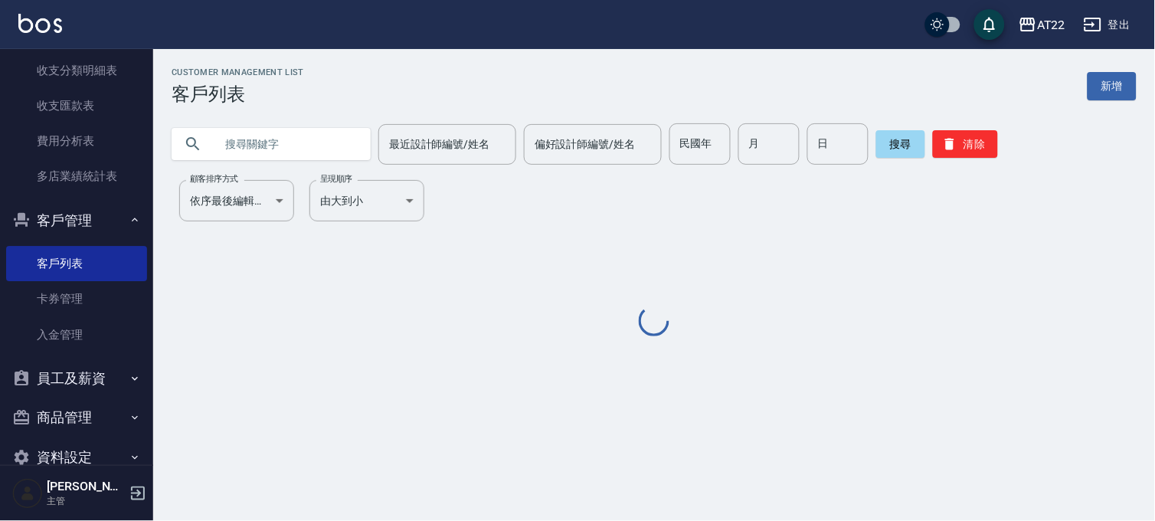
click at [270, 139] on input "text" at bounding box center [286, 143] width 144 height 41
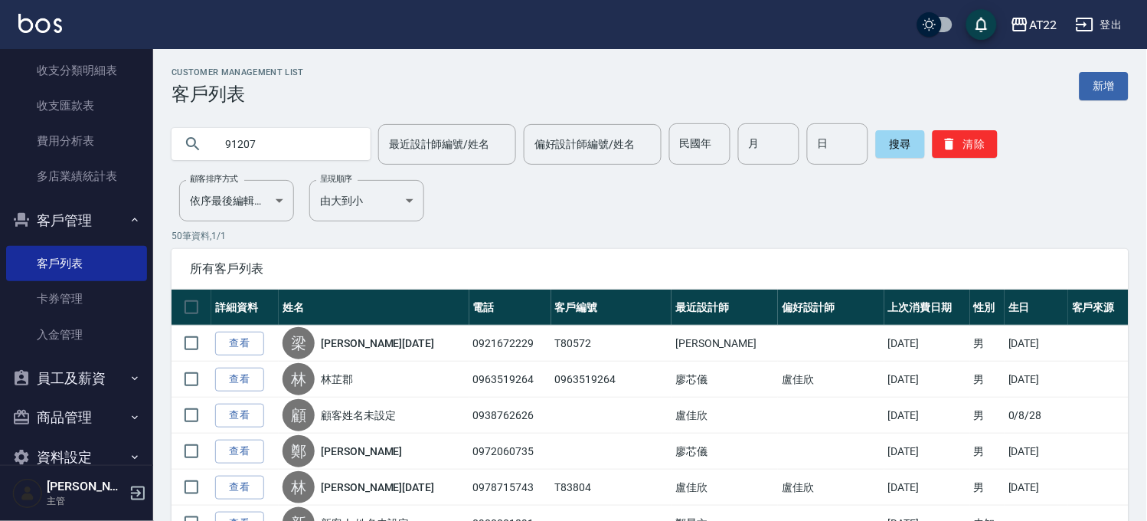
type input "91207"
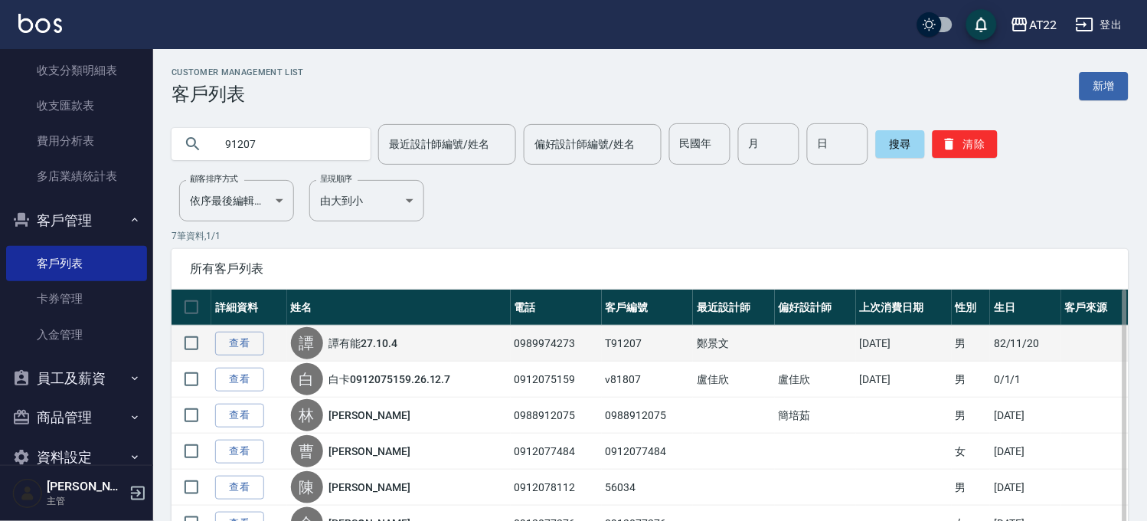
click at [366, 345] on link "譚有能27.10.4" at bounding box center [363, 342] width 69 height 15
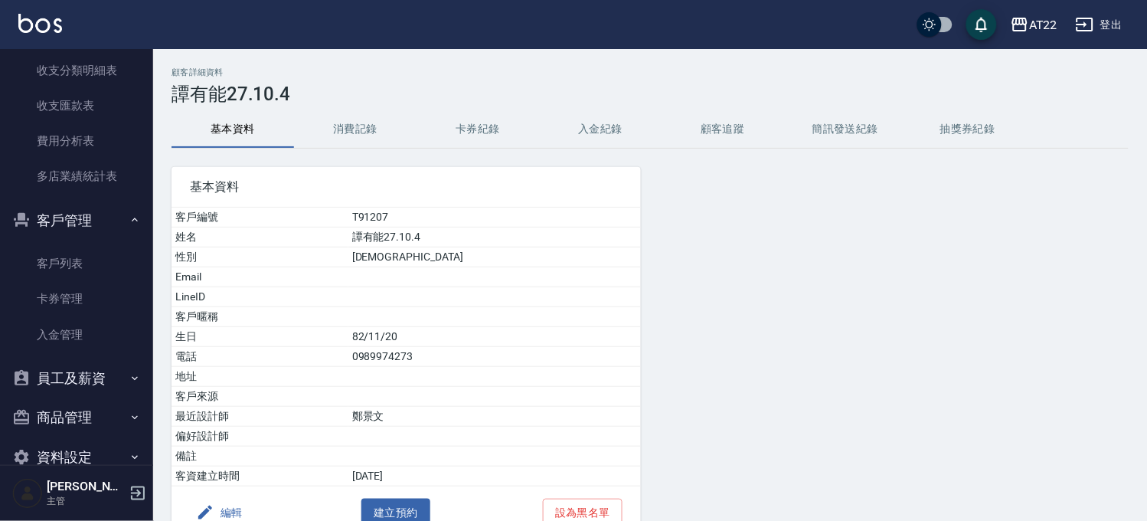
click at [391, 149] on div "基本資料 客戶編號 T91207 姓名 譚有能[DATE] 性別 [DEMOGRAPHIC_DATA] Email LineID 客戶暱稱 生日 [DEMOG…" at bounding box center [397, 344] width 488 height 391
click at [384, 135] on button "消費記錄" at bounding box center [355, 129] width 123 height 37
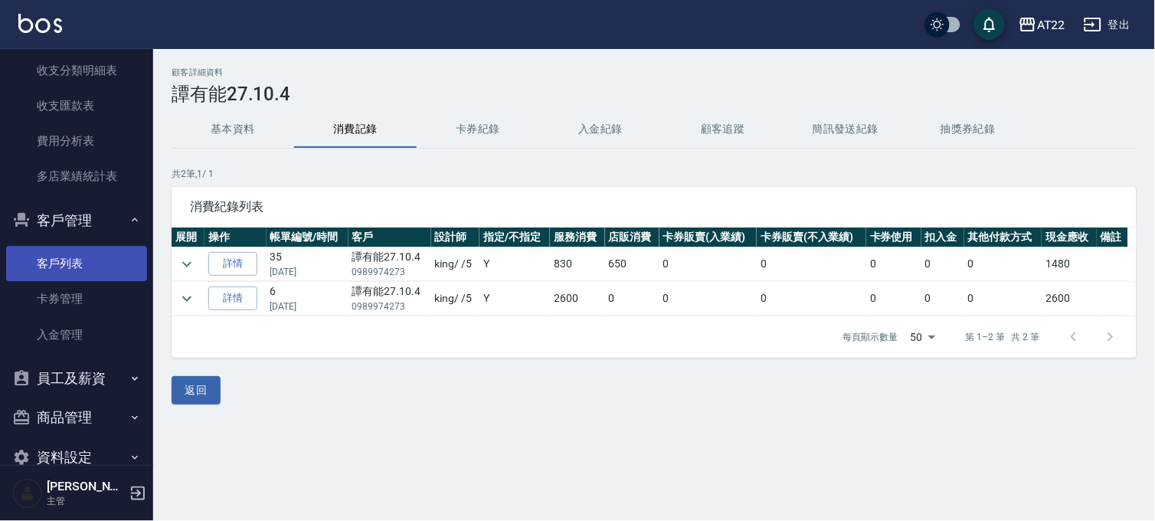
click at [86, 270] on link "客戶列表" at bounding box center [76, 263] width 141 height 35
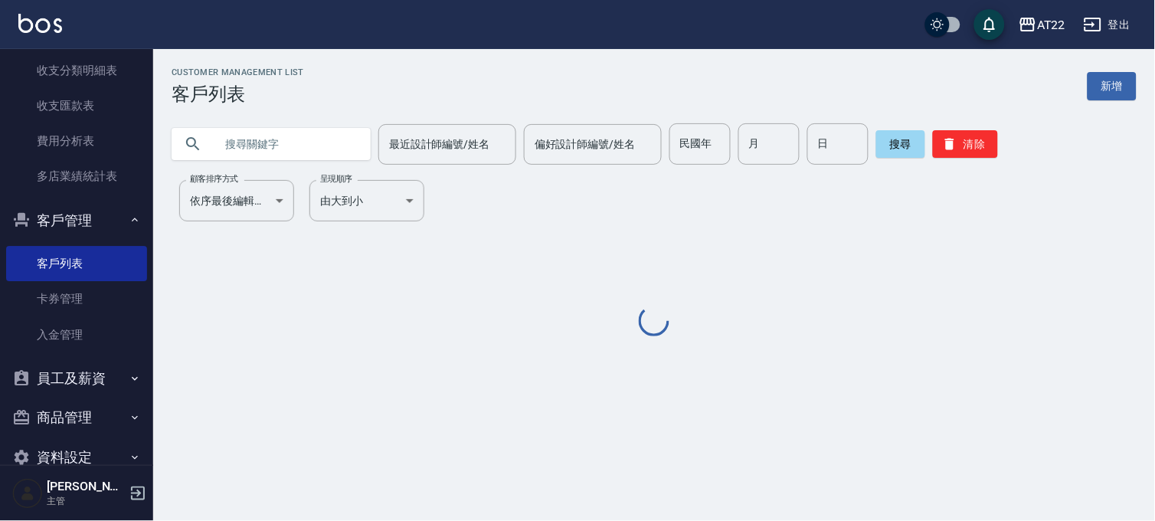
click at [230, 149] on input "text" at bounding box center [286, 143] width 144 height 41
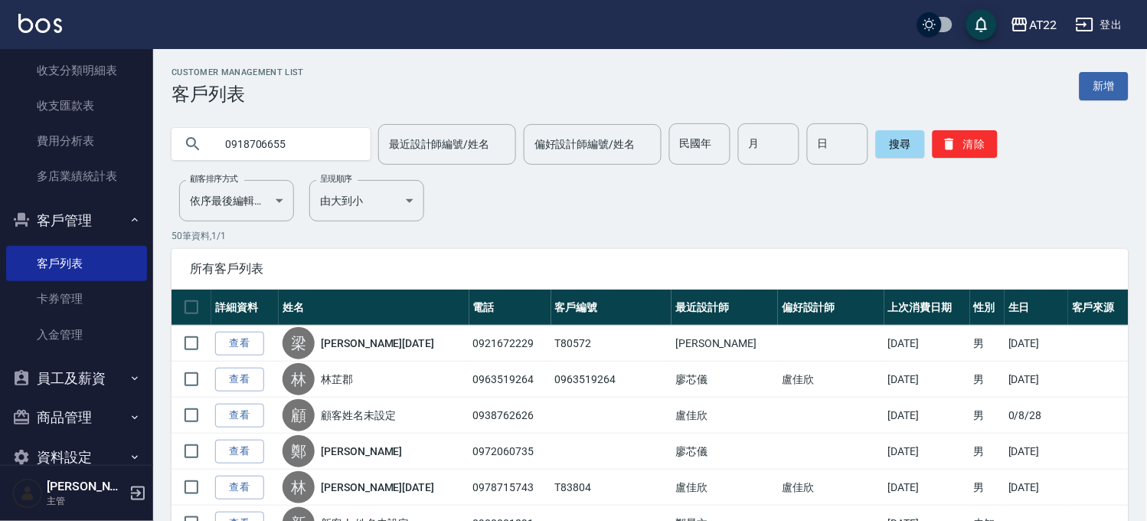
type input "0918706655"
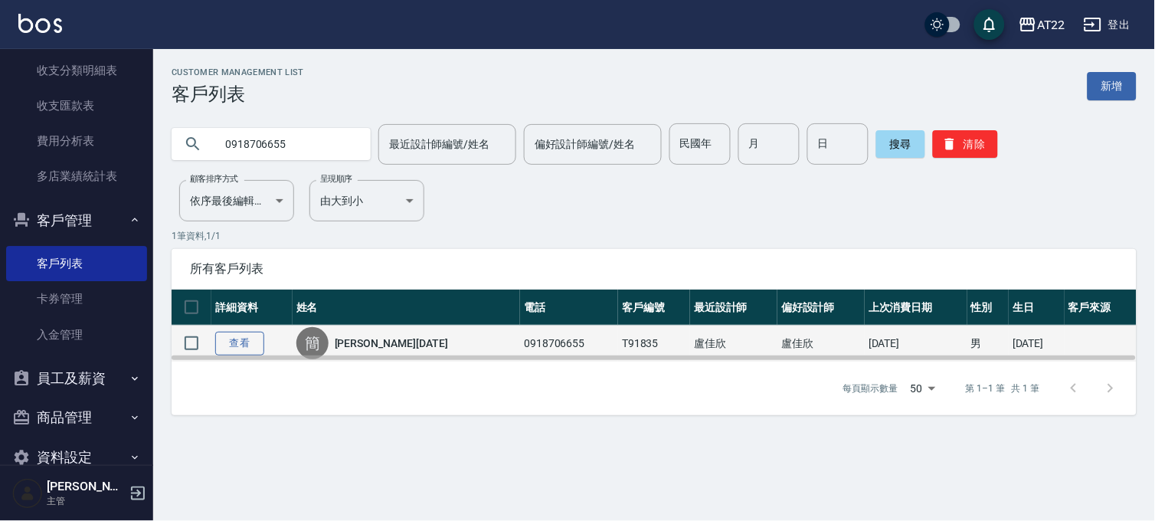
click at [248, 347] on link "查看" at bounding box center [239, 344] width 49 height 24
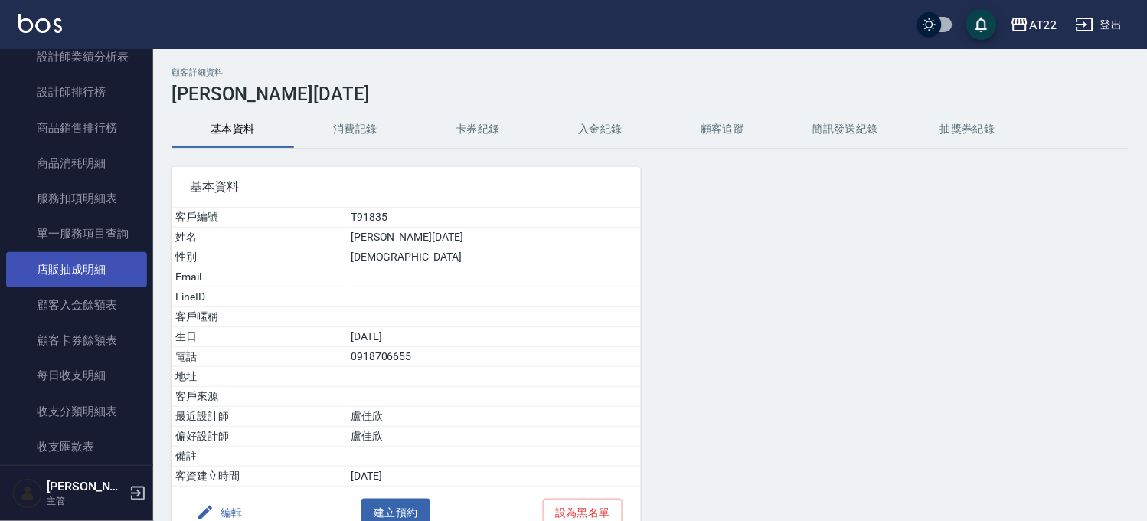
scroll to position [510, 0]
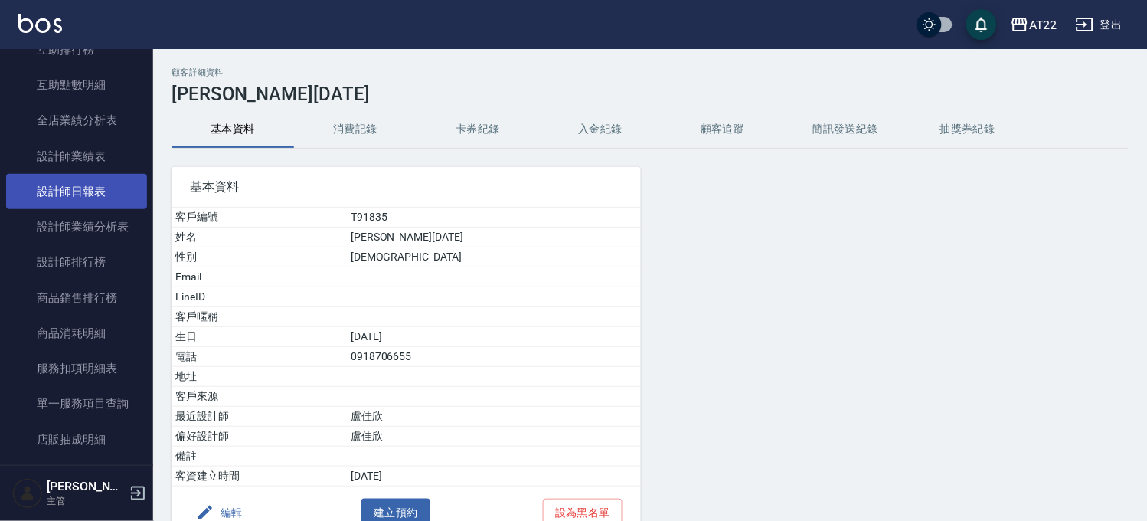
click at [96, 204] on link "設計師日報表" at bounding box center [76, 191] width 141 height 35
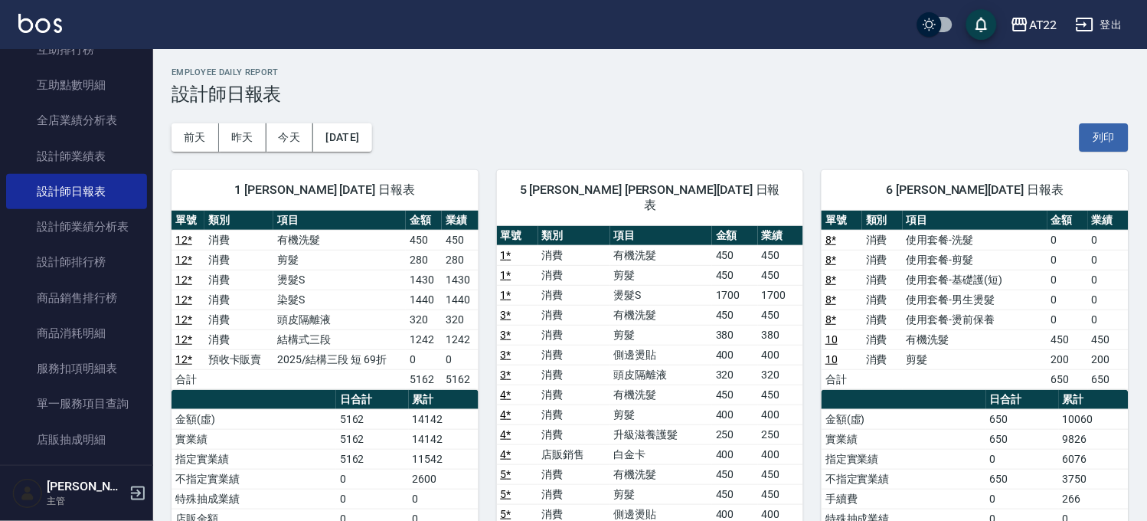
scroll to position [85, 0]
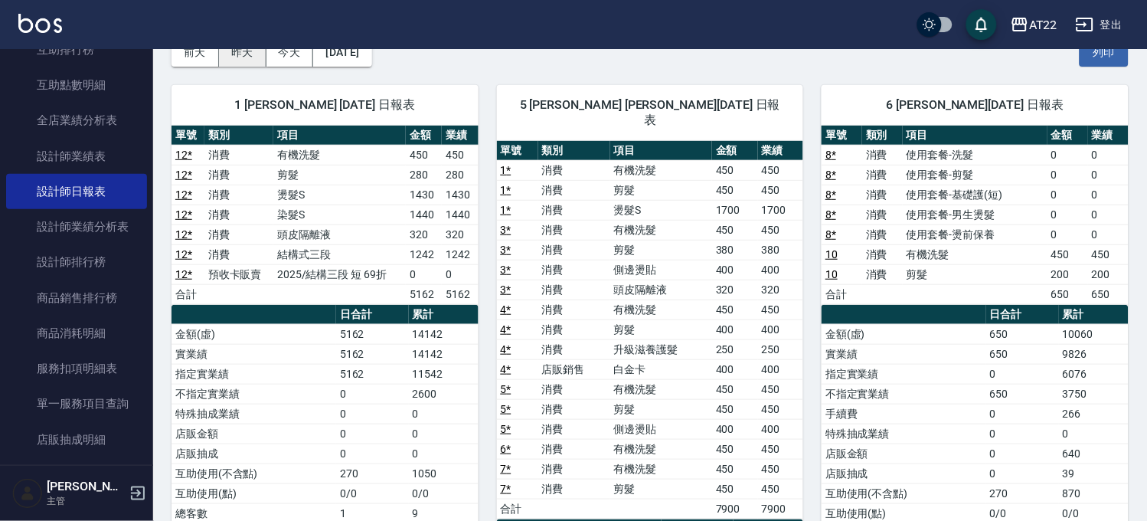
click at [234, 63] on button "昨天" at bounding box center [242, 52] width 47 height 28
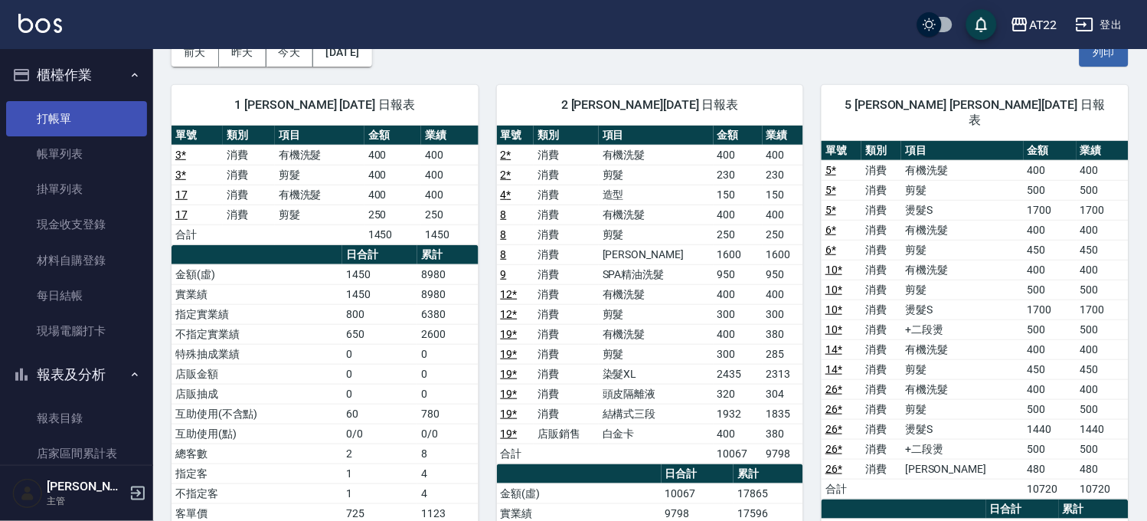
click at [96, 109] on link "打帳單" at bounding box center [76, 118] width 141 height 35
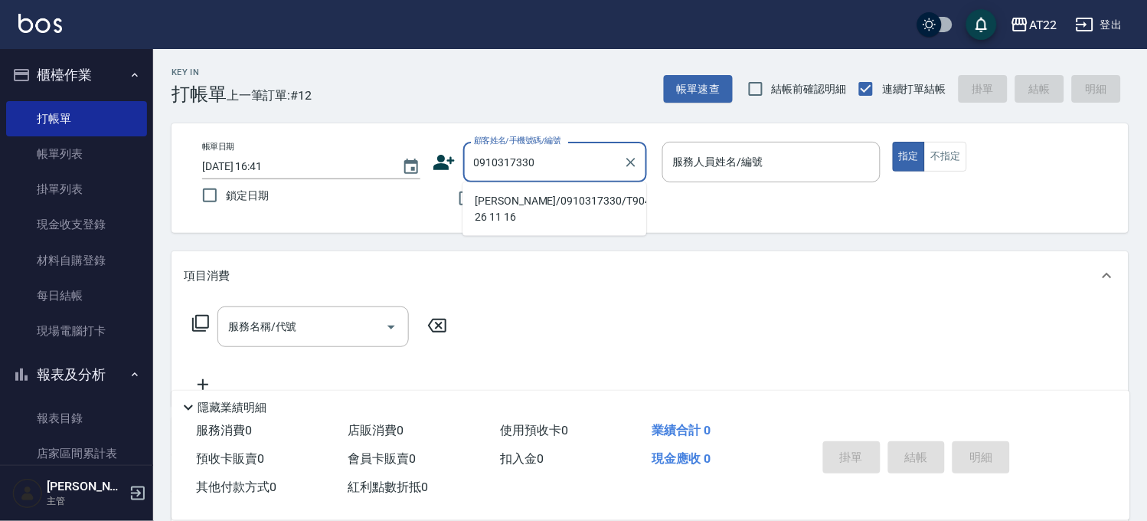
click at [554, 208] on li "[PERSON_NAME]/0910317330/T90493 26 11 16" at bounding box center [554, 208] width 184 height 41
type input "[PERSON_NAME]/0910317330/T90493 26 11 16"
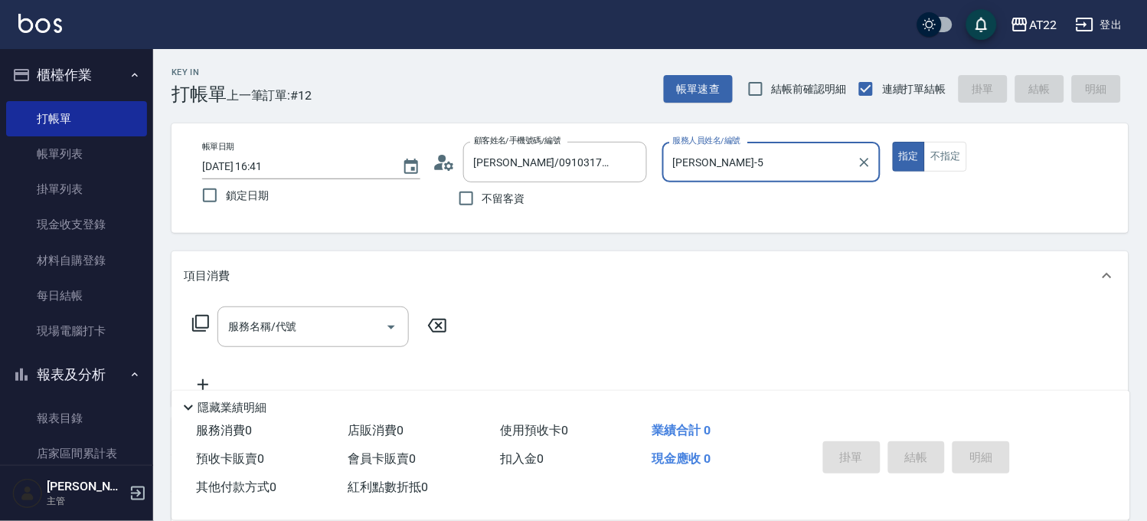
type input "[PERSON_NAME]-5"
click at [296, 319] on input "服務名稱/代號" at bounding box center [301, 326] width 155 height 27
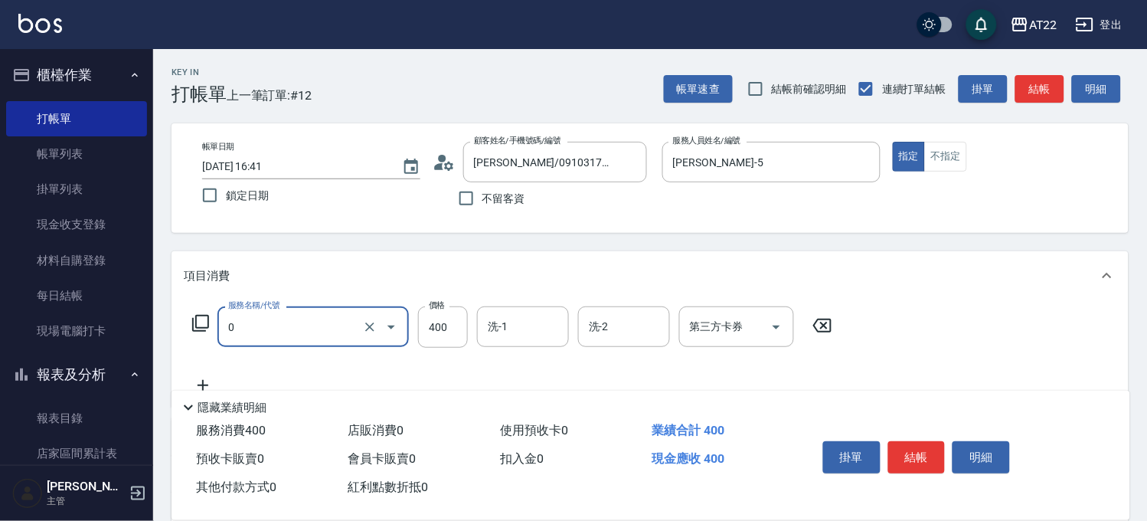
type input "有機洗髮(0)"
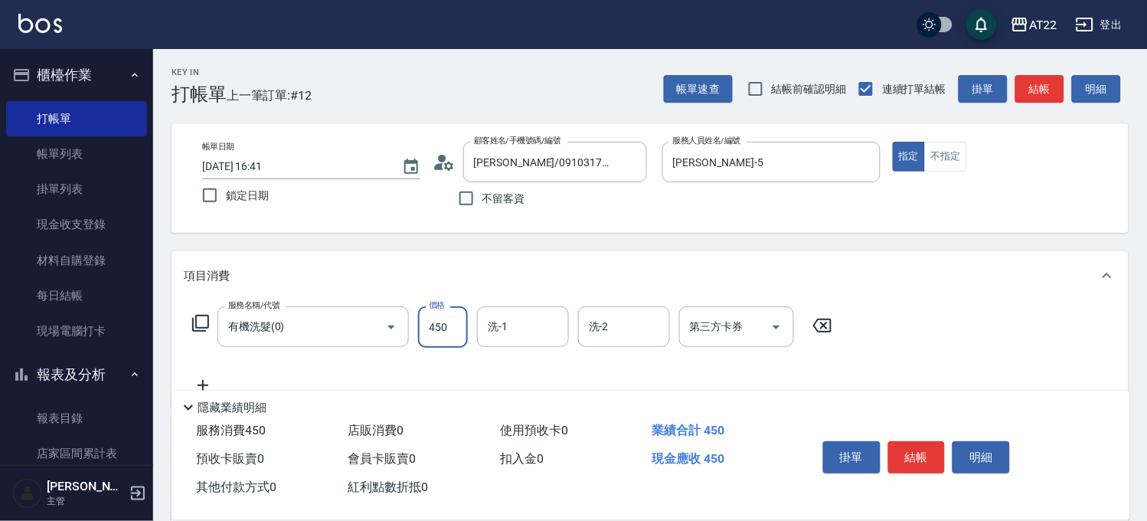
type input "450"
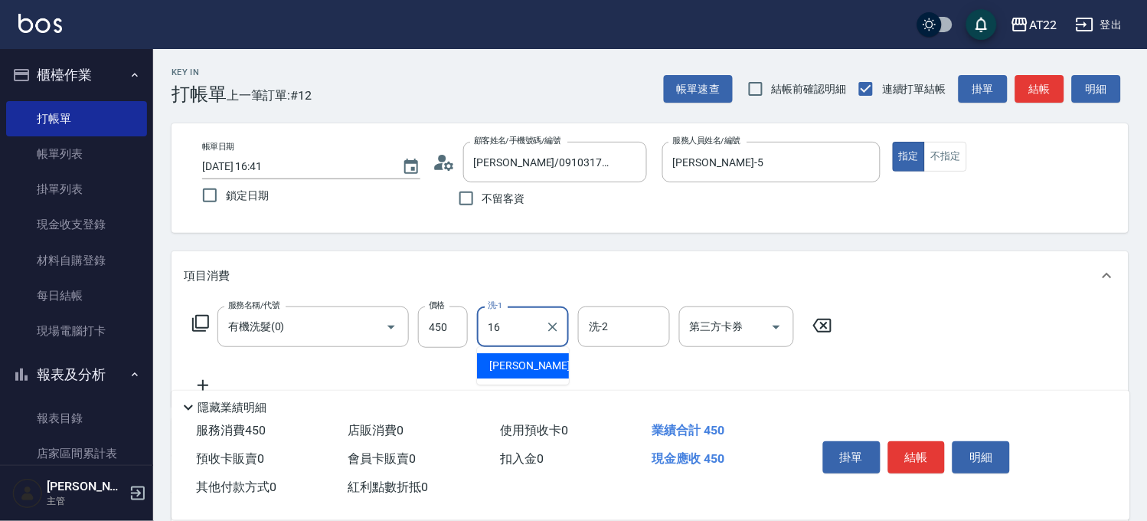
type input "[PERSON_NAME]-16"
click at [207, 377] on icon at bounding box center [203, 385] width 38 height 18
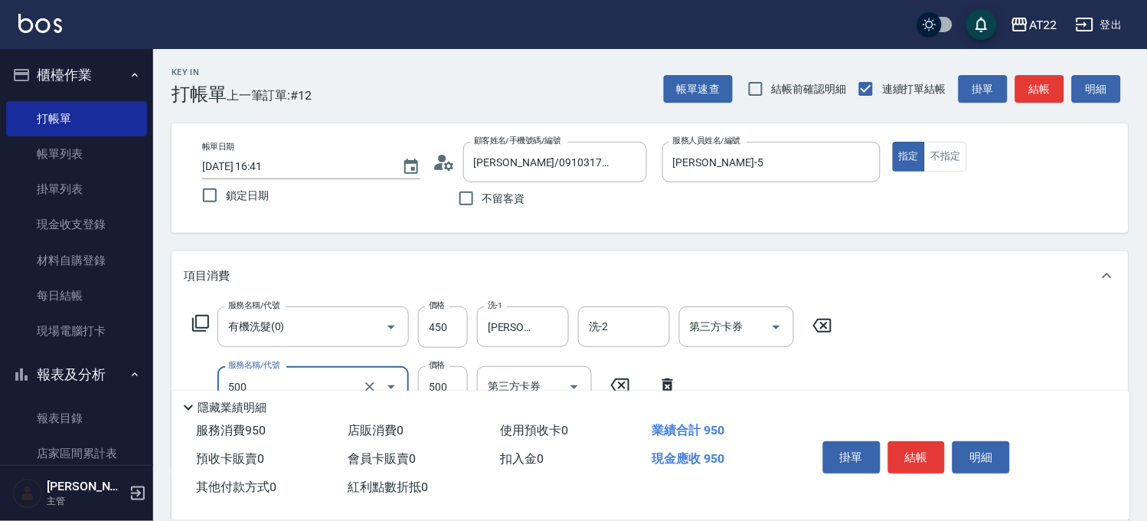
type input "剪髮(500)"
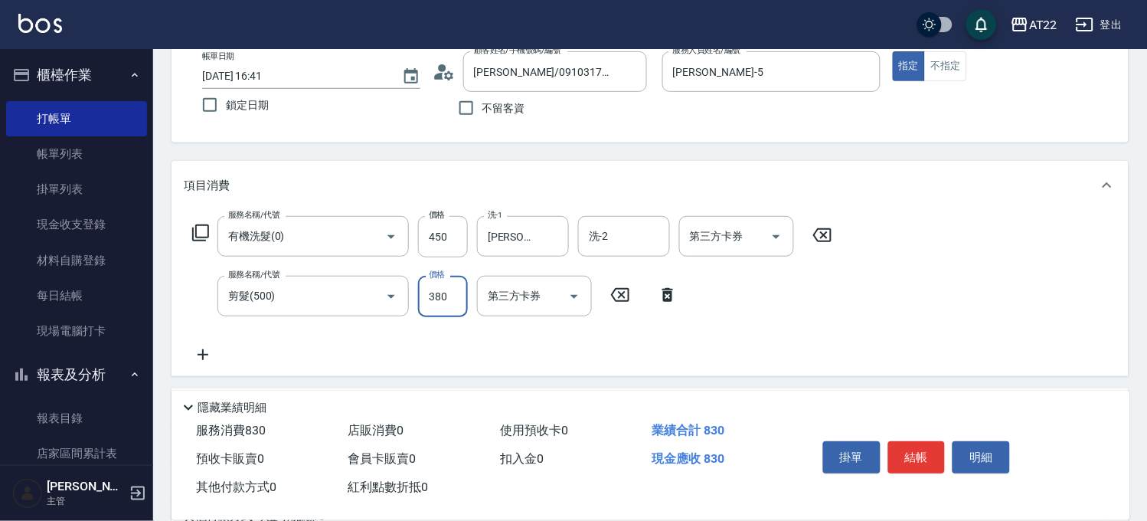
scroll to position [170, 0]
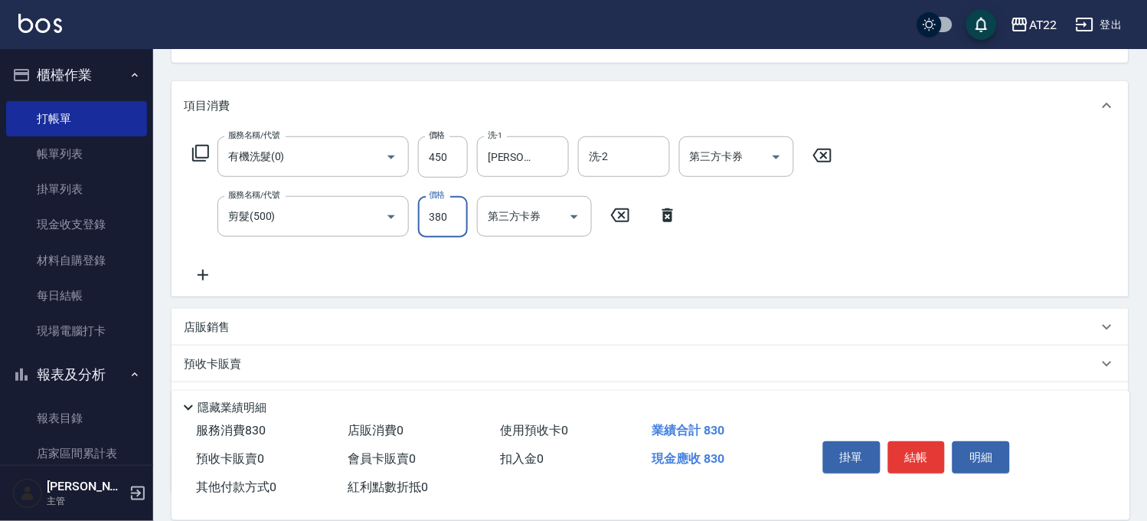
type input "380"
click at [204, 268] on icon at bounding box center [203, 275] width 38 height 18
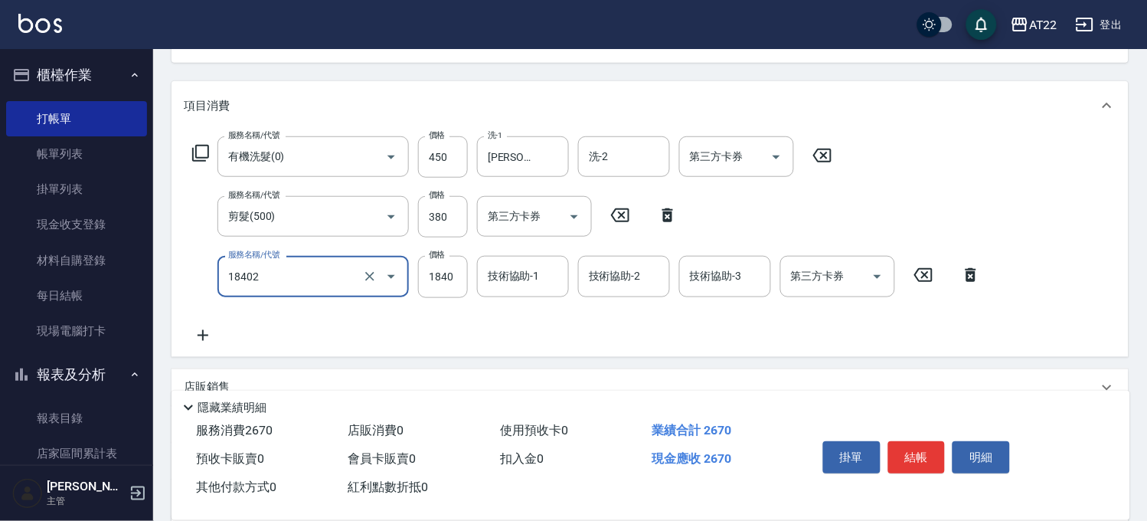
type input "染髮L(18402)"
type input "1690"
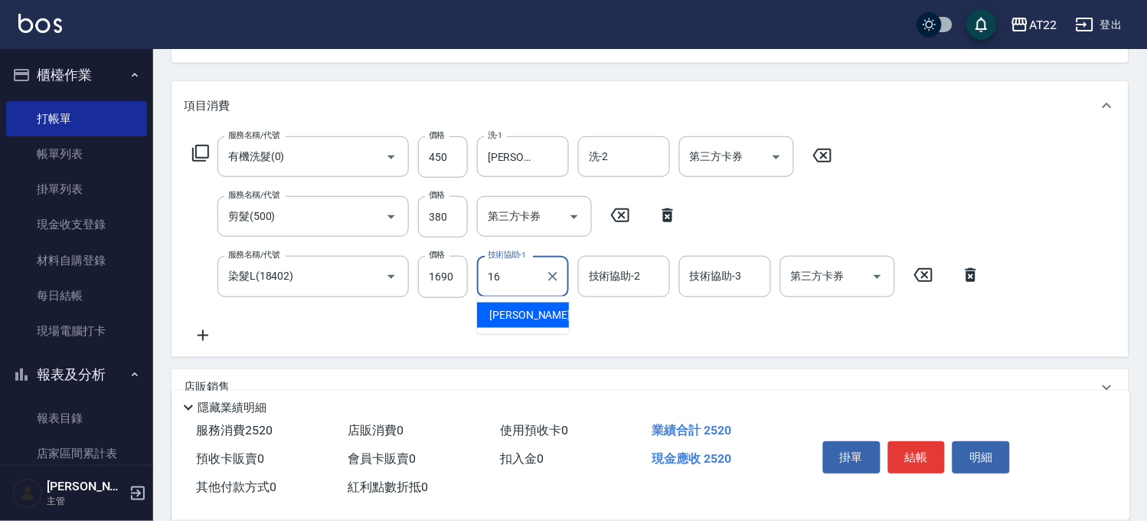
type input "[PERSON_NAME]-16"
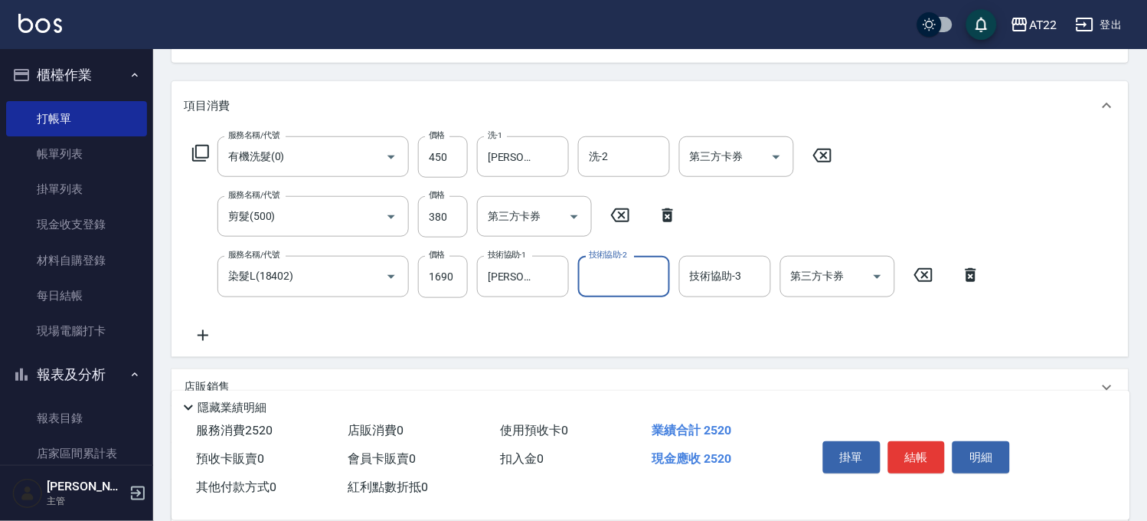
click at [215, 341] on icon at bounding box center [203, 335] width 38 height 18
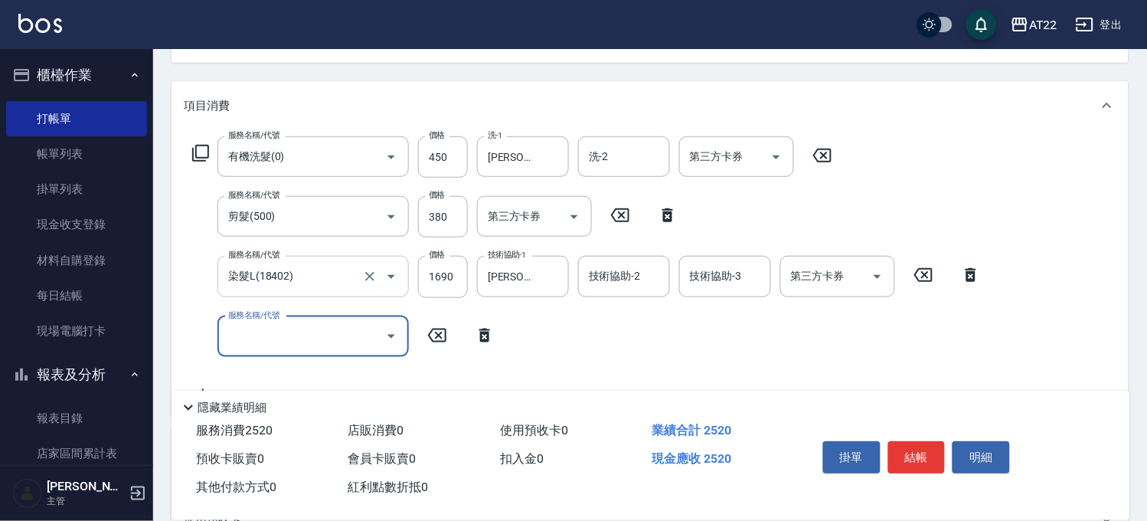
click at [294, 276] on input "染髮L(18402)" at bounding box center [291, 276] width 135 height 27
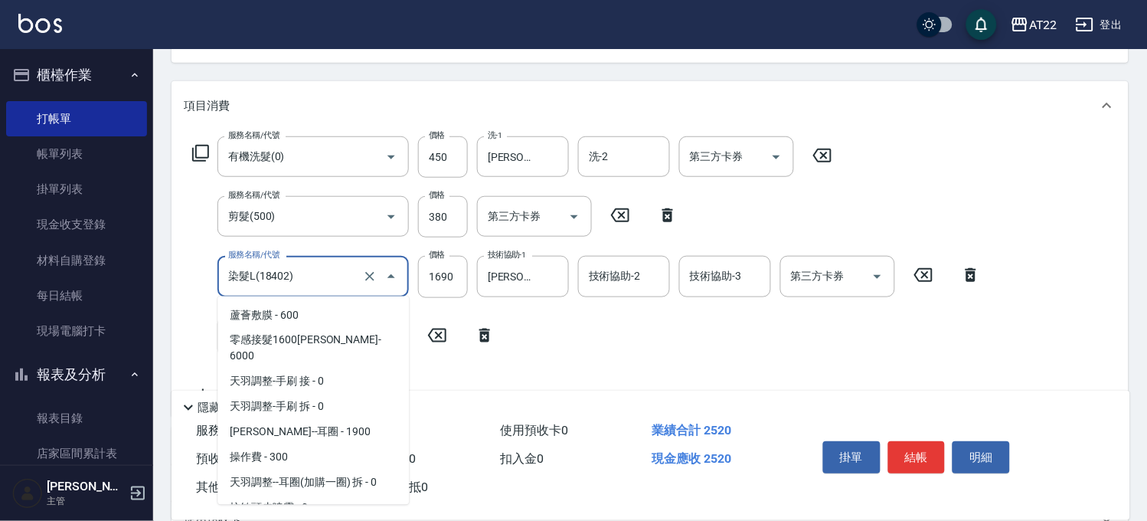
click at [294, 276] on input "染髮L(18402)" at bounding box center [291, 276] width 135 height 27
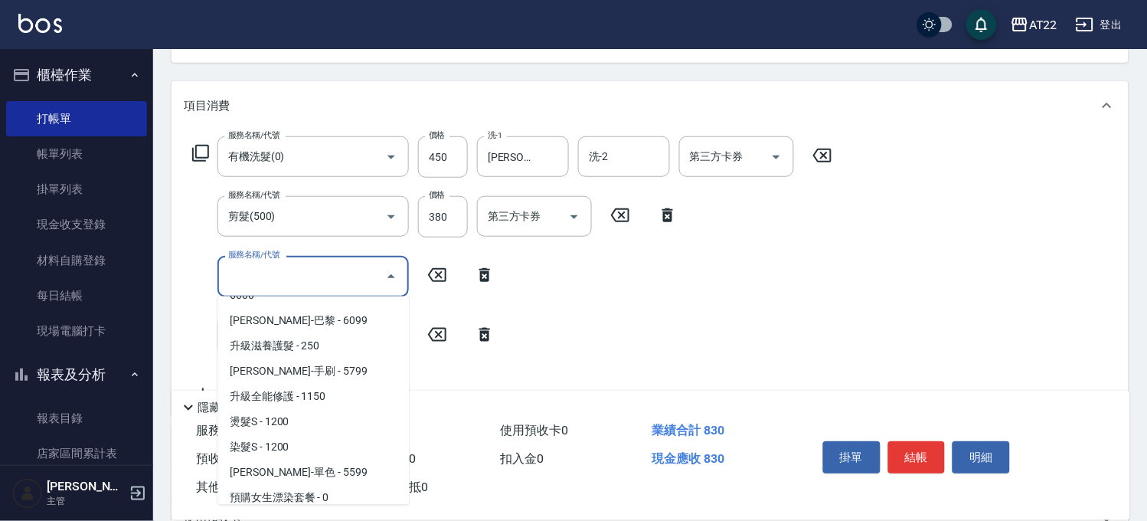
scroll to position [0, 0]
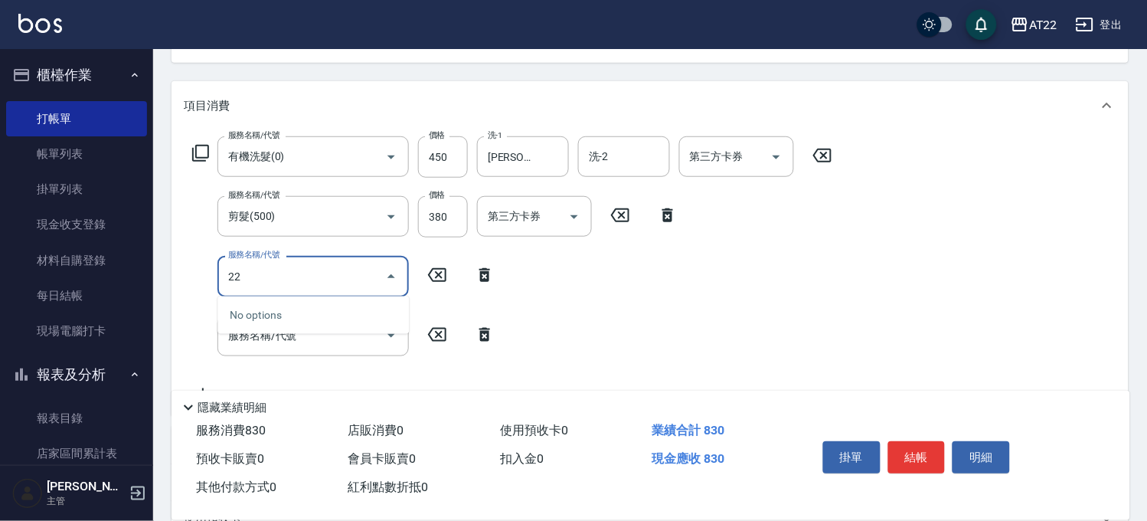
type input "2"
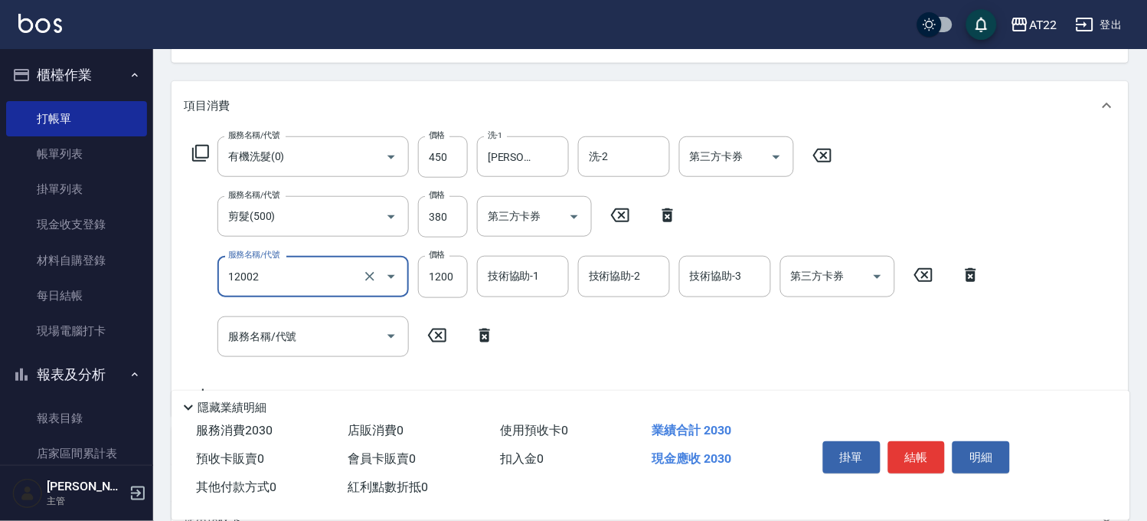
type input "染髮S(12002)"
type input "1690"
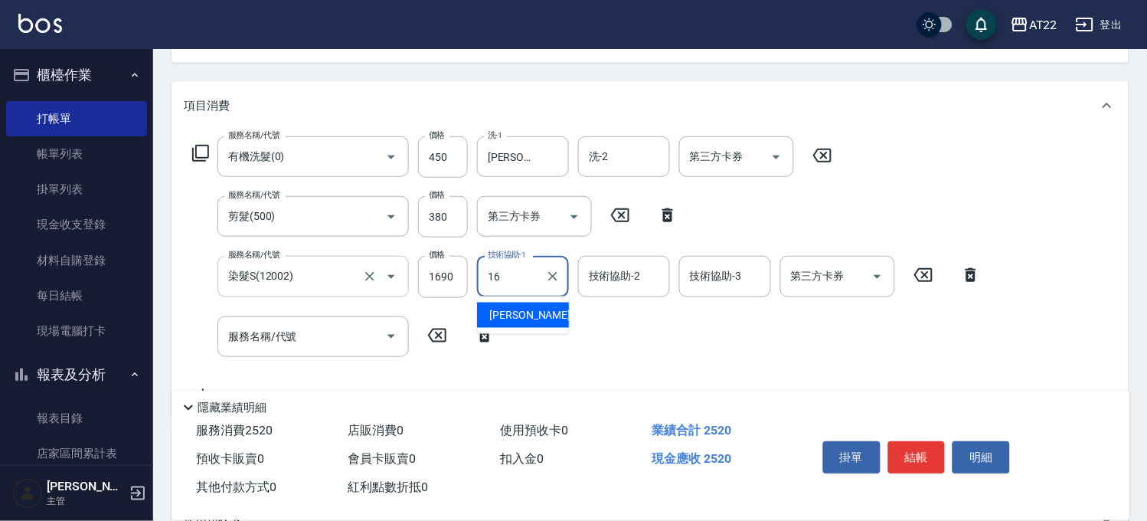
type input "[PERSON_NAME]-16"
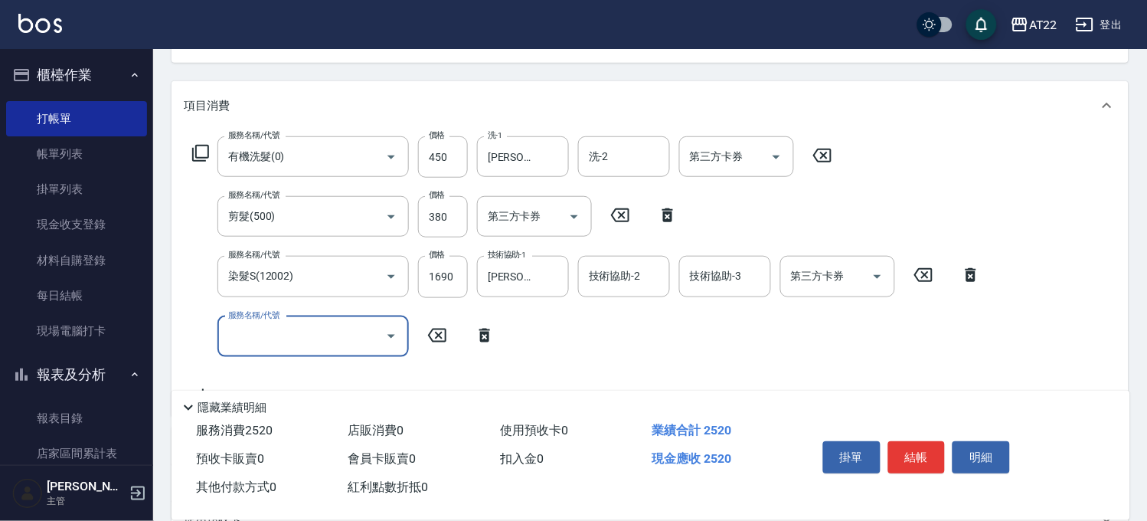
click at [304, 345] on input "服務名稱/代號" at bounding box center [301, 336] width 155 height 27
type input "+升級結構染(含隔離)(32011)"
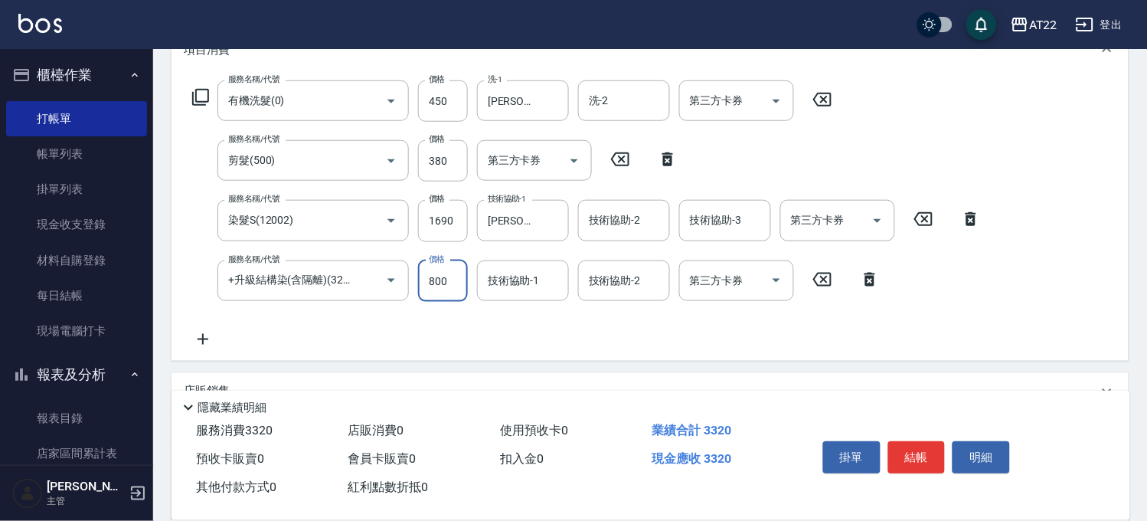
scroll to position [255, 0]
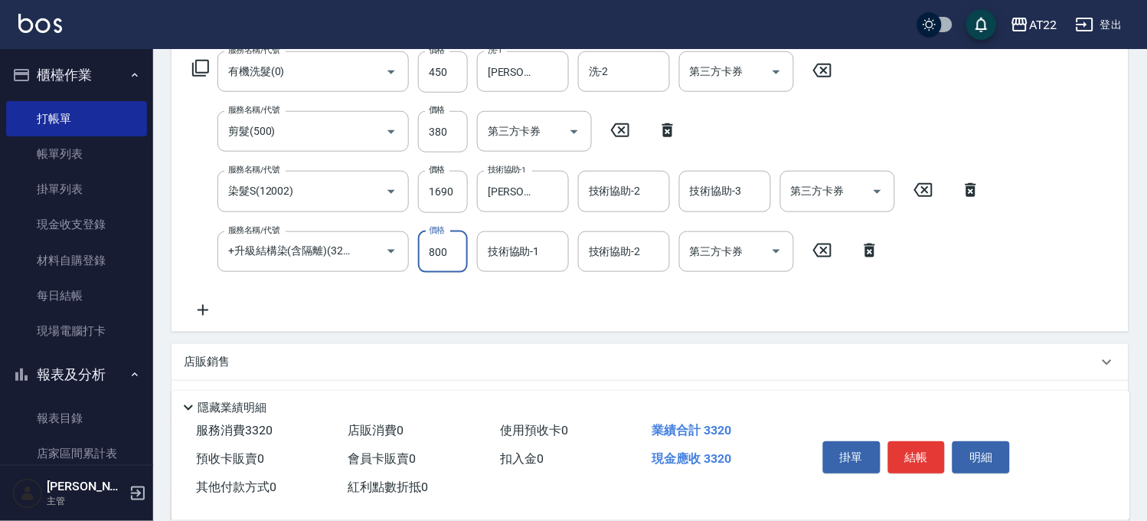
click at [211, 302] on icon at bounding box center [203, 310] width 38 height 18
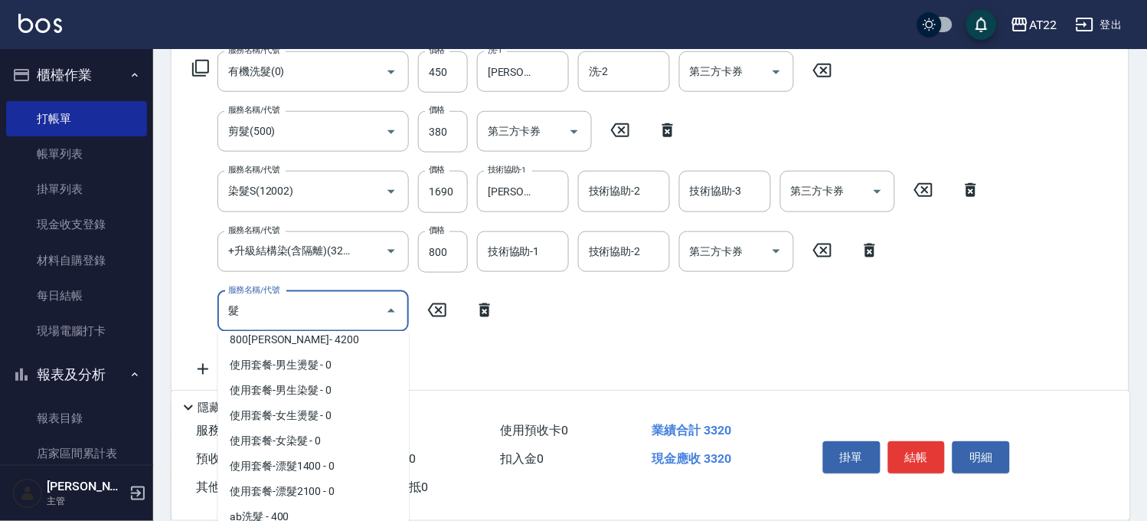
scroll to position [466, 0]
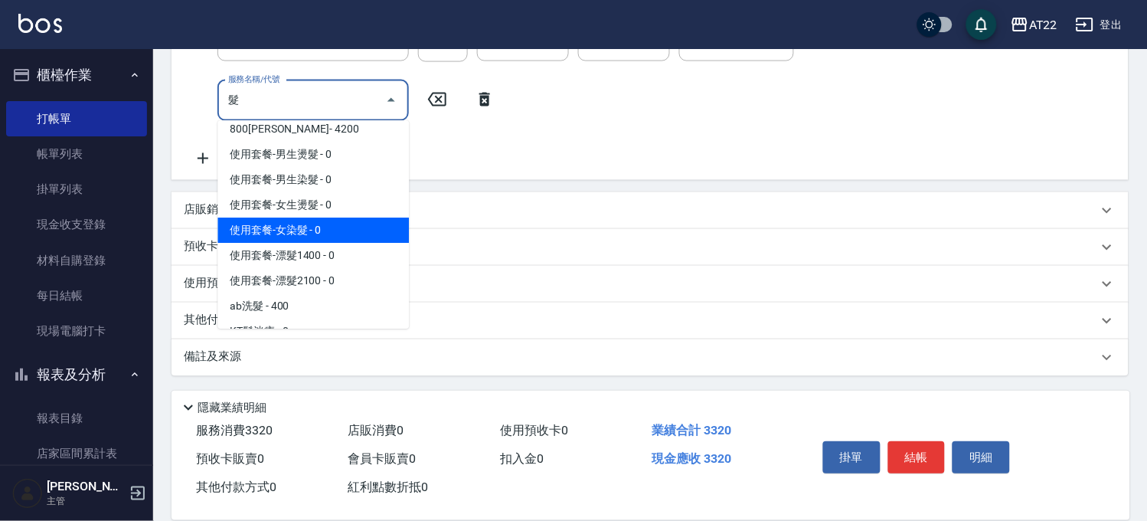
type input "髮"
click at [479, 101] on icon at bounding box center [485, 99] width 38 height 18
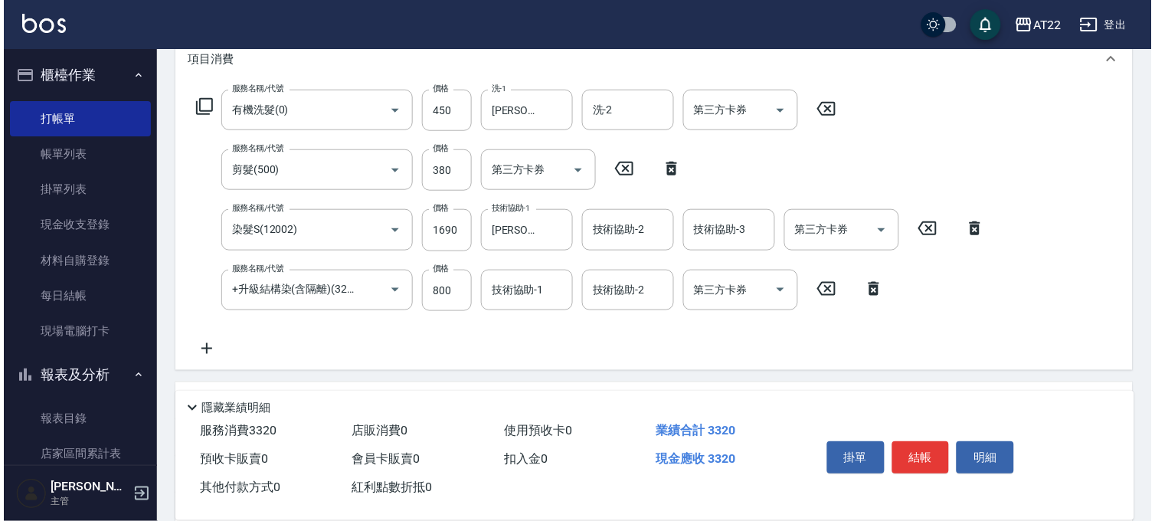
scroll to position [66, 0]
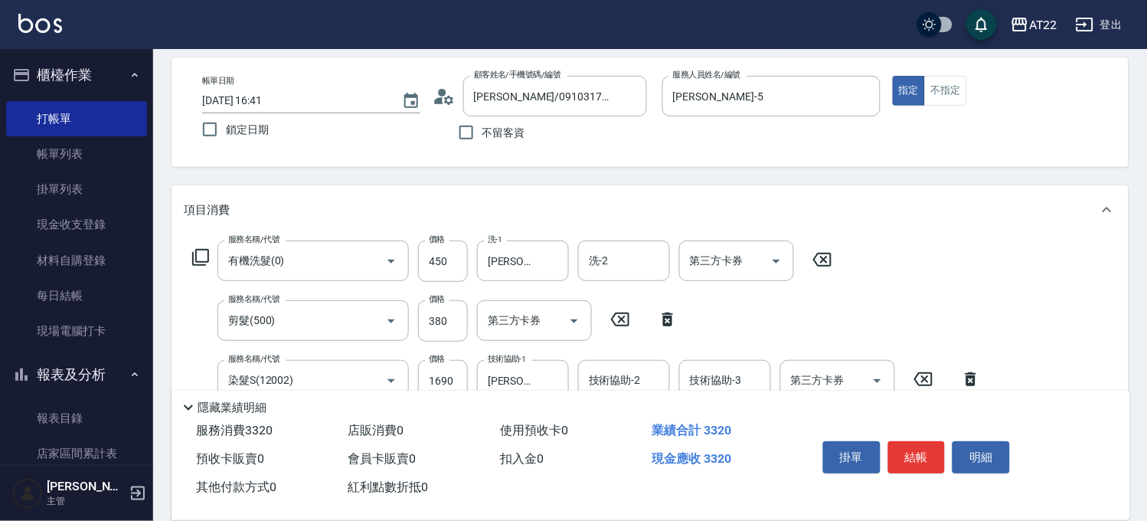
click at [201, 256] on icon at bounding box center [200, 257] width 18 height 18
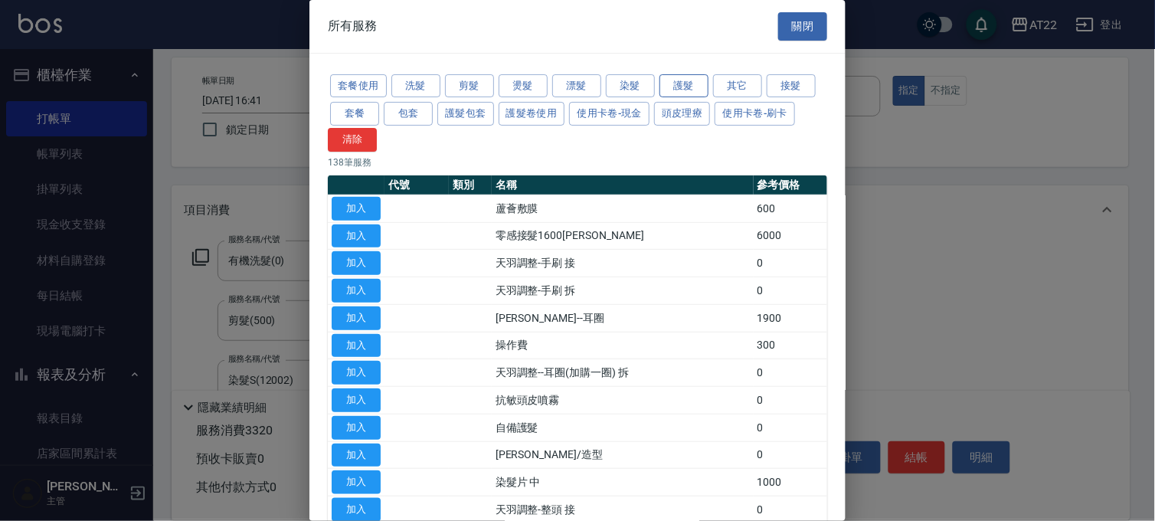
click at [701, 81] on button "護髮" at bounding box center [683, 86] width 49 height 24
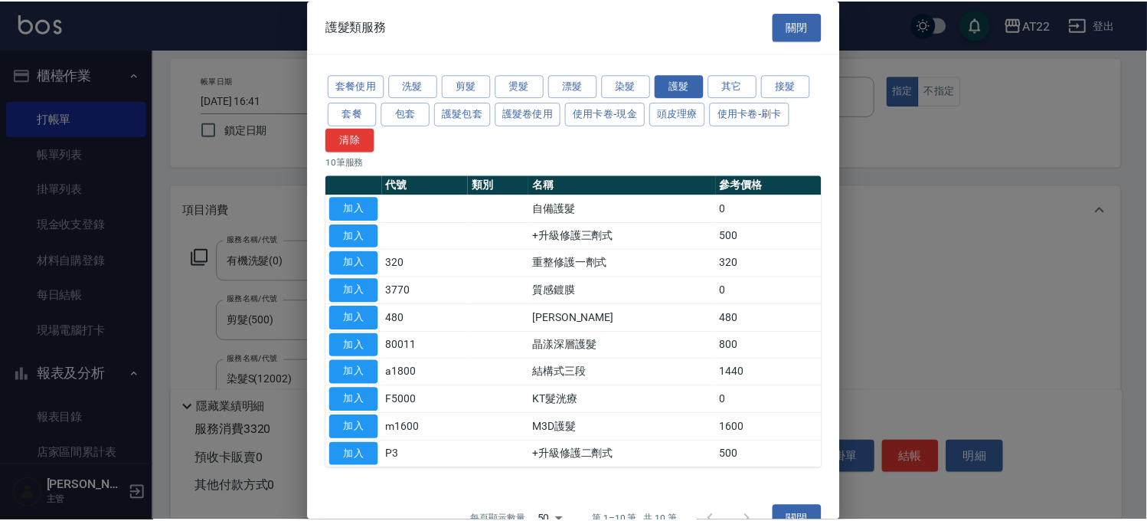
scroll to position [33, 0]
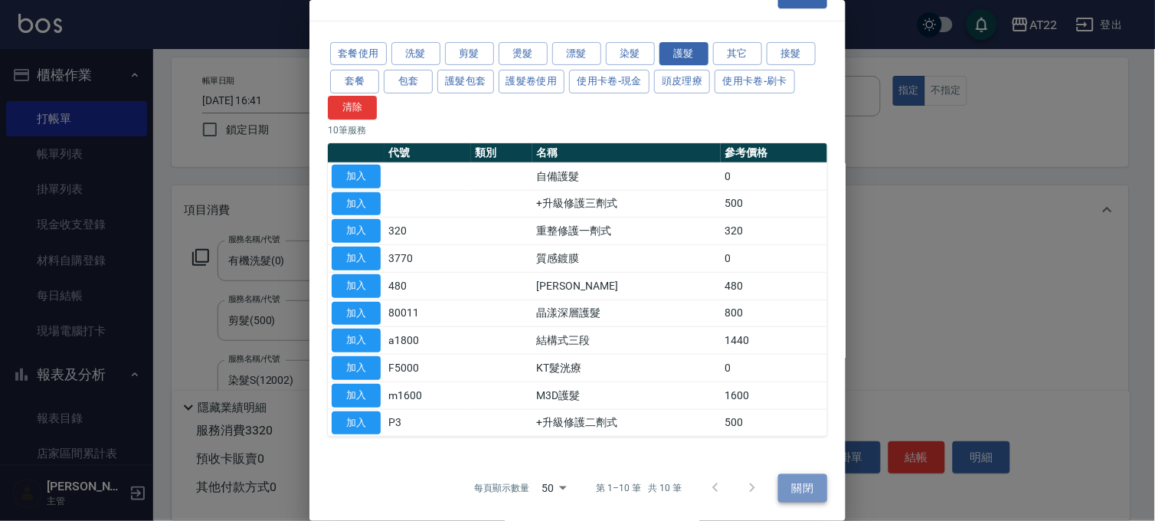
click at [786, 492] on button "關閉" at bounding box center [802, 488] width 49 height 28
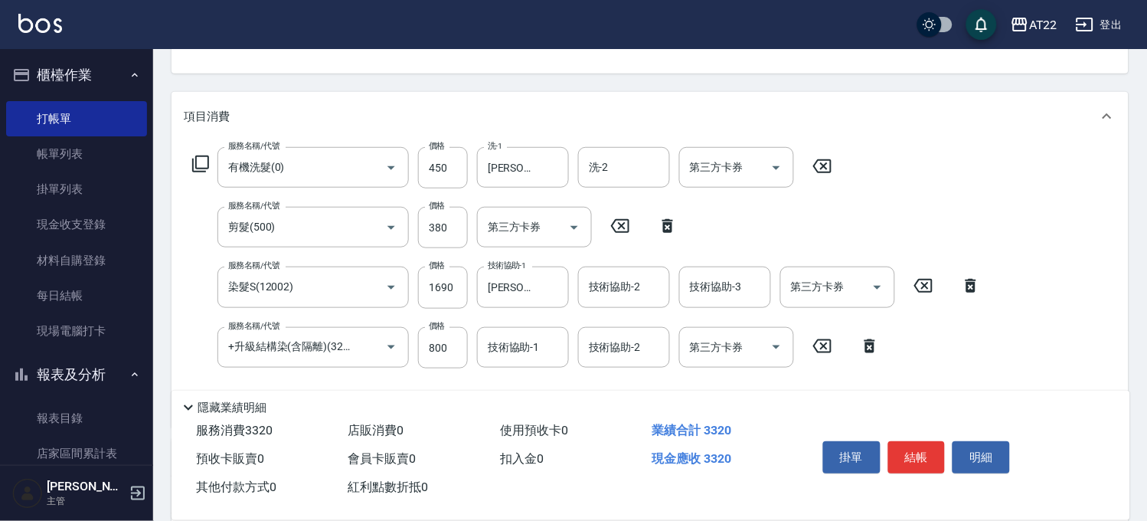
scroll to position [236, 0]
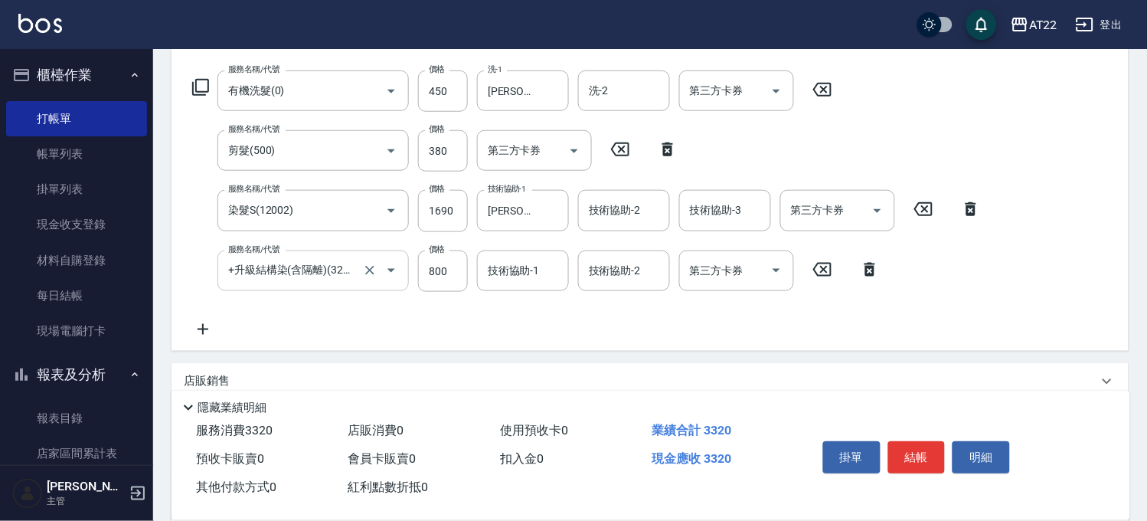
click at [286, 286] on div "+升級結構染(含隔離)(32011) 服務名稱/代號" at bounding box center [312, 270] width 191 height 41
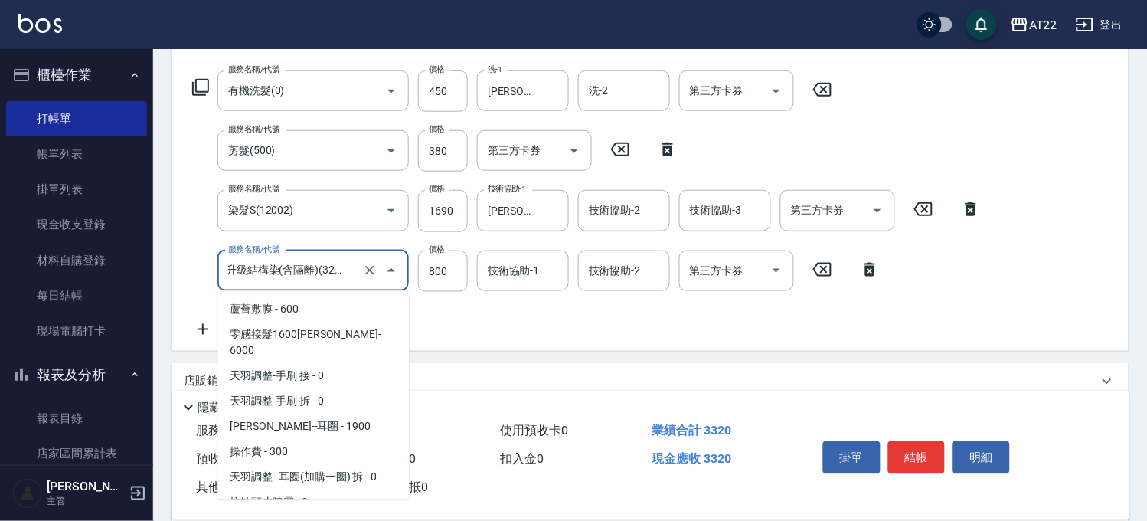
scroll to position [1692, 0]
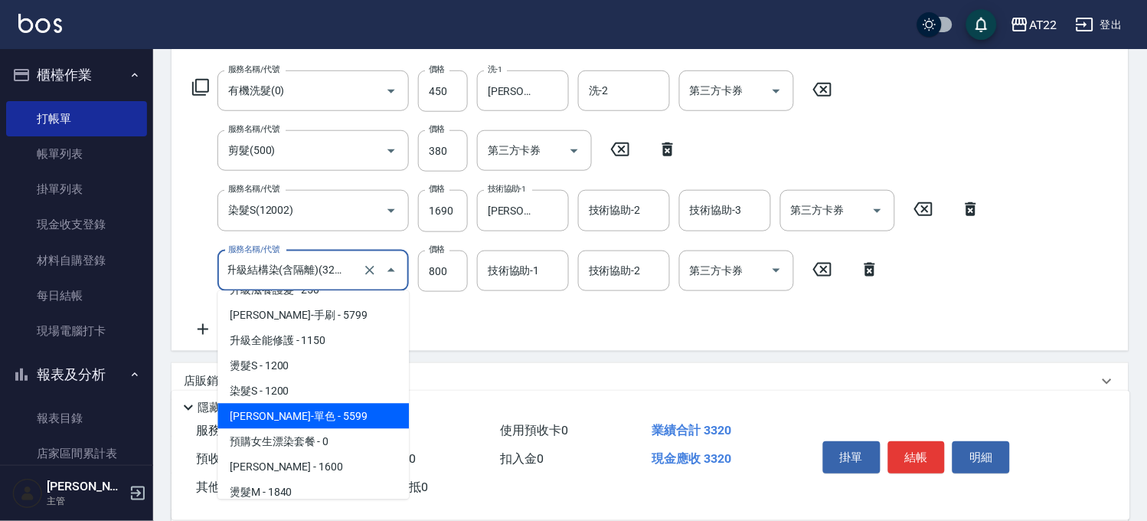
click at [186, 323] on icon at bounding box center [203, 329] width 38 height 18
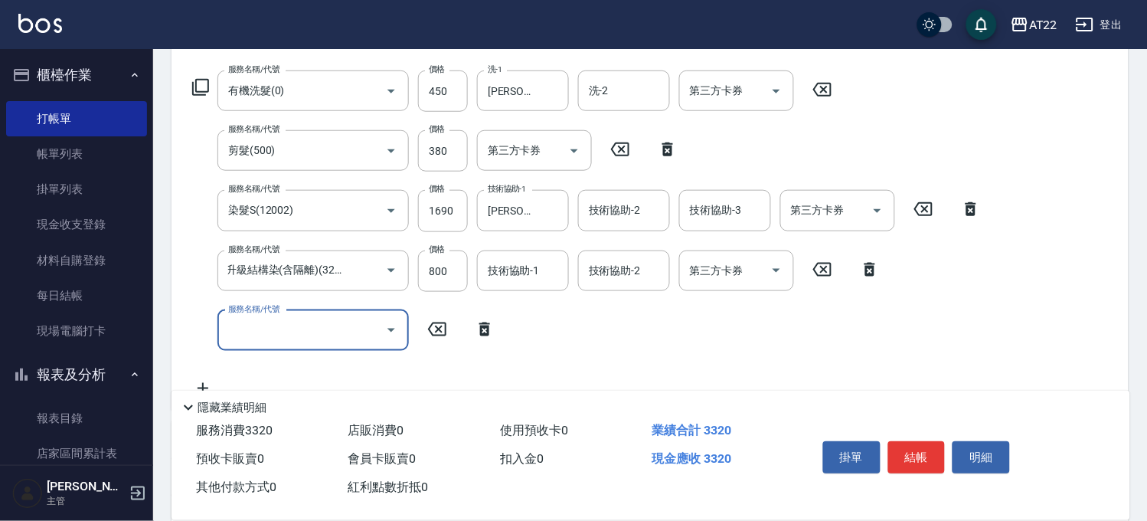
scroll to position [0, 0]
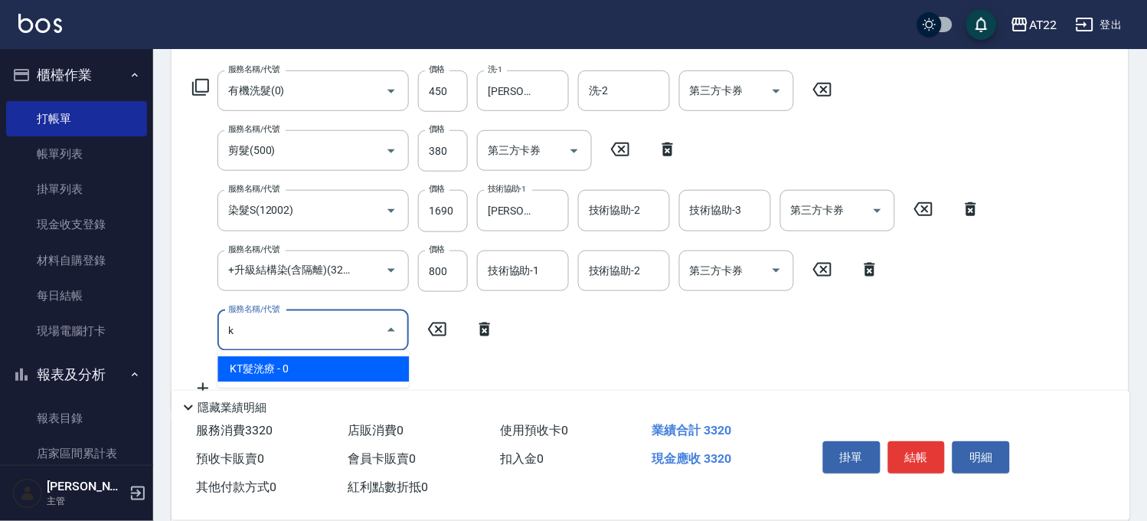
click at [273, 363] on span "KT髮洸療 - 0" at bounding box center [312, 369] width 191 height 25
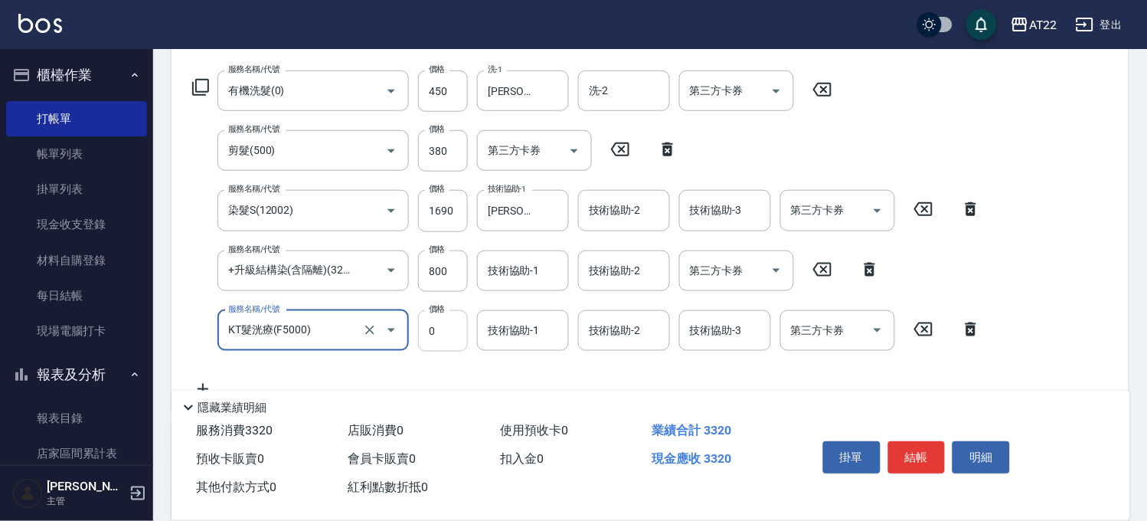
type input "KT髮洸療(F5000)"
click at [433, 334] on input "0" at bounding box center [443, 330] width 50 height 41
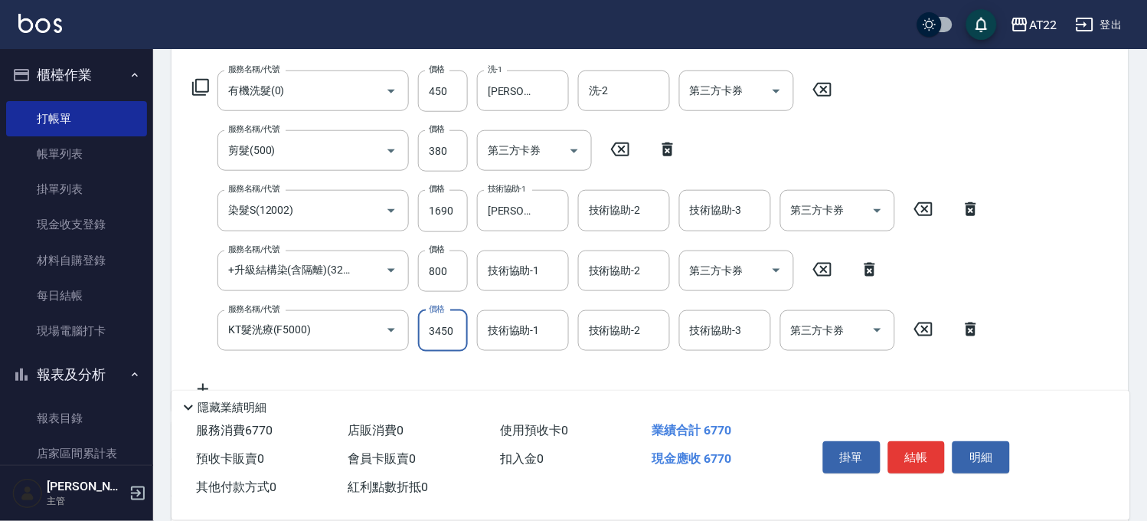
type input "3450"
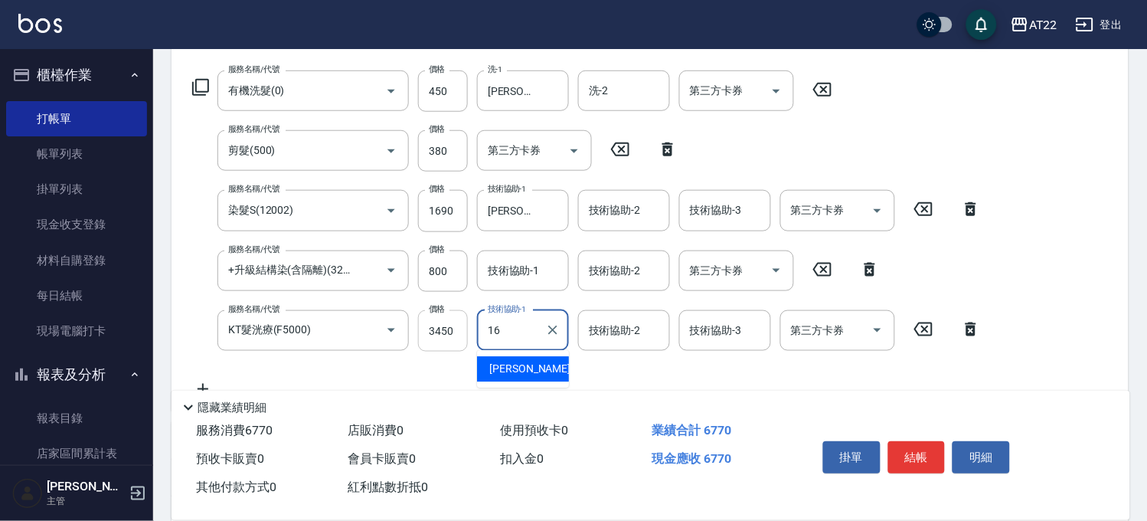
type input "[PERSON_NAME]-16"
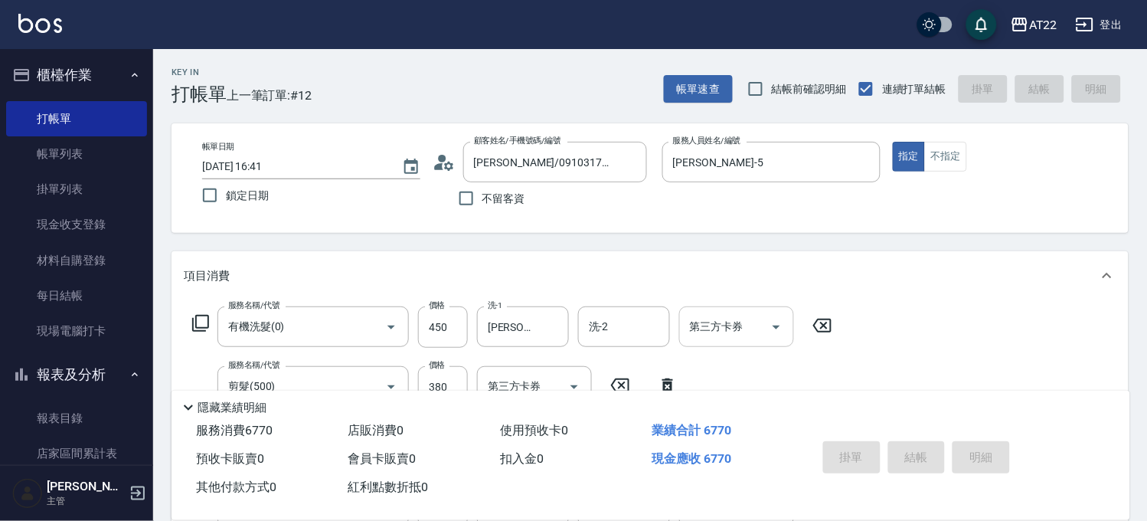
type input "[DATE] 16:43"
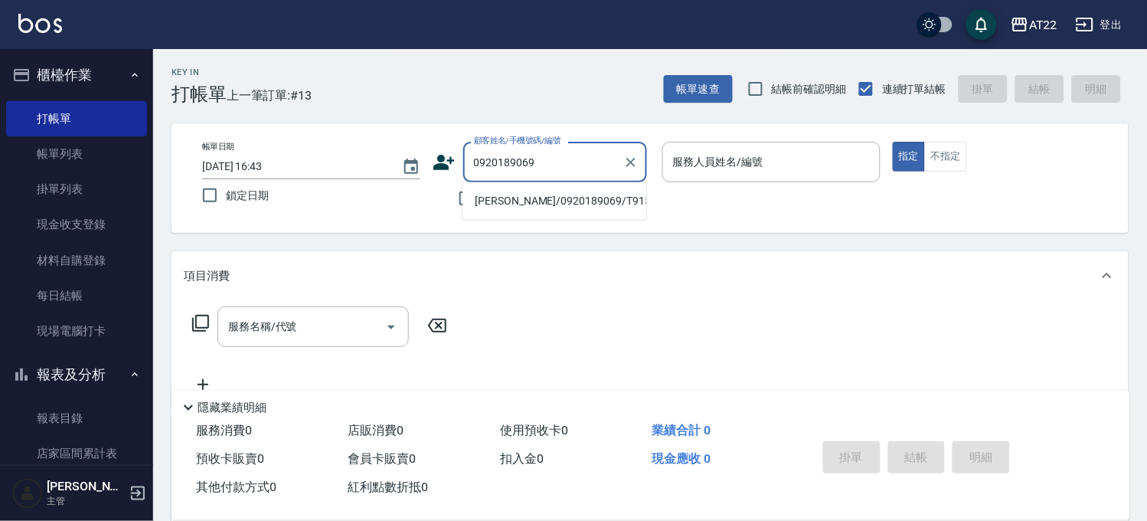
click at [575, 191] on li "[PERSON_NAME]/0920189069/T91531" at bounding box center [554, 200] width 184 height 25
type input "[PERSON_NAME]/0920189069/T91531"
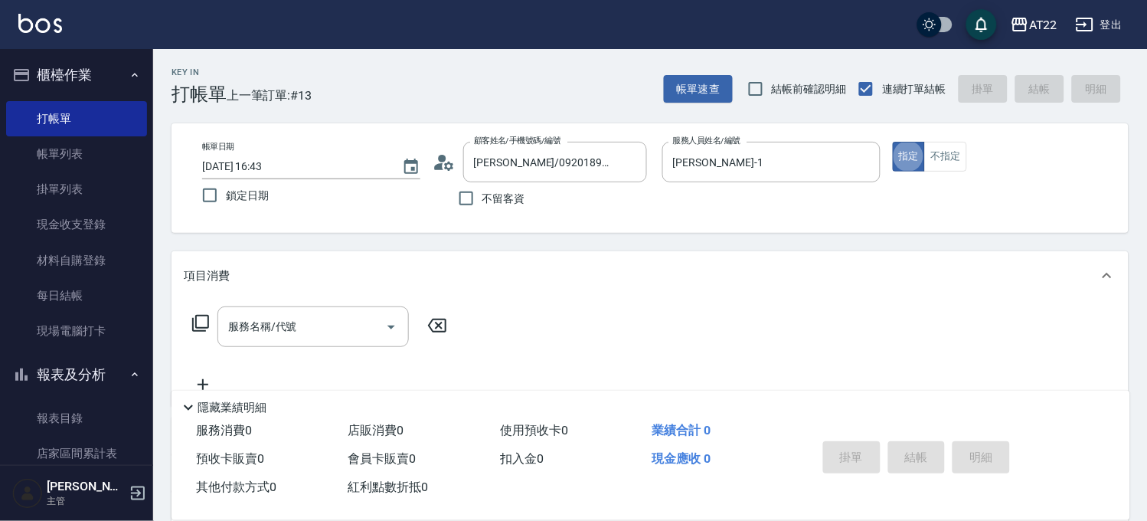
click at [433, 165] on icon at bounding box center [444, 162] width 23 height 23
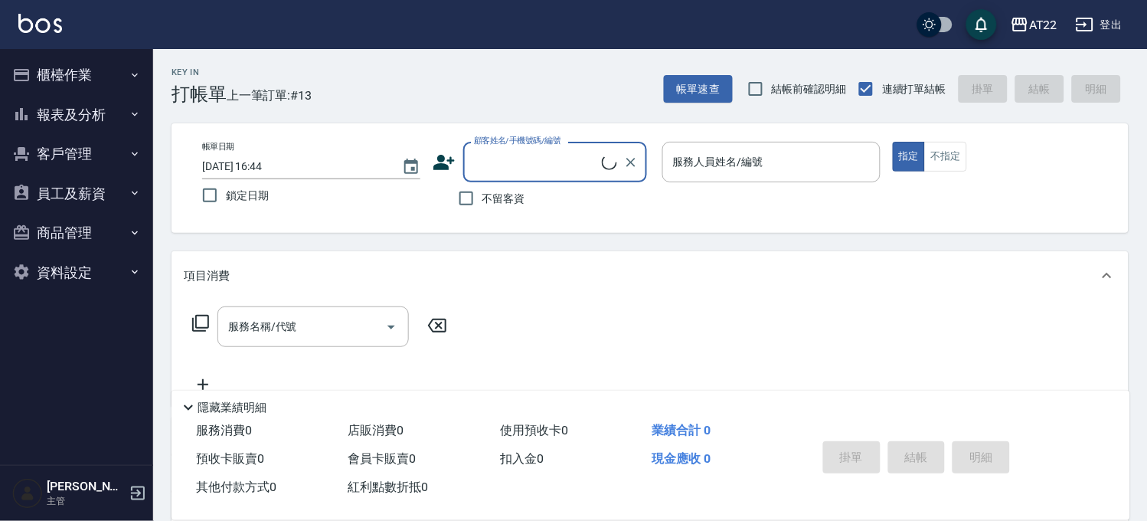
click at [77, 161] on button "客戶管理" at bounding box center [76, 154] width 141 height 40
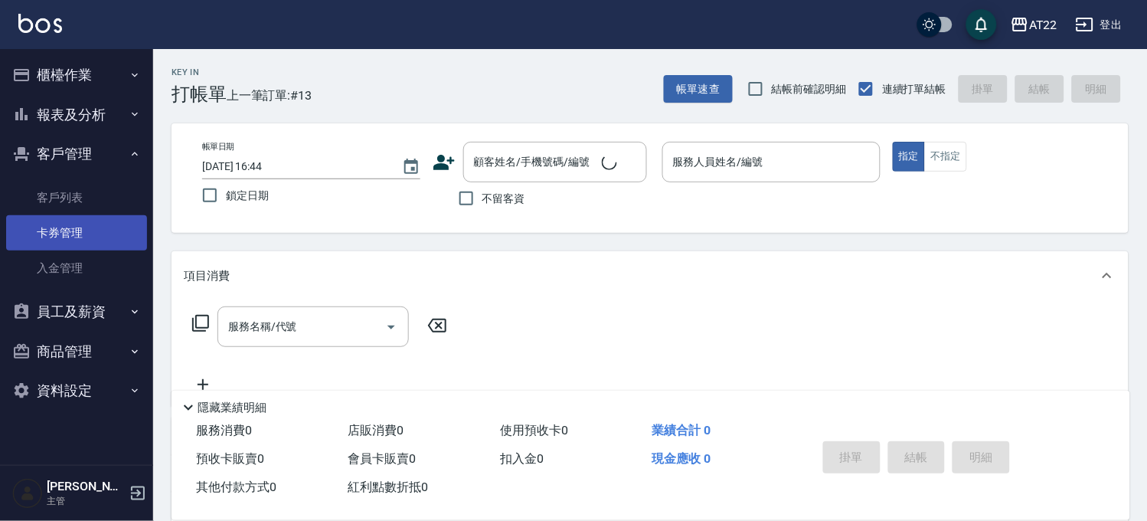
click at [90, 215] on link "卡券管理" at bounding box center [76, 232] width 141 height 35
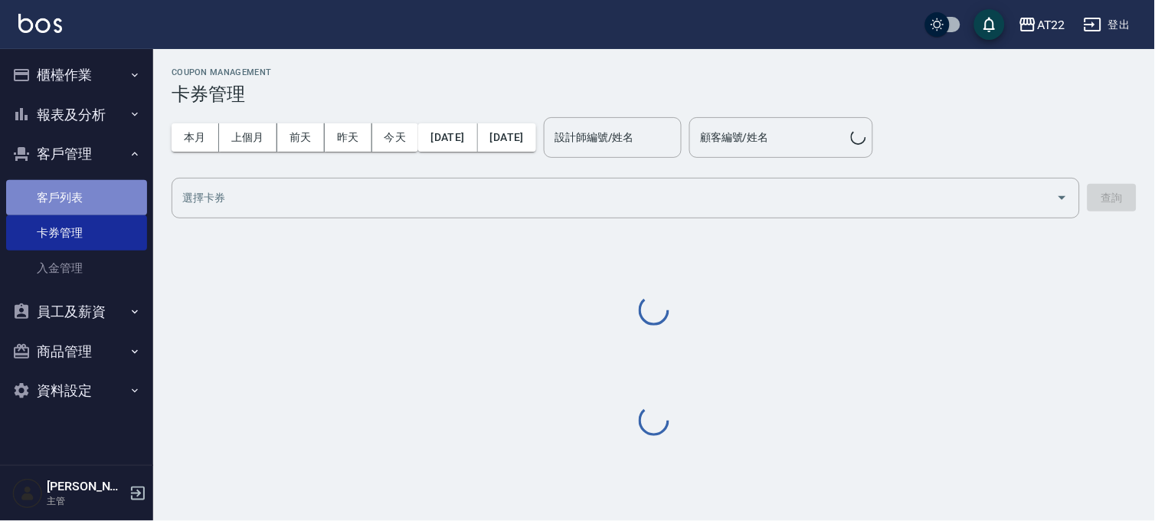
click at [112, 196] on link "客戶列表" at bounding box center [76, 197] width 141 height 35
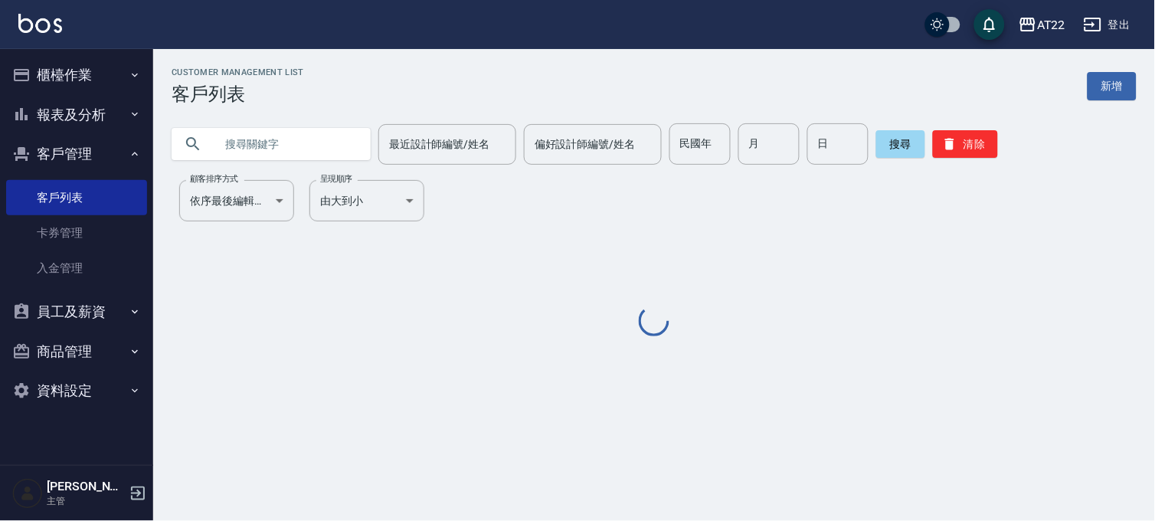
click at [281, 149] on input "text" at bounding box center [286, 143] width 144 height 41
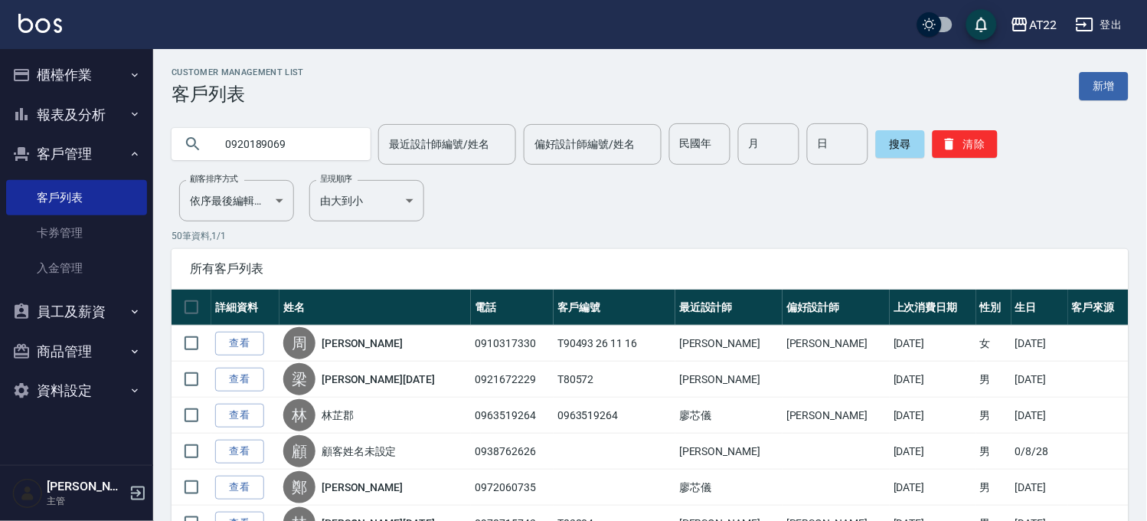
type input "0920189069"
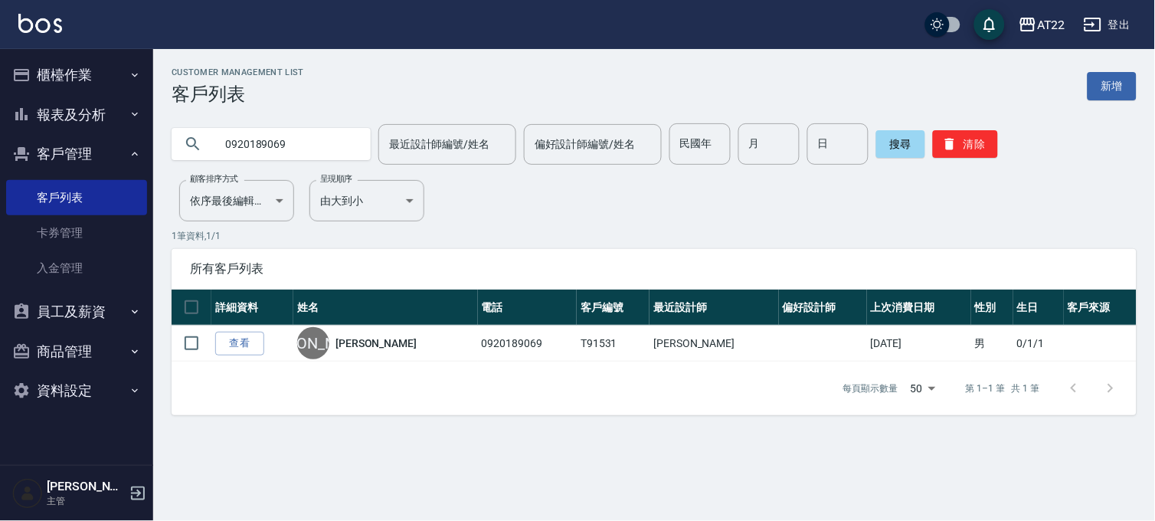
click at [236, 338] on link "查看" at bounding box center [239, 344] width 49 height 24
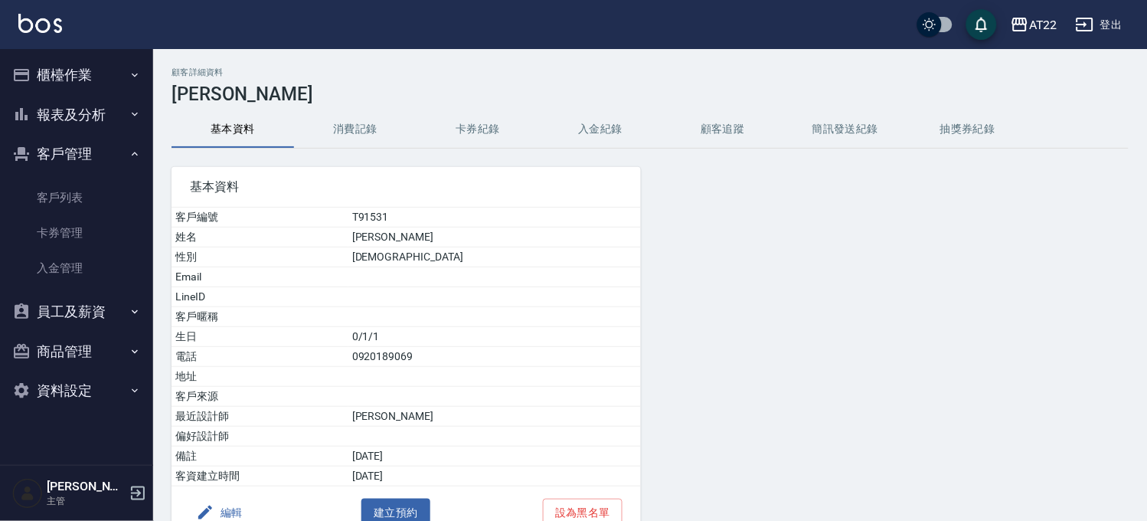
click at [353, 142] on button "消費記錄" at bounding box center [355, 129] width 123 height 37
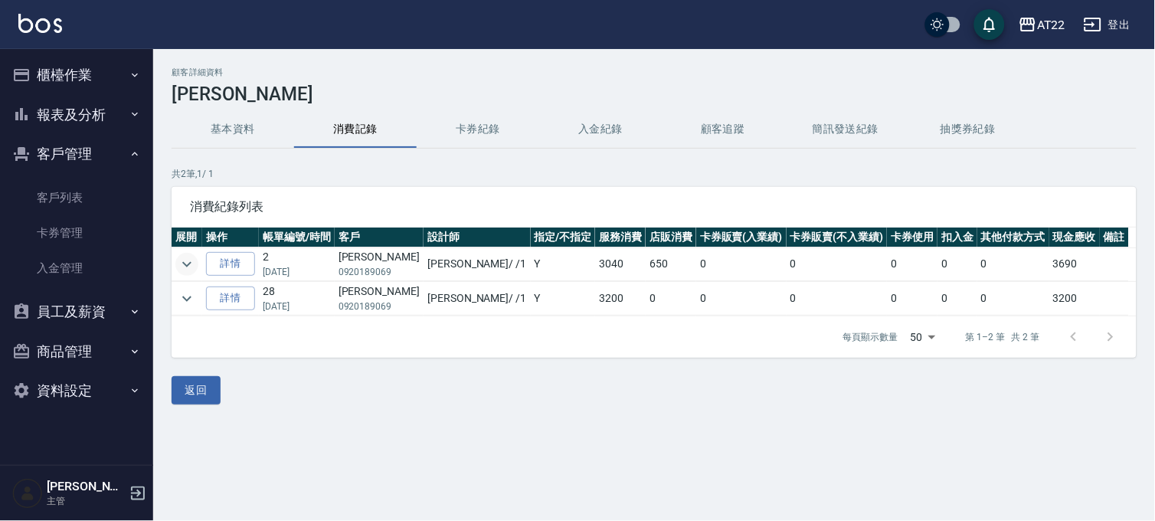
click at [192, 257] on icon "expand row" at bounding box center [187, 264] width 18 height 18
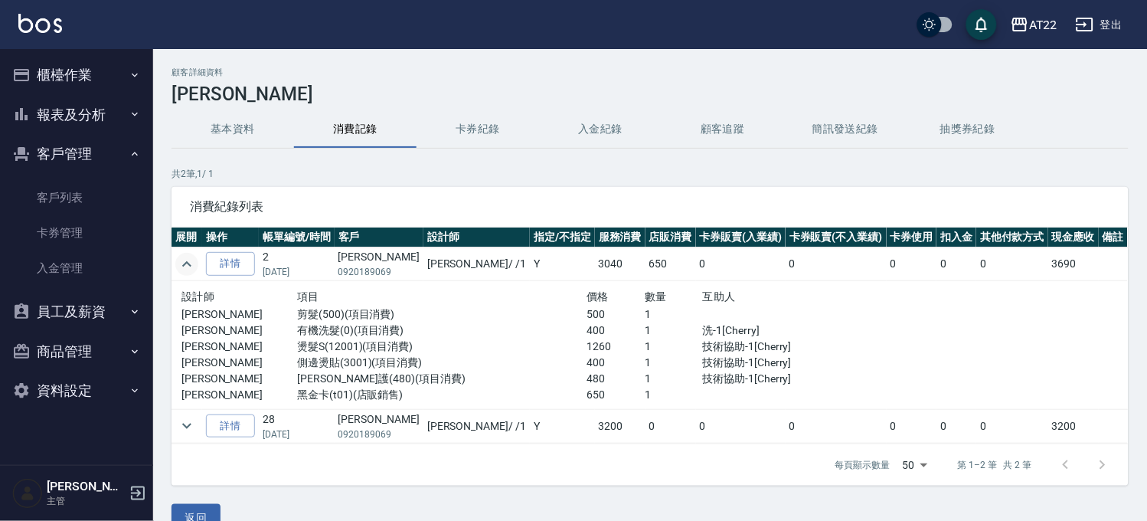
click at [211, 120] on button "基本資料" at bounding box center [233, 129] width 123 height 37
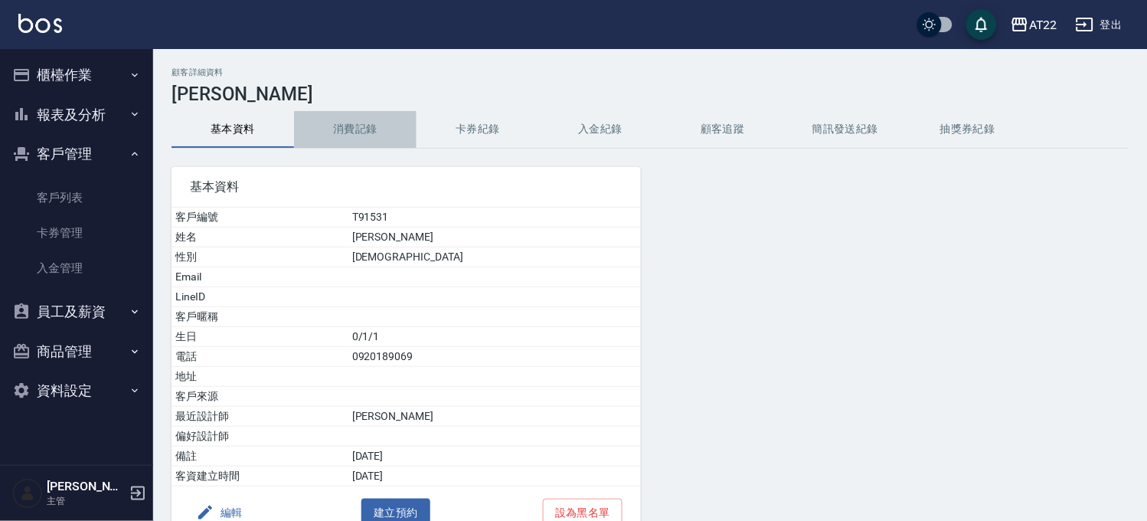
click at [361, 116] on button "消費記錄" at bounding box center [355, 129] width 123 height 37
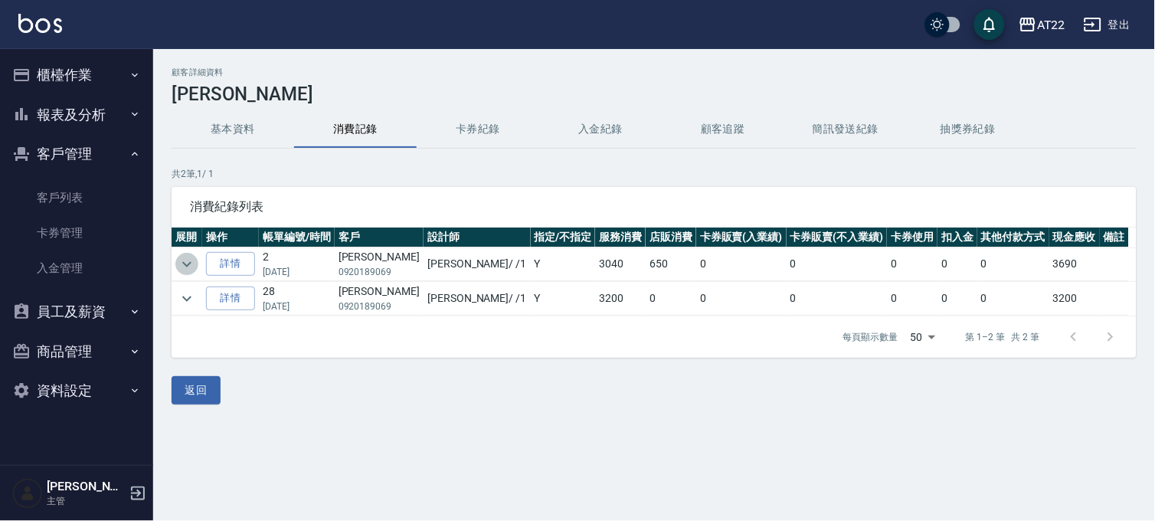
click at [194, 257] on icon "expand row" at bounding box center [187, 264] width 18 height 18
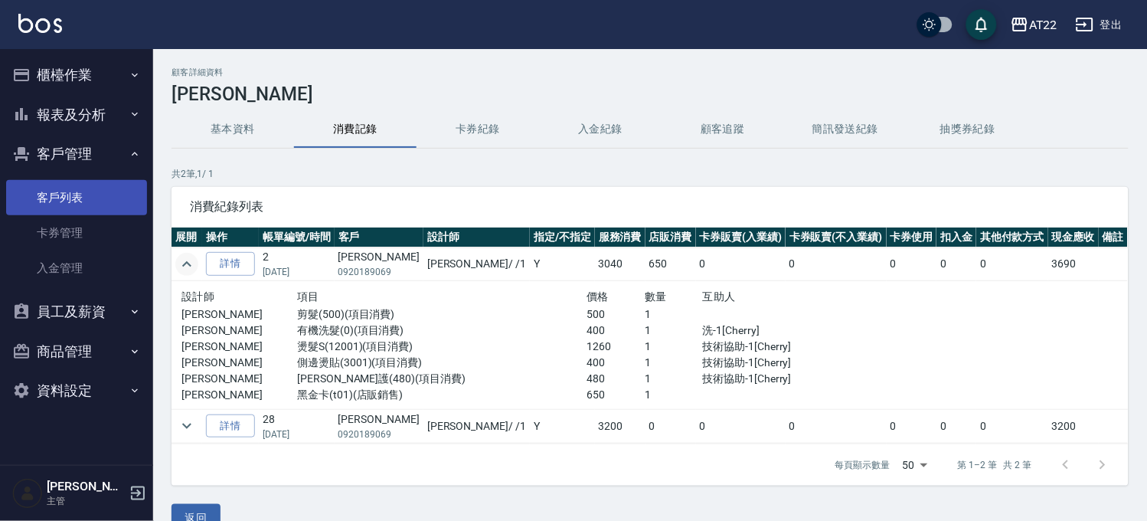
click at [78, 203] on link "客戶列表" at bounding box center [76, 197] width 141 height 35
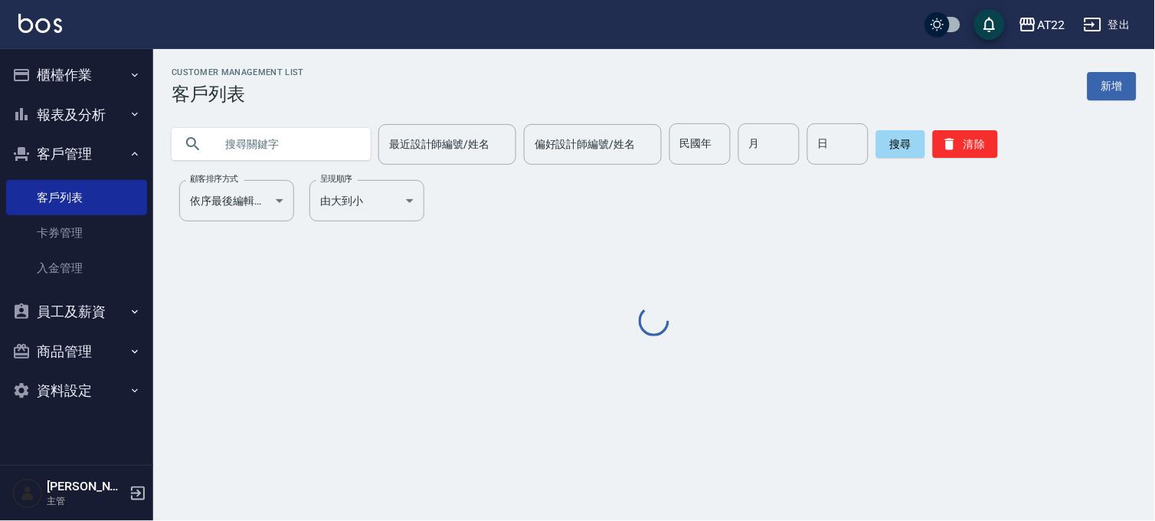
click at [255, 139] on input "text" at bounding box center [286, 143] width 144 height 41
type input "0"
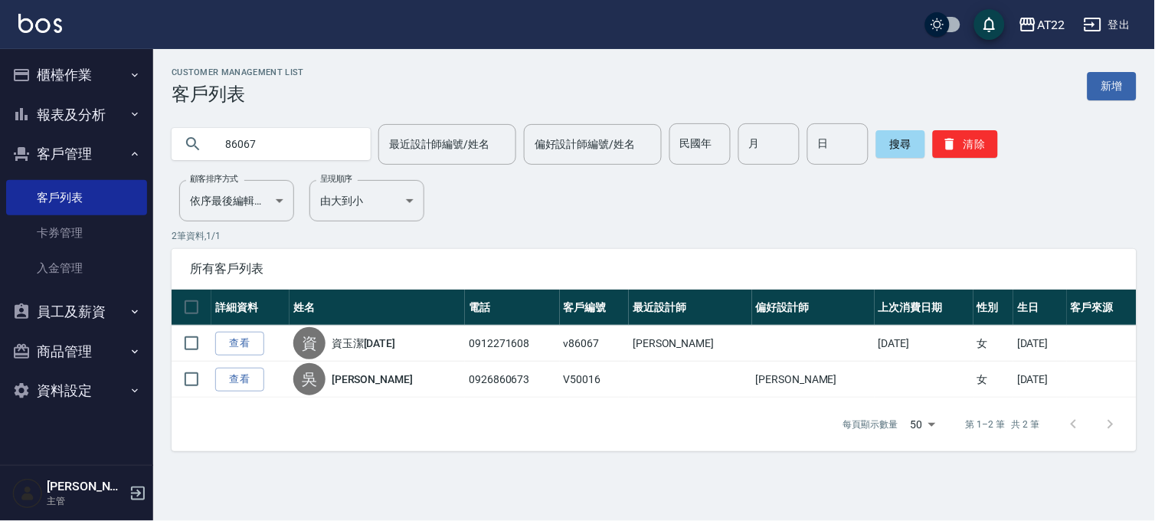
click at [318, 149] on input "86067" at bounding box center [286, 143] width 144 height 41
type input "0920189069"
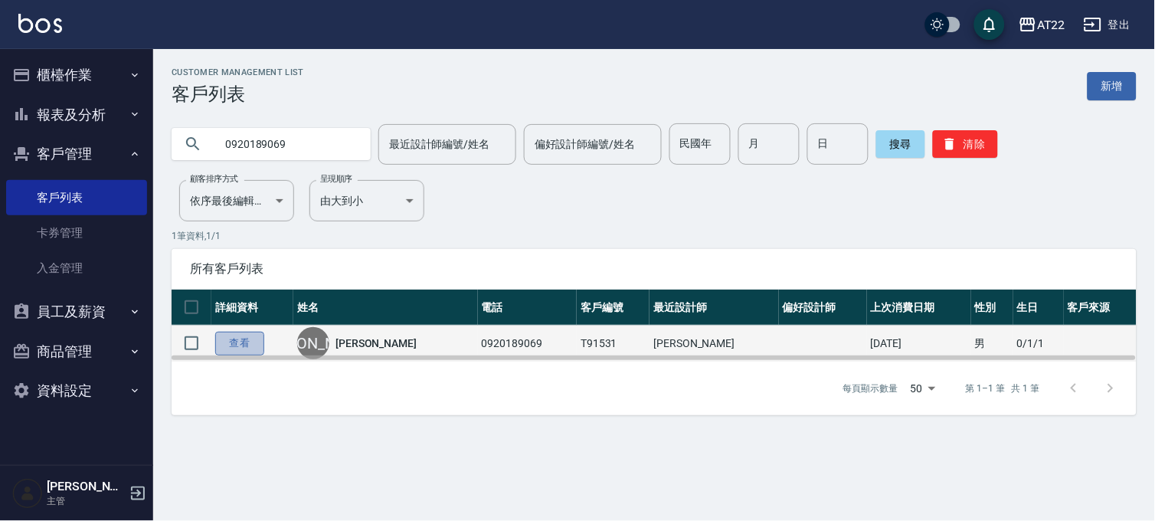
click at [250, 339] on link "查看" at bounding box center [239, 344] width 49 height 24
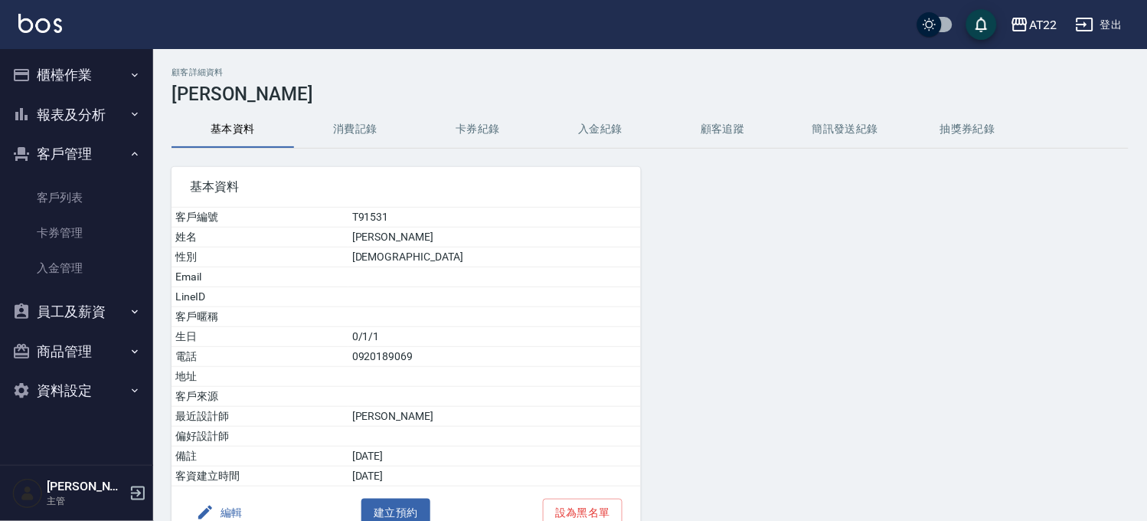
click at [369, 129] on button "消費記錄" at bounding box center [355, 129] width 123 height 37
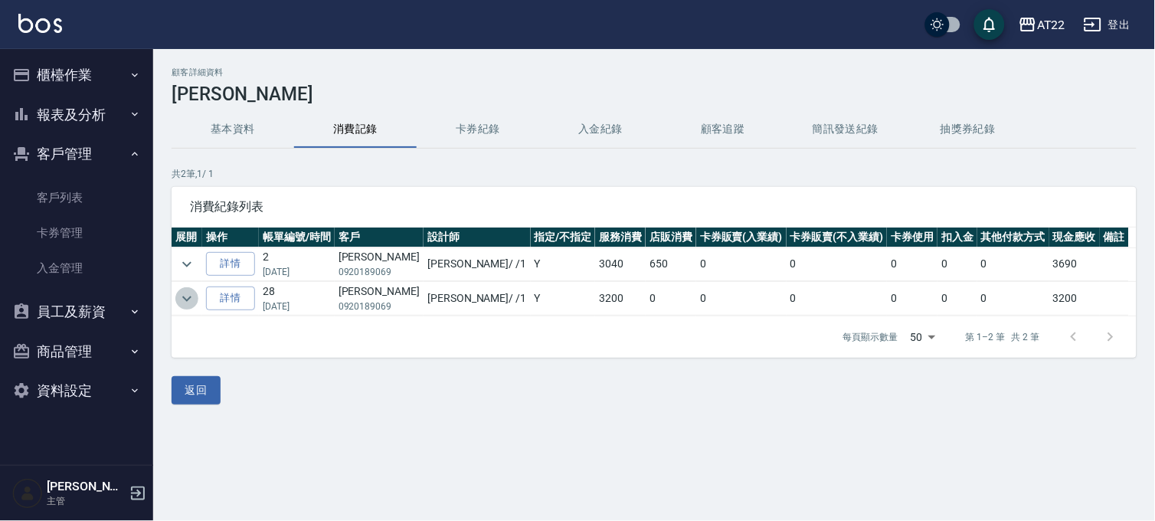
click at [184, 294] on icon "expand row" at bounding box center [187, 298] width 18 height 18
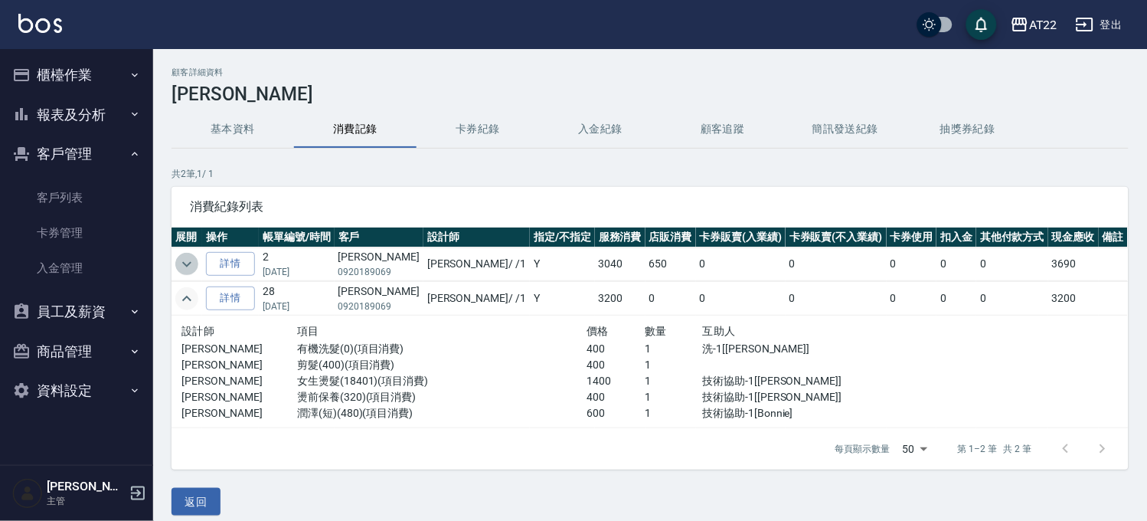
click at [182, 257] on icon "expand row" at bounding box center [187, 264] width 18 height 18
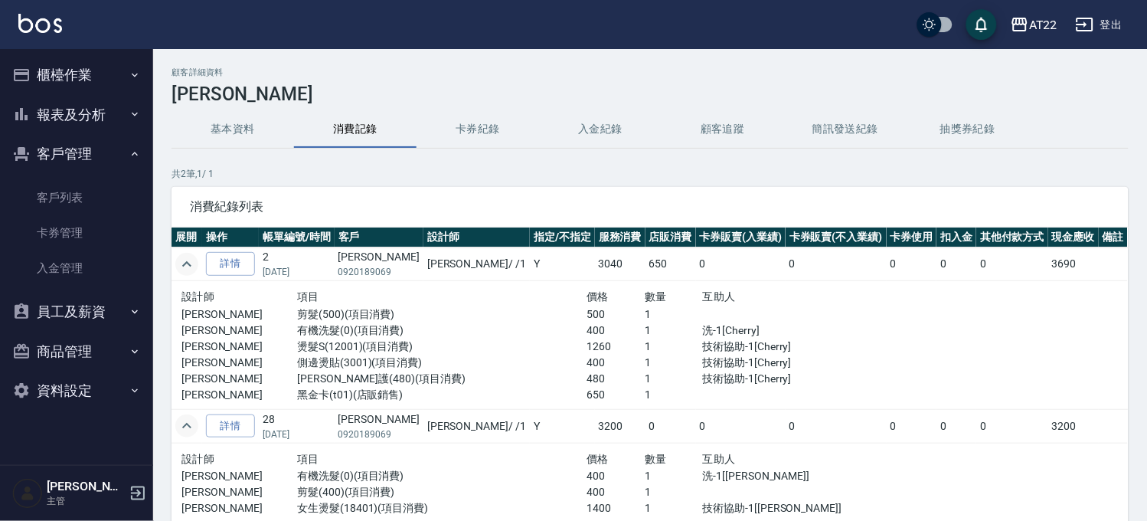
click at [234, 136] on button "基本資料" at bounding box center [233, 129] width 123 height 37
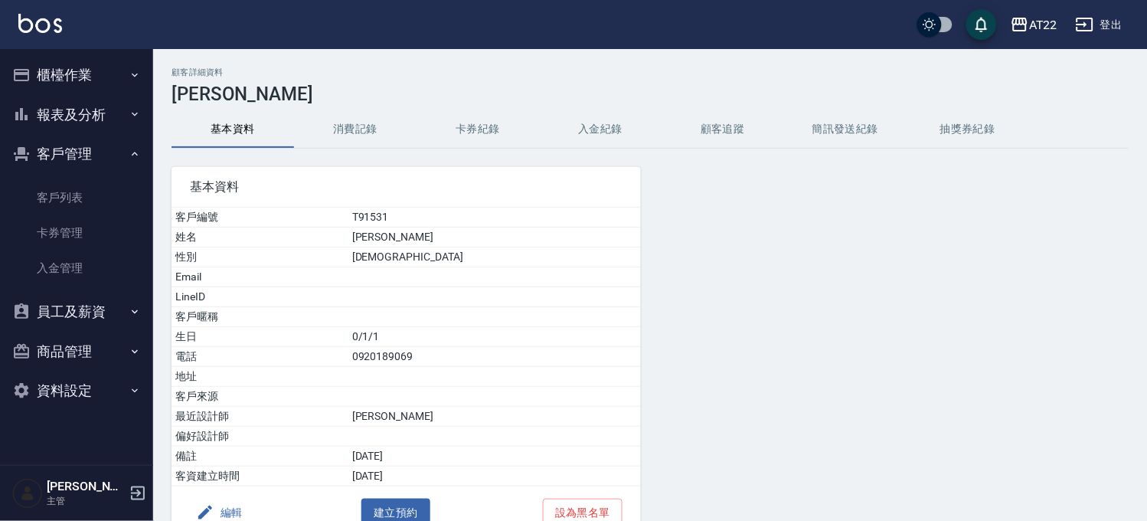
click at [230, 506] on button "編輯" at bounding box center [219, 512] width 59 height 28
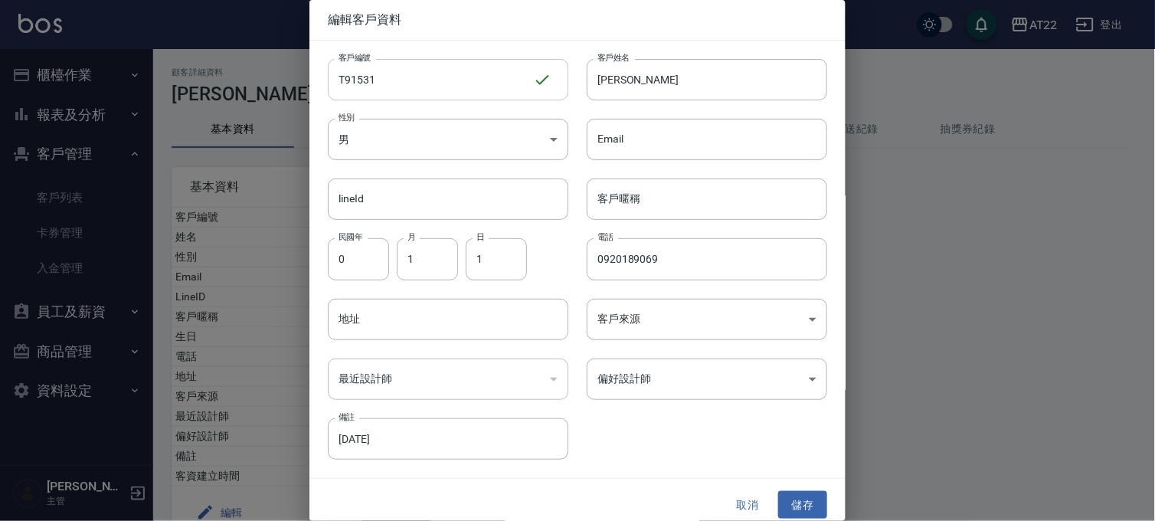
click at [417, 65] on input "T91531" at bounding box center [430, 79] width 205 height 41
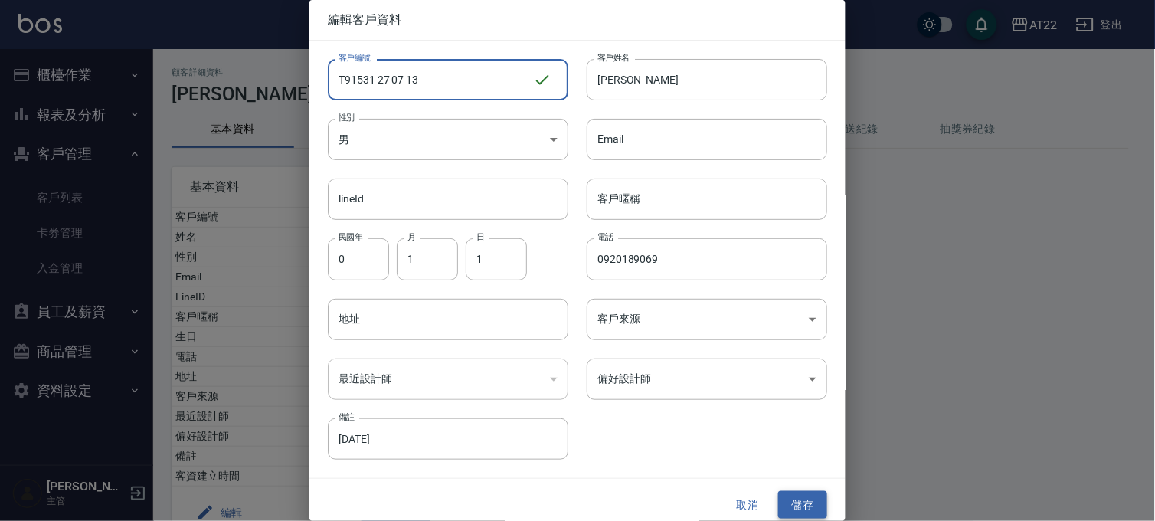
type input "T91531 27 07 13"
click at [779, 508] on button "儲存" at bounding box center [802, 505] width 49 height 28
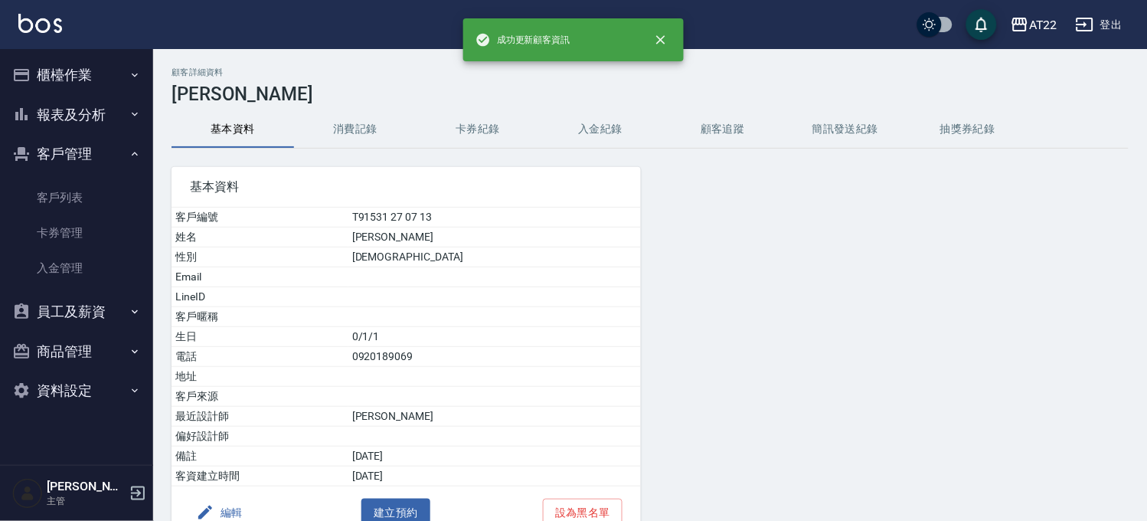
click at [357, 120] on button "消費記錄" at bounding box center [355, 129] width 123 height 37
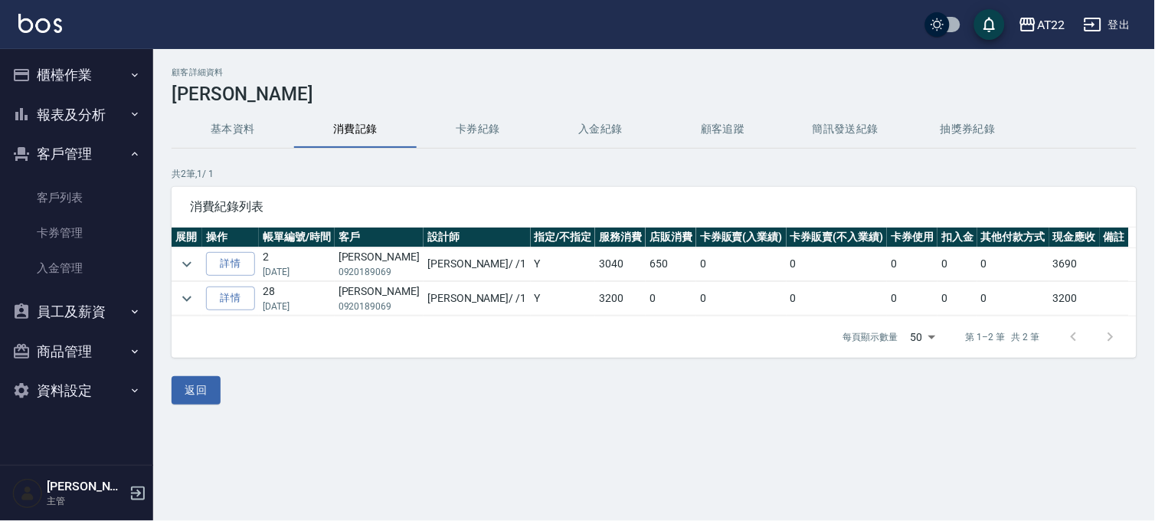
click at [97, 89] on button "櫃檯作業" at bounding box center [76, 75] width 141 height 40
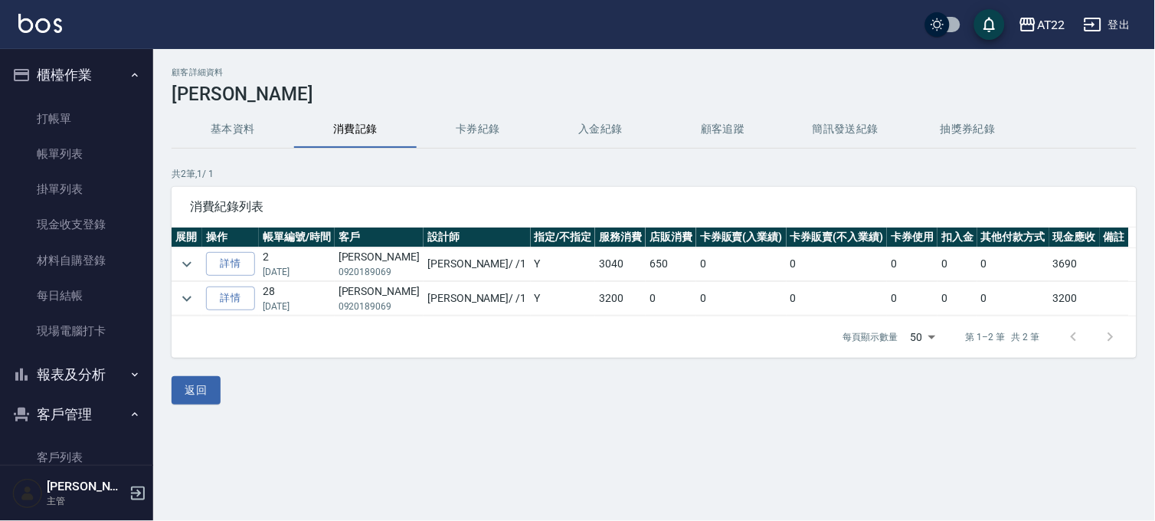
click at [78, 75] on button "櫃檯作業" at bounding box center [76, 75] width 141 height 40
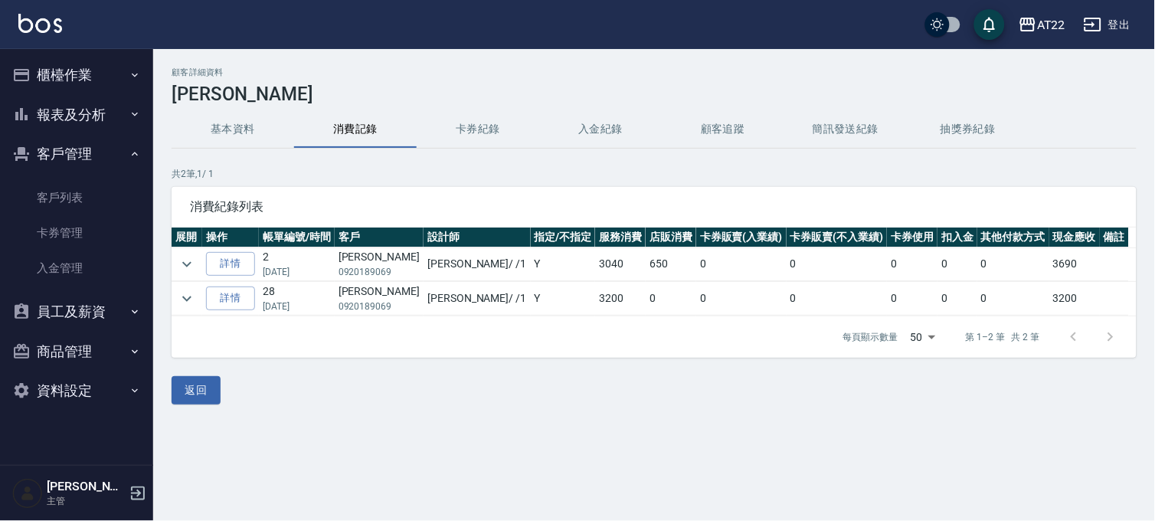
click at [87, 74] on button "櫃檯作業" at bounding box center [76, 75] width 141 height 40
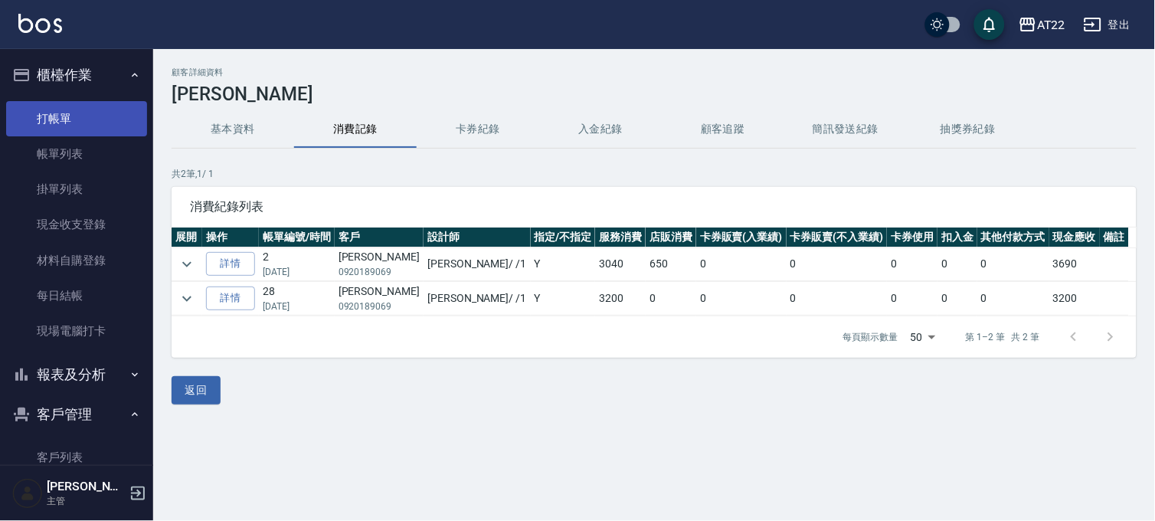
click at [116, 105] on link "打帳單" at bounding box center [76, 118] width 141 height 35
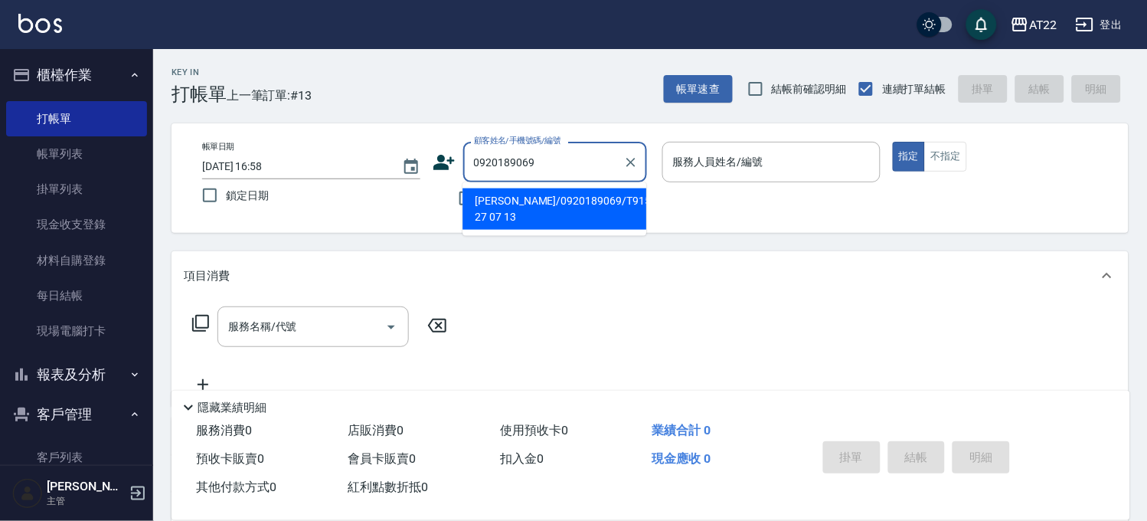
type input "李少彤/0920189069/T91531 27 07 13"
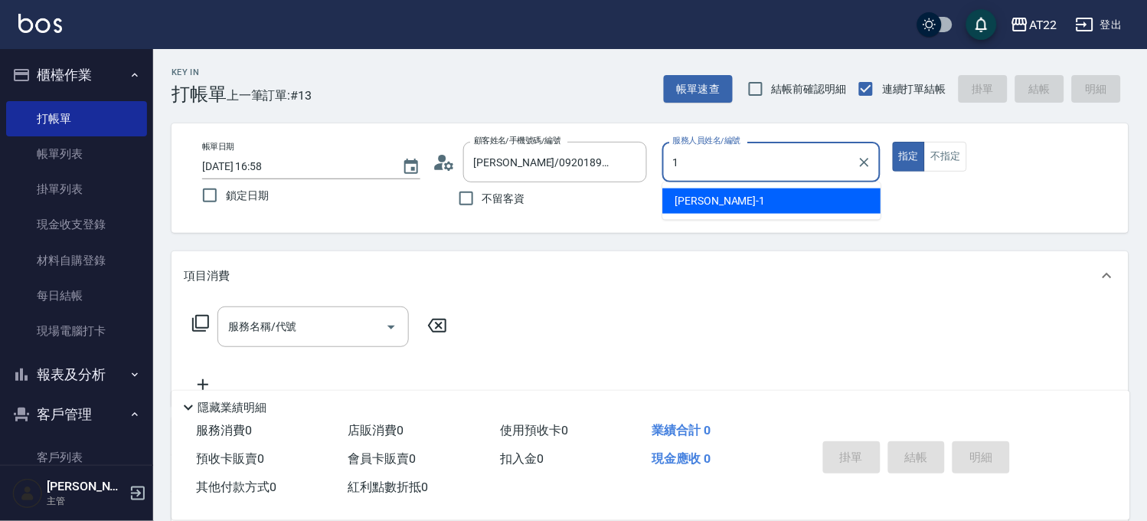
type input "[PERSON_NAME]-1"
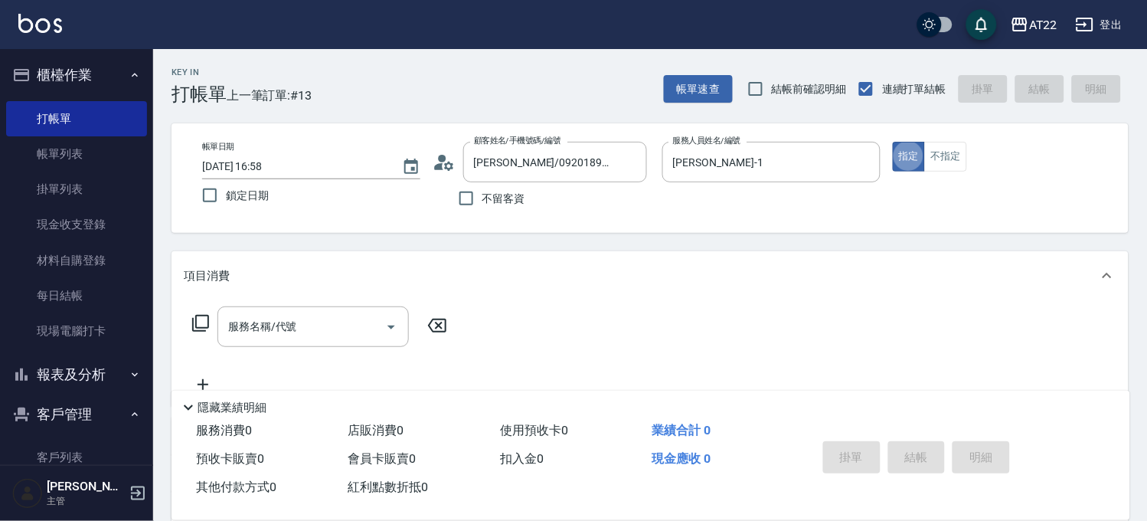
type button "true"
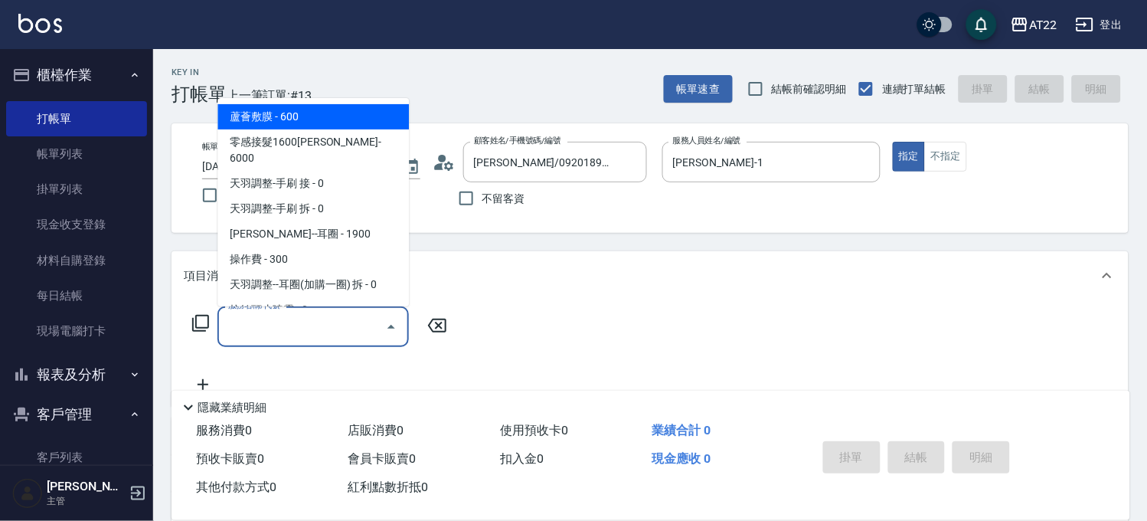
click at [371, 337] on input "服務名稱/代號" at bounding box center [301, 326] width 155 height 27
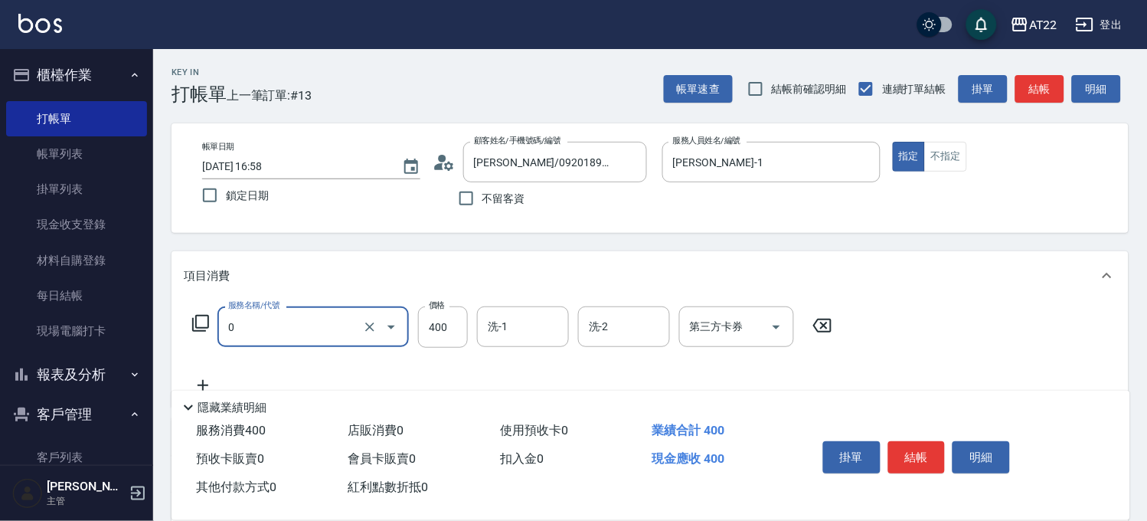
type input "有機洗髮(0)"
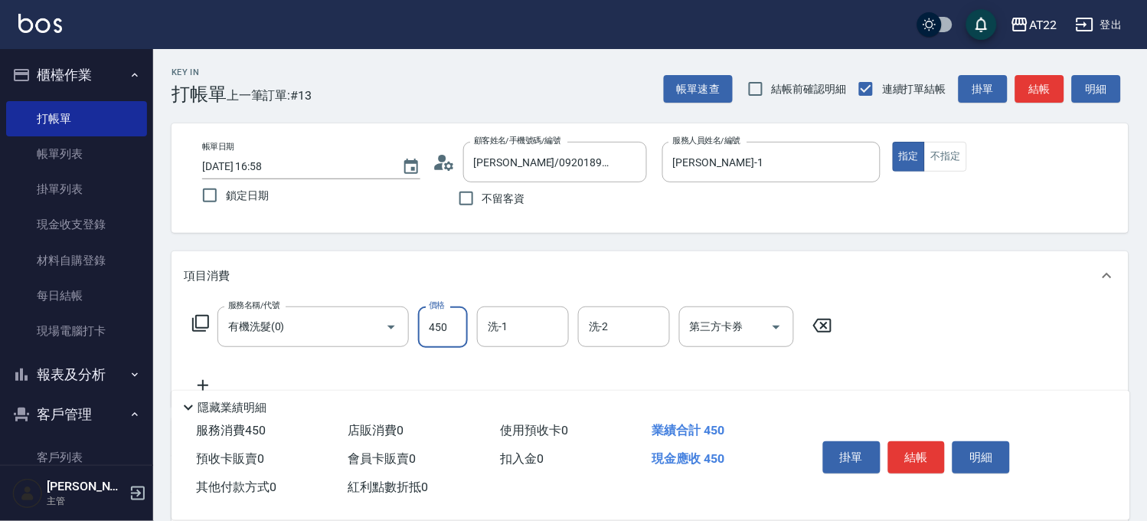
type input "450"
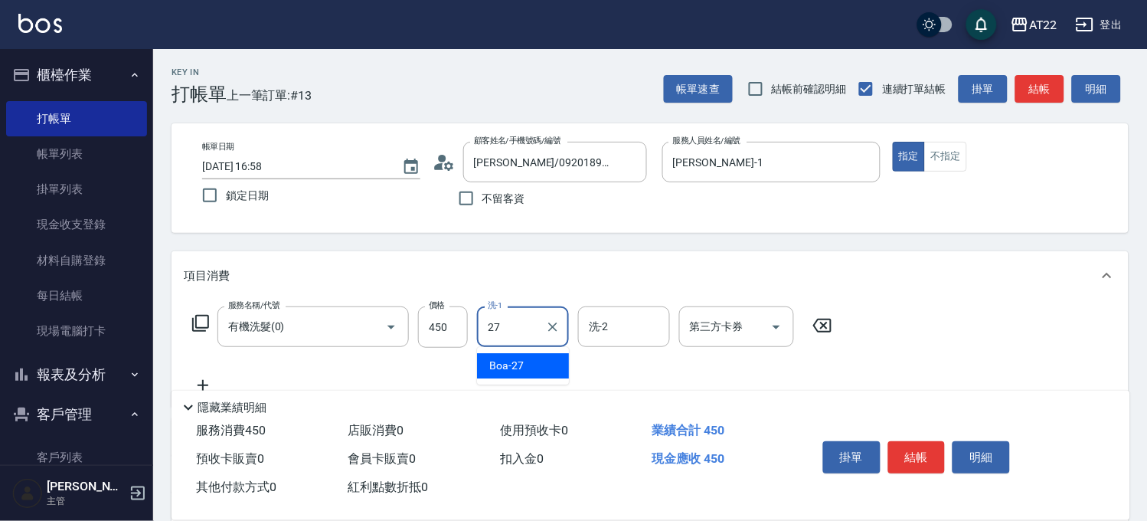
type input "Boa-27"
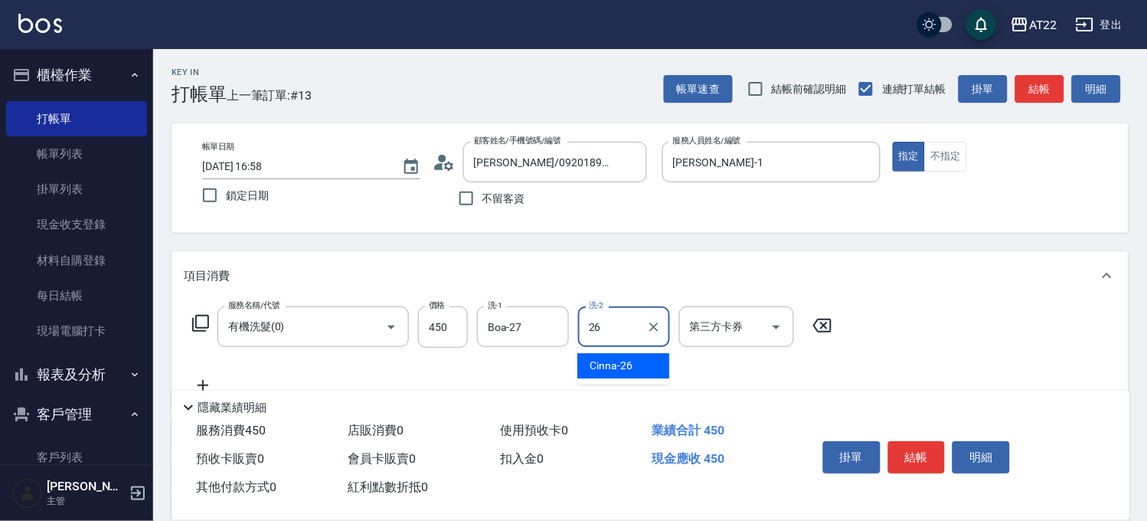
type input "Cinna-26"
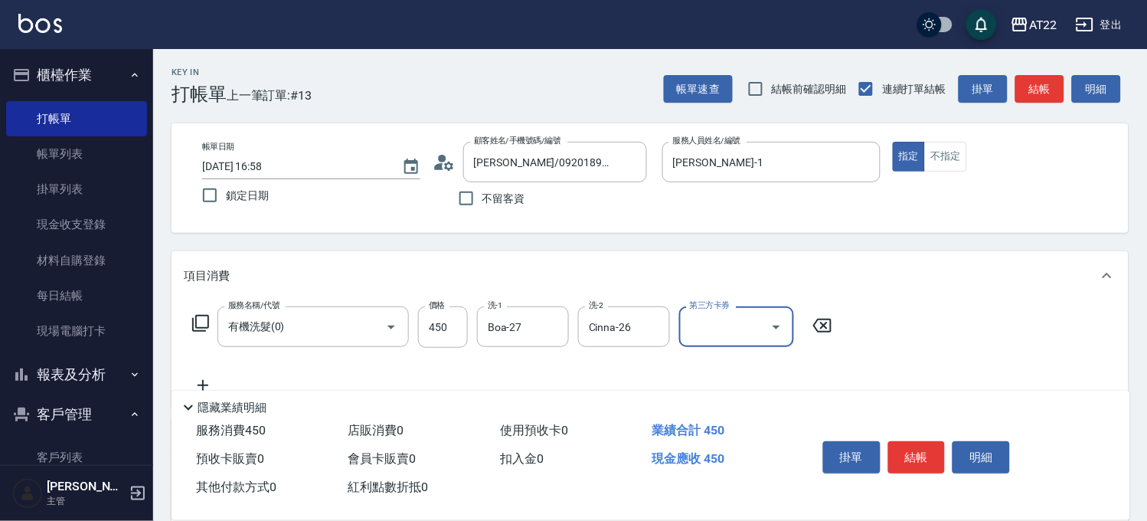
click at [204, 380] on icon at bounding box center [203, 385] width 38 height 18
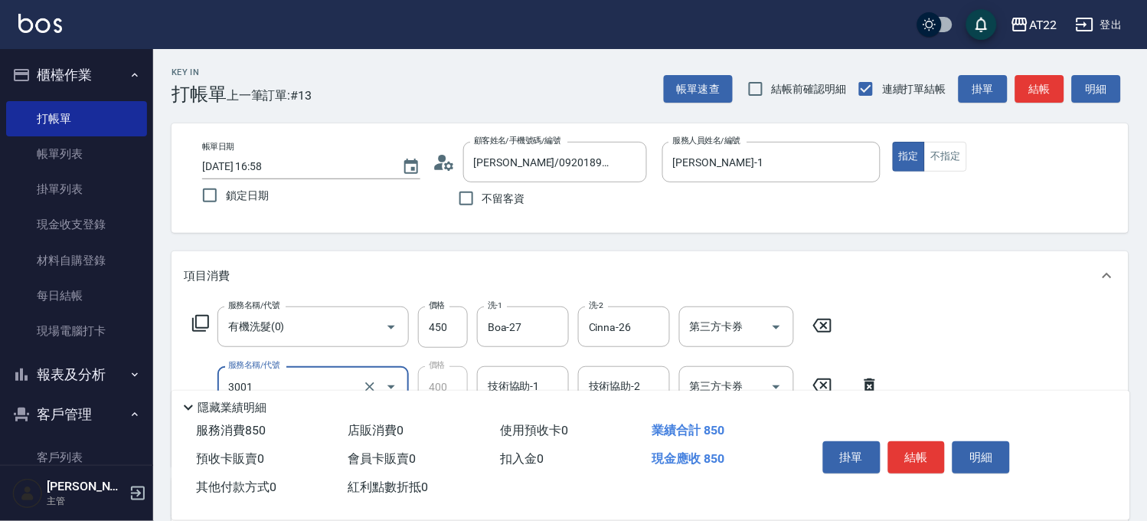
type input "側邊燙貼(3001)"
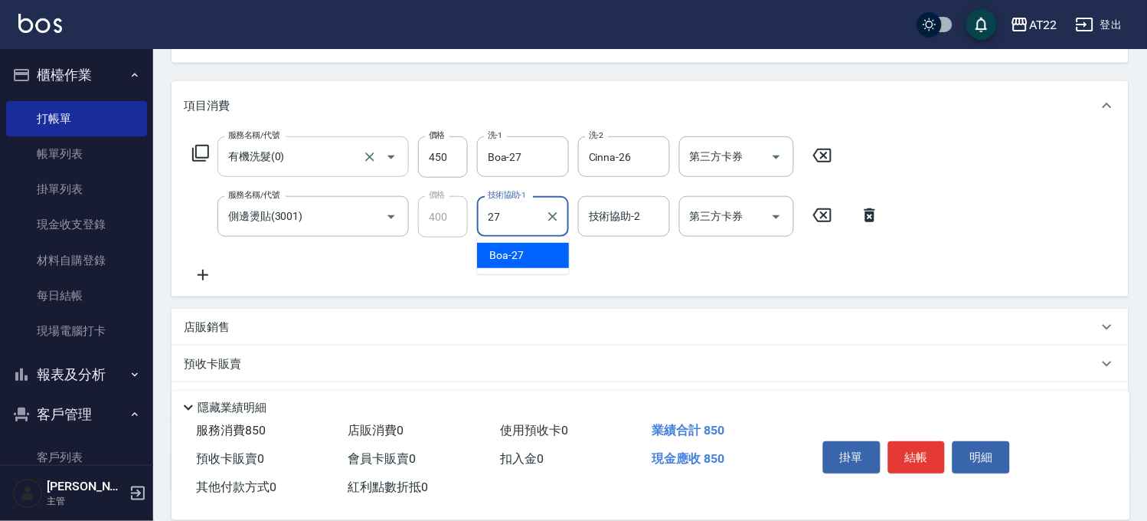
type input "Boa-27"
click at [208, 266] on icon at bounding box center [203, 275] width 38 height 18
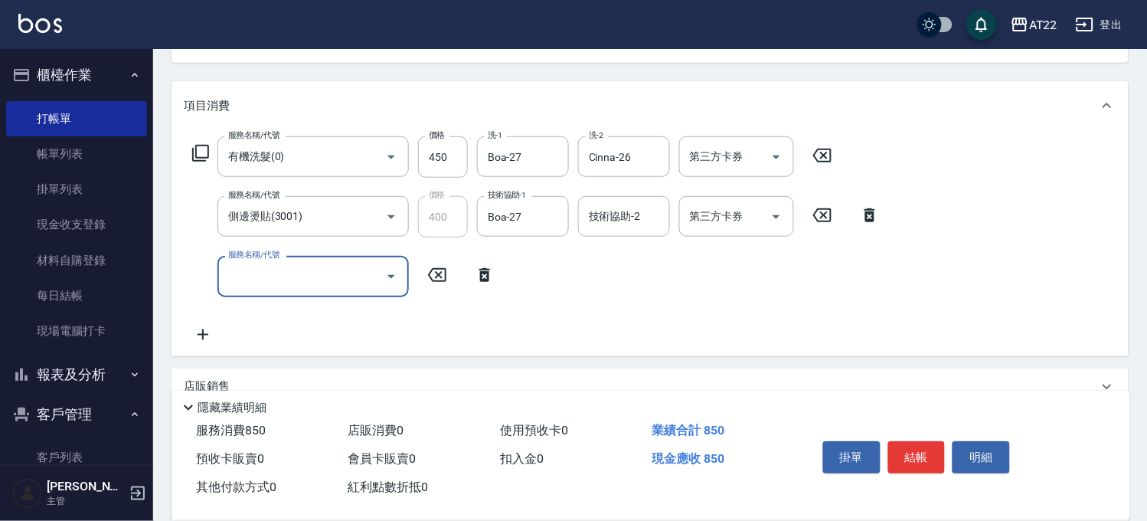
click at [483, 276] on icon at bounding box center [484, 275] width 11 height 14
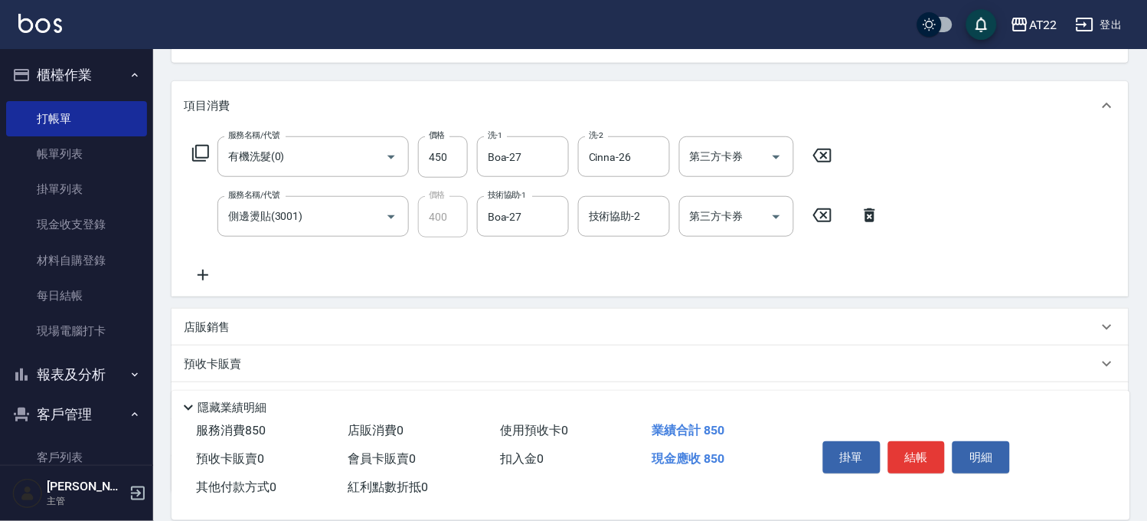
click at [207, 271] on icon at bounding box center [203, 275] width 38 height 18
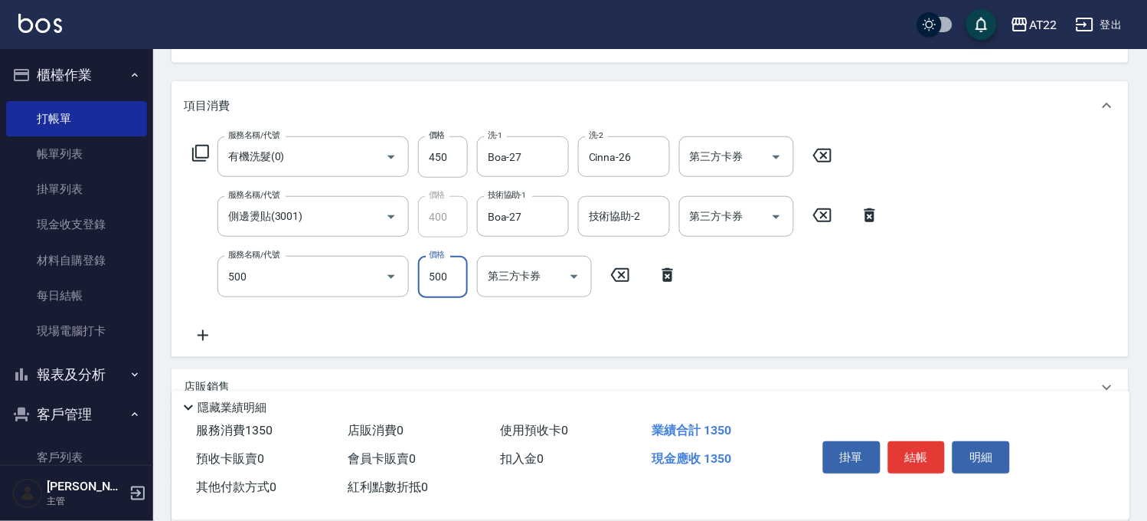
type input "剪髮(500)"
type input "280"
click at [200, 334] on icon at bounding box center [203, 335] width 11 height 11
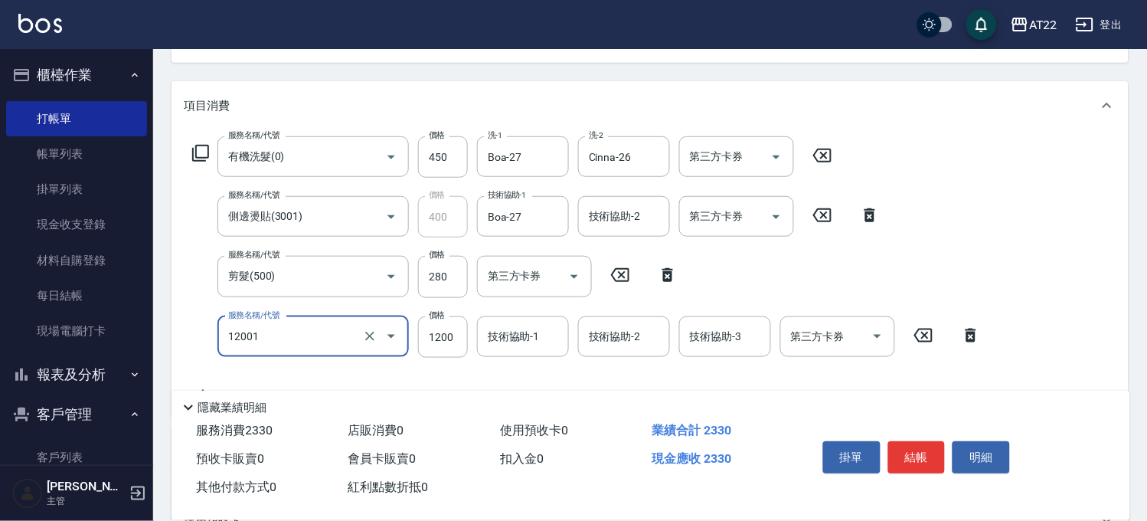
type input "燙髮S(12001)"
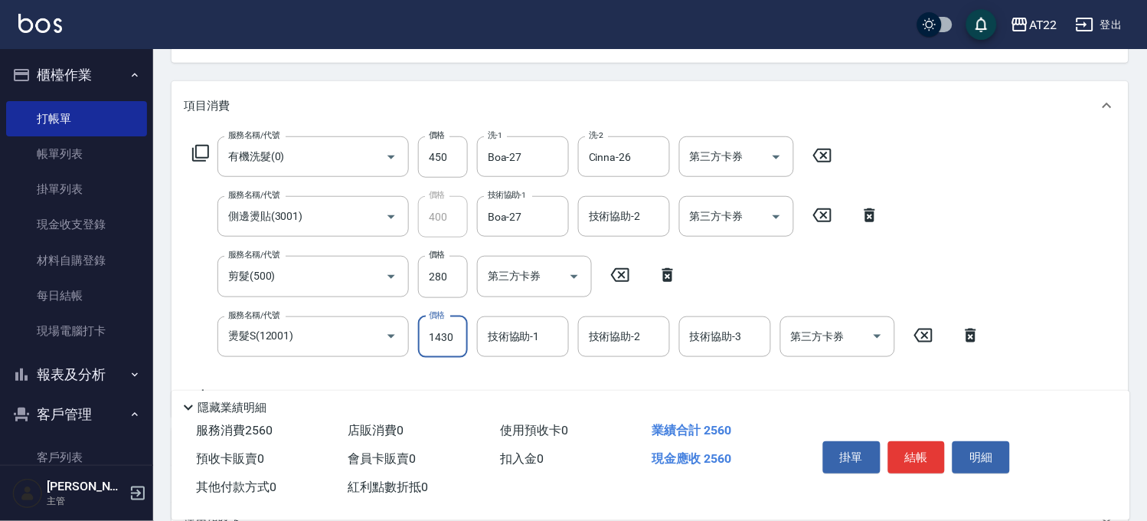
type input "1430"
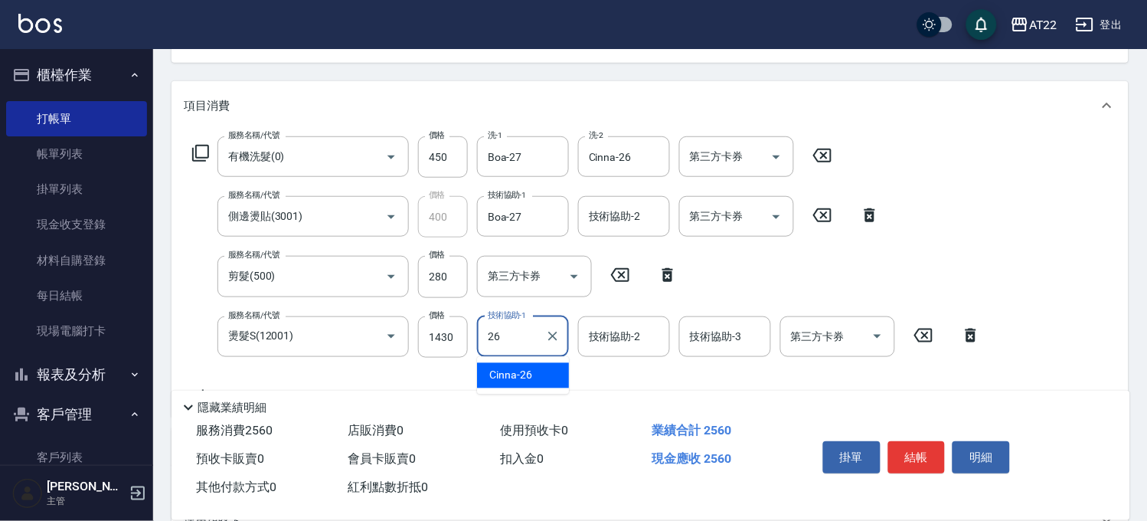
type input "Cinna-26"
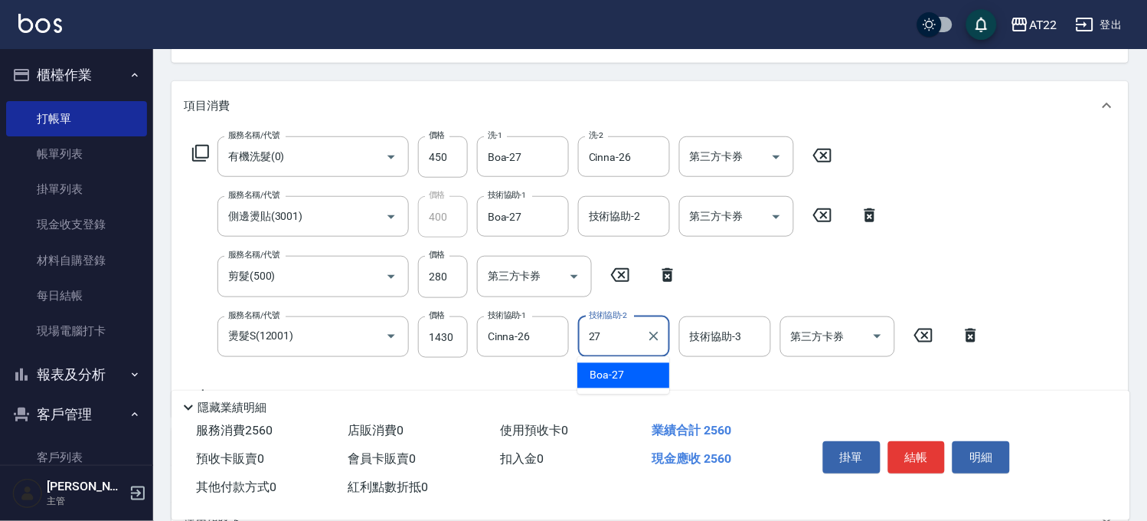
type input "Boa-27"
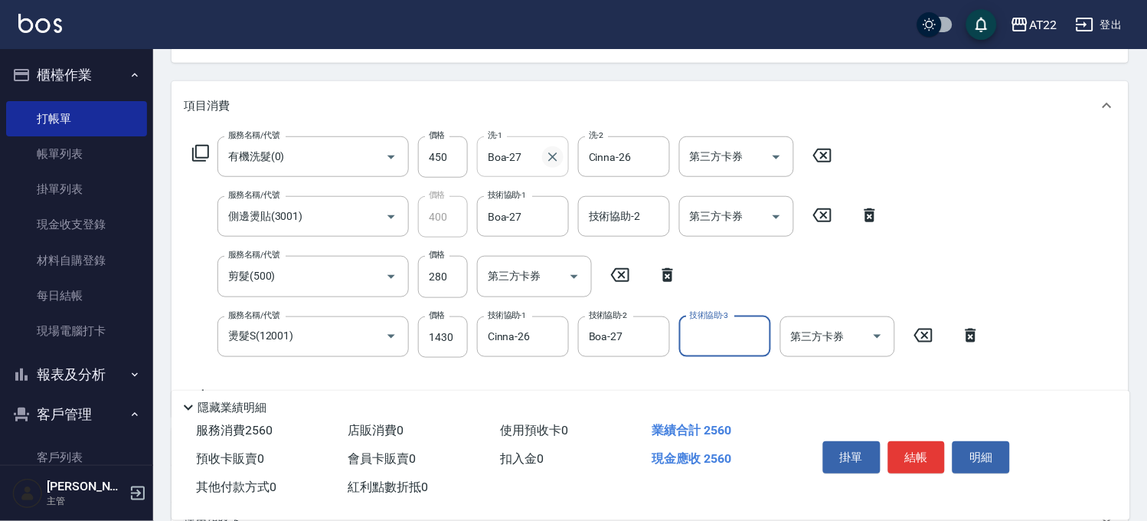
click at [547, 162] on icon "Clear" at bounding box center [552, 156] width 15 height 15
click at [653, 156] on icon "Clear" at bounding box center [653, 156] width 9 height 9
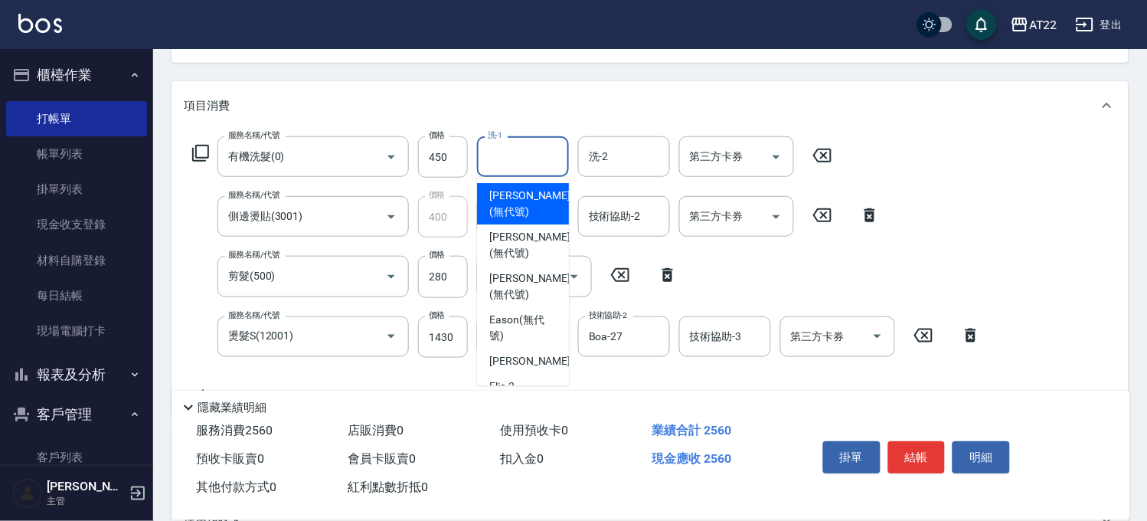
click at [542, 153] on input "洗-1" at bounding box center [523, 156] width 78 height 27
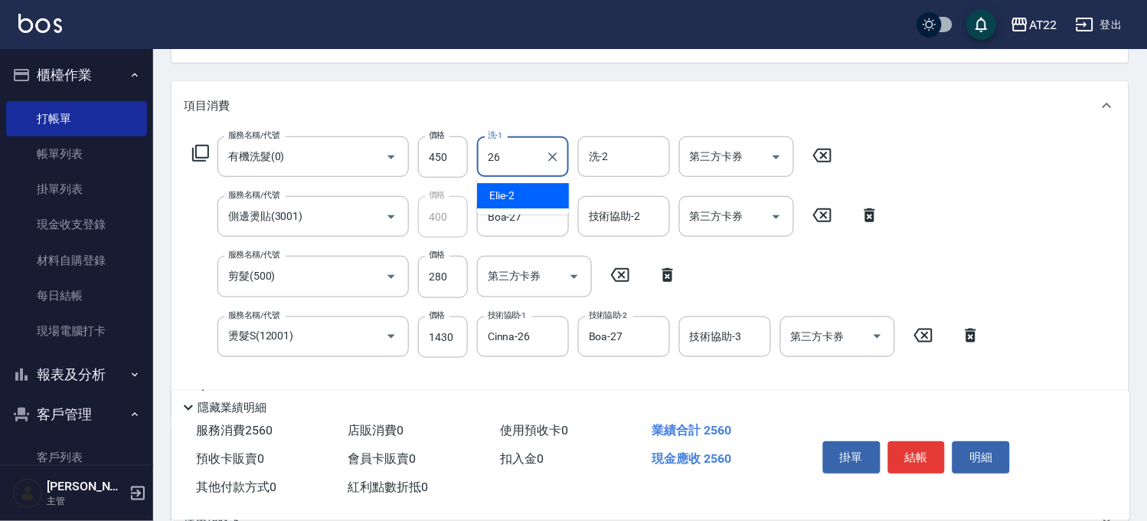
type input "Cinna-26"
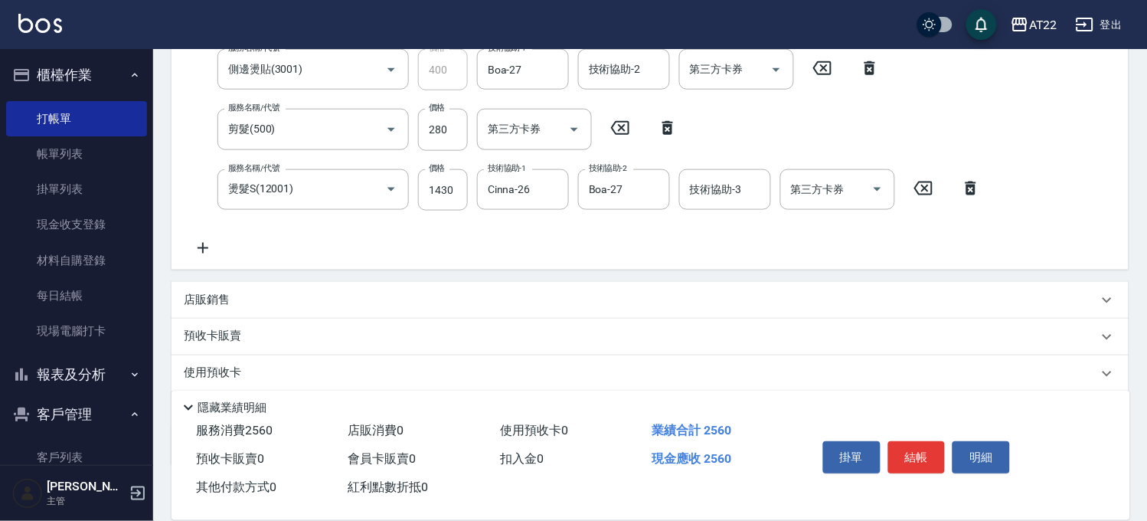
scroll to position [407, 0]
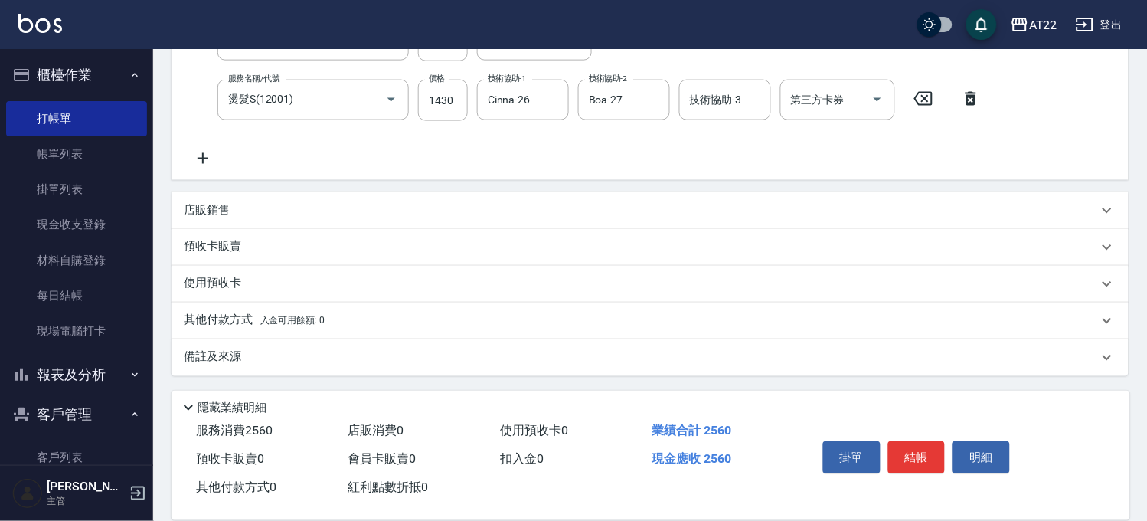
click at [234, 204] on div "店販銷售" at bounding box center [641, 210] width 914 height 16
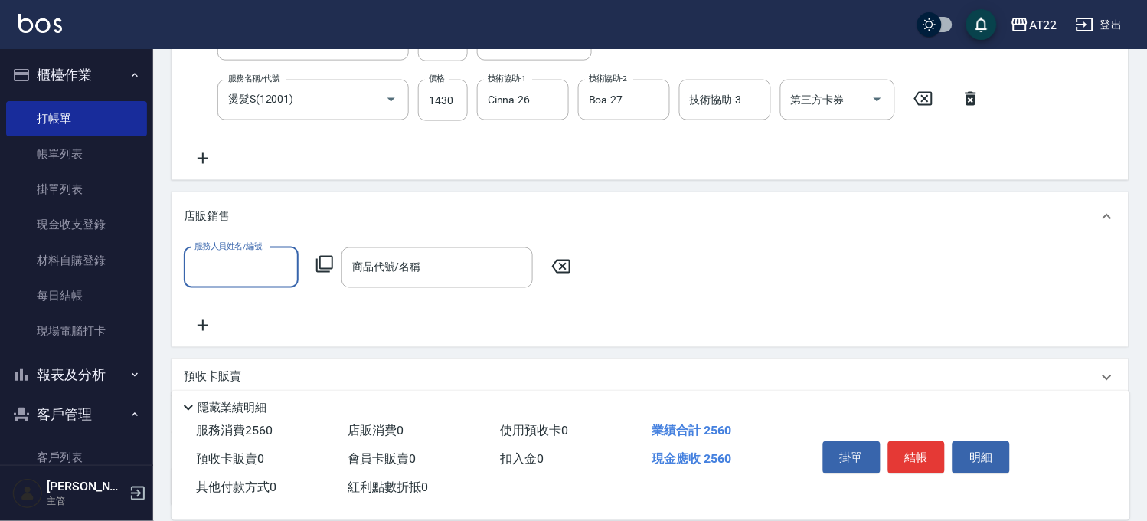
scroll to position [0, 0]
type input "[PERSON_NAME]-5"
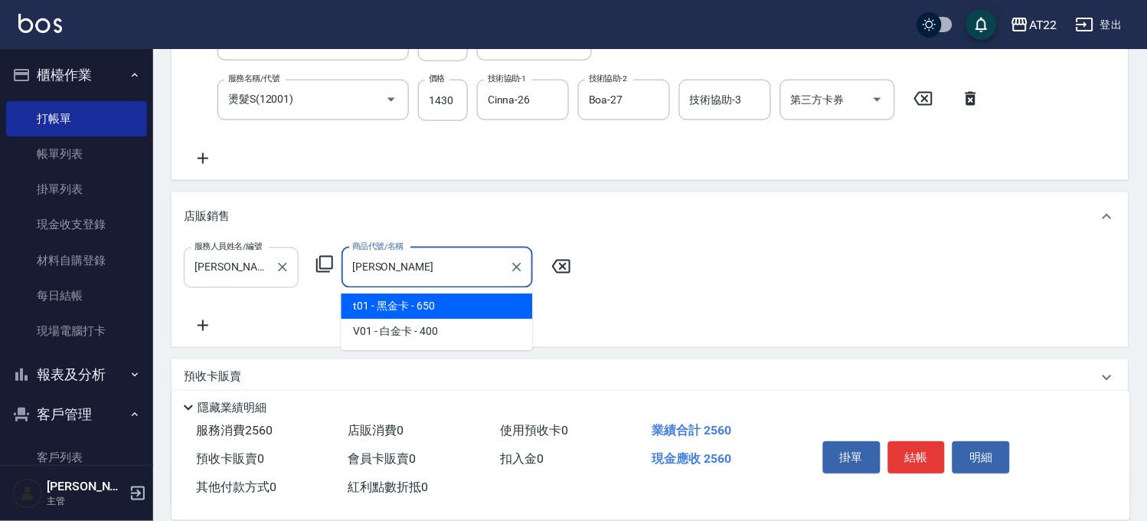
type input "黑金卡"
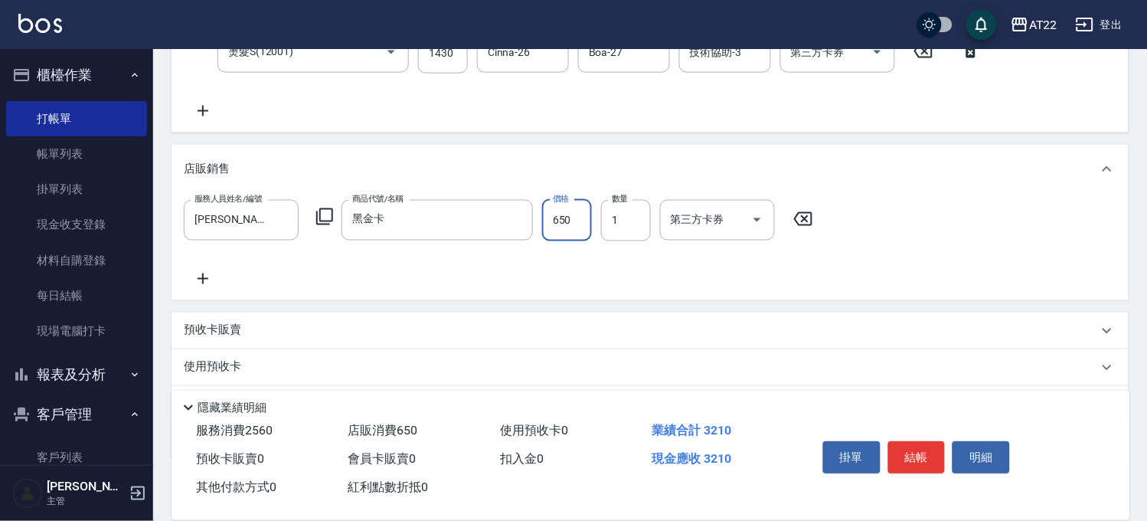
scroll to position [538, 0]
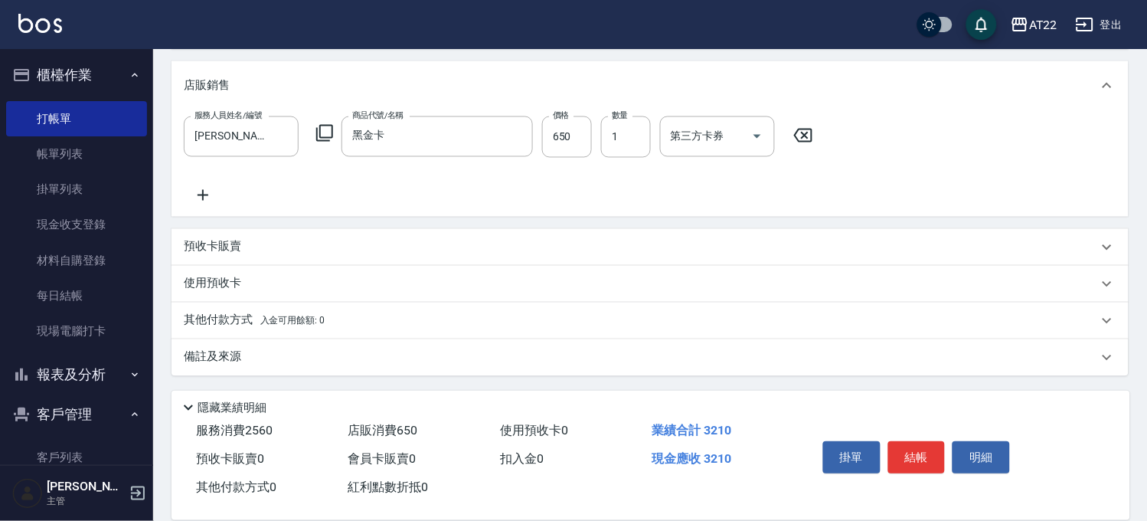
click at [250, 358] on div "備註及來源" at bounding box center [641, 357] width 914 height 16
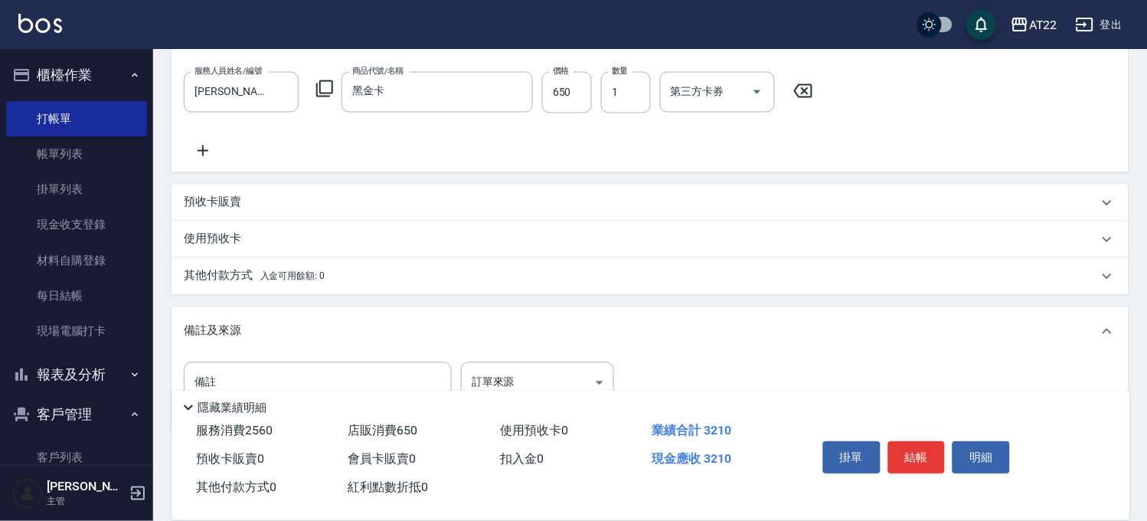
scroll to position [623, 0]
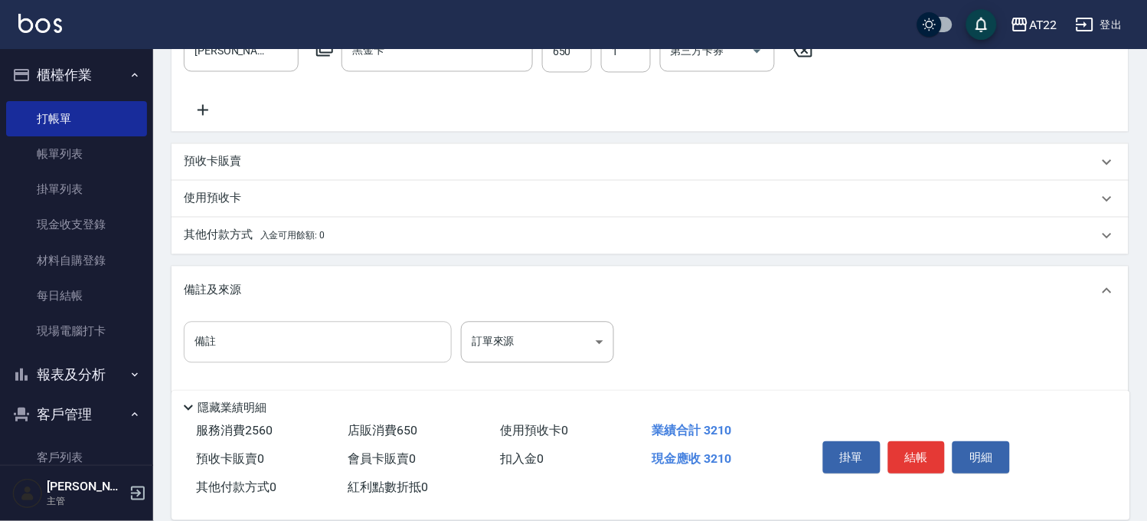
click at [256, 348] on input "備註" at bounding box center [318, 342] width 268 height 41
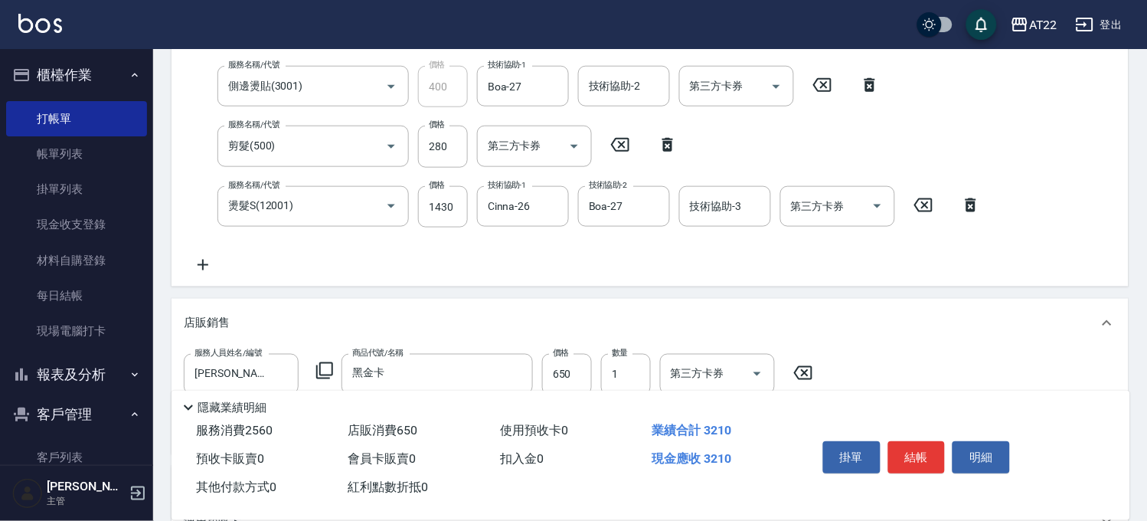
scroll to position [340, 0]
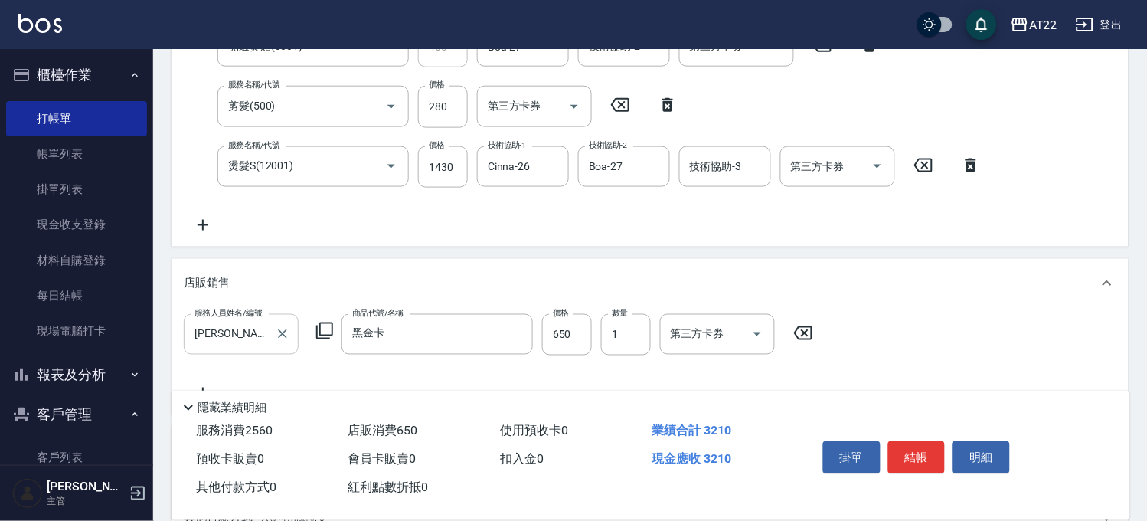
click at [260, 341] on input "[PERSON_NAME]-5" at bounding box center [230, 334] width 78 height 27
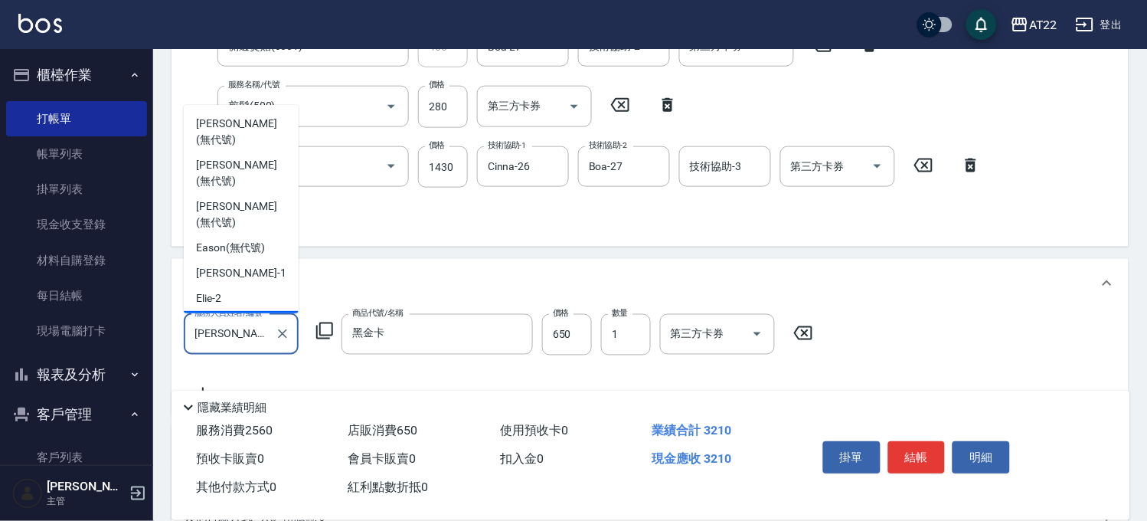
click at [260, 341] on input "[PERSON_NAME]-5" at bounding box center [230, 334] width 78 height 27
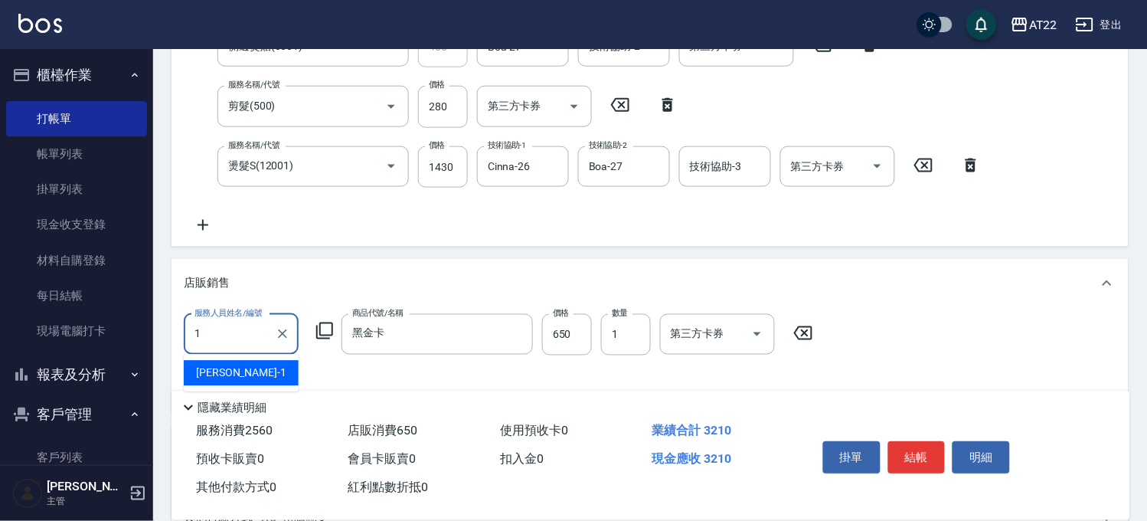
type input "[PERSON_NAME]-1"
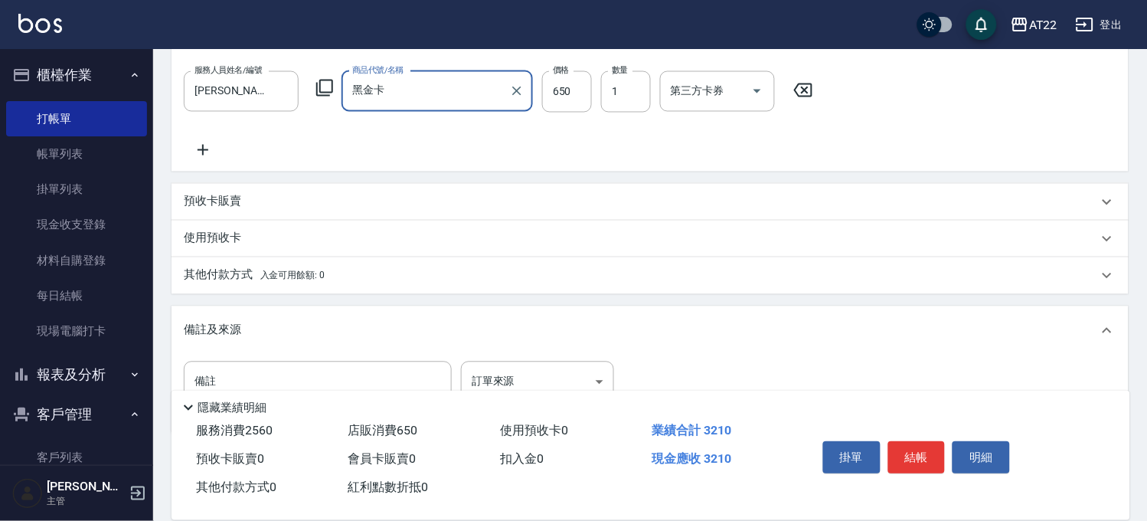
scroll to position [640, 0]
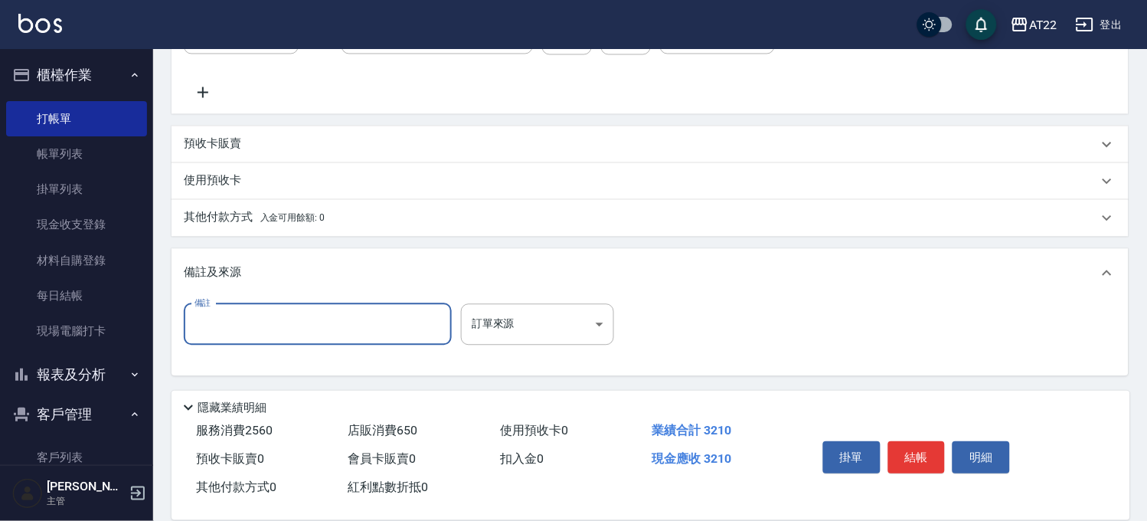
click at [279, 319] on input "備註" at bounding box center [318, 324] width 268 height 41
type input "銃"
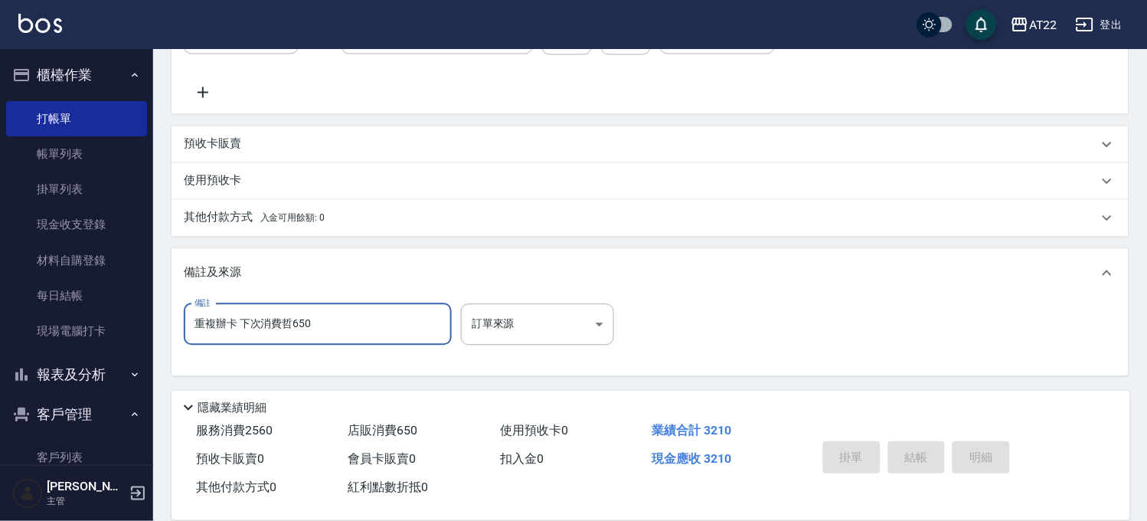
type input "重複辦卡 下次消費哲650"
type input "2025/10/06 17:01"
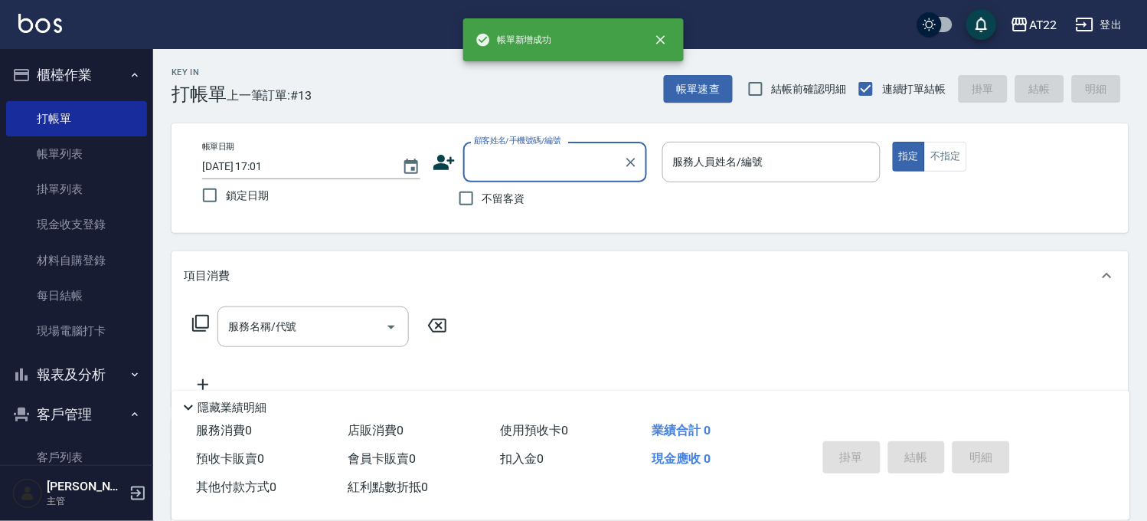
scroll to position [0, 0]
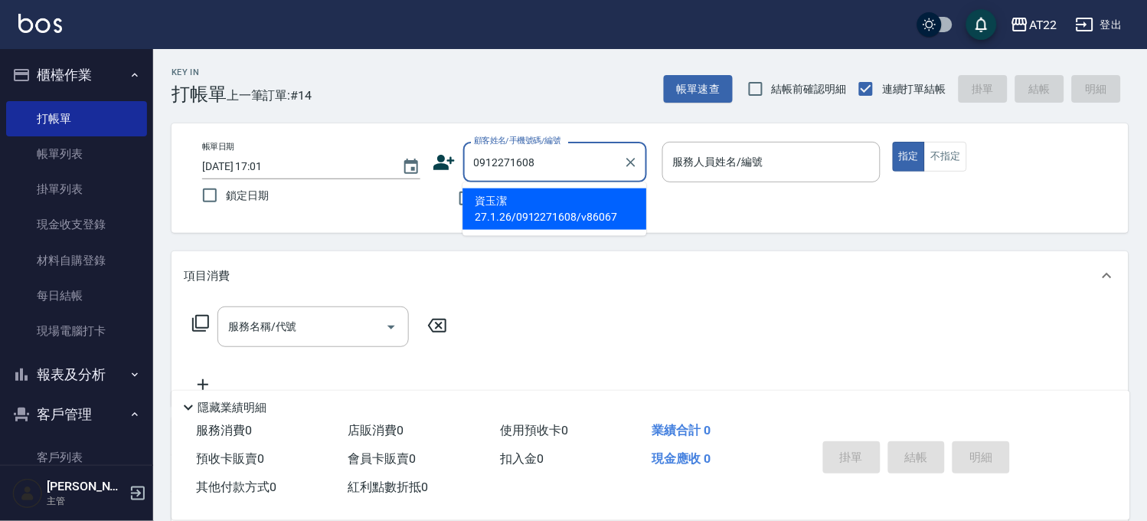
type input "資玉潔27.1.26/0912271608/v86067"
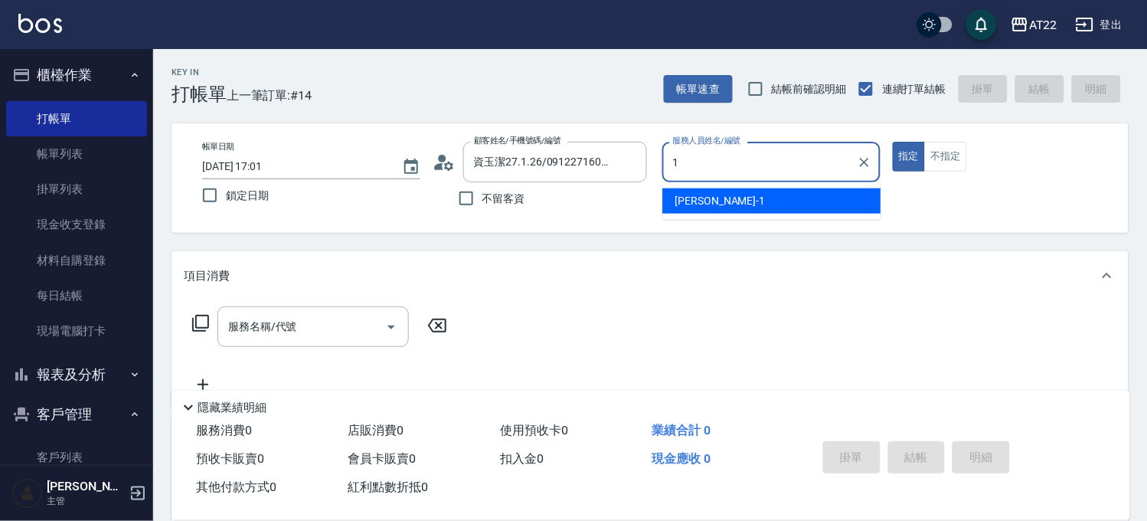
type input "[PERSON_NAME]-1"
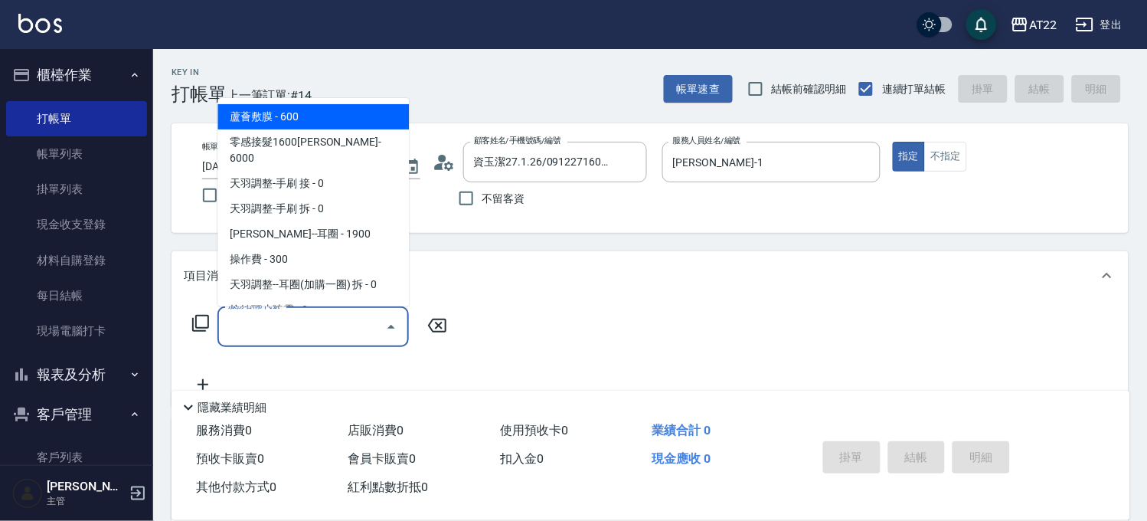
click at [239, 335] on input "服務名稱/代號" at bounding box center [301, 326] width 155 height 27
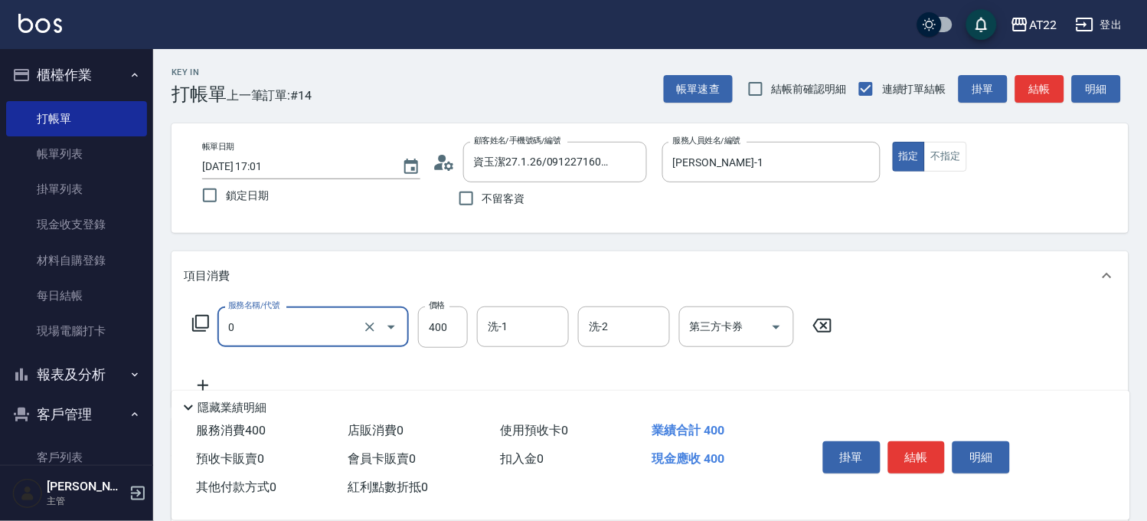
type input "有機洗髮(0)"
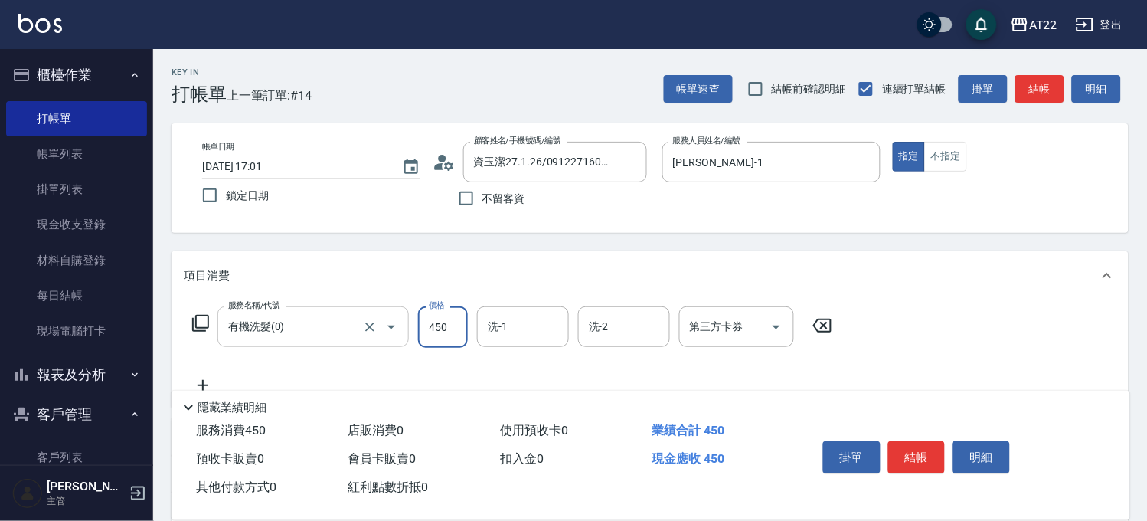
type input "450"
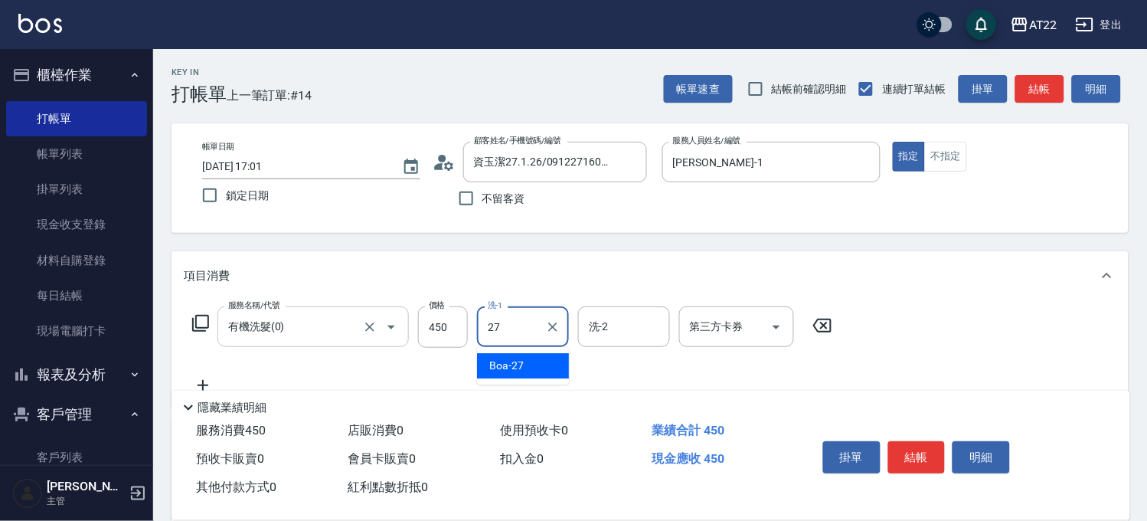
type input "Boa-27"
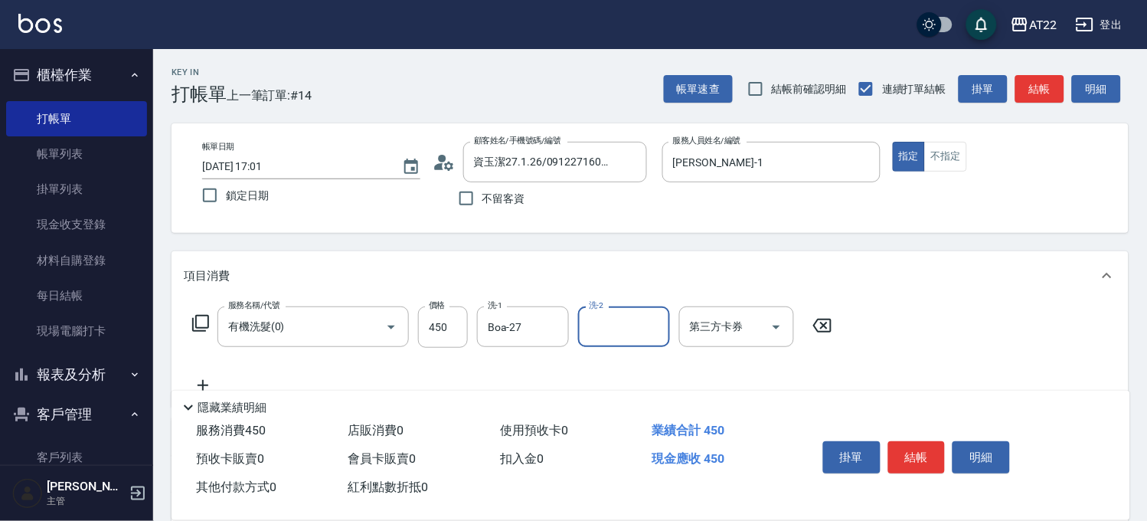
click at [210, 378] on icon at bounding box center [203, 385] width 38 height 18
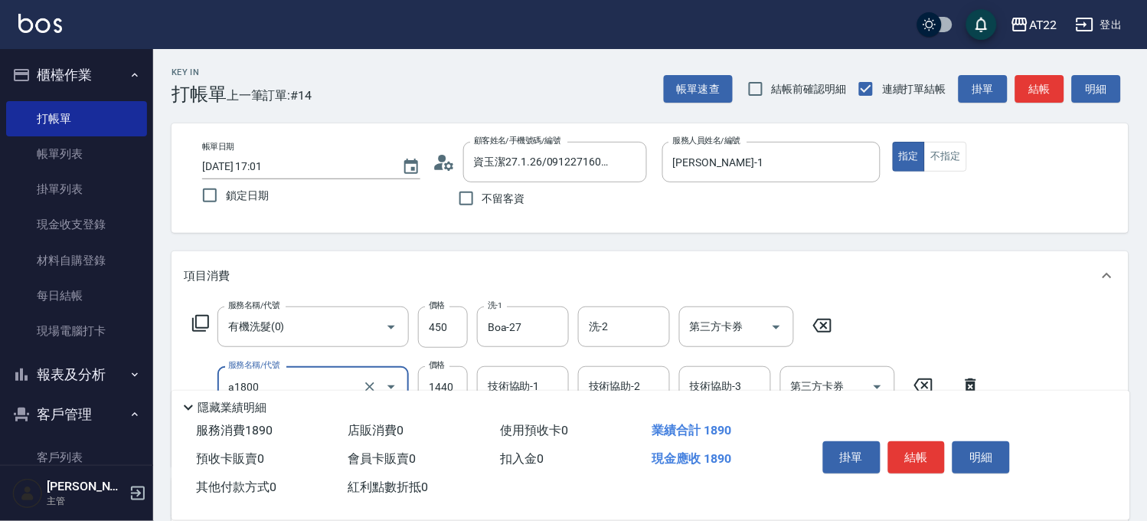
type input "結構式三段(a1800)"
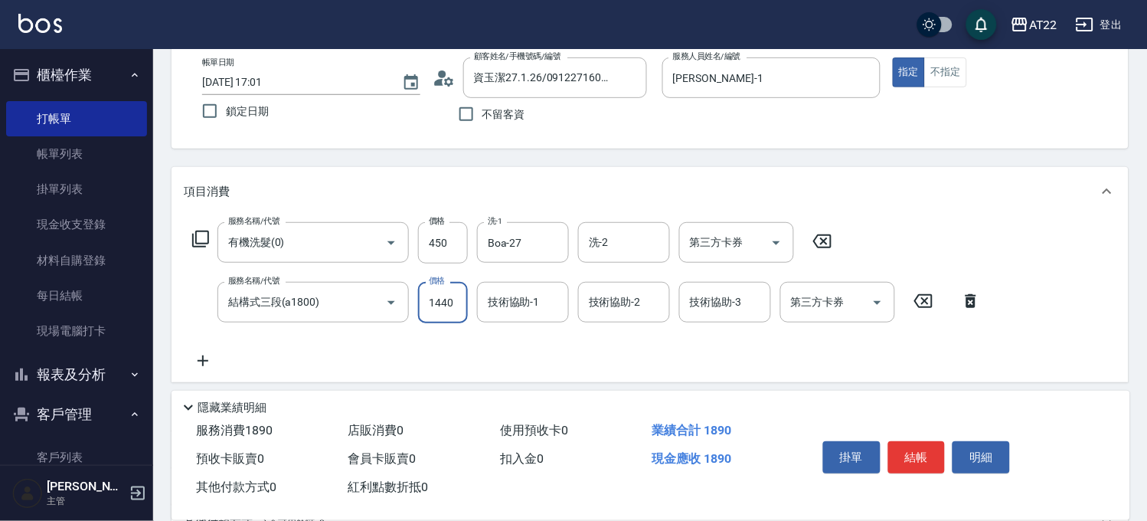
scroll to position [85, 0]
type input "1242"
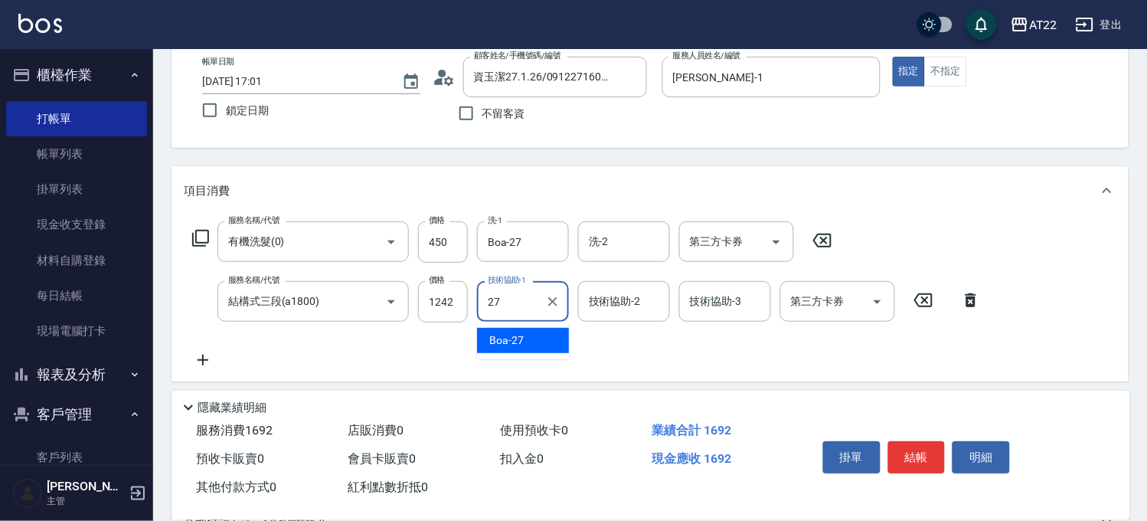
type input "Boa-27"
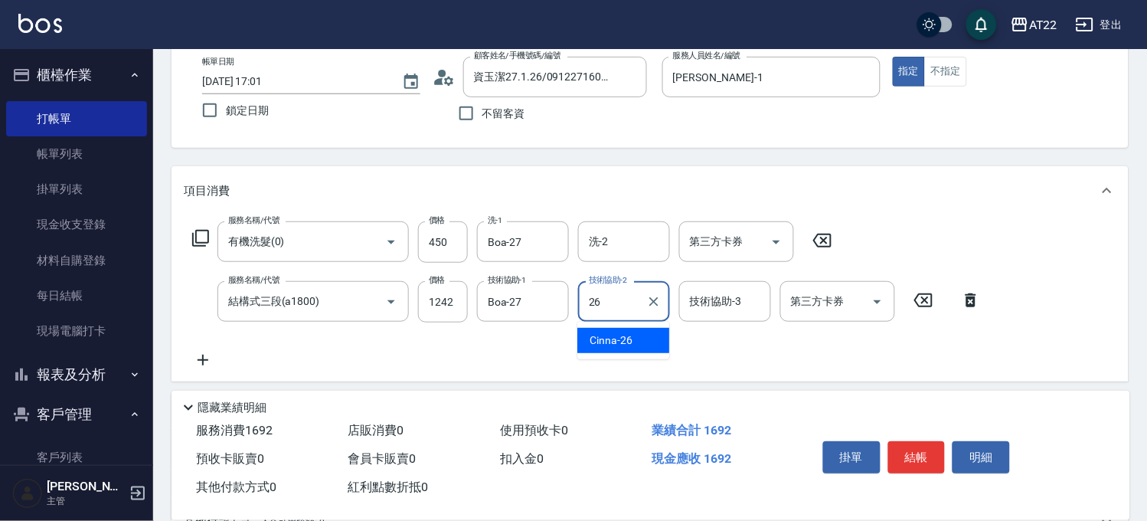
type input "Cinna-26"
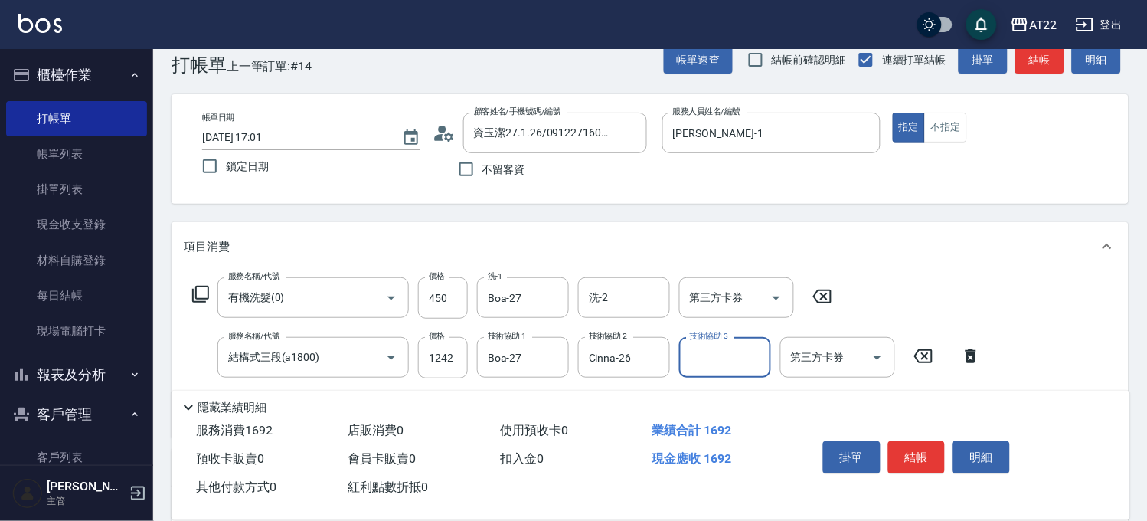
scroll to position [0, 0]
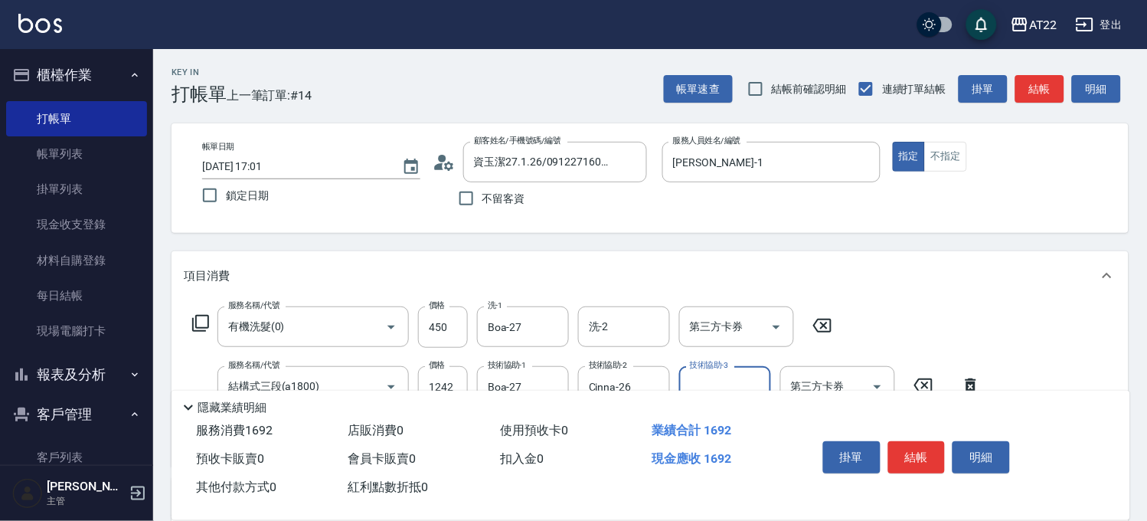
click at [446, 156] on icon at bounding box center [444, 162] width 23 height 23
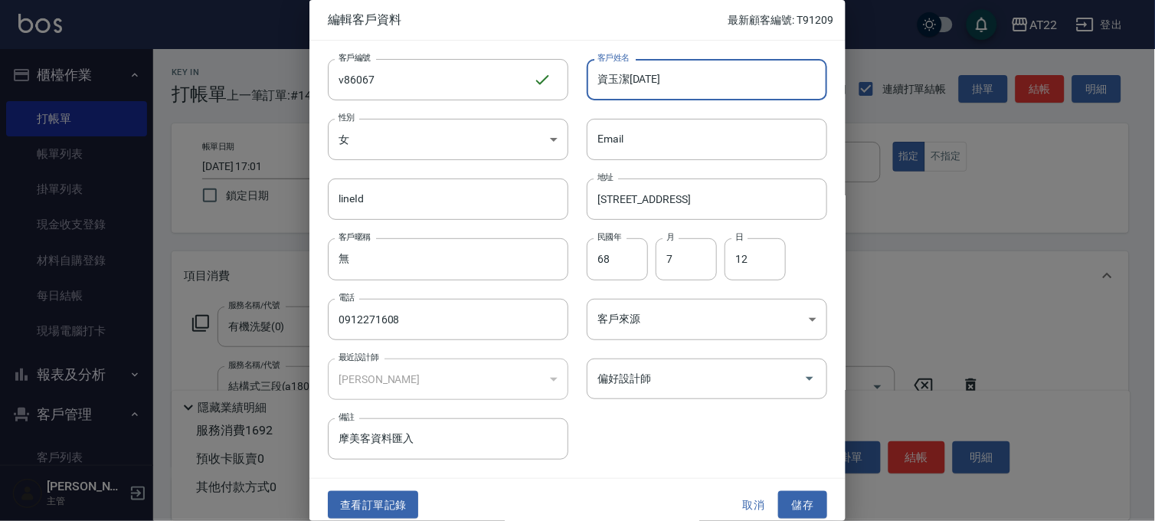
drag, startPoint x: 629, startPoint y: 77, endPoint x: 661, endPoint y: 82, distance: 32.5
click at [661, 82] on input "資玉潔[DATE]" at bounding box center [707, 79] width 240 height 41
type input "資玉潔"
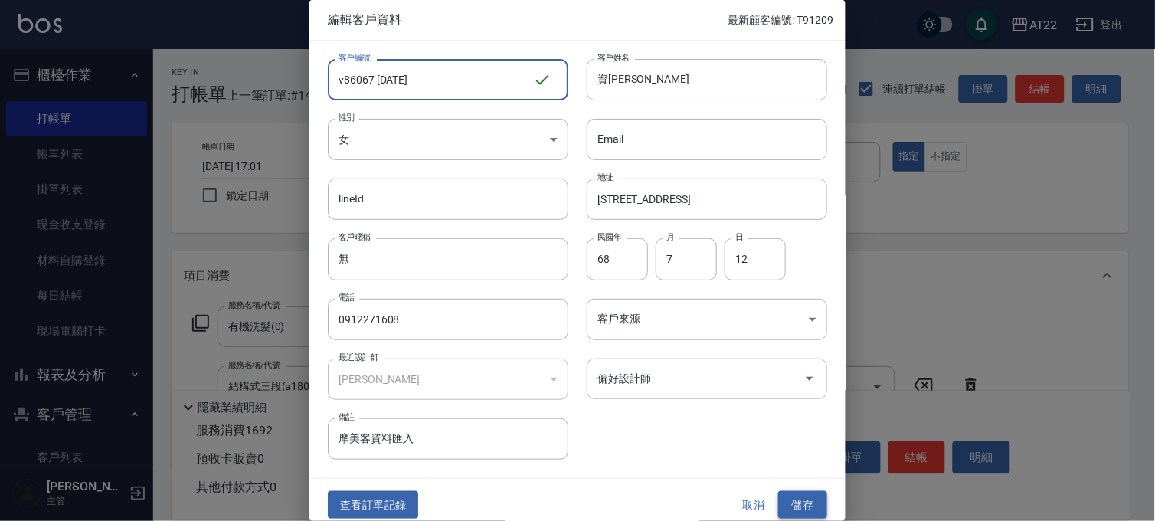
type input "v86067 27.1.26"
click at [815, 496] on button "儲存" at bounding box center [802, 505] width 49 height 28
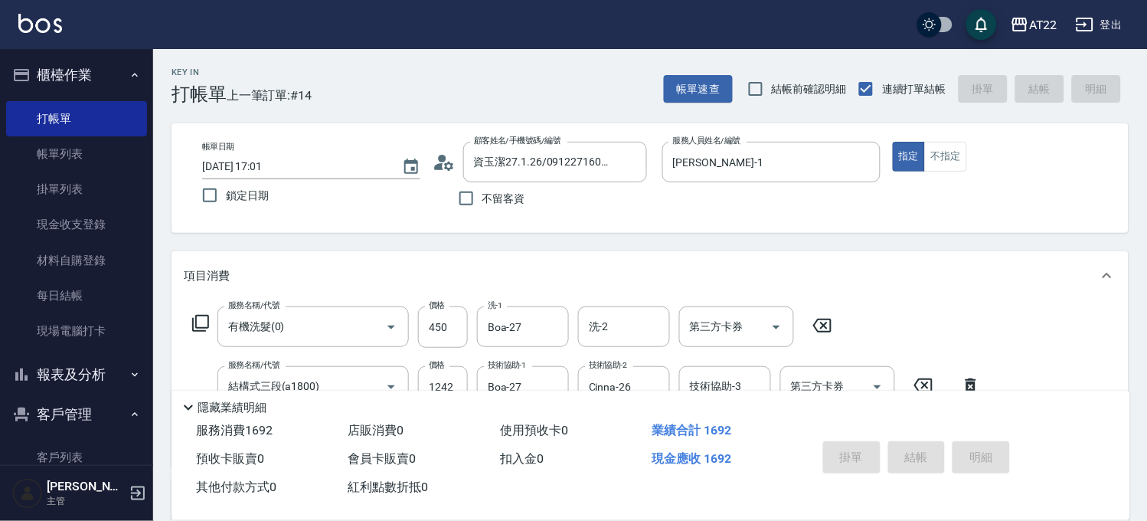
type input "2025/10/06 17:02"
